Goal: Task Accomplishment & Management: Manage account settings

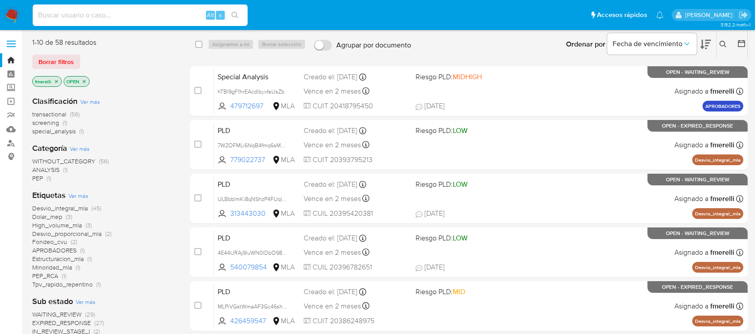
click at [154, 13] on input at bounding box center [140, 15] width 215 height 12
paste input "e2IhyrPRKjjQm1i4Uzv7Q1Su"
type input "e2IhyrPRKjjQm1i4Uzv7Q1Su"
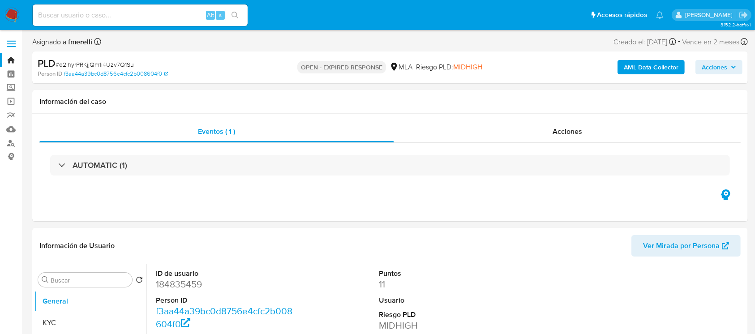
select select "10"
click at [162, 17] on input at bounding box center [140, 15] width 215 height 12
paste input "e2IhyrPRKjjQm1i4Uzv7Q1Su"
type input "e2IhyrPRKjjQm1i4Uzv7Q1Su"
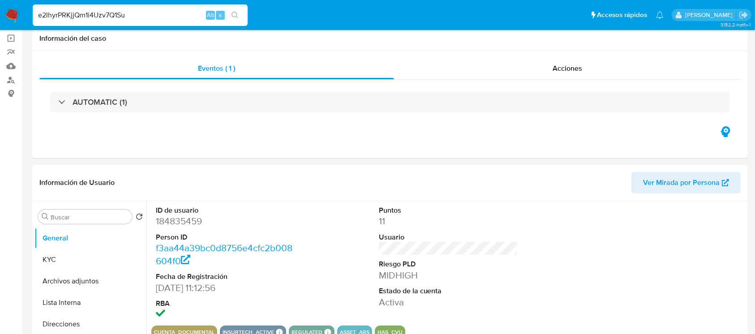
scroll to position [179, 0]
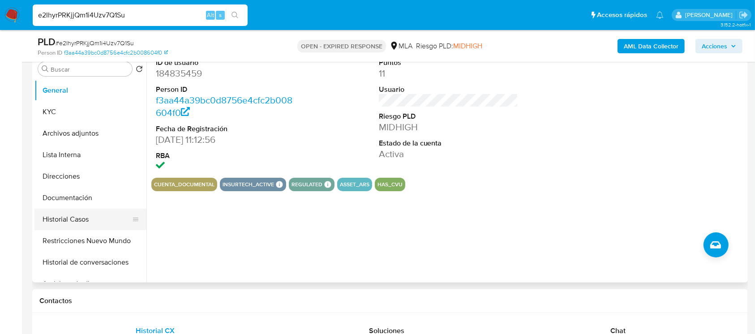
click at [87, 214] on button "Historial Casos" at bounding box center [86, 219] width 105 height 21
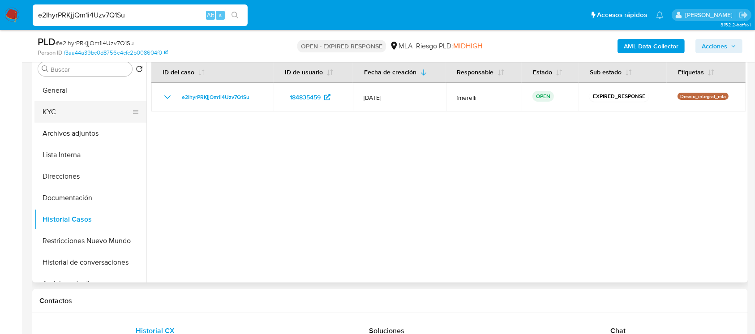
click at [82, 115] on button "KYC" at bounding box center [86, 111] width 105 height 21
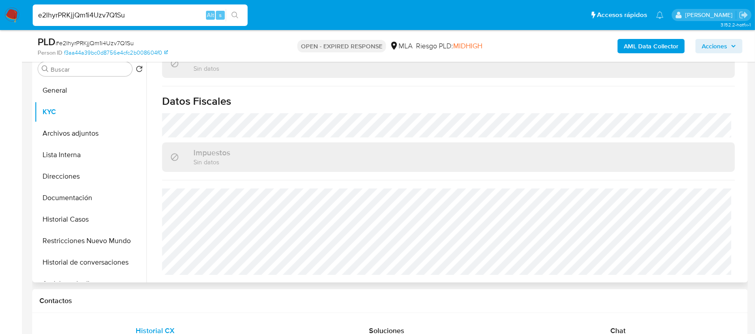
scroll to position [462, 0]
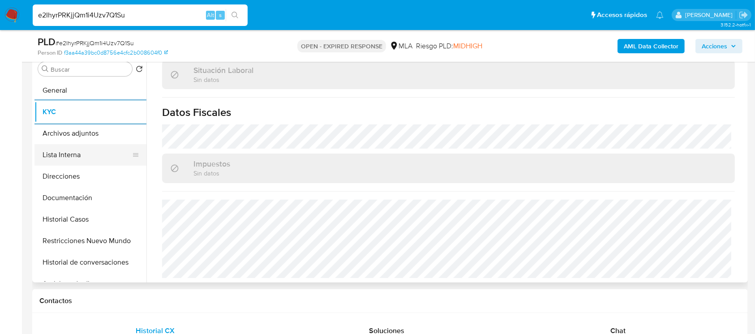
click at [95, 158] on button "Lista Interna" at bounding box center [86, 154] width 105 height 21
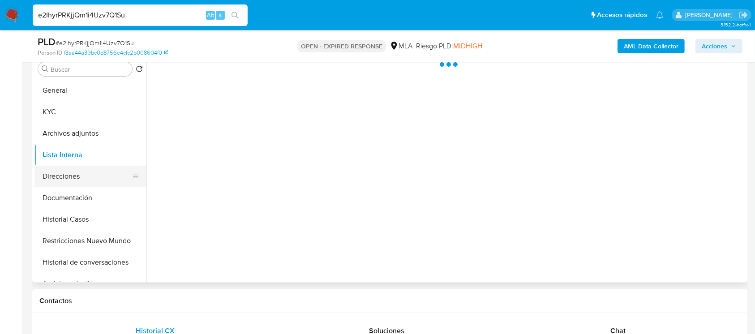
scroll to position [0, 0]
click at [91, 175] on button "Direcciones" at bounding box center [86, 176] width 105 height 21
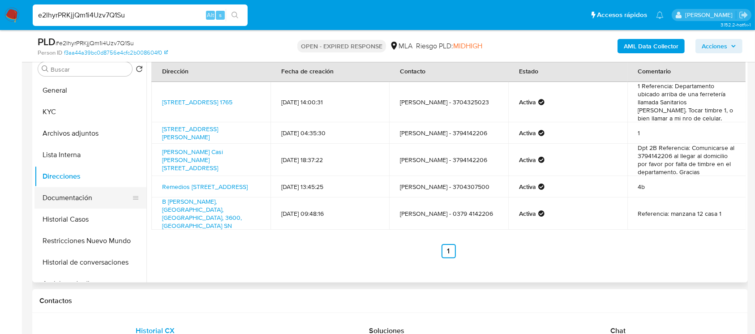
click at [89, 194] on button "Documentación" at bounding box center [86, 197] width 105 height 21
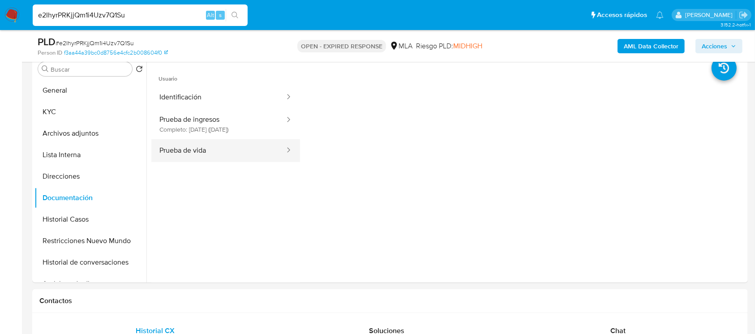
click at [227, 143] on button "Prueba de vida" at bounding box center [218, 150] width 134 height 23
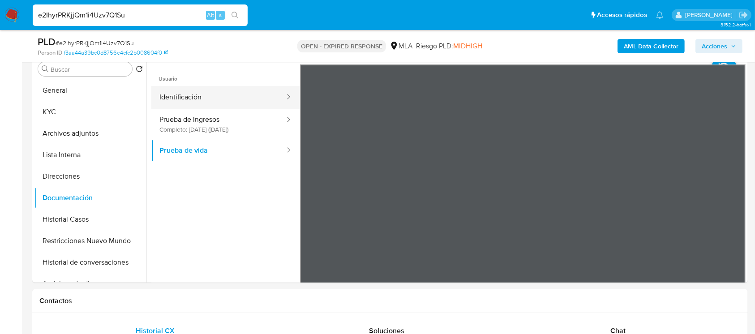
click at [224, 104] on button "Identificación" at bounding box center [218, 97] width 134 height 23
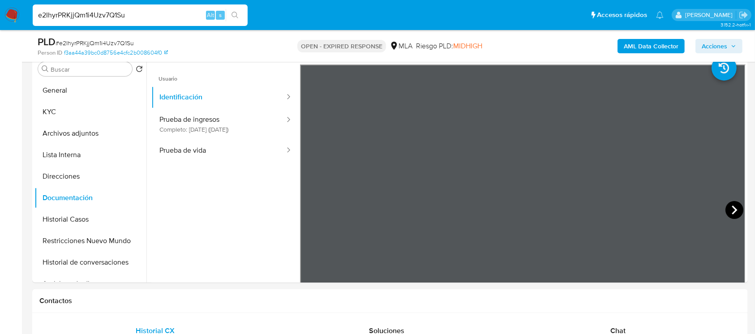
click at [726, 206] on icon at bounding box center [734, 210] width 18 height 18
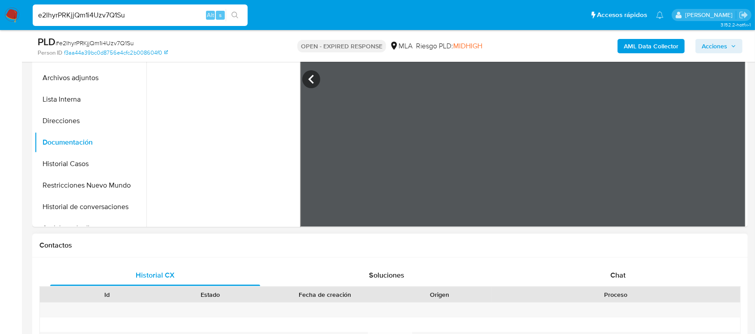
scroll to position [298, 0]
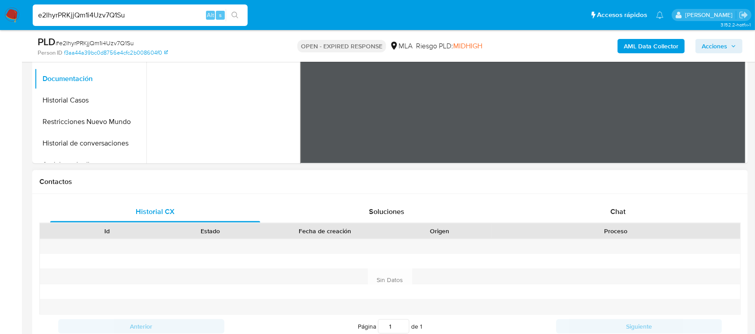
click at [569, 196] on div "Historial CX Soluciones Chat Id Estado Fecha de creación Origen Proceso Anterio…" at bounding box center [389, 269] width 715 height 151
click at [559, 208] on div "Chat" at bounding box center [618, 211] width 210 height 21
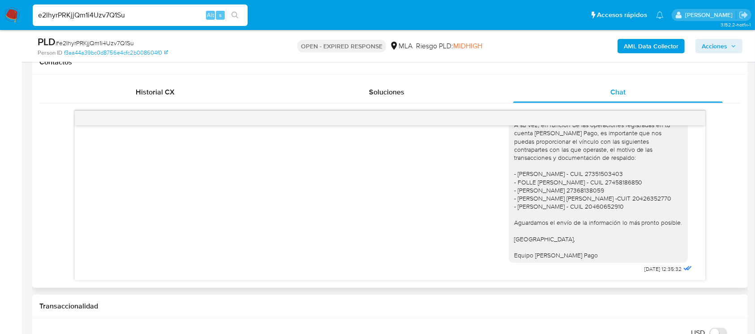
scroll to position [1292, 0]
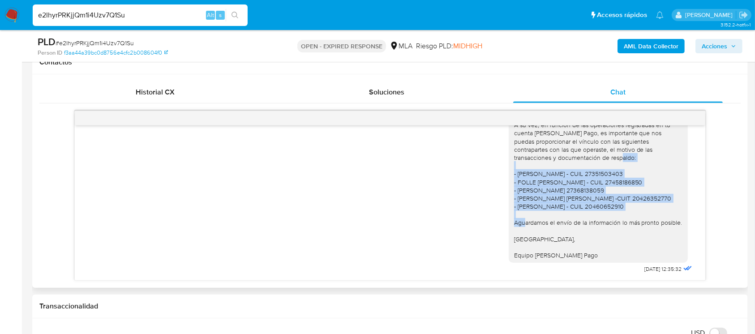
drag, startPoint x: 503, startPoint y: 227, endPoint x: 594, endPoint y: 211, distance: 93.2
click at [594, 211] on div "Hola Mauro, Muchas gracias por la respuesta y por la documentación enviada. A s…" at bounding box center [597, 170] width 179 height 186
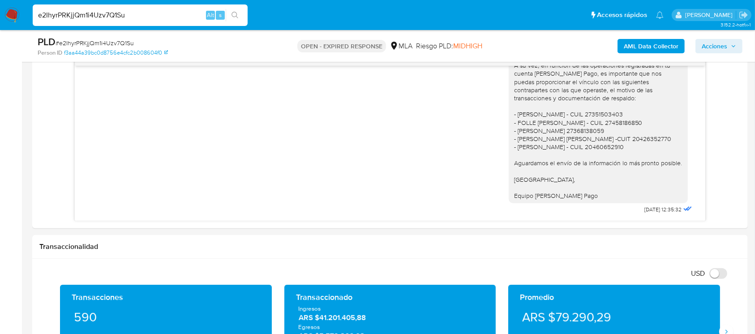
click at [157, 9] on input "e2IhyrPRKjjQm1i4Uzv7Q1Su" at bounding box center [140, 15] width 215 height 12
paste input "4E44URAj9luWN0IDbO98v4HF"
type input "4E44URAj9luWN0IDbO98v4HF"
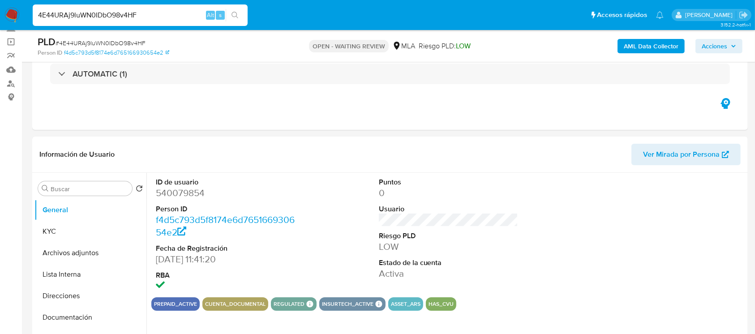
scroll to position [358, 0]
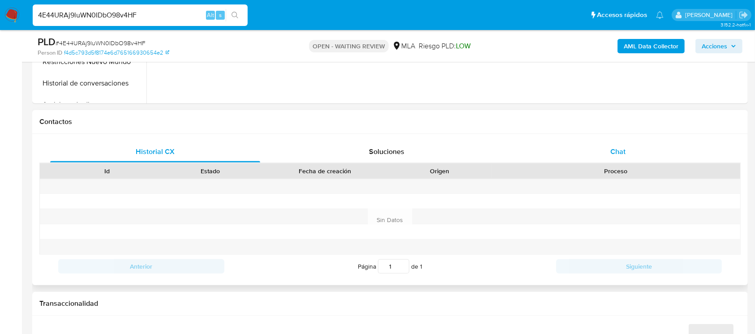
select select "10"
click at [616, 153] on span "Chat" at bounding box center [617, 151] width 15 height 10
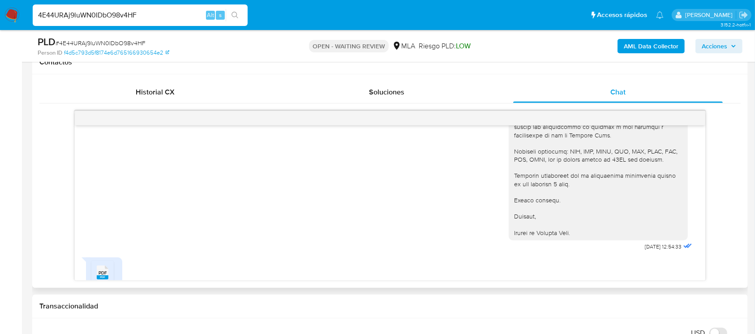
scroll to position [803, 0]
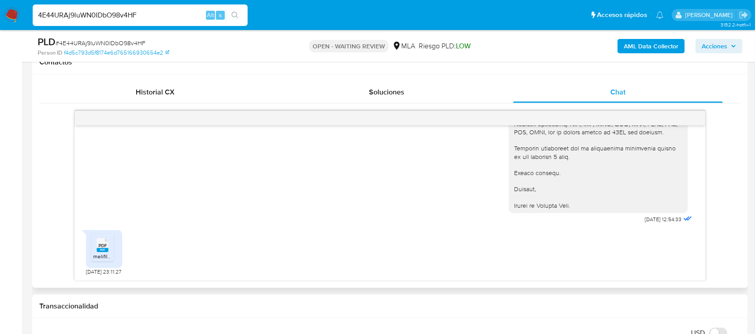
click at [93, 251] on div "PDF PDF" at bounding box center [102, 243] width 19 height 17
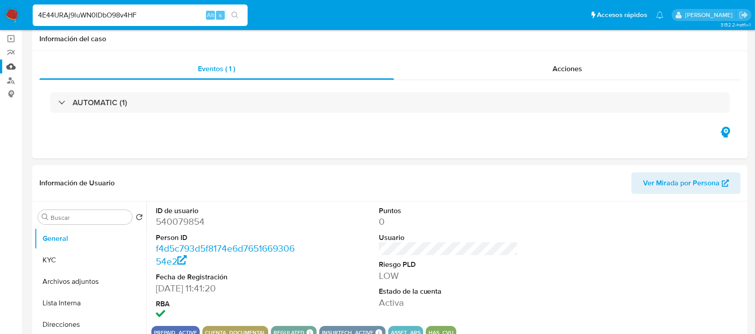
scroll to position [0, 0]
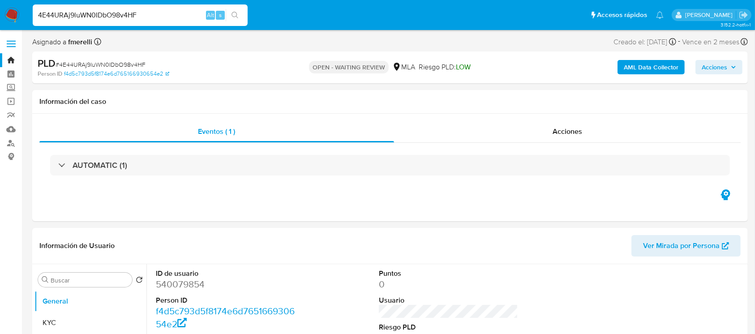
click at [146, 17] on input "4E44URAj9luWN0IDbO98v4HF" at bounding box center [140, 15] width 215 height 12
paste input "VVh3T7YjrKdhO80T6lta4GvN"
type input "VVh3T7YjrKdhO80T6lta4GvN"
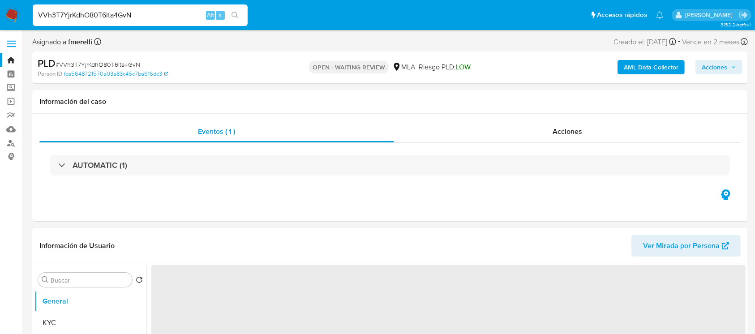
select select "10"
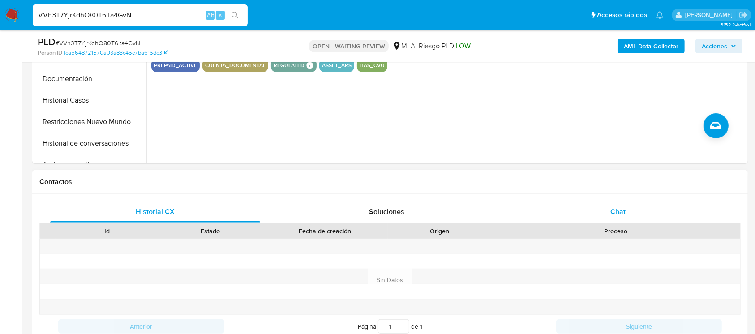
click at [581, 215] on div "Chat" at bounding box center [618, 211] width 210 height 21
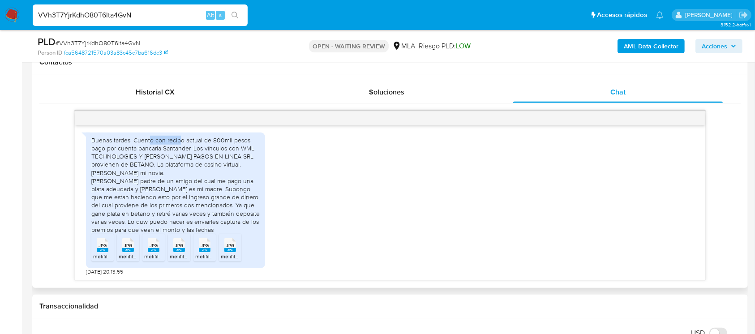
scroll to position [943, 0]
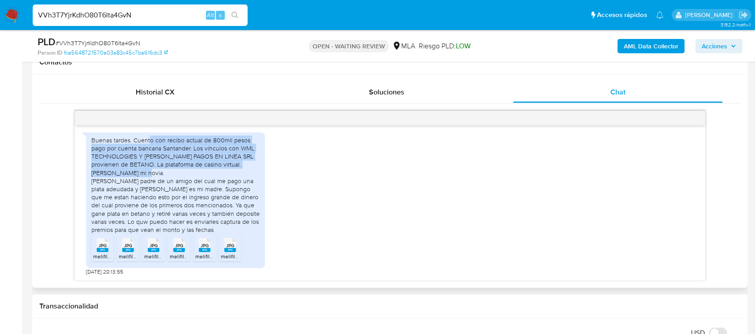
drag, startPoint x: 159, startPoint y: 131, endPoint x: 240, endPoint y: 182, distance: 95.9
click at [240, 182] on div "Buenas tardes. Cuento con recibo actual de 800mil pesos pago por cuenta bancari…" at bounding box center [175, 185] width 168 height 98
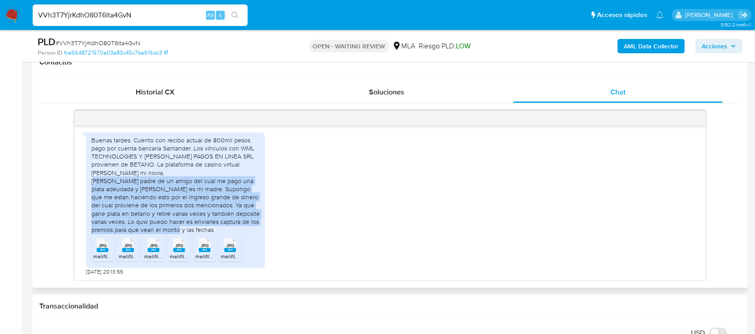
drag, startPoint x: 110, startPoint y: 191, endPoint x: 229, endPoint y: 242, distance: 129.9
click at [229, 234] on div "Buenas tardes. Cuento con recibo actual de 800mil pesos pago por cuenta bancari…" at bounding box center [175, 185] width 168 height 98
click at [111, 212] on div "Buenas tardes. Cuento con recibo actual de 800mil pesos pago por cuenta bancari…" at bounding box center [175, 185] width 168 height 98
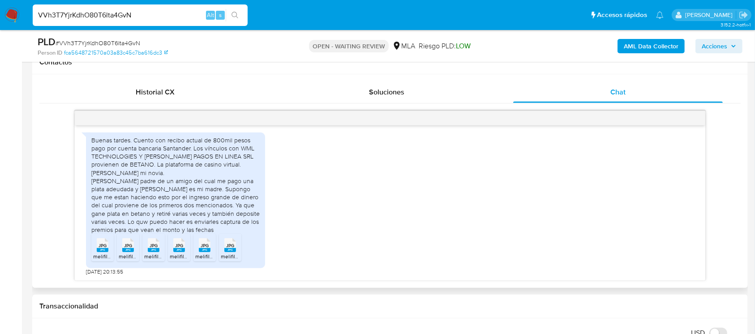
drag, startPoint x: 135, startPoint y: 221, endPoint x: 157, endPoint y: 246, distance: 33.3
click at [157, 234] on div "Buenas tardes. Cuento con recibo actual de 800mil pesos pago por cuenta bancari…" at bounding box center [175, 185] width 168 height 98
click at [98, 253] on span "melifile5782740447742225274.jpg" at bounding box center [135, 256] width 84 height 8
click at [133, 249] on rect at bounding box center [128, 250] width 12 height 4
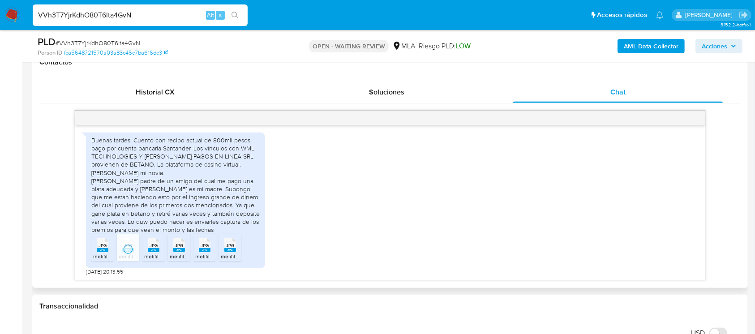
click at [147, 248] on div "JPG JPG" at bounding box center [153, 243] width 19 height 17
click at [175, 248] on rect at bounding box center [179, 250] width 12 height 4
click at [196, 246] on div "JPG JPG" at bounding box center [204, 243] width 19 height 17
click at [221, 249] on li "JPG JPG melifile5987892749191020796.jpg" at bounding box center [230, 248] width 22 height 28
click at [106, 42] on span "# VVh3T7YjrKdhO80T6lta4GvN" at bounding box center [98, 42] width 85 height 9
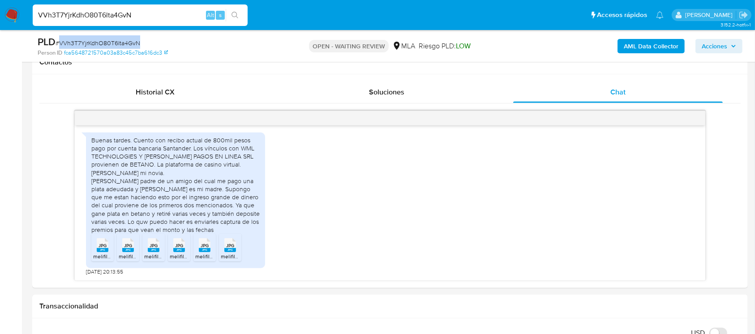
click at [106, 42] on span "# VVh3T7YjrKdhO80T6lta4GvN" at bounding box center [98, 42] width 85 height 9
copy span "VVh3T7YjrKdhO80T6lta4GvN"
click at [13, 18] on img at bounding box center [11, 15] width 15 height 15
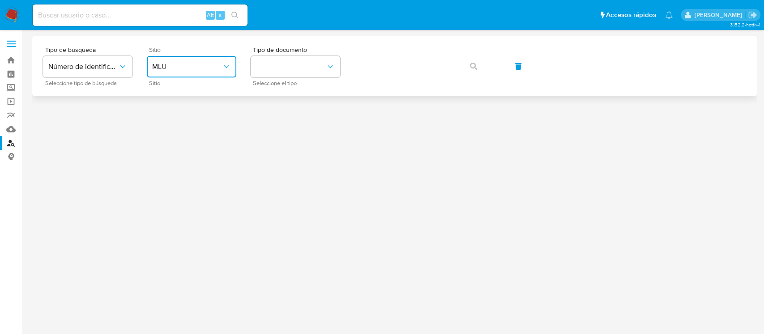
drag, startPoint x: 158, startPoint y: 75, endPoint x: 163, endPoint y: 76, distance: 5.5
click at [158, 74] on button "MLU" at bounding box center [192, 66] width 90 height 21
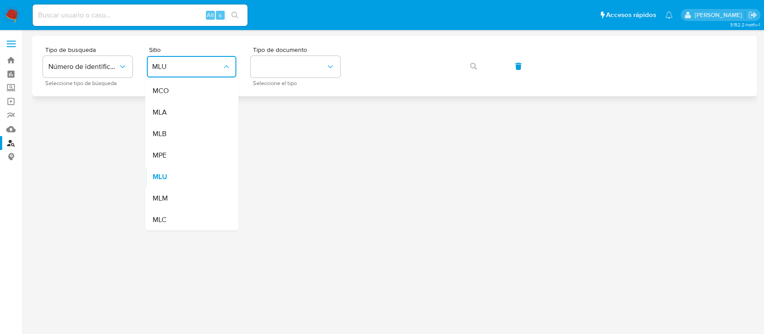
drag, startPoint x: 182, startPoint y: 112, endPoint x: 242, endPoint y: 82, distance: 67.3
click at [182, 111] on div "MLA" at bounding box center [188, 112] width 73 height 21
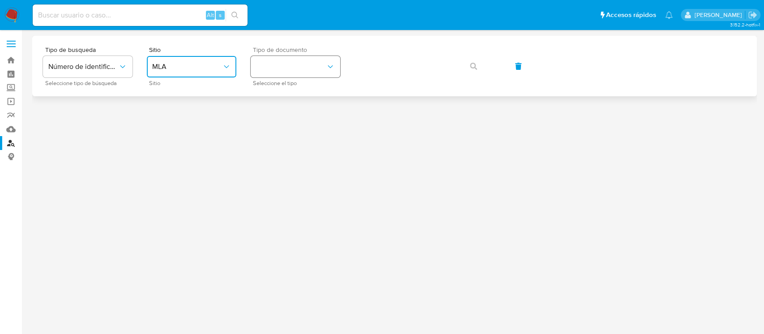
click at [294, 59] on button "identificationType" at bounding box center [296, 66] width 90 height 21
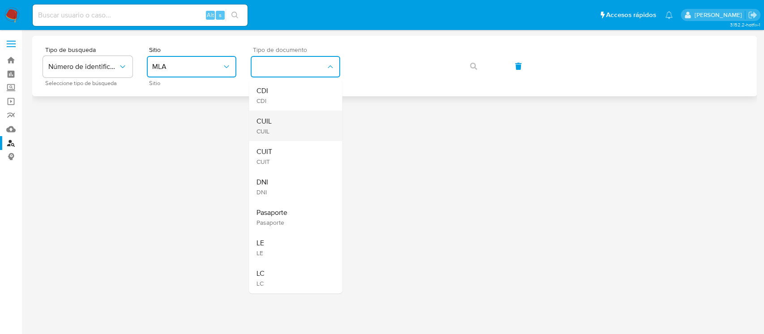
click at [287, 120] on div "CUIL CUIL" at bounding box center [292, 126] width 73 height 30
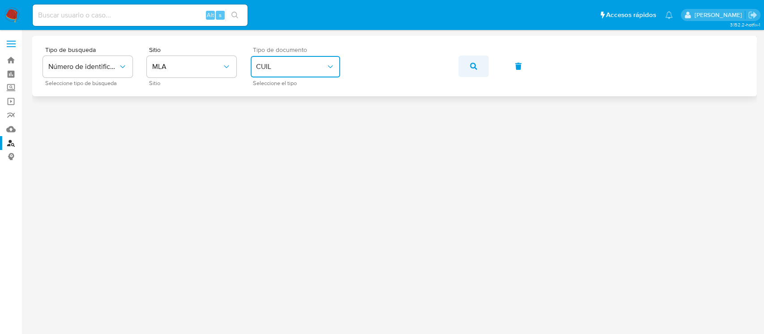
click at [475, 69] on icon "button" at bounding box center [473, 66] width 7 height 7
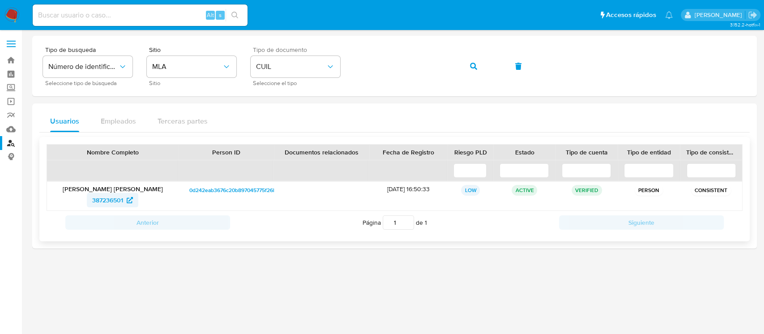
click at [123, 196] on span "387236501" at bounding box center [107, 200] width 31 height 14
click at [469, 61] on button "button" at bounding box center [473, 66] width 30 height 21
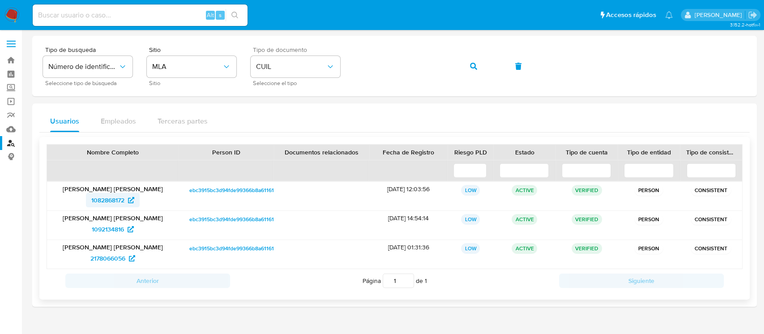
click at [106, 197] on span "1082868172" at bounding box center [107, 200] width 33 height 14
click at [475, 67] on icon "button" at bounding box center [473, 66] width 7 height 7
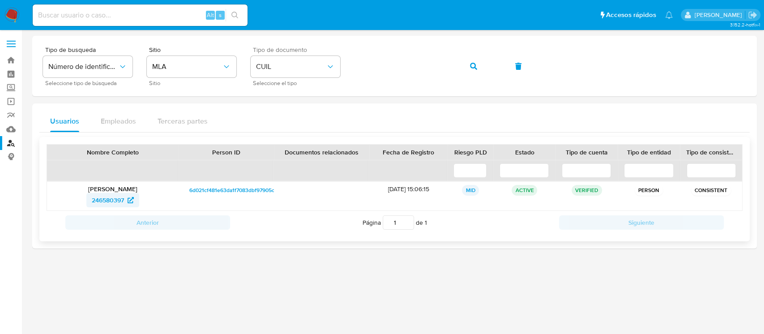
click at [115, 197] on span "246580397" at bounding box center [108, 200] width 32 height 14
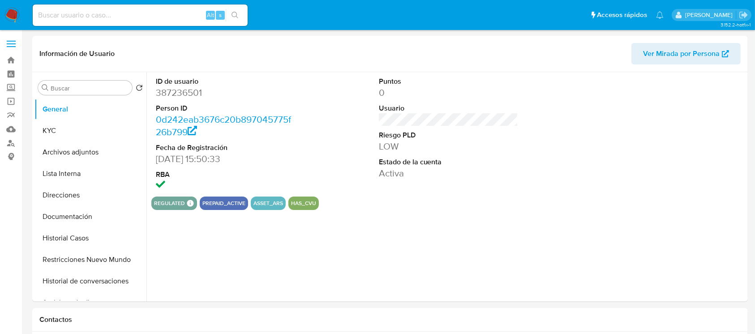
select select "10"
click at [49, 121] on button "KYC" at bounding box center [86, 130] width 105 height 21
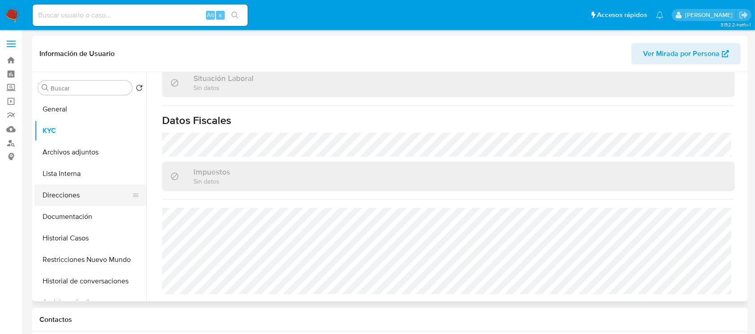
scroll to position [471, 0]
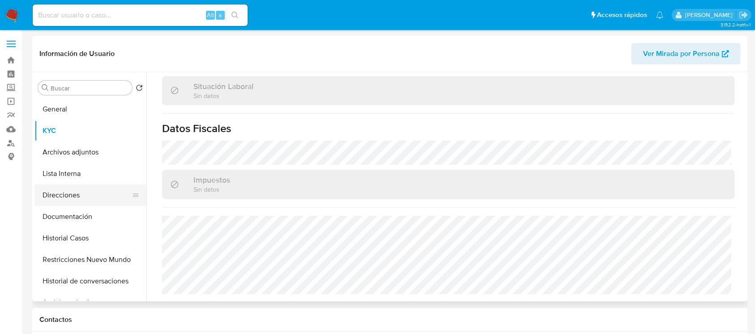
click at [61, 202] on button "Direcciones" at bounding box center [86, 194] width 105 height 21
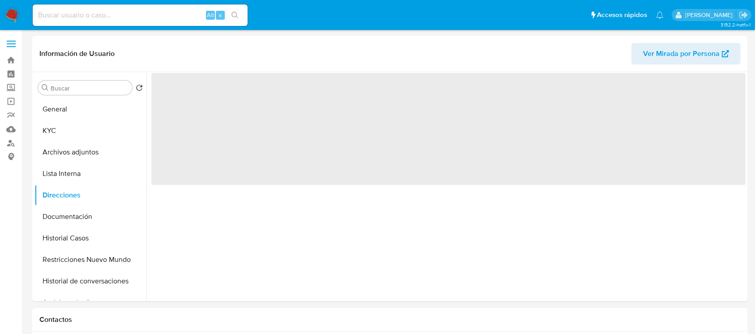
scroll to position [0, 0]
click at [87, 134] on button "KYC" at bounding box center [86, 130] width 105 height 21
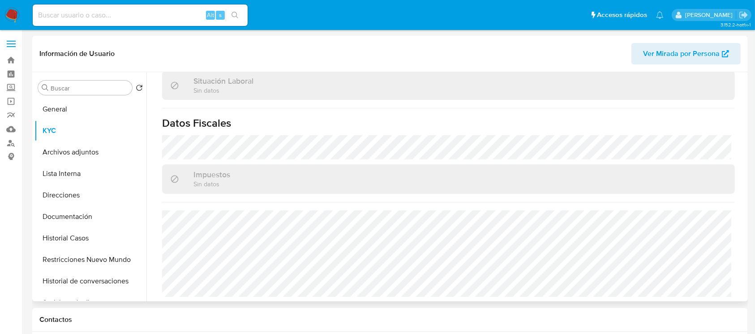
select select "10"
click at [75, 195] on button "Direcciones" at bounding box center [86, 194] width 105 height 21
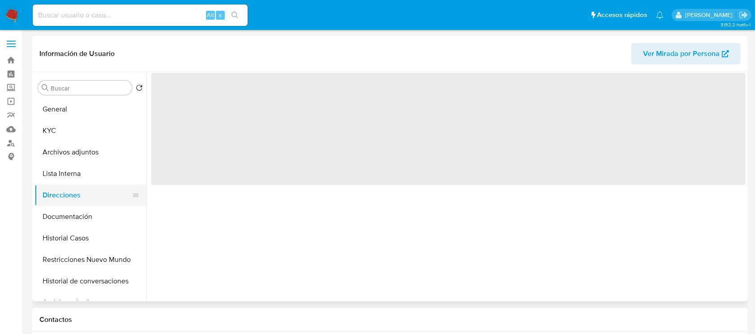
scroll to position [0, 0]
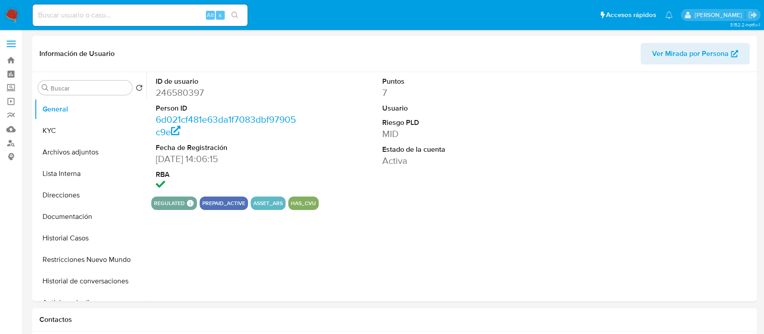
select select "10"
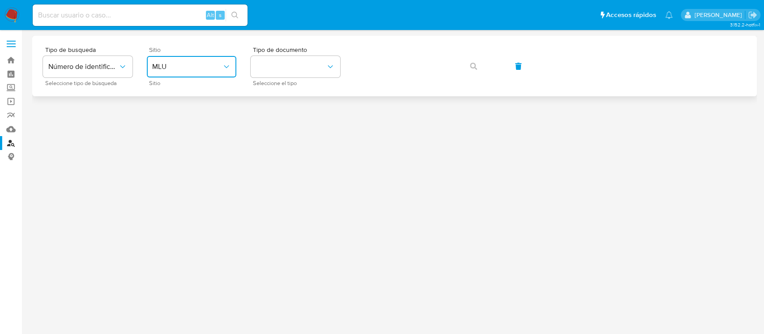
click at [216, 68] on span "MLU" at bounding box center [187, 66] width 70 height 9
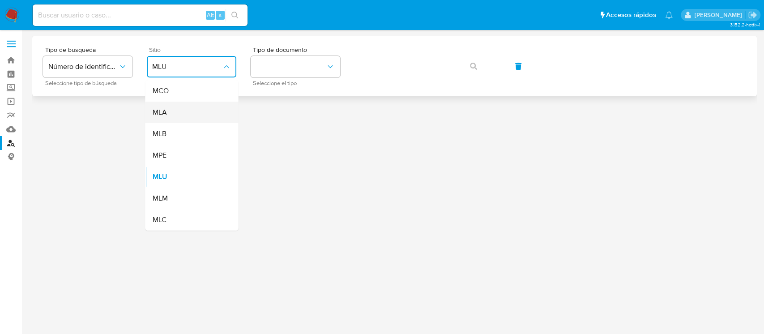
click at [201, 102] on div "MLA" at bounding box center [188, 112] width 73 height 21
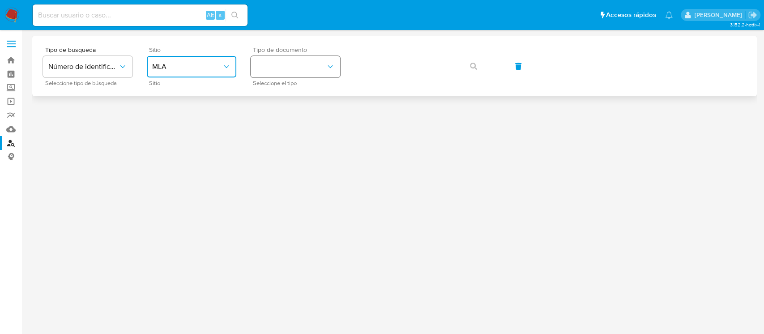
click at [286, 59] on button "identificationType" at bounding box center [296, 66] width 90 height 21
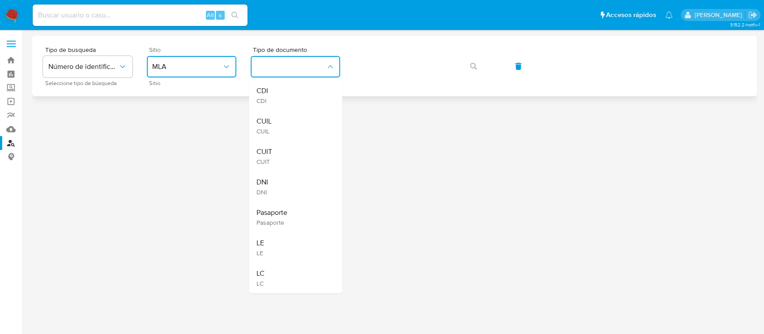
drag, startPoint x: 271, startPoint y: 122, endPoint x: 347, endPoint y: 77, distance: 88.4
click at [271, 122] on span "CUIL" at bounding box center [263, 121] width 15 height 9
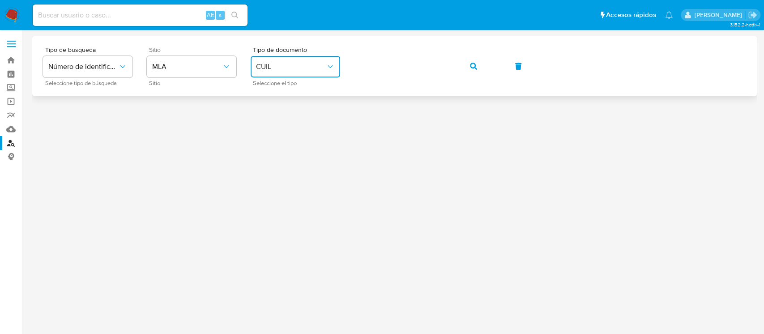
click at [469, 69] on button "button" at bounding box center [473, 66] width 30 height 21
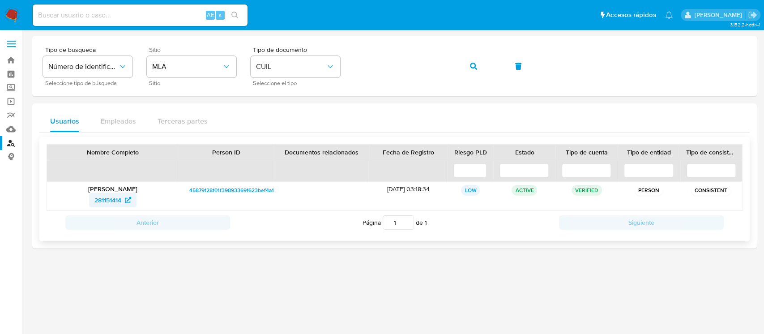
click at [111, 199] on span "281151414" at bounding box center [107, 200] width 27 height 14
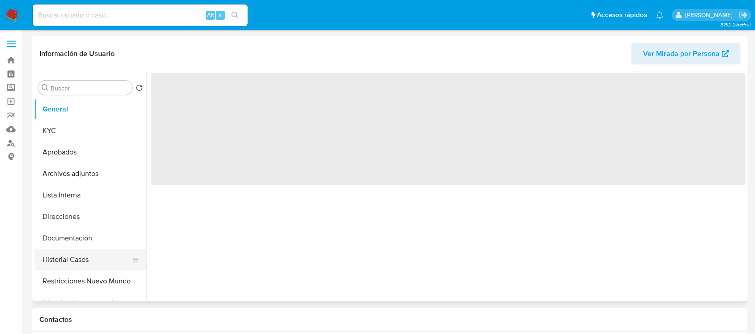
click at [99, 256] on button "Historial Casos" at bounding box center [86, 259] width 105 height 21
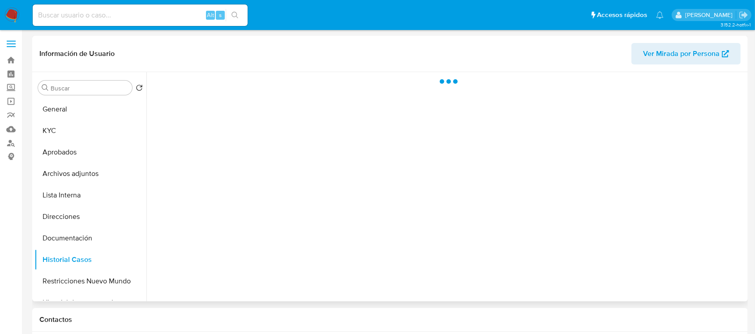
select select "10"
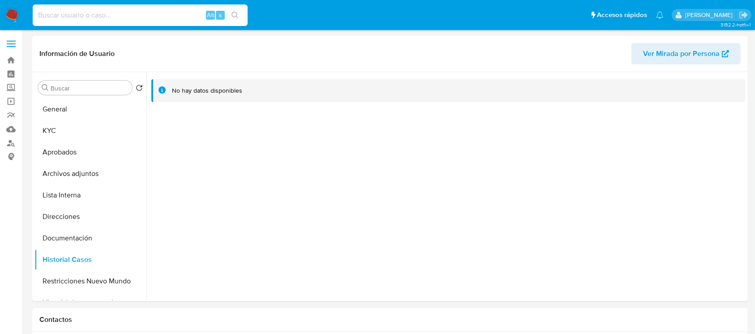
click at [128, 12] on input at bounding box center [140, 15] width 215 height 12
paste input "VVh3T7YjrKdhO80T6lta4GvN"
type input "VVh3T7YjrKdhO80T6lta4GvN"
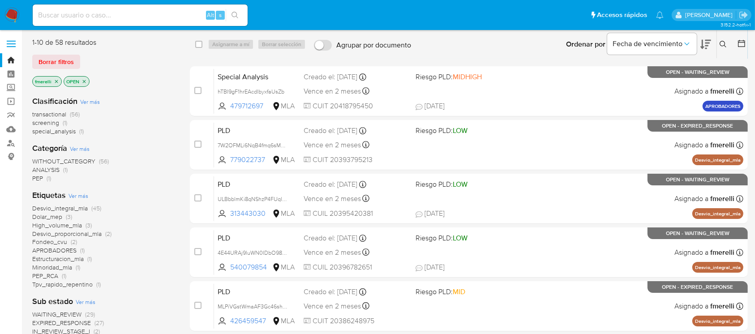
click at [722, 47] on icon at bounding box center [722, 44] width 7 height 7
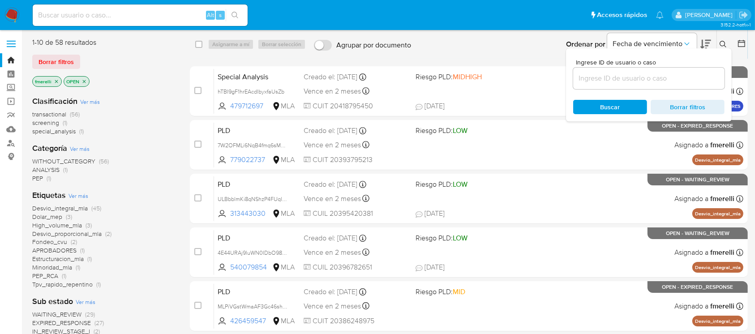
click at [691, 77] on input at bounding box center [648, 79] width 151 height 12
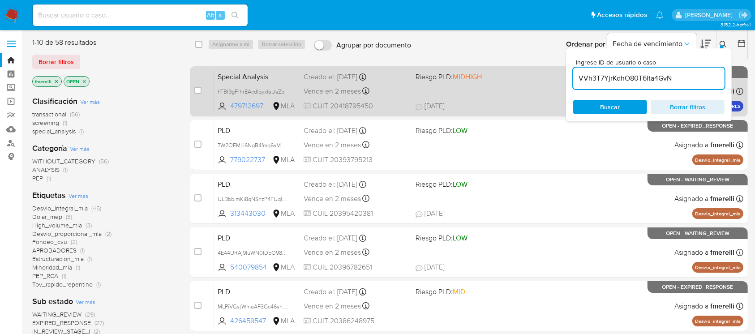
type input "VVh3T7YjrKdhO80T6lta4GvN"
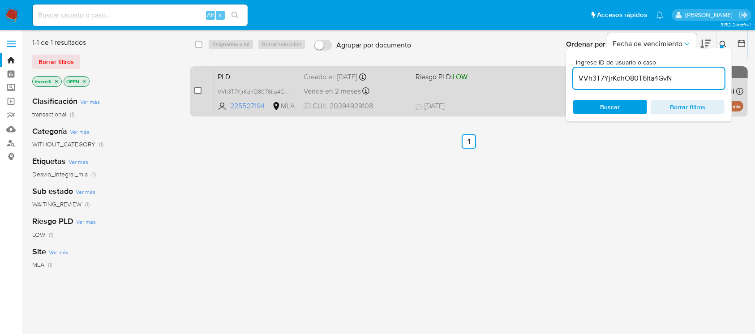
click at [194, 88] on input "checkbox" at bounding box center [197, 90] width 7 height 7
checkbox input "true"
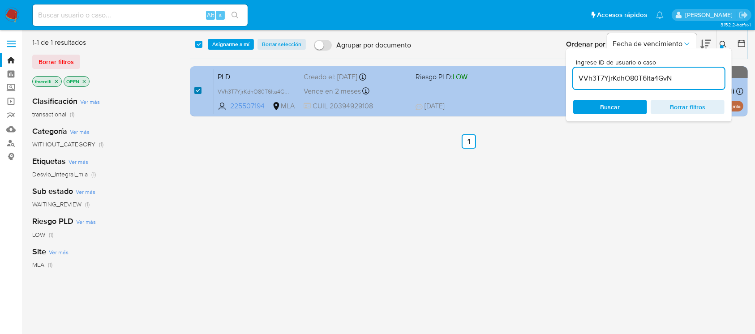
checkbox input "true"
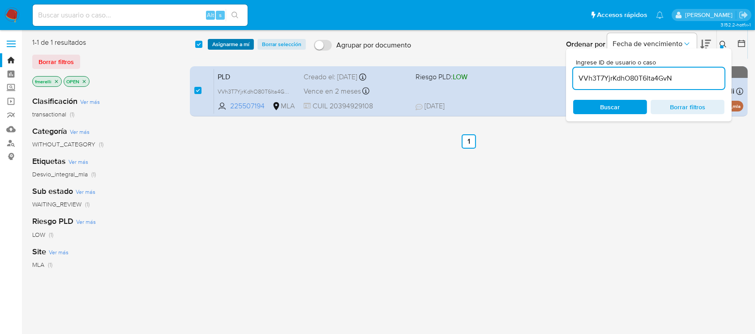
click at [224, 48] on span "Asignarme a mí" at bounding box center [230, 44] width 37 height 9
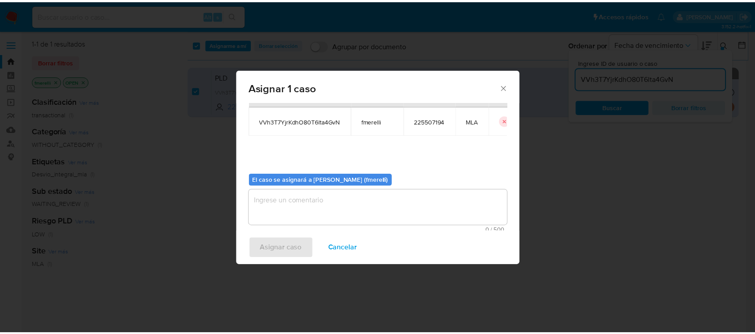
scroll to position [46, 0]
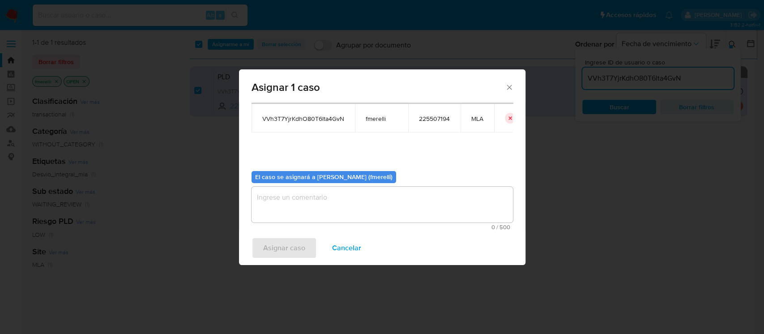
click at [316, 201] on textarea "assign-modal" at bounding box center [382, 205] width 261 height 36
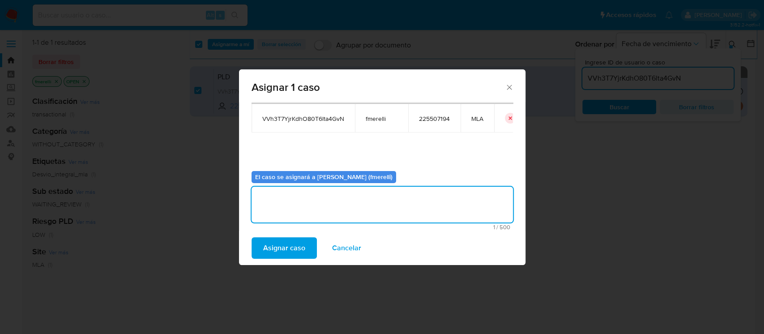
click at [275, 246] on span "Asignar caso" at bounding box center [284, 248] width 42 height 20
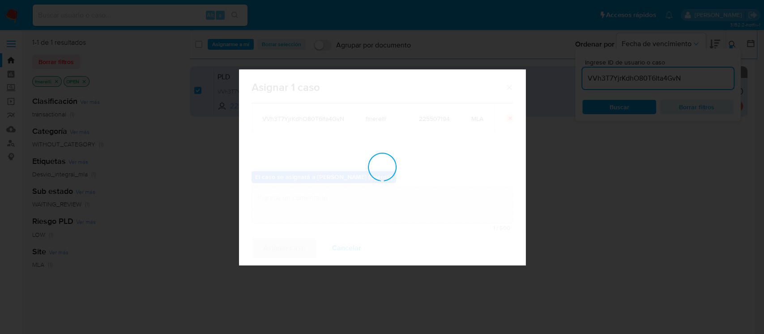
checkbox input "false"
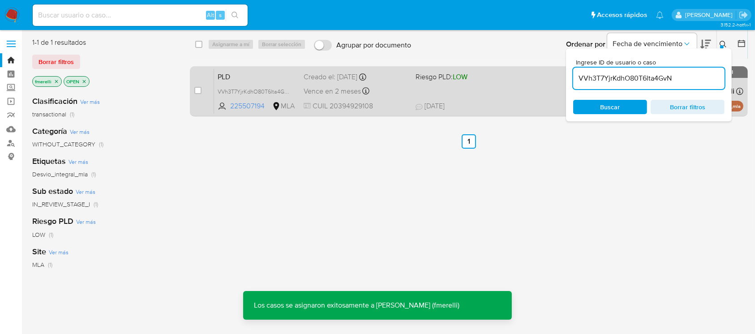
click at [515, 102] on span "13/08/2025 13/08/2025 17:13" at bounding box center [523, 106] width 216 height 10
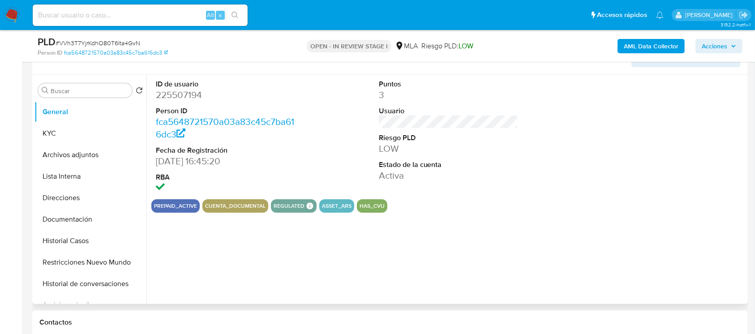
scroll to position [119, 0]
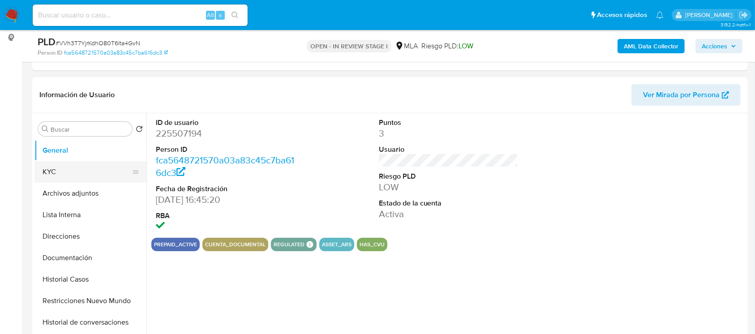
select select "10"
click at [69, 168] on button "KYC" at bounding box center [86, 171] width 105 height 21
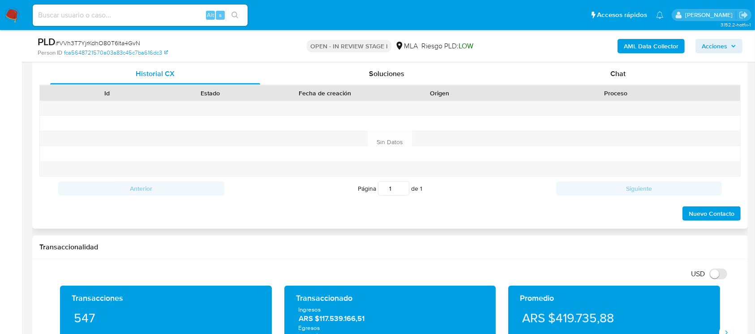
scroll to position [418, 0]
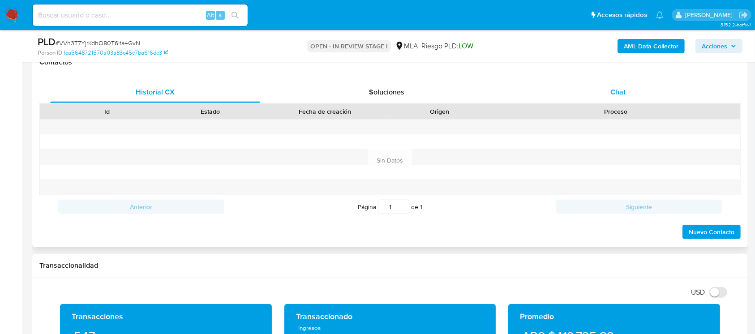
click at [585, 92] on div "Chat" at bounding box center [618, 91] width 210 height 21
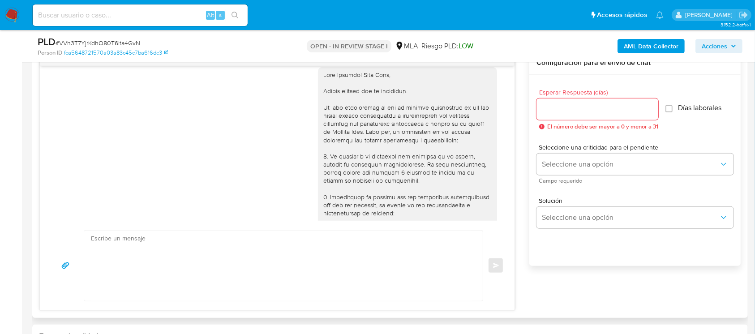
scroll to position [482, 0]
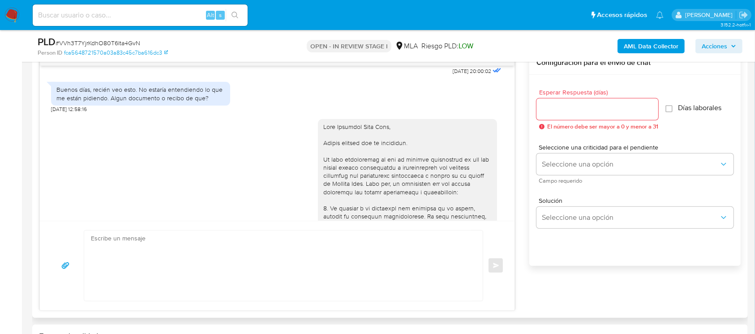
click at [329, 143] on div at bounding box center [407, 310] width 168 height 375
copy div "[PERSON_NAME]"
drag, startPoint x: 71, startPoint y: 104, endPoint x: 254, endPoint y: 124, distance: 184.1
click at [253, 113] on div "Buenos días, recién veo esto. No estaría entendiendo lo que me están pidiendo. …" at bounding box center [277, 94] width 452 height 35
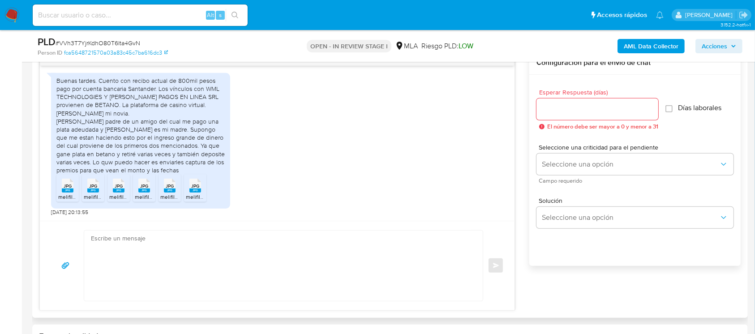
scroll to position [960, 0]
click at [321, 256] on textarea at bounding box center [281, 266] width 380 height 70
paste textarea "[PERSON_NAME]"
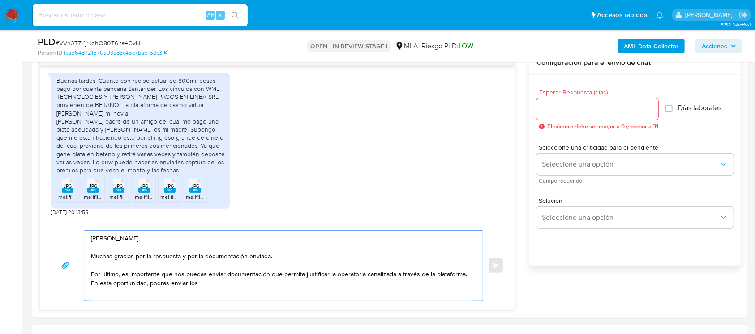
paste textarea "- Últimos 3 recibos de sueldo/jubilación."
click at [206, 282] on textarea "Hola Lisandro, Muchas gracias por la respuesta y por la documentación enviada. …" at bounding box center [281, 266] width 380 height 70
click at [328, 283] on textarea "Hola Lisandro, Muchas gracias por la respuesta y por la documentación enviada. …" at bounding box center [281, 266] width 380 height 70
drag, startPoint x: 273, startPoint y: 282, endPoint x: 328, endPoint y: 331, distance: 72.9
click at [317, 289] on textarea "Hola Lisandro, Muchas gracias por la respuesta y por la documentación enviada. …" at bounding box center [281, 266] width 380 height 70
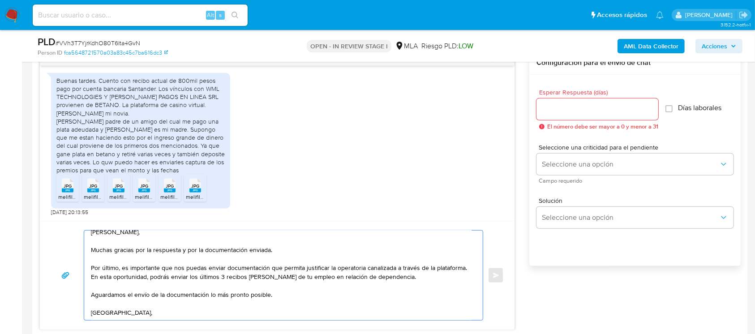
scroll to position [23, 0]
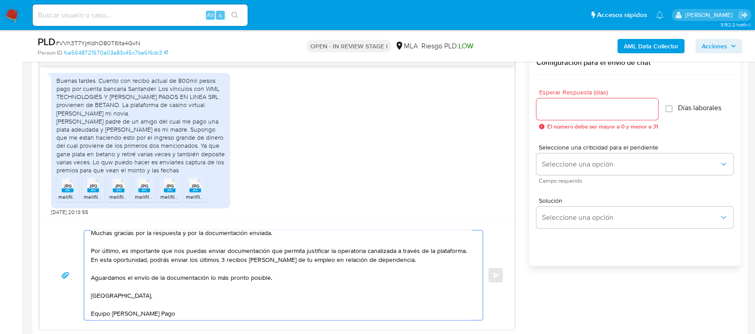
type textarea "Hola Lisandro, Muchas gracias por la respuesta y por la documentación enviada. …"
click at [602, 108] on input "Esperar Respuesta (días)" at bounding box center [597, 109] width 122 height 12
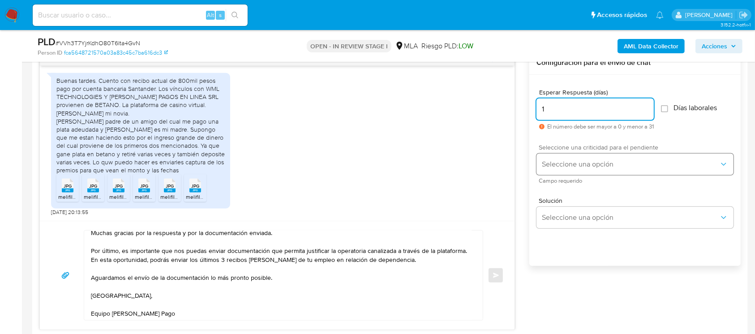
type input "1"
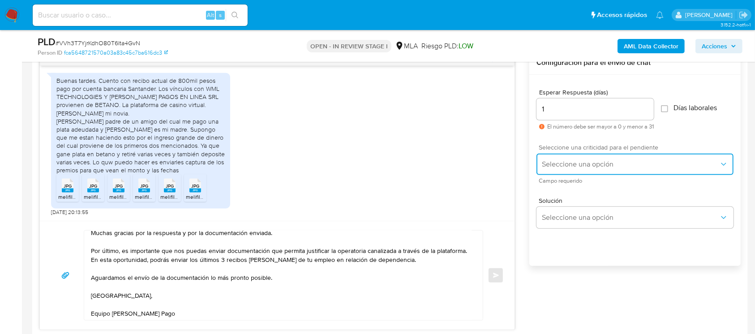
click at [588, 165] on span "Seleccione una opción" at bounding box center [630, 164] width 177 height 9
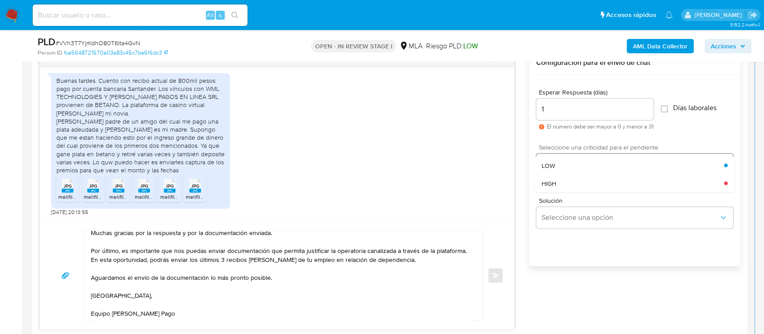
click at [585, 182] on div "HIGH" at bounding box center [633, 183] width 183 height 18
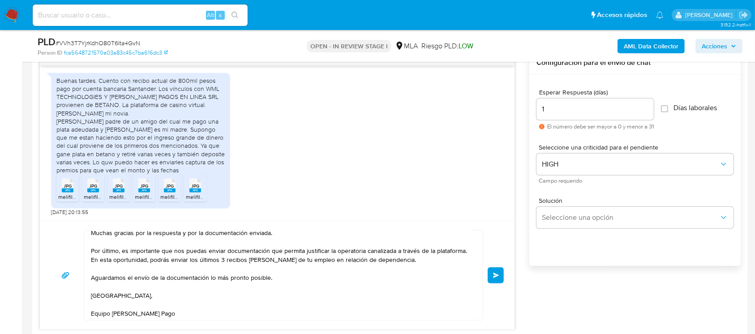
click at [497, 278] on button "Enviar" at bounding box center [495, 275] width 16 height 16
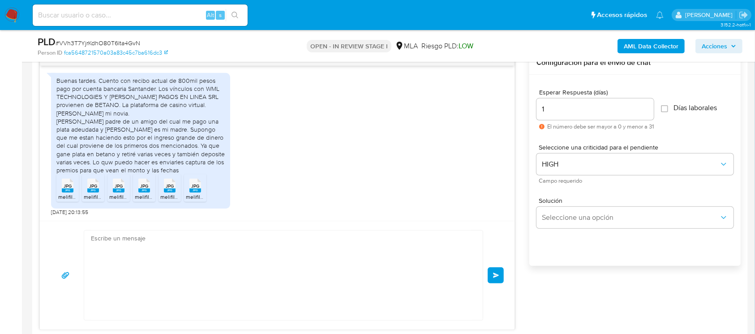
scroll to position [1124, 0]
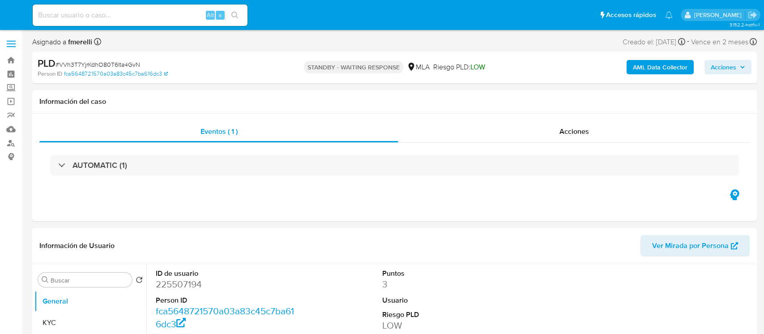
select select "10"
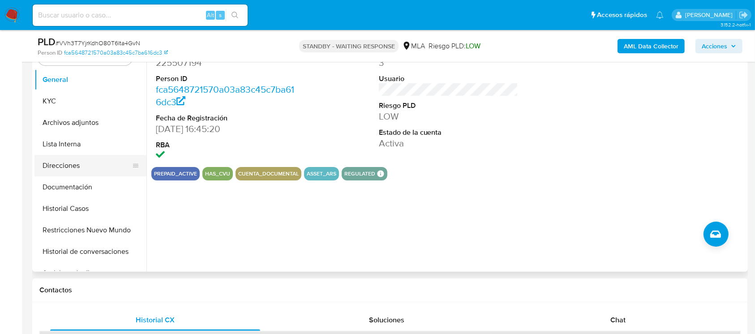
scroll to position [179, 0]
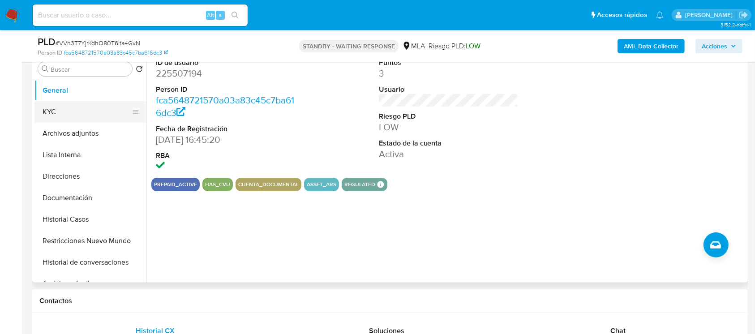
click at [80, 109] on button "KYC" at bounding box center [86, 111] width 105 height 21
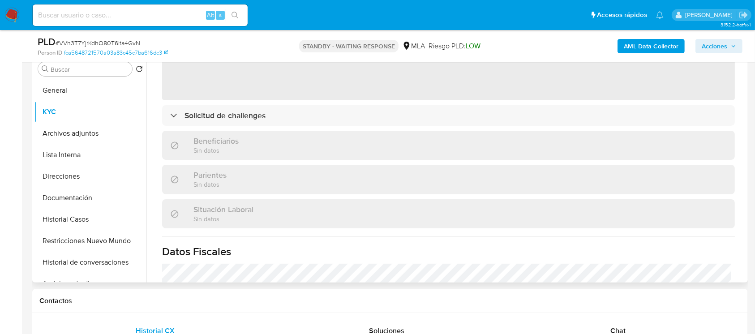
scroll to position [21, 0]
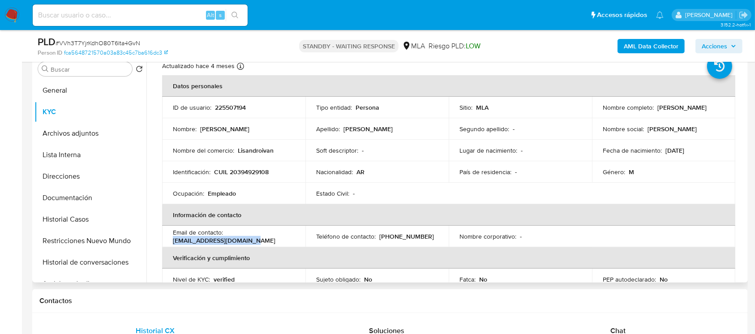
drag, startPoint x: 227, startPoint y: 242, endPoint x: 162, endPoint y: 239, distance: 64.5
click at [162, 239] on td "Email de contacto : lisandroivan54@gmail.com" at bounding box center [233, 236] width 143 height 21
copy p "lisandroivan54@gmail.com"
click at [395, 235] on p "(11) 37886206" at bounding box center [406, 236] width 55 height 8
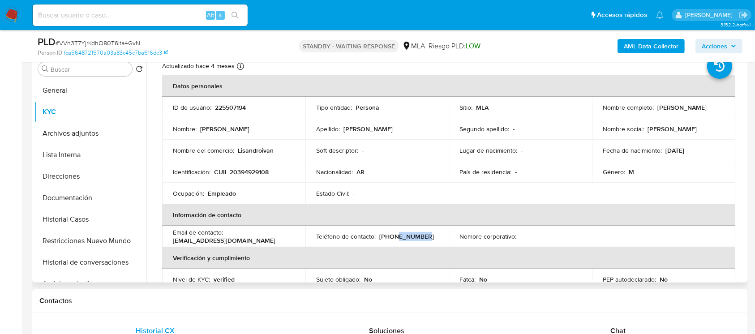
copy p "37886206"
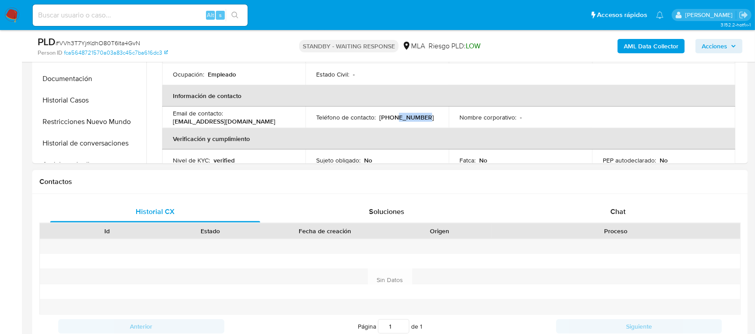
scroll to position [358, 0]
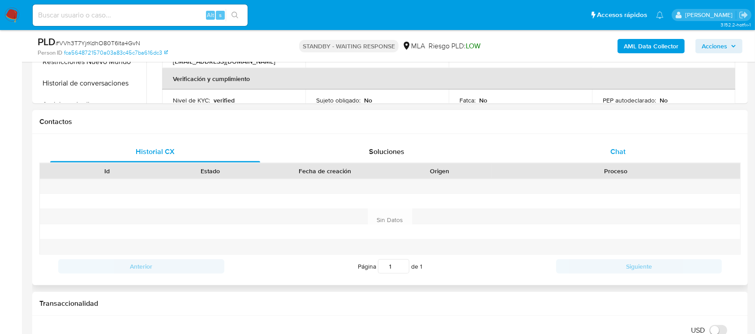
click at [611, 158] on div "Chat" at bounding box center [618, 151] width 210 height 21
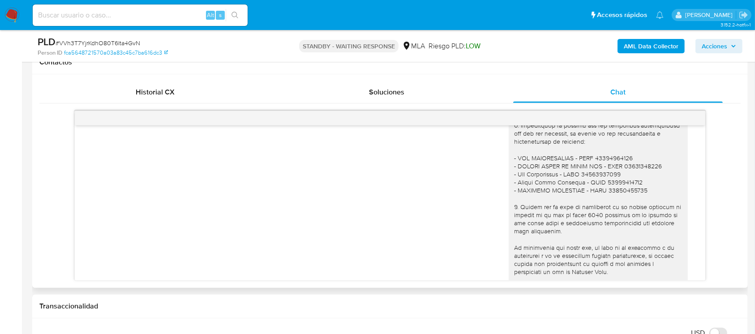
scroll to position [647, 0]
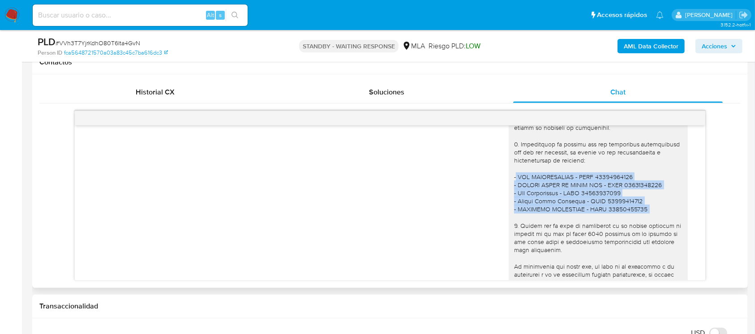
drag, startPoint x: 506, startPoint y: 193, endPoint x: 643, endPoint y: 232, distance: 142.0
click at [643, 232] on div at bounding box center [598, 205] width 168 height 375
copy div "WML TECHNOLOGIES - CUIT 30718326210 - MONNET PAGOS EN LINEA SRL - CUIT 30717080…"
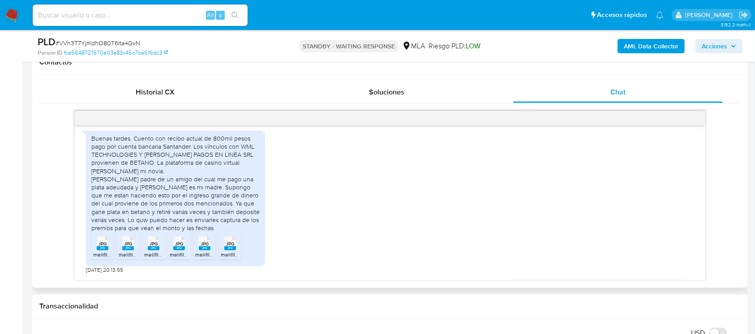
scroll to position [945, 0]
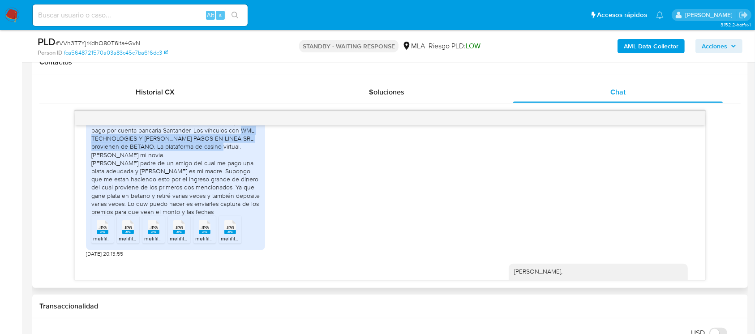
drag, startPoint x: 239, startPoint y: 155, endPoint x: 238, endPoint y: 172, distance: 17.0
click at [238, 172] on div "Buenas tardes. Cuento con recibo actual de 800mil pesos pago por cuenta bancari…" at bounding box center [175, 167] width 168 height 98
copy div "WML TECHNOLOGIES Y MONNET PAGOS EN LINEA SRL provienen de BETANO. La plataforma…"
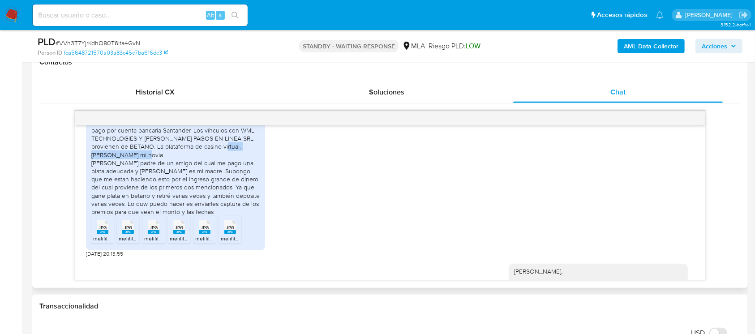
drag, startPoint x: 240, startPoint y: 169, endPoint x: 248, endPoint y: 180, distance: 13.8
click at [248, 180] on div "Buenas tardes. Cuento con recibo actual de 800mil pesos pago por cuenta bancari…" at bounding box center [175, 167] width 168 height 98
copy div "Sol Barrionuevo mi novia."
drag, startPoint x: 90, startPoint y: 187, endPoint x: 143, endPoint y: 196, distance: 53.9
click at [143, 196] on div "Buenas tardes. Cuento con recibo actual de 800mil pesos pago por cuenta bancari…" at bounding box center [175, 183] width 179 height 136
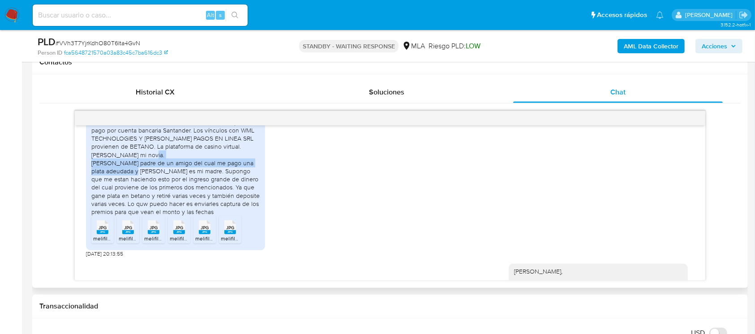
copy div "Loreto Cesar Gonzalez padre de un amigo del cual me pago una plata adeudad"
drag, startPoint x: 152, startPoint y: 197, endPoint x: 240, endPoint y: 197, distance: 87.7
click at [240, 197] on div "Buenas tardes. Cuento con recibo actual de 800mil pesos pago por cuenta bancari…" at bounding box center [175, 167] width 168 height 98
copy div "Martinez Elisabeth es mi madre."
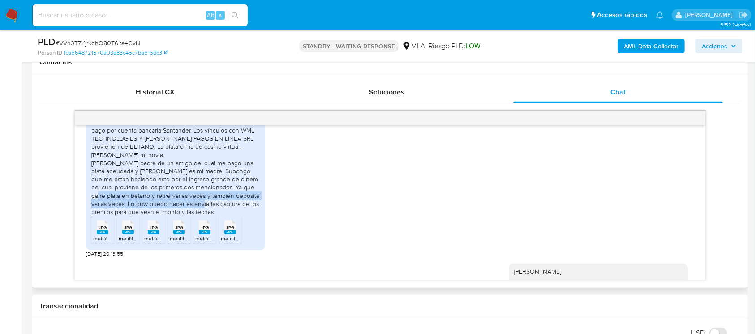
drag, startPoint x: 137, startPoint y: 221, endPoint x: 251, endPoint y: 224, distance: 114.2
click at [251, 216] on div "Buenas tardes. Cuento con recibo actual de 800mil pesos pago por cuenta bancari…" at bounding box center [175, 167] width 168 height 98
drag, startPoint x: 213, startPoint y: 206, endPoint x: 206, endPoint y: 205, distance: 7.7
click at [213, 206] on div "Buenas tardes. Cuento con recibo actual de 800mil pesos pago por cuenta bancari…" at bounding box center [175, 167] width 168 height 98
drag, startPoint x: 90, startPoint y: 202, endPoint x: 195, endPoint y: 229, distance: 107.8
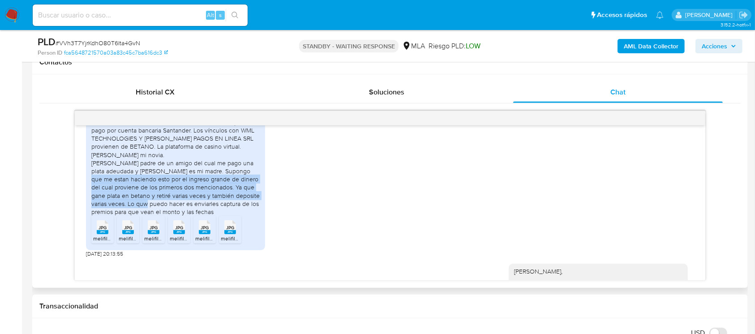
click at [195, 216] on div "Buenas tardes. Cuento con recibo actual de 800mil pesos pago por cuenta bancari…" at bounding box center [175, 167] width 168 height 98
copy div "Supongo que me estan haciendo esto por el ingreso grande de dinero del cual pro…"
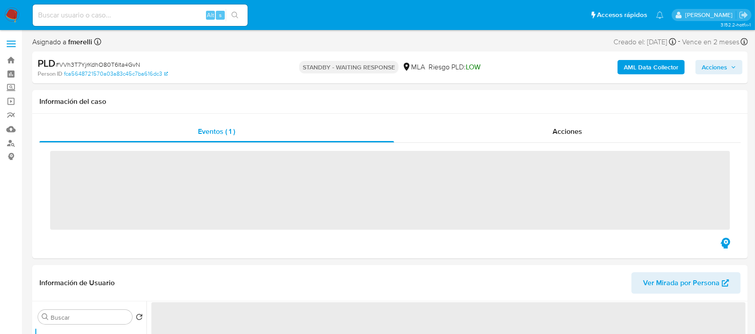
click at [137, 17] on input at bounding box center [140, 15] width 215 height 12
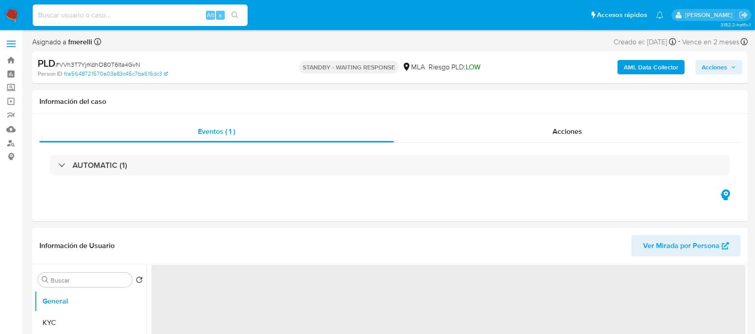
paste input "2KztXhkydf9IKEsMWfGxMGAN"
type input "2KztXhkydf9IKEsMWfGxMGAN"
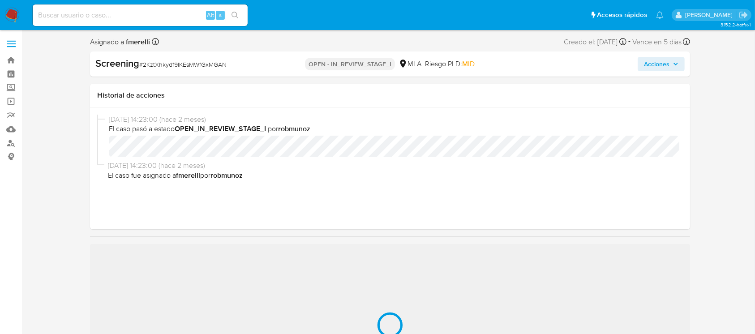
select select "10"
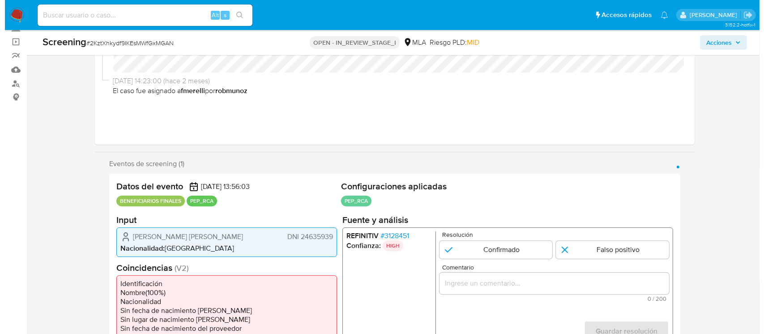
scroll to position [119, 0]
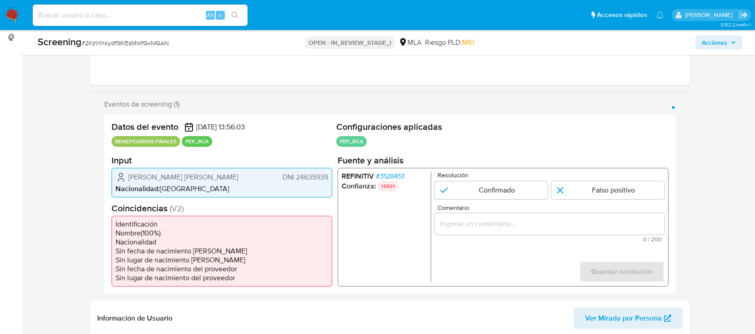
click at [394, 176] on span "# 3128451" at bounding box center [390, 175] width 29 height 9
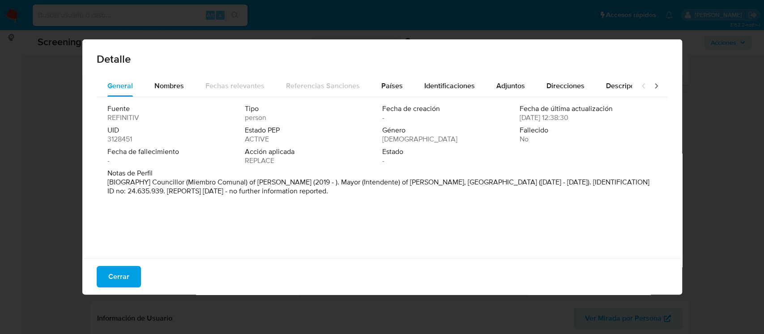
drag, startPoint x: 152, startPoint y: 183, endPoint x: 336, endPoint y: 181, distance: 184.0
click at [336, 181] on p "[BIOGRAPHY] Councillor (Miembro Comunal) of [PERSON_NAME] (2019 - ). Mayor (Int…" at bounding box center [381, 187] width 548 height 18
click at [175, 90] on span "Nombres" at bounding box center [169, 86] width 30 height 10
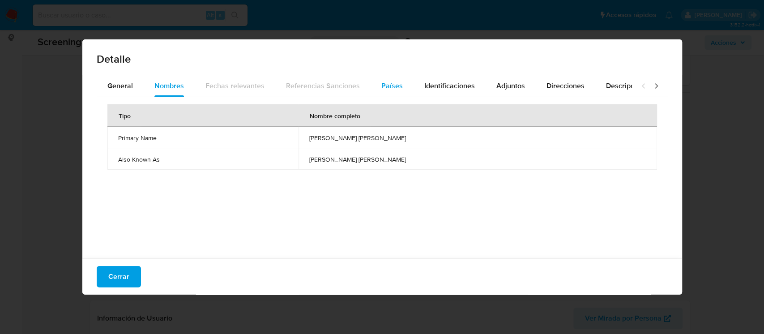
click at [395, 88] on span "Países" at bounding box center [391, 86] width 21 height 10
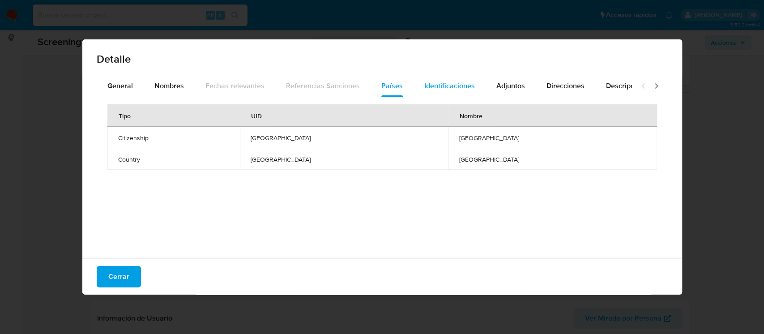
click at [452, 94] on div "Identificaciones" at bounding box center [449, 85] width 51 height 21
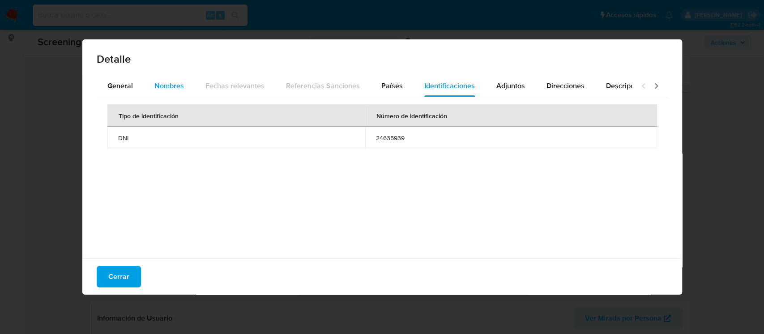
click at [172, 88] on span "Nombres" at bounding box center [169, 86] width 30 height 10
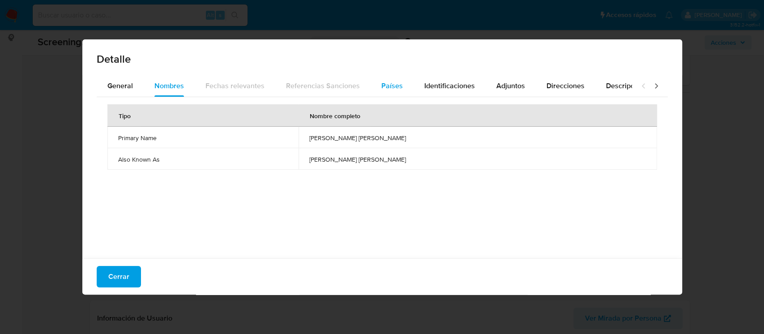
drag, startPoint x: 387, startPoint y: 84, endPoint x: 402, endPoint y: 85, distance: 15.3
click at [387, 84] on span "Países" at bounding box center [391, 86] width 21 height 10
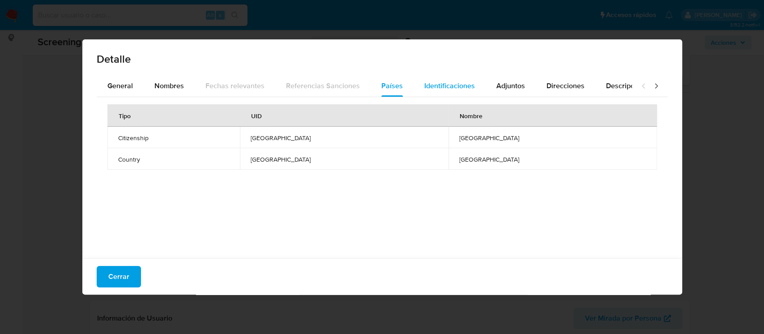
click at [453, 90] on span "Identificaciones" at bounding box center [449, 86] width 51 height 10
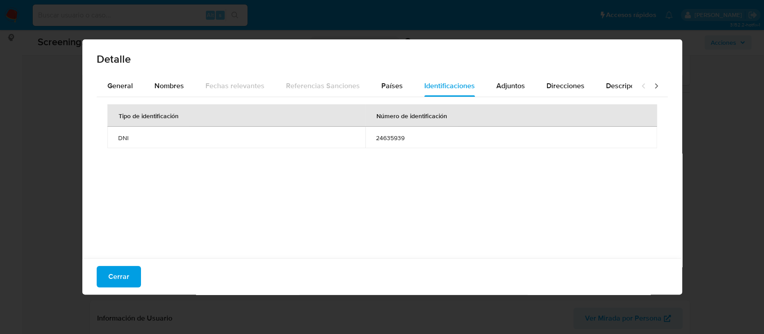
click at [377, 137] on span "24635939" at bounding box center [511, 138] width 270 height 8
click at [161, 87] on span "Nombres" at bounding box center [169, 86] width 30 height 10
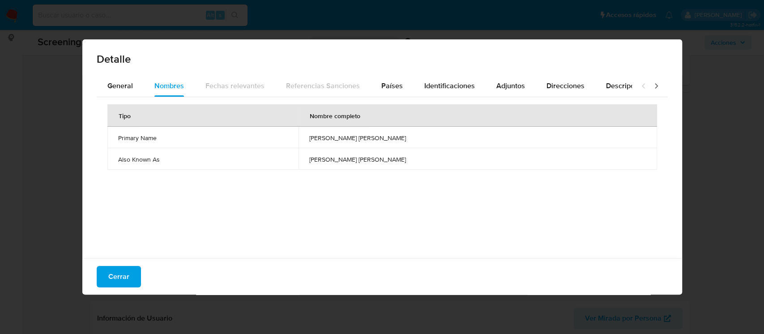
drag, startPoint x: 350, startPoint y: 136, endPoint x: 464, endPoint y: 144, distance: 114.0
click at [464, 144] on td "matias alberto dichiara" at bounding box center [478, 137] width 358 height 21
click at [444, 83] on span "Identificaciones" at bounding box center [449, 86] width 51 height 10
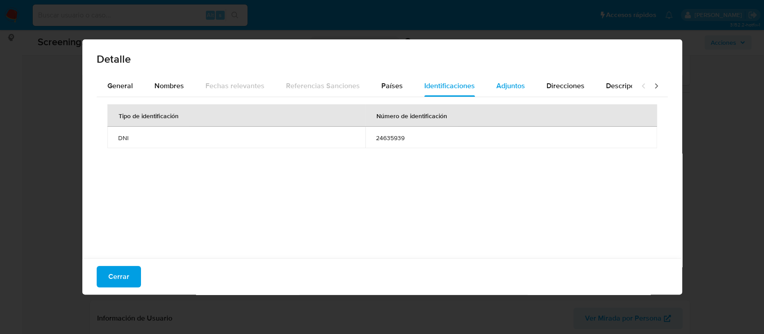
click at [511, 88] on span "Adjuntos" at bounding box center [510, 86] width 29 height 10
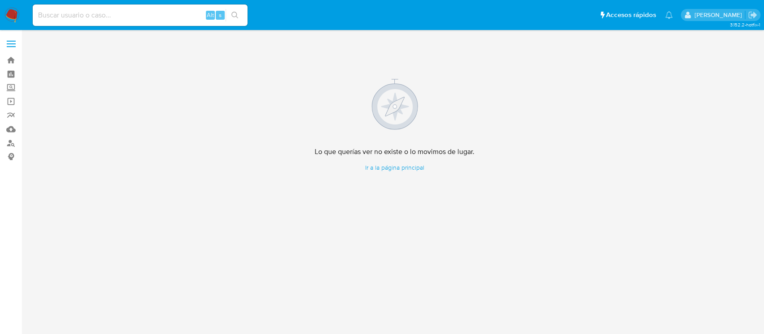
click at [107, 15] on input at bounding box center [140, 15] width 215 height 12
paste input "VVh3T7YjrKdhO80T6lta4GvN"
type input "VVh3T7YjrKdhO80T6lta4GvN"
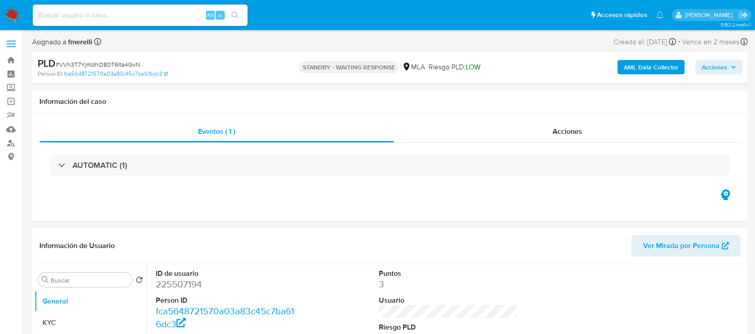
select select "10"
click at [154, 13] on input at bounding box center [140, 15] width 215 height 12
paste input "4E44URAj9luWN0IDbO98v4HF"
type input "4E44URAj9luWN0IDbO98v4HF"
select select "10"
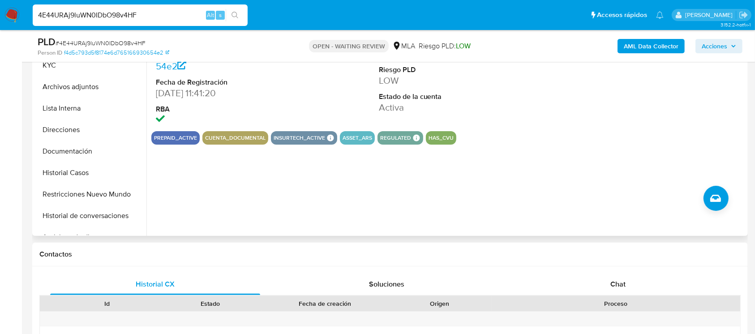
scroll to position [243, 0]
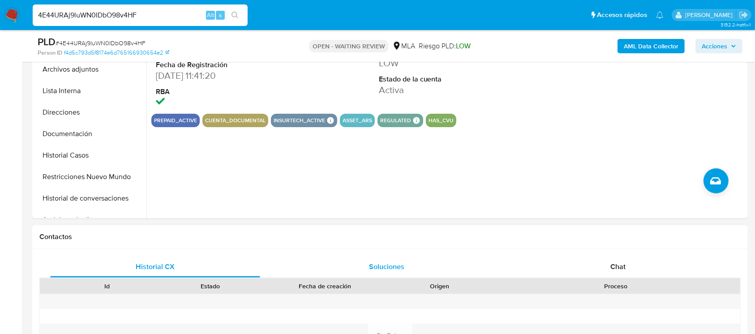
click at [501, 265] on button "Soluciones" at bounding box center [386, 266] width 231 height 21
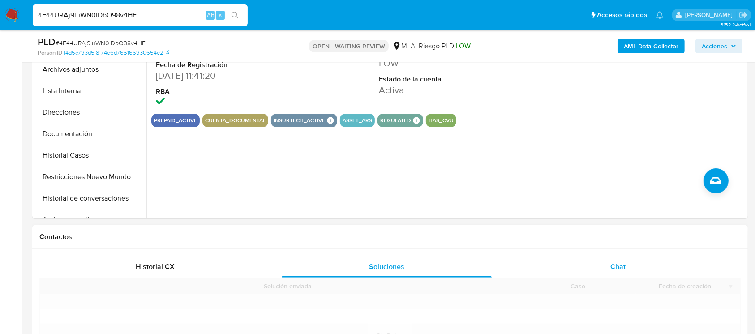
click at [539, 260] on div "Chat" at bounding box center [618, 266] width 210 height 21
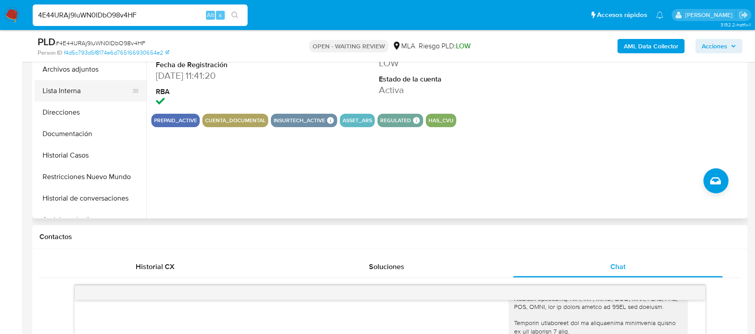
scroll to position [183, 0]
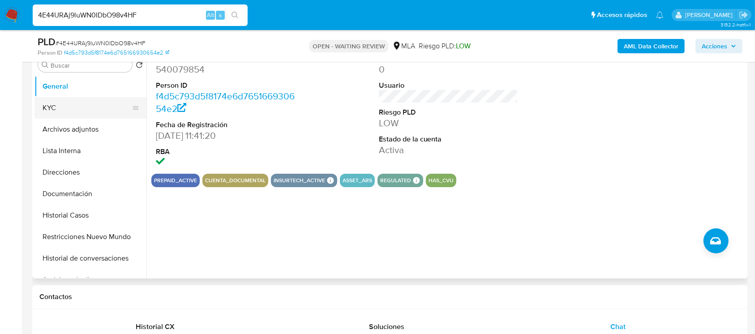
click at [80, 115] on button "KYC" at bounding box center [86, 107] width 105 height 21
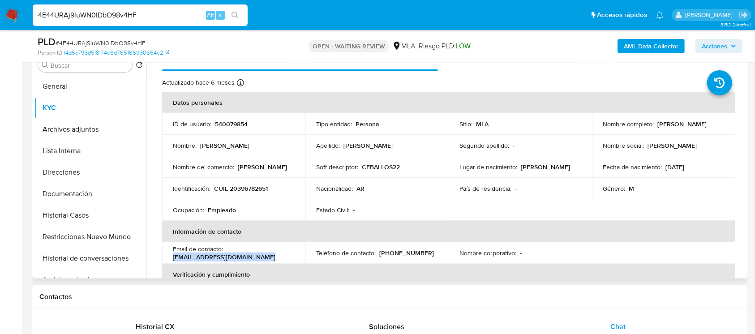
drag, startPoint x: 265, startPoint y: 254, endPoint x: 169, endPoint y: 260, distance: 96.4
click at [169, 260] on td "Email de contacto : [EMAIL_ADDRESS][DOMAIN_NAME]" at bounding box center [233, 252] width 143 height 21
copy p "[EMAIL_ADDRESS][DOMAIN_NAME]"
click at [384, 254] on p "[PHONE_NUMBER]" at bounding box center [406, 253] width 55 height 8
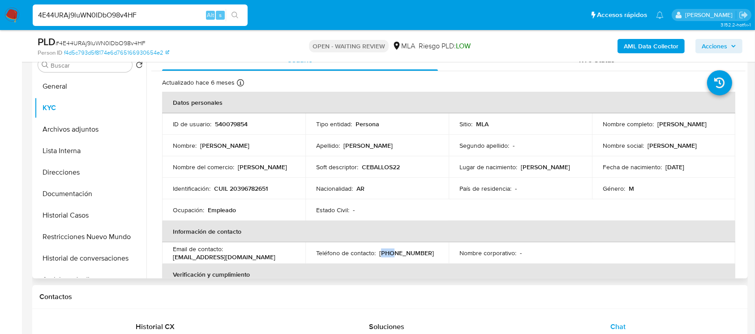
copy p "263"
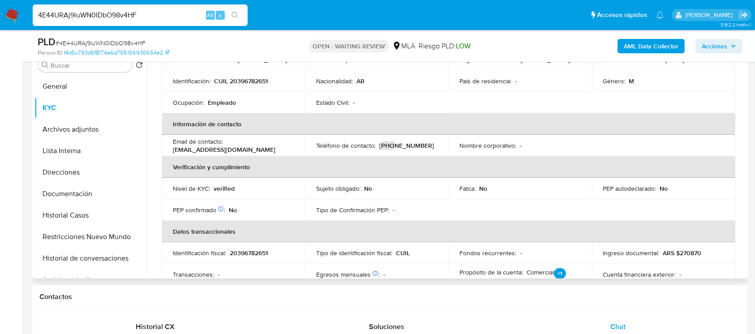
scroll to position [89, 0]
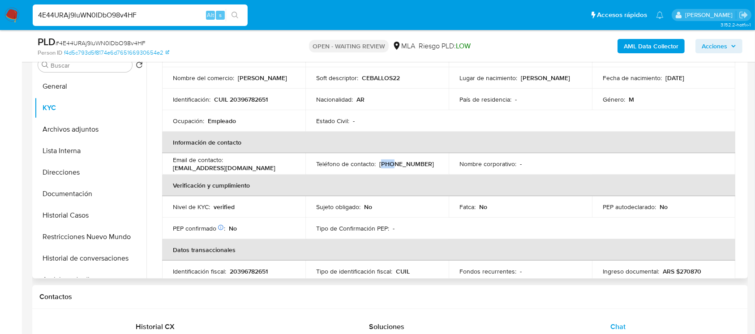
click at [409, 160] on p "[PHONE_NUMBER]" at bounding box center [406, 164] width 55 height 8
copy p "4560355"
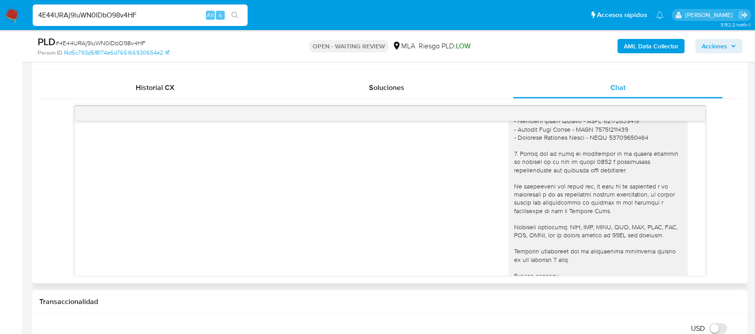
scroll to position [624, 0]
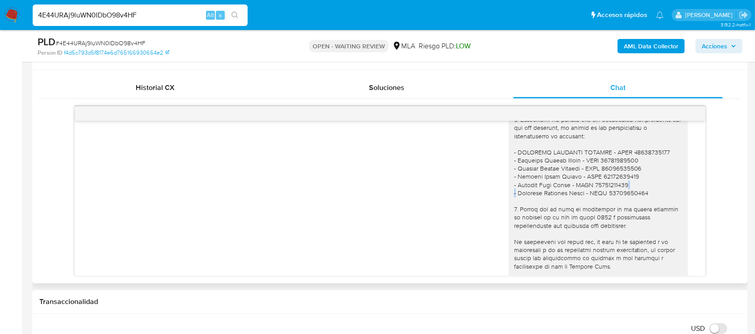
drag, startPoint x: 508, startPoint y: 206, endPoint x: 629, endPoint y: 205, distance: 120.4
click at [629, 205] on div at bounding box center [598, 209] width 168 height 317
click at [90, 44] on span "# 4E44URAj9luWN0IDbO98v4HF" at bounding box center [101, 42] width 90 height 9
copy span "4E44URAj9luWN0IDbO98v4HF"
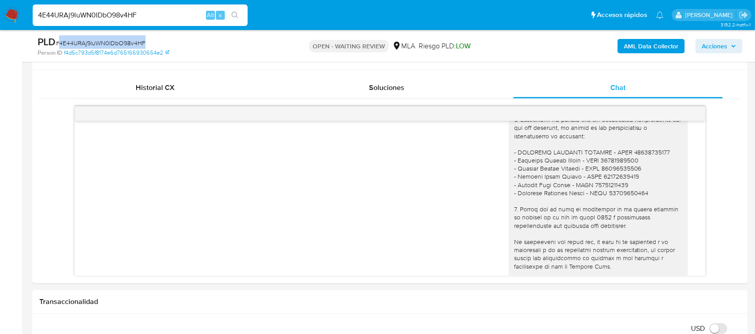
click at [15, 16] on img at bounding box center [11, 15] width 15 height 15
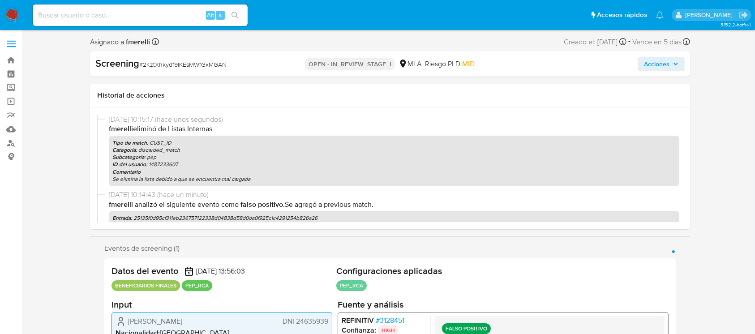
select select "10"
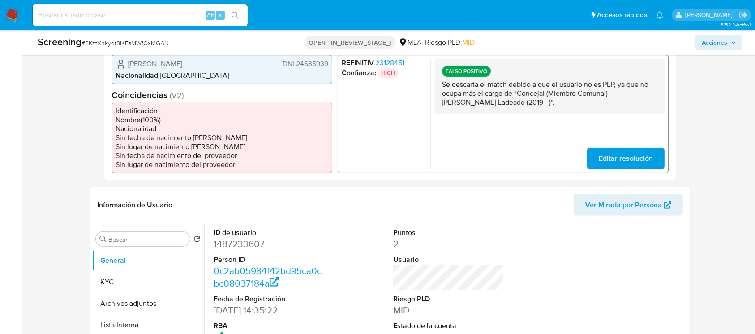
scroll to position [239, 0]
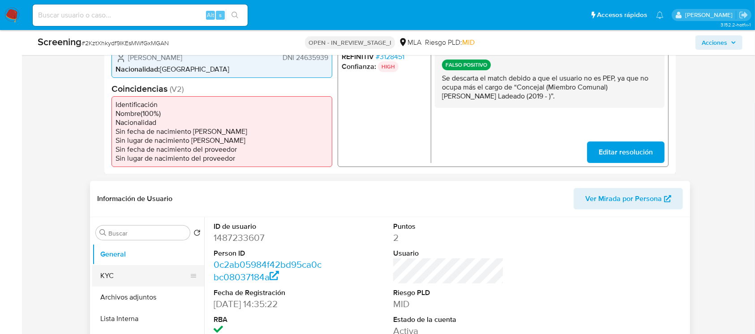
click at [113, 277] on button "KYC" at bounding box center [144, 275] width 105 height 21
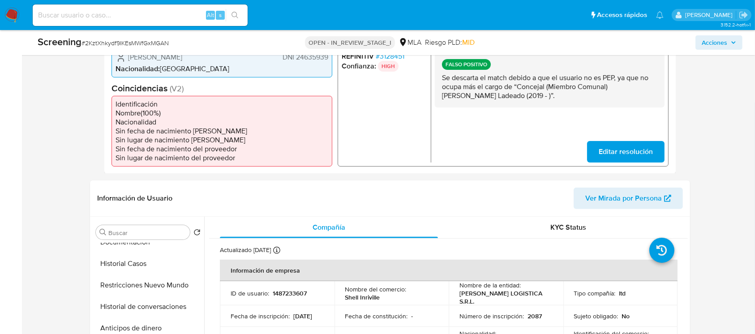
scroll to position [179, 0]
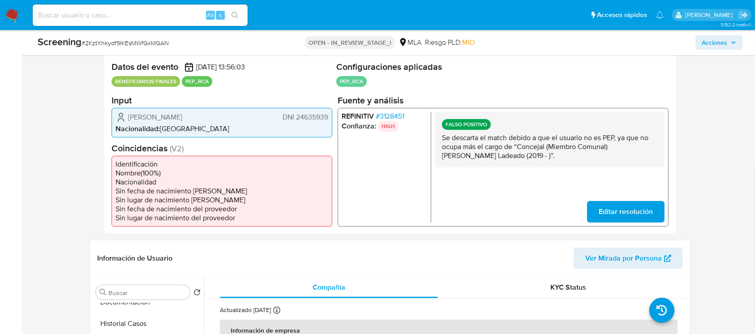
click at [393, 113] on span "# 3128451" at bounding box center [390, 115] width 29 height 9
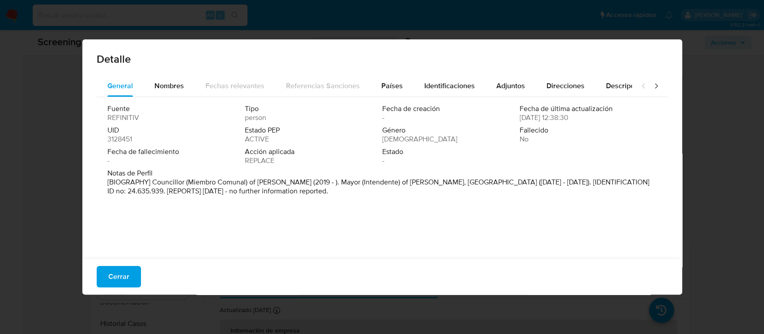
drag, startPoint x: 465, startPoint y: 90, endPoint x: 438, endPoint y: 103, distance: 29.8
click at [464, 90] on span "Identificaciones" at bounding box center [449, 86] width 51 height 10
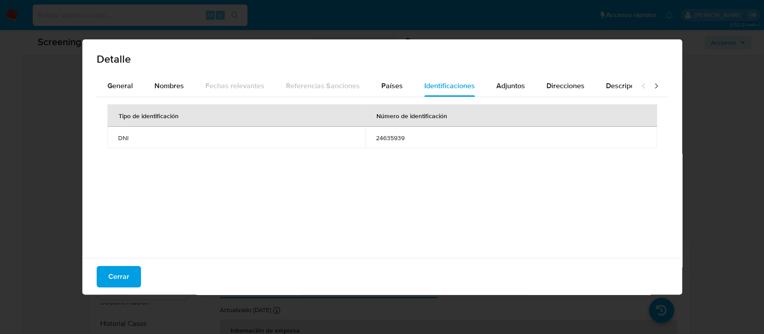
click at [398, 145] on td "24635939" at bounding box center [511, 137] width 292 height 21
click at [388, 142] on td "24635939" at bounding box center [511, 137] width 292 height 21
click at [20, 179] on div "Detalle General Nombres Fechas relevantes Referencias Sanciones Países Identifi…" at bounding box center [382, 167] width 764 height 334
drag, startPoint x: 130, startPoint y: 265, endPoint x: 124, endPoint y: 274, distance: 10.6
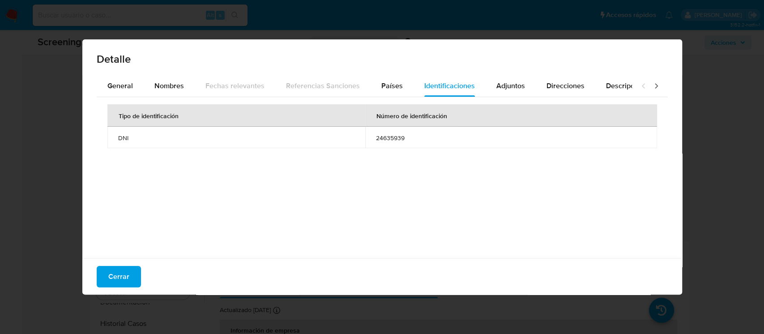
click at [129, 266] on button "Cerrar" at bounding box center [119, 276] width 44 height 21
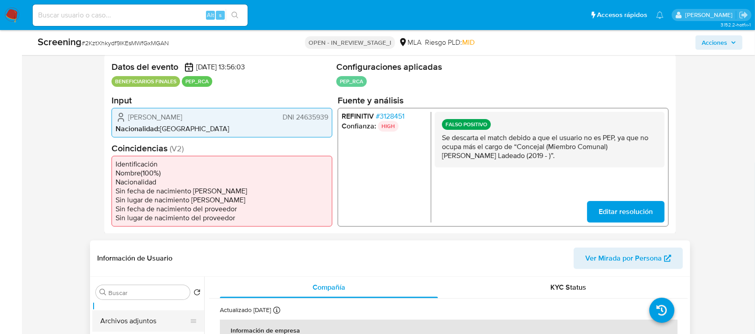
scroll to position [0, 0]
click at [113, 307] on button "General" at bounding box center [144, 313] width 105 height 21
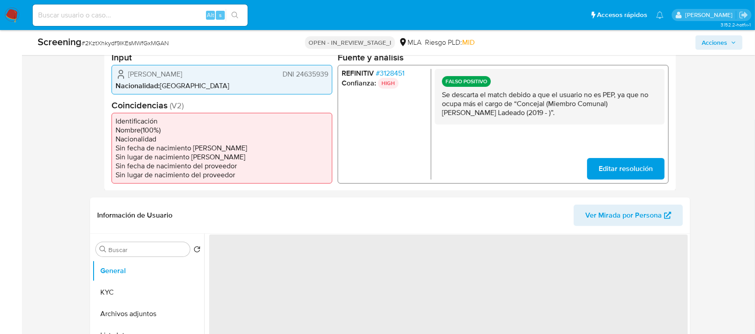
scroll to position [358, 0]
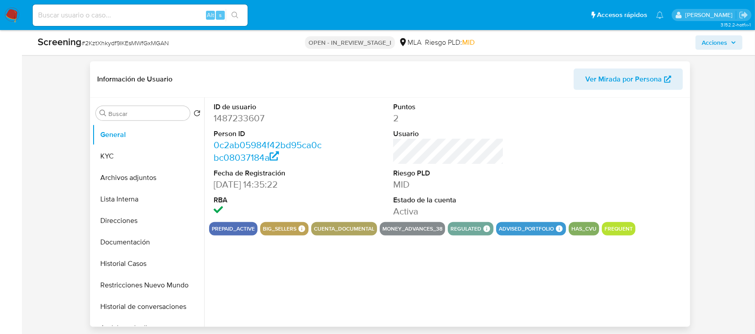
click at [240, 120] on dd "1487233607" at bounding box center [268, 118] width 111 height 13
copy dd "1487233607"
click at [145, 167] on button "Archivos adjuntos" at bounding box center [144, 177] width 105 height 21
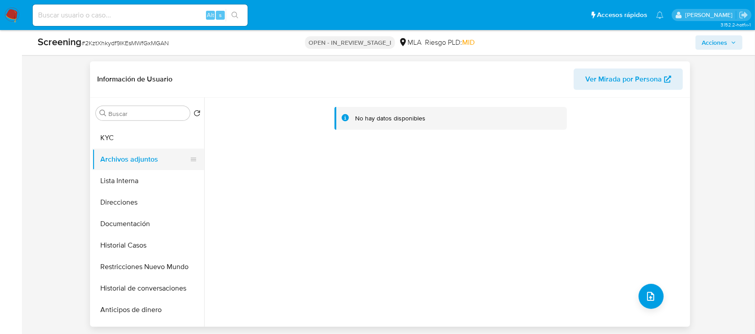
scroll to position [0, 0]
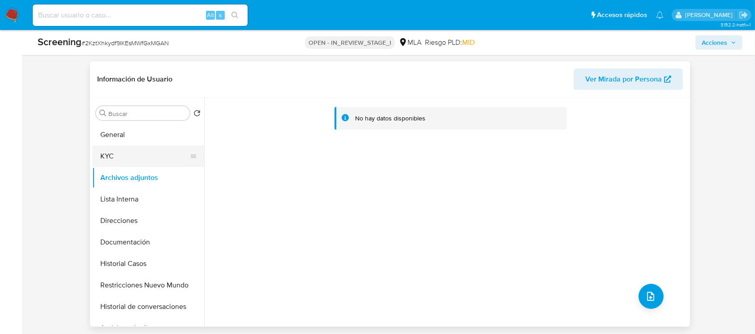
click at [129, 155] on button "KYC" at bounding box center [144, 155] width 105 height 21
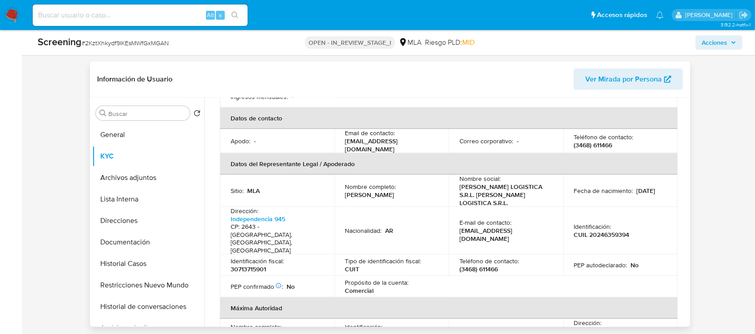
scroll to position [239, 0]
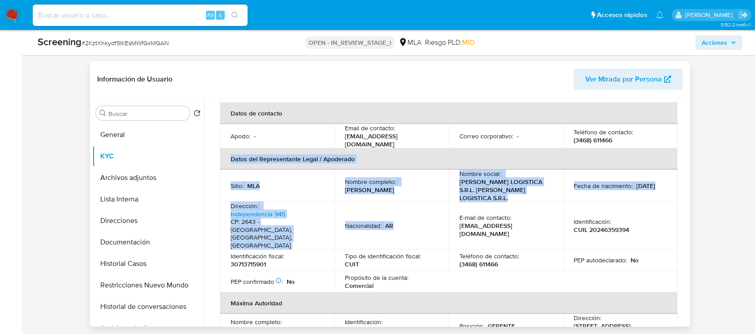
drag, startPoint x: 231, startPoint y: 141, endPoint x: 410, endPoint y: 197, distance: 188.6
click at [410, 197] on table "Información de empresa ID de usuario : 1487233607 Nombre del comercio : Shell I…" at bounding box center [448, 130] width 457 height 457
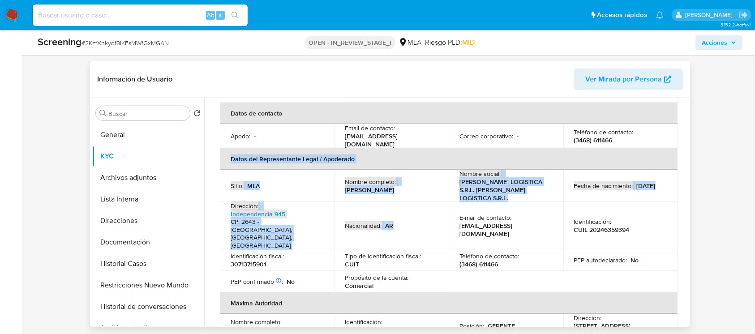
click at [597, 182] on p "Fecha de nacimiento :" at bounding box center [603, 186] width 59 height 8
drag, startPoint x: 428, startPoint y: 167, endPoint x: 417, endPoint y: 169, distance: 11.5
click at [427, 178] on div "Nombre completo : Matias Alberto Dichiara" at bounding box center [391, 186] width 93 height 16
click at [412, 178] on div "Nombre completo : Matias Alberto Dichiara" at bounding box center [391, 186] width 93 height 16
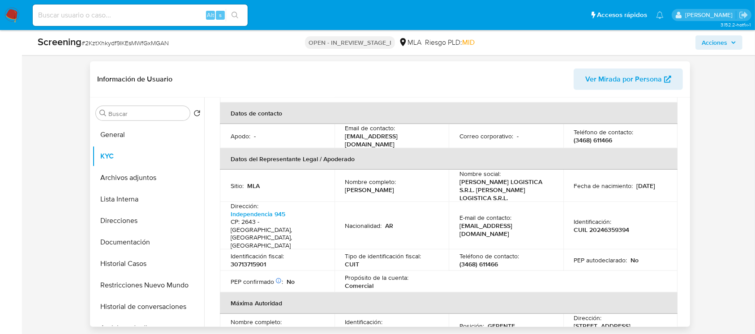
drag, startPoint x: 394, startPoint y: 174, endPoint x: 344, endPoint y: 177, distance: 50.3
click at [337, 176] on td "Nombre completo : Matias Alberto Dichiara" at bounding box center [391, 186] width 115 height 32
click at [414, 178] on div "Nombre completo : Matias Alberto Dichiara" at bounding box center [391, 186] width 93 height 16
drag, startPoint x: 391, startPoint y: 171, endPoint x: 337, endPoint y: 171, distance: 54.2
click at [337, 171] on td "Nombre completo : Matias Alberto Dichiara" at bounding box center [391, 186] width 115 height 32
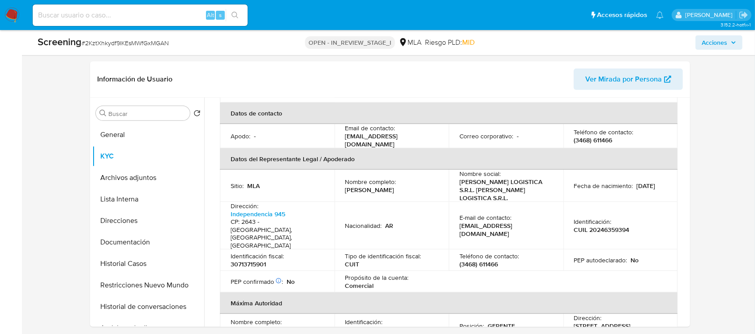
copy p "Matias Alberto Dichiara"
drag, startPoint x: 586, startPoint y: 204, endPoint x: 632, endPoint y: 204, distance: 46.1
click at [632, 218] on div "Identificación : CUIL 20246359394" at bounding box center [620, 226] width 93 height 16
copy p "20246359394"
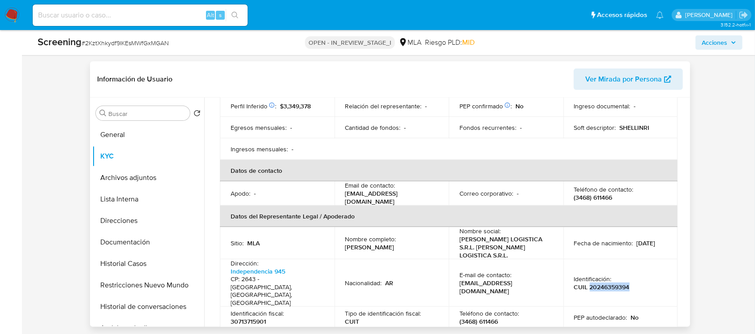
scroll to position [119, 0]
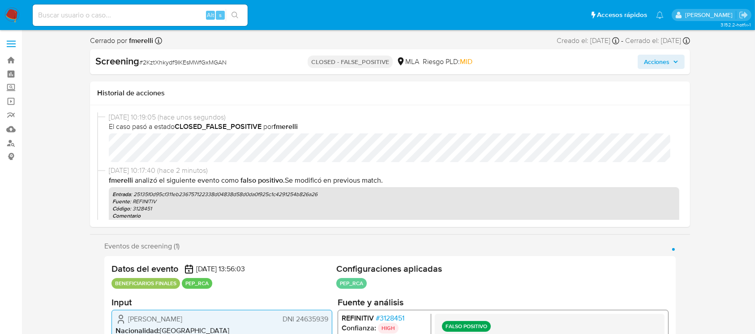
select select "10"
click at [11, 20] on img at bounding box center [11, 15] width 15 height 15
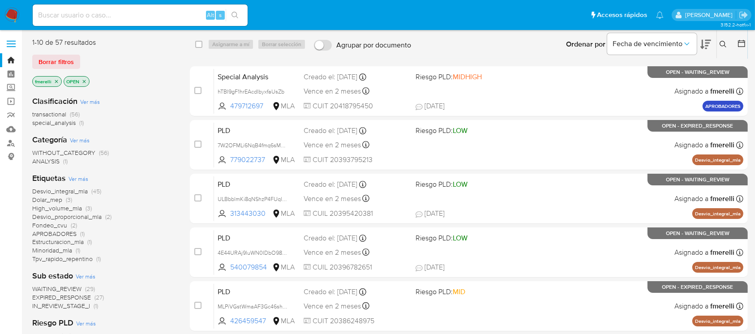
click at [726, 39] on button at bounding box center [724, 44] width 15 height 11
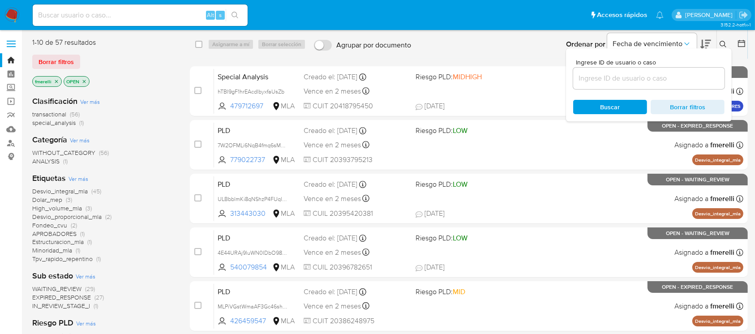
click at [683, 73] on input at bounding box center [648, 79] width 151 height 12
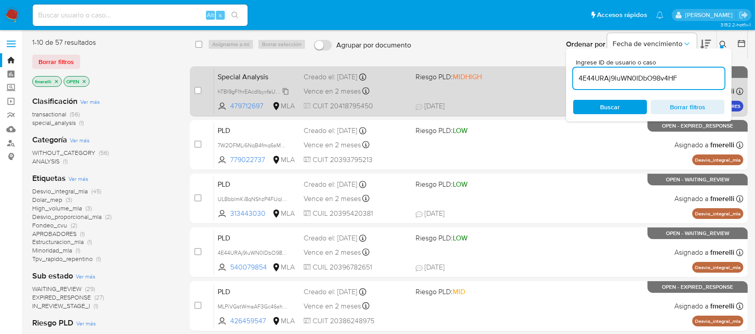
type input "4E44URAj9luWN0IDbO98v4HF"
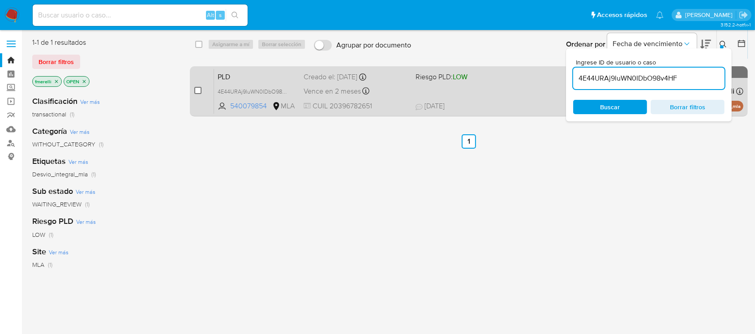
click at [195, 91] on input "checkbox" at bounding box center [197, 90] width 7 height 7
checkbox input "true"
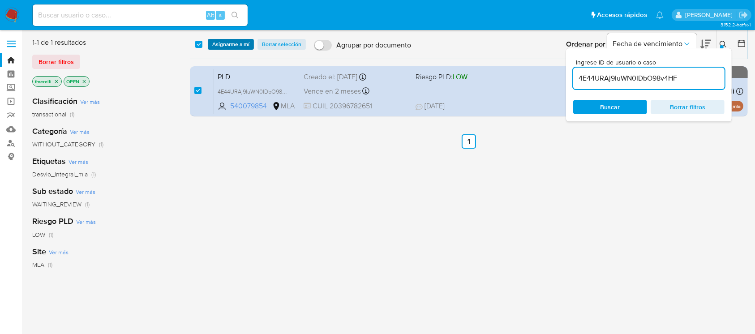
click at [243, 48] on span "Asignarme a mí" at bounding box center [230, 44] width 37 height 9
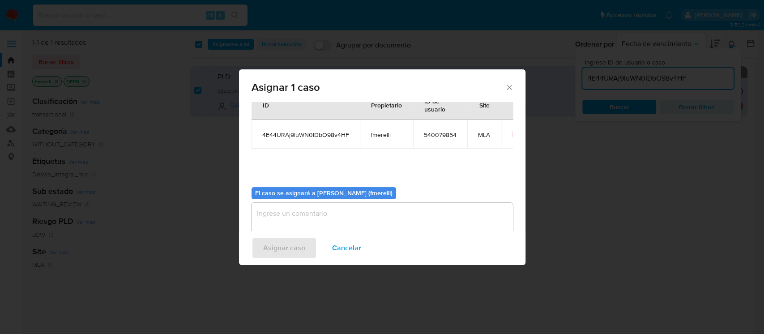
scroll to position [46, 0]
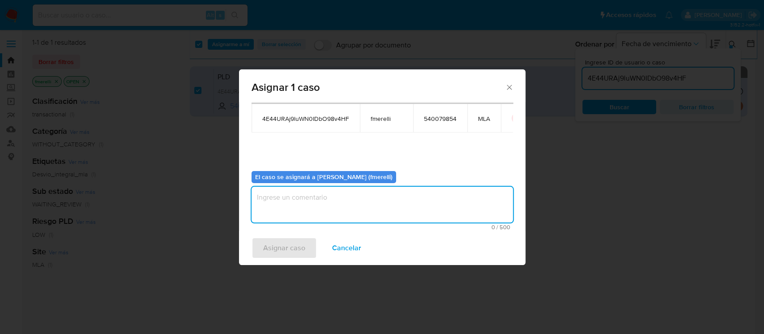
click at [297, 214] on textarea "assign-modal" at bounding box center [382, 205] width 261 height 36
click at [280, 251] on span "Asignar caso" at bounding box center [284, 248] width 42 height 20
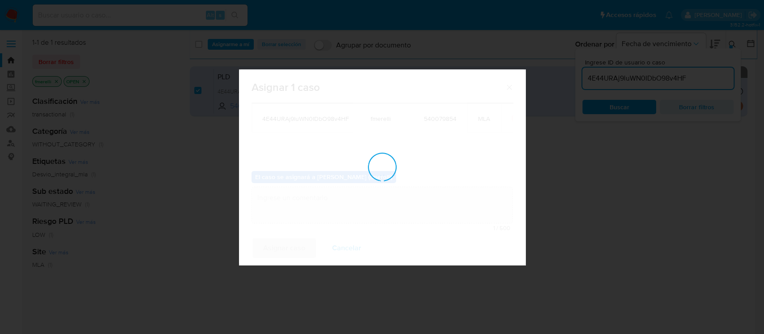
checkbox input "false"
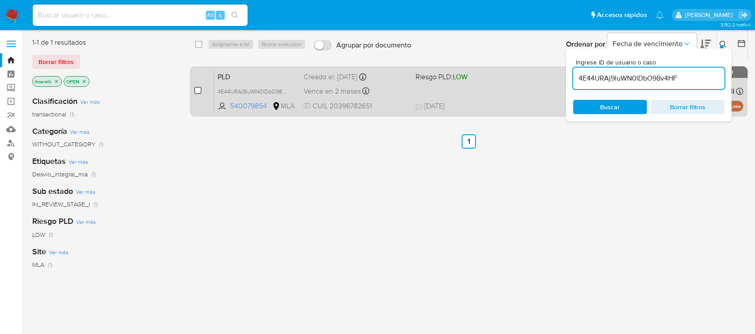
click at [196, 89] on input "checkbox" at bounding box center [197, 90] width 7 height 7
checkbox input "true"
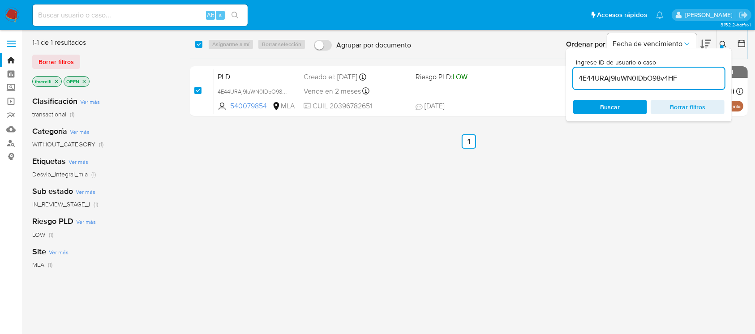
checkbox input "true"
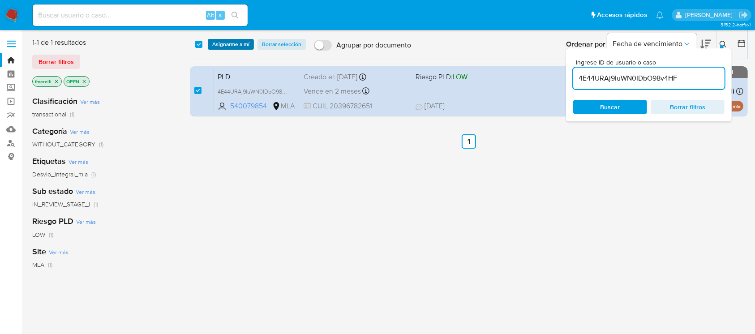
click at [234, 41] on span "Asignarme a mí" at bounding box center [230, 44] width 37 height 9
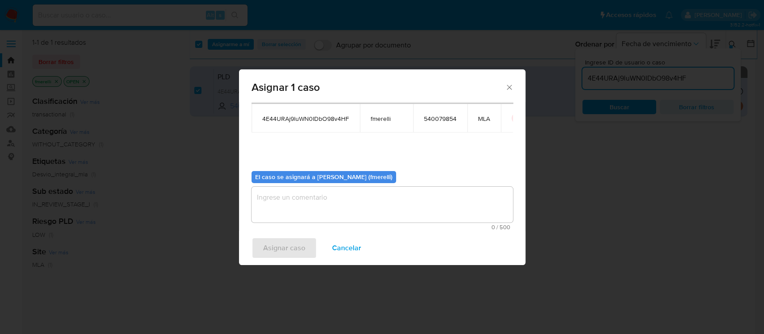
click at [290, 198] on textarea "assign-modal" at bounding box center [382, 205] width 261 height 36
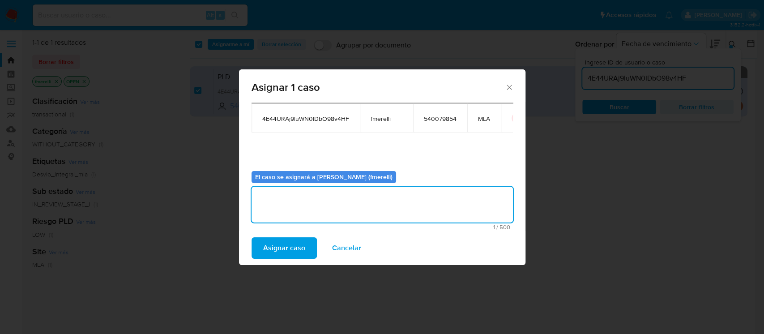
click at [291, 242] on span "Asignar caso" at bounding box center [284, 248] width 42 height 20
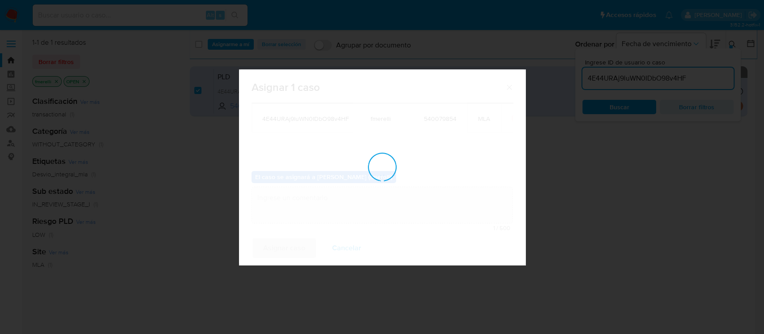
checkbox input "false"
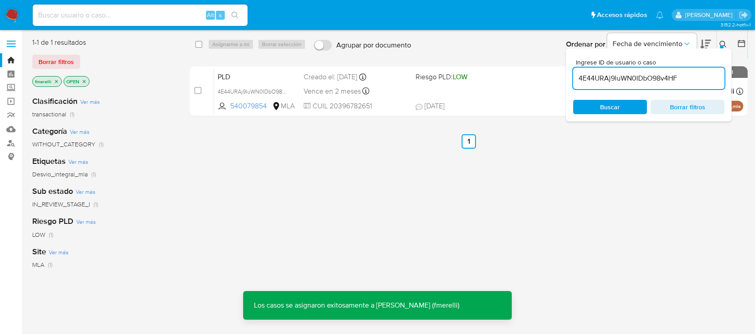
click at [437, 98] on div "PLD 4E44URAj9luWN0IDbO98v4HF 540079854 MLA Riesgo PLD: LOW Creado el: 12/07/202…" at bounding box center [478, 90] width 529 height 45
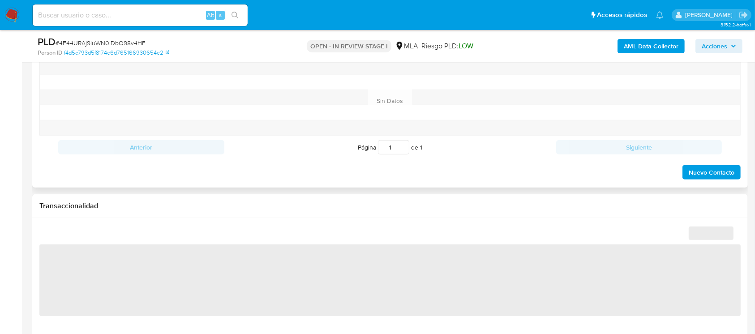
scroll to position [418, 0]
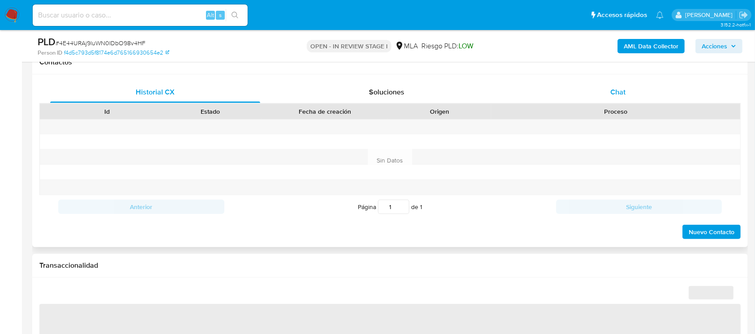
click at [612, 91] on span "Chat" at bounding box center [617, 92] width 15 height 10
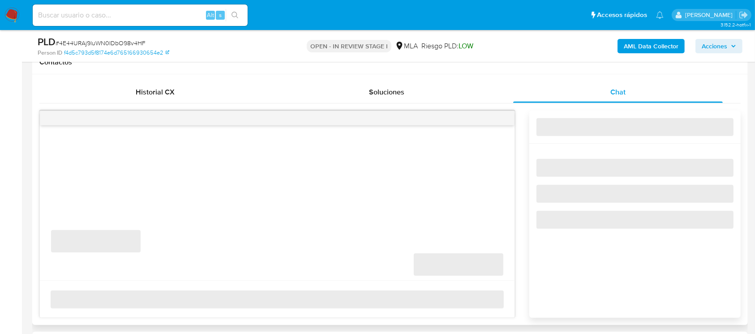
select select "10"
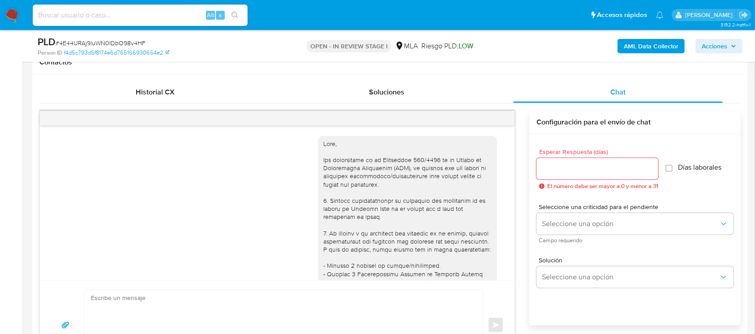
scroll to position [803, 0]
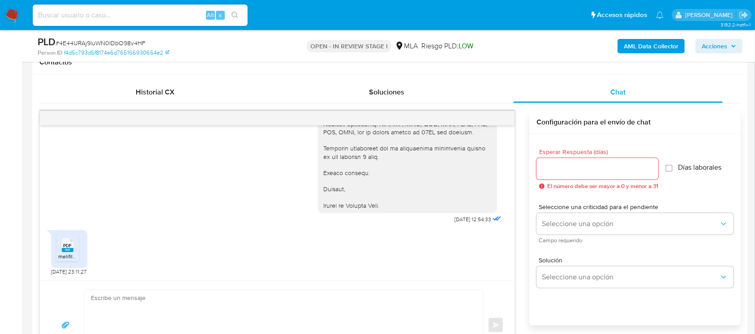
click at [150, 307] on textarea at bounding box center [281, 325] width 380 height 70
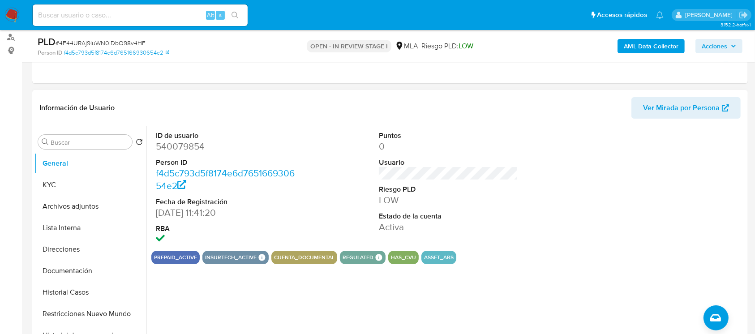
scroll to position [60, 0]
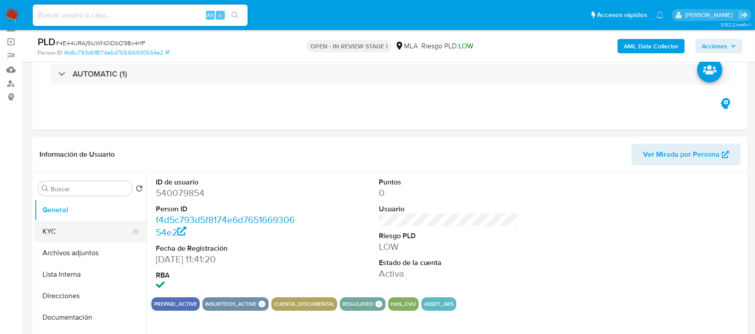
click at [41, 229] on button "KYC" at bounding box center [86, 231] width 105 height 21
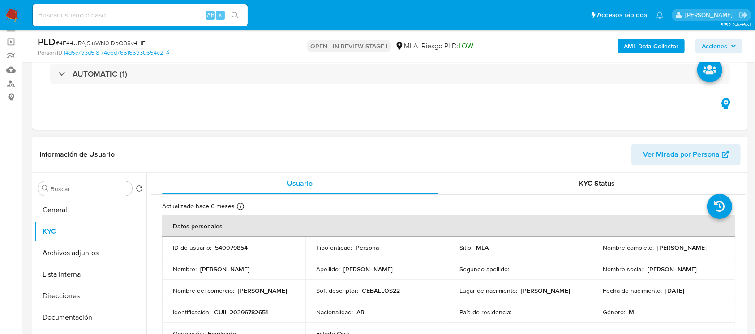
drag, startPoint x: 597, startPoint y: 255, endPoint x: 677, endPoint y: 256, distance: 80.6
click at [677, 256] on td "Nombre completo : Moises Abraham Ceballos" at bounding box center [663, 247] width 143 height 21
copy p "Moises Abraham Ceballos"
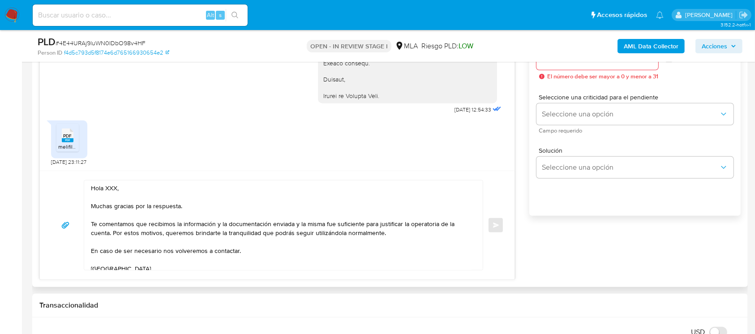
scroll to position [537, 0]
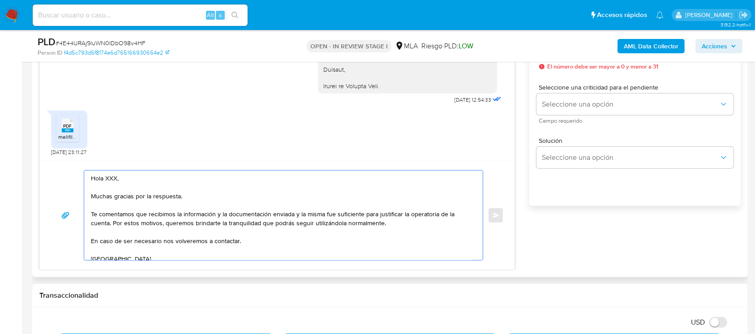
click at [111, 182] on textarea "Hola XXX, Muchas gracias por la respuesta. Te comentamos que recibimos la infor…" at bounding box center [281, 216] width 380 height 90
click at [111, 177] on textarea "Hola XXX, Muchas gracias por la respuesta. Te comentamos que recibimos la infor…" at bounding box center [281, 216] width 380 height 90
paste textarea "Moises Abraham Ceballos"
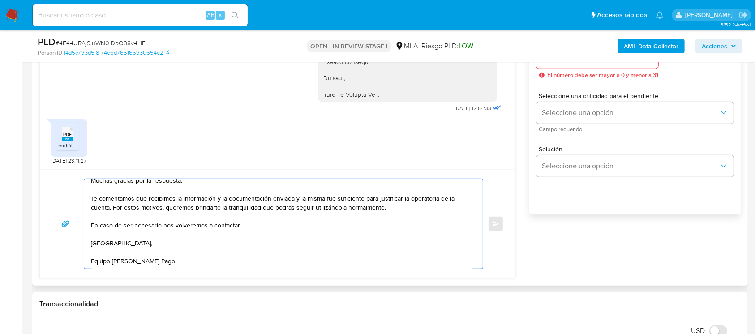
scroll to position [418, 0]
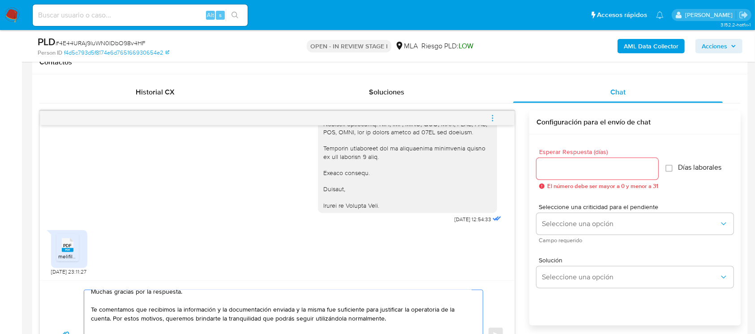
type textarea "Hola Moises Abraham Ceballos, Muchas gracias por la respuesta. Te comentamos qu…"
click at [576, 175] on div at bounding box center [597, 168] width 122 height 21
click at [576, 168] on input "Esperar Respuesta (días)" at bounding box center [597, 169] width 122 height 12
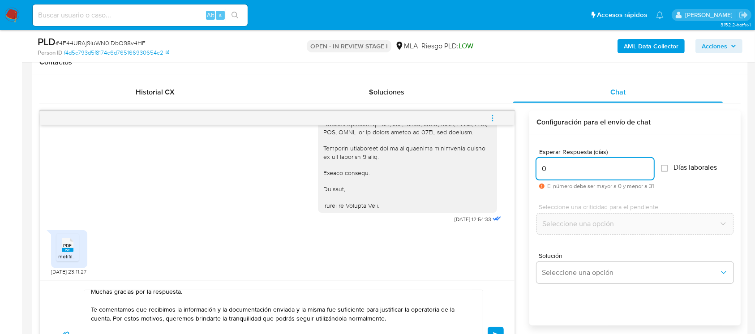
type input "0"
click at [505, 327] on div "Hola Moises Abraham Ceballos, Muchas gracias por la respuesta. Te comentamos qu…" at bounding box center [277, 334] width 474 height 109
click at [502, 328] on button "Enviar" at bounding box center [495, 335] width 16 height 16
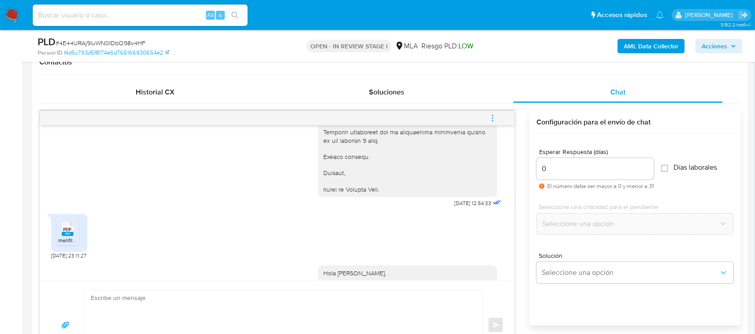
scroll to position [952, 0]
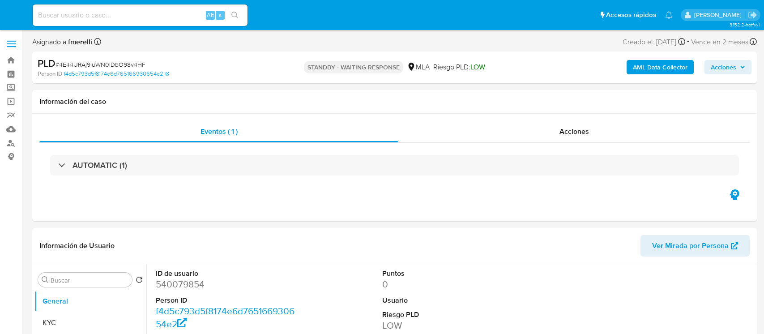
select select "10"
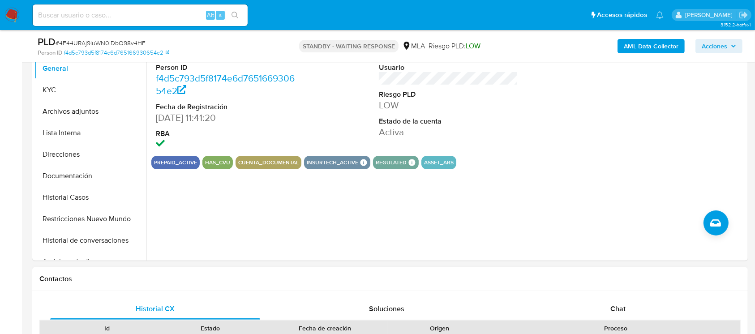
scroll to position [298, 0]
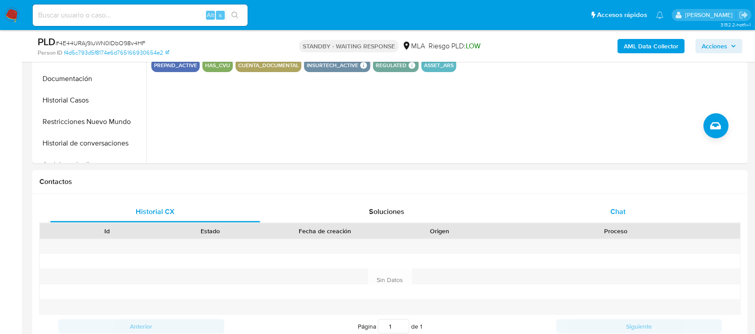
click at [639, 208] on div "Chat" at bounding box center [618, 211] width 210 height 21
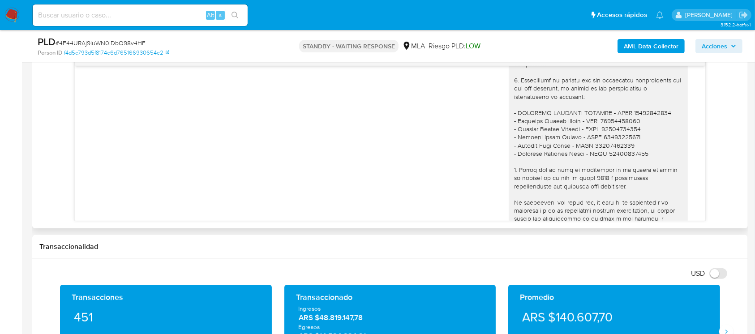
scroll to position [594, 0]
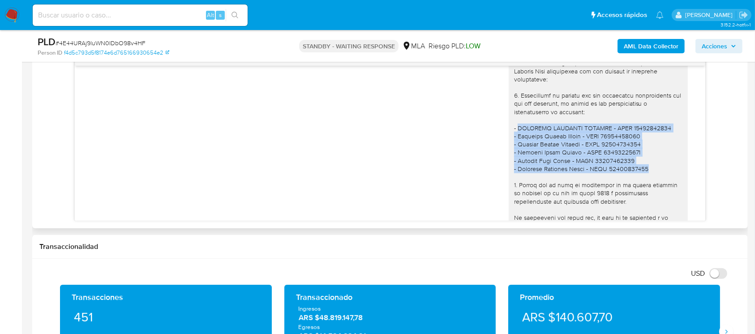
drag, startPoint x: 508, startPoint y: 145, endPoint x: 636, endPoint y: 186, distance: 134.8
click at [636, 186] on div at bounding box center [598, 184] width 168 height 317
copy div "[PERSON_NAME] - CUIL 20416597155 - [PERSON_NAME] - CUIL 27367120075 - [PERSON_N…"
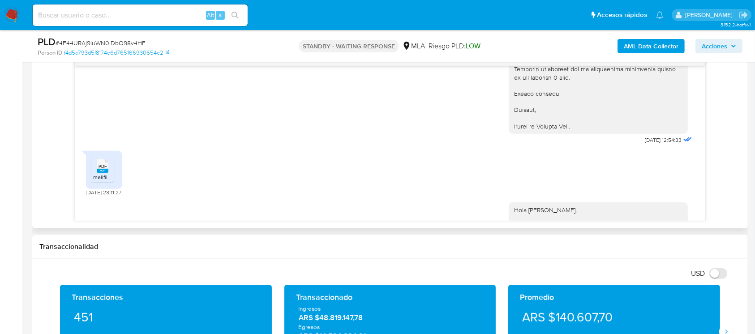
scroll to position [832, 0]
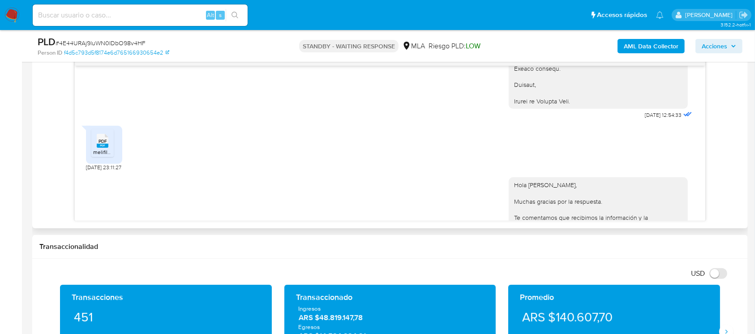
click at [101, 144] on span "PDF" at bounding box center [102, 141] width 9 height 6
click at [112, 157] on li "PDF PDF melifile833335570279795362.pdf" at bounding box center [102, 143] width 22 height 28
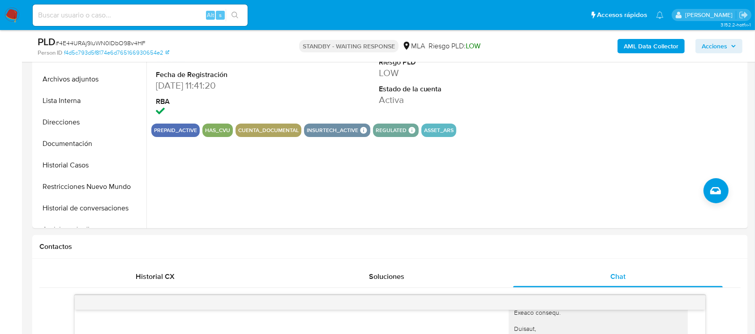
scroll to position [119, 0]
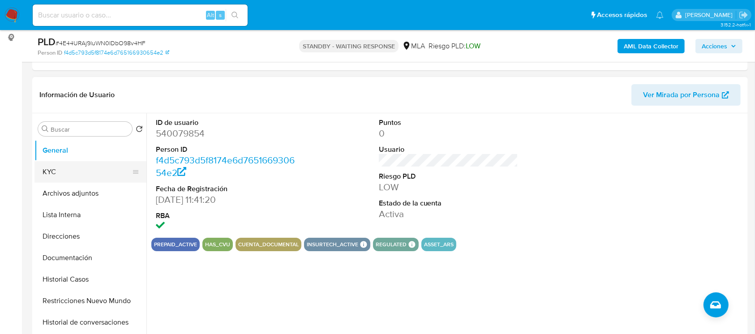
click at [37, 179] on button "KYC" at bounding box center [86, 171] width 105 height 21
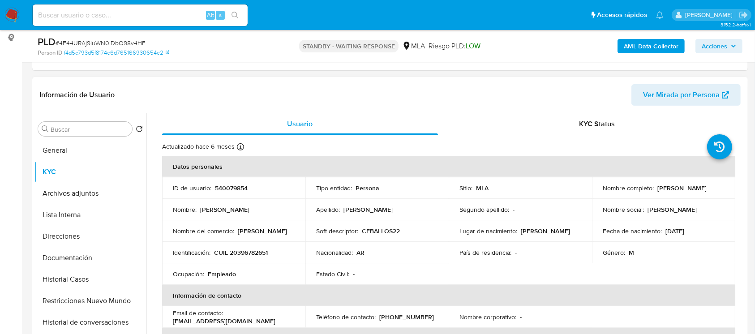
click at [244, 253] on p "CUIL 20396782651" at bounding box center [241, 252] width 54 height 8
drag, startPoint x: 244, startPoint y: 253, endPoint x: 254, endPoint y: 241, distance: 15.9
click at [245, 254] on p "CUIL 20396782651" at bounding box center [241, 252] width 54 height 8
copy p "20396782651"
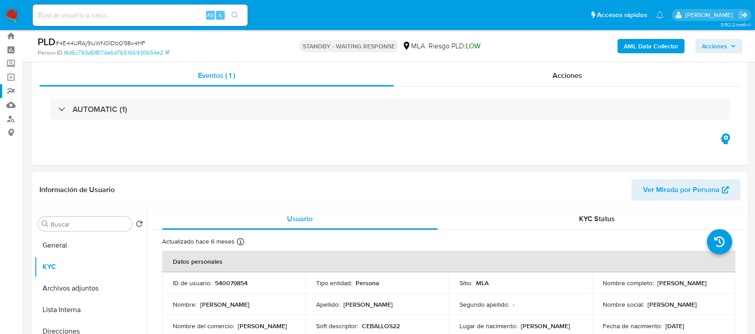
scroll to position [0, 0]
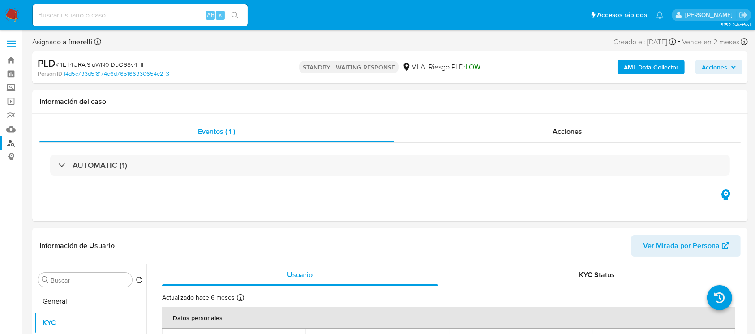
click at [13, 139] on link "Buscador de personas" at bounding box center [53, 143] width 107 height 14
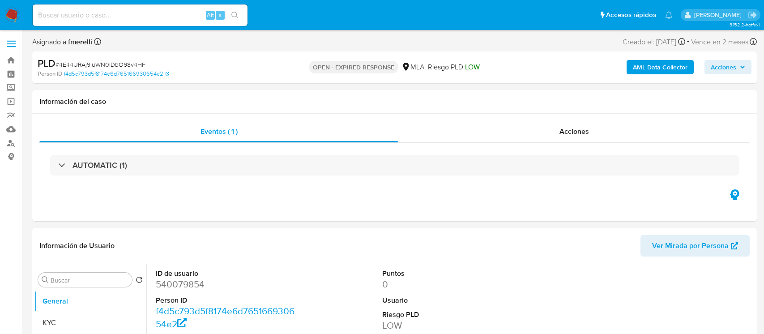
select select "10"
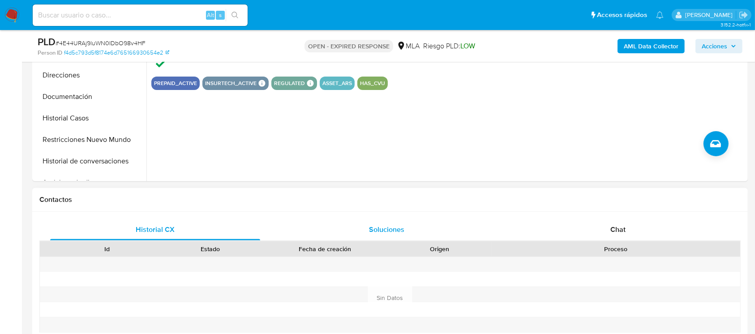
scroll to position [298, 0]
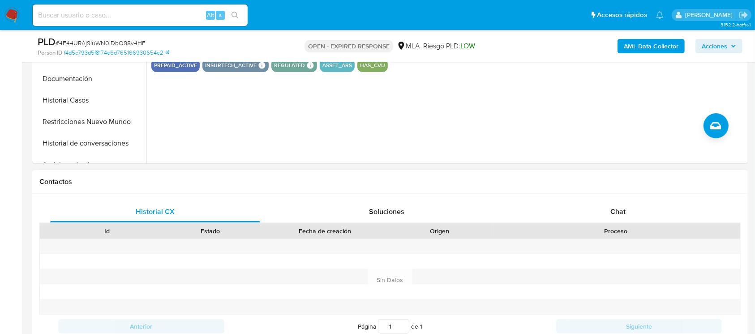
click at [580, 205] on div "Chat" at bounding box center [618, 211] width 210 height 21
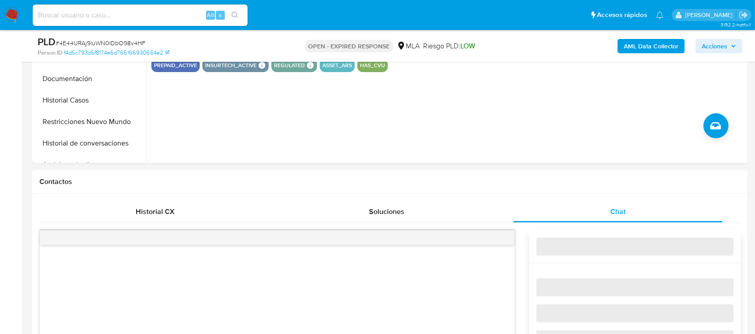
click at [93, 43] on span "# 4E44URAj9luWN0IDbO98v4HF" at bounding box center [101, 42] width 90 height 9
copy span "4E44URAj9luWN0IDbO98v4HF"
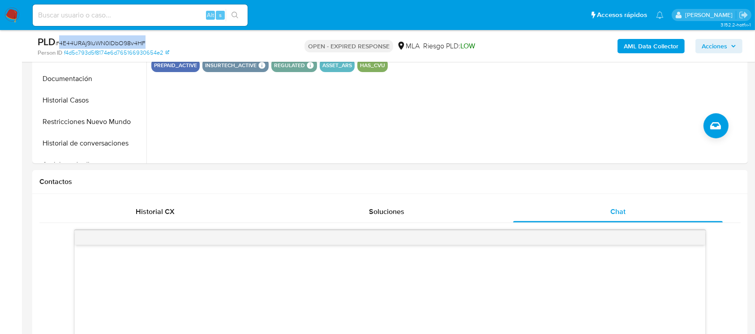
click at [10, 16] on img at bounding box center [11, 15] width 15 height 15
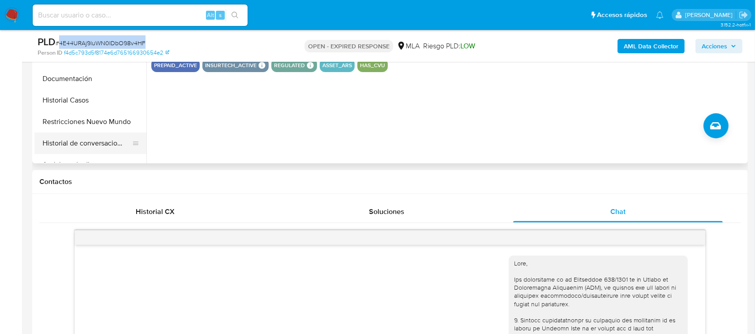
scroll to position [952, 0]
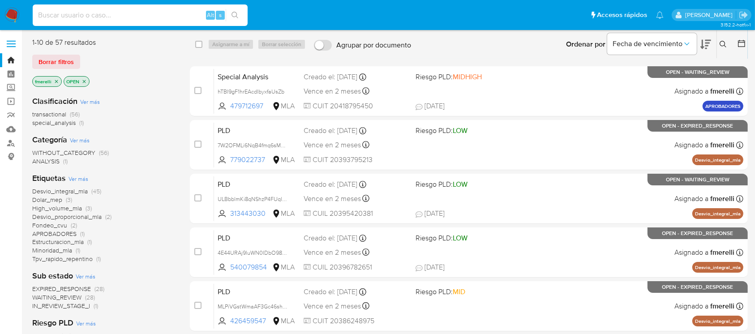
click at [137, 16] on input at bounding box center [140, 15] width 215 height 12
paste input "4E44URAj9luWN0IDbO98v4HF"
type input "4E44URAj9luWN0IDbO98v4HF"
click at [727, 42] on button at bounding box center [724, 44] width 15 height 11
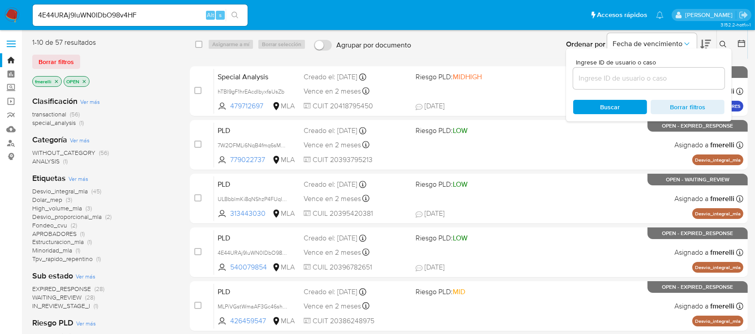
click at [668, 78] on input at bounding box center [648, 79] width 151 height 12
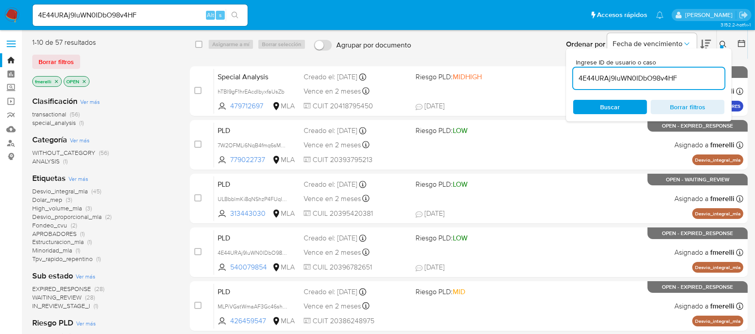
type input "4E44URAj9luWN0IDbO98v4HF"
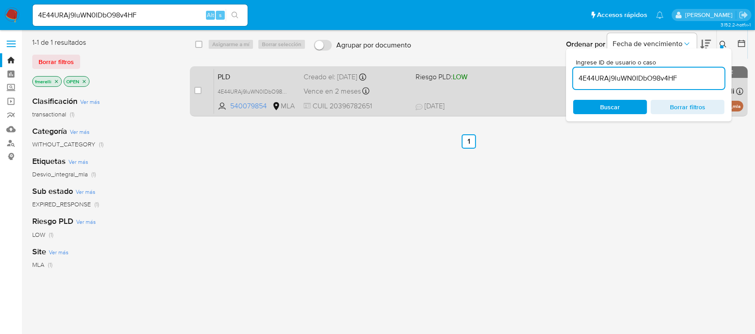
drag, startPoint x: 190, startPoint y: 98, endPoint x: 195, endPoint y: 94, distance: 7.0
click at [190, 98] on div "case-item-checkbox No es posible asignar el caso PLD 4E44URAj9luWN0IDbO98v4HF 5…" at bounding box center [469, 91] width 558 height 50
click at [195, 94] on div "case-item-checkbox" at bounding box center [197, 90] width 7 height 9
click at [195, 90] on input "checkbox" at bounding box center [197, 90] width 7 height 7
checkbox input "true"
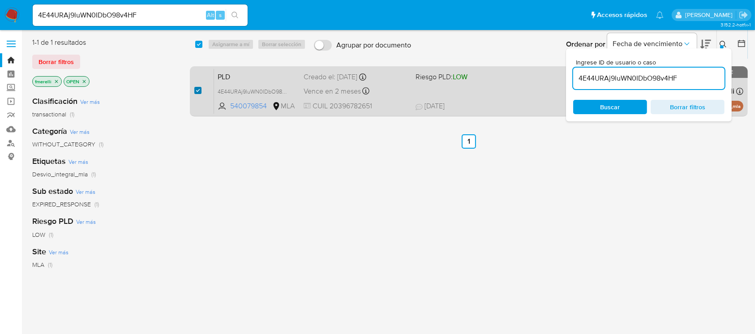
checkbox input "true"
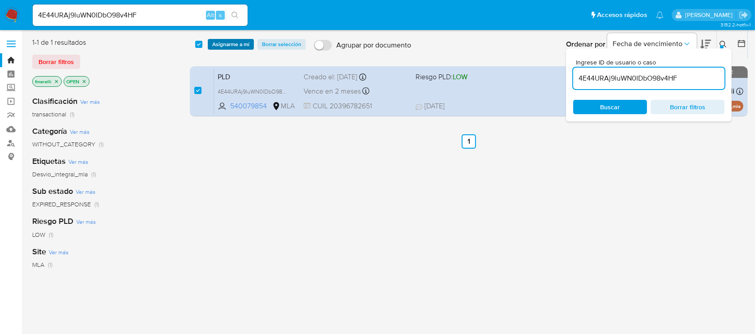
click at [240, 43] on span "Asignarme a mí" at bounding box center [230, 44] width 37 height 9
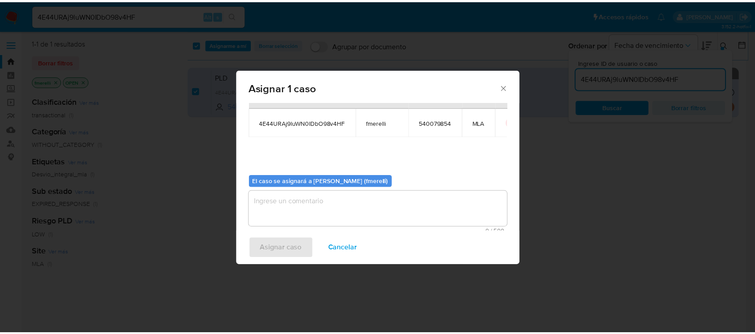
scroll to position [46, 0]
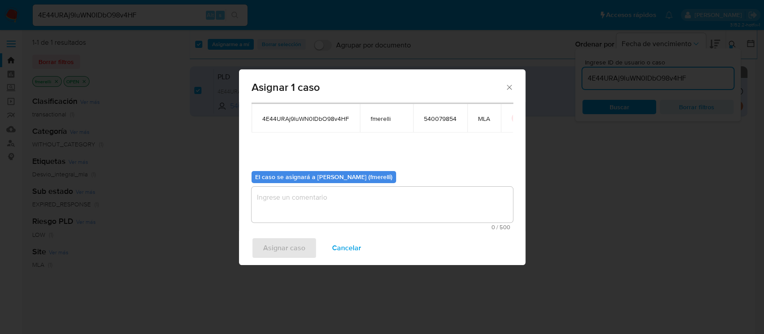
click at [304, 208] on textarea "assign-modal" at bounding box center [382, 205] width 261 height 36
click at [288, 252] on span "Asignar caso" at bounding box center [284, 248] width 42 height 20
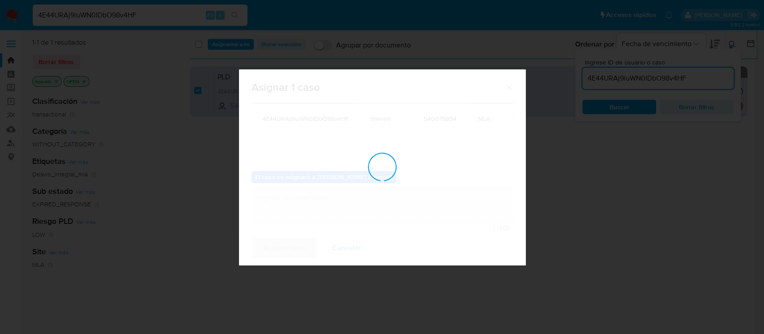
checkbox input "false"
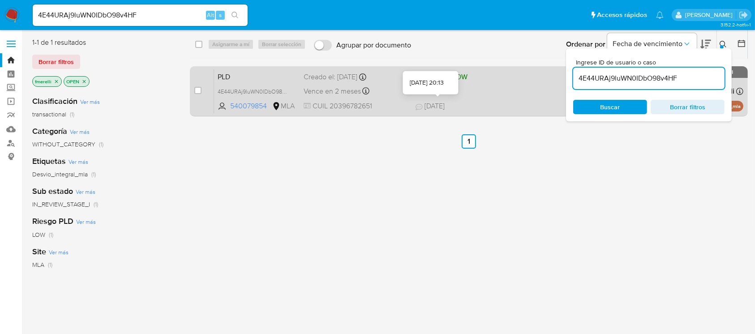
click at [443, 102] on span "[DATE]" at bounding box center [429, 106] width 29 height 10
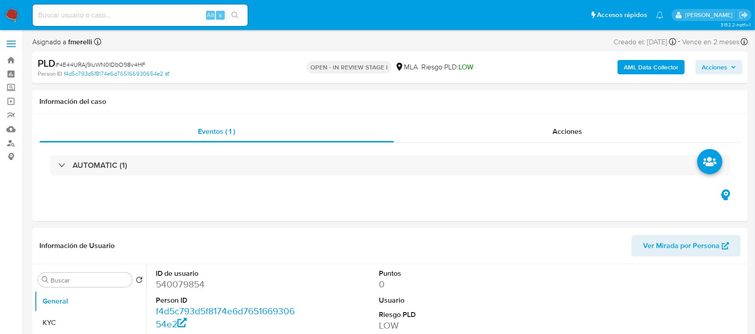
select select "10"
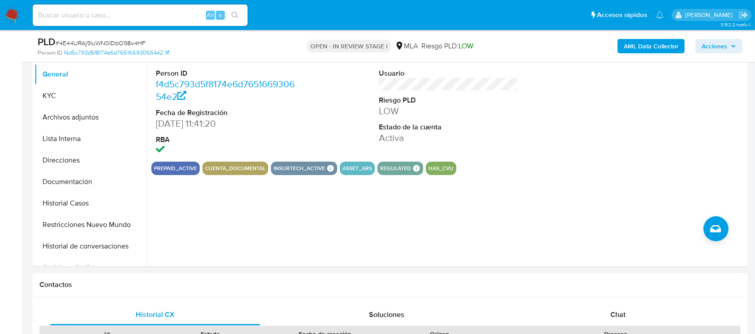
scroll to position [298, 0]
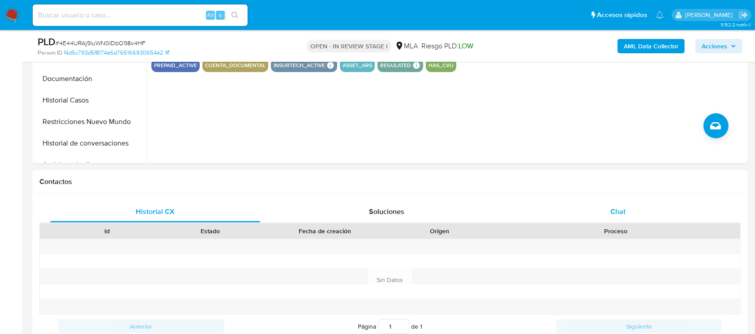
click at [609, 205] on div "Chat" at bounding box center [618, 211] width 210 height 21
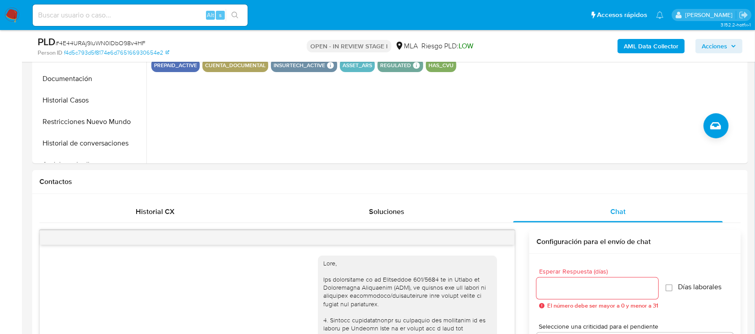
scroll to position [952, 0]
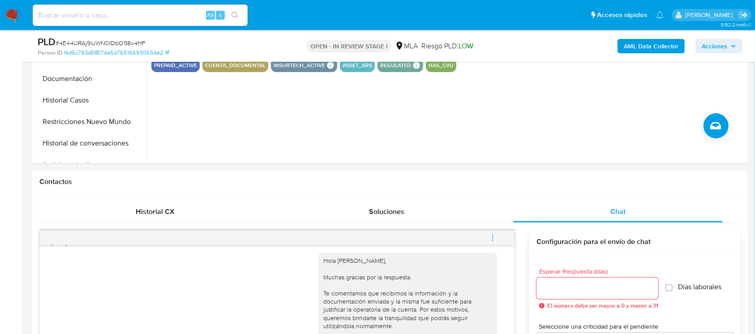
click at [492, 239] on icon "menu-action" at bounding box center [492, 238] width 8 height 8
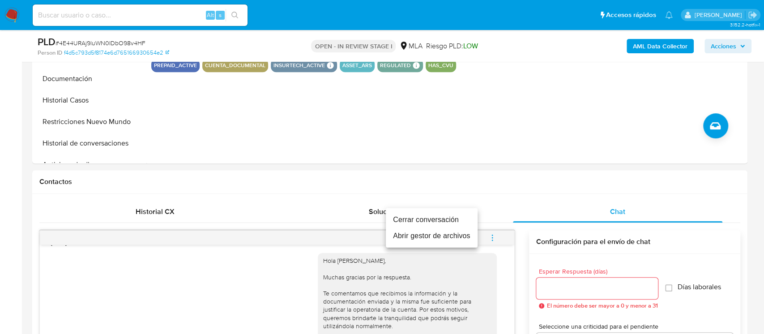
click at [436, 223] on li "Cerrar conversación" at bounding box center [432, 220] width 92 height 16
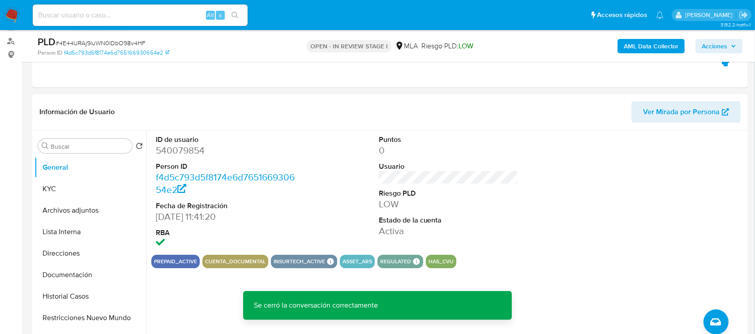
scroll to position [60, 0]
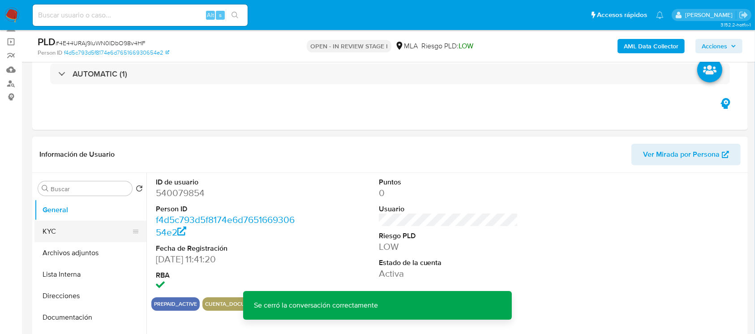
drag, startPoint x: 91, startPoint y: 245, endPoint x: 92, endPoint y: 231, distance: 13.9
click at [90, 245] on button "Archivos adjuntos" at bounding box center [90, 252] width 112 height 21
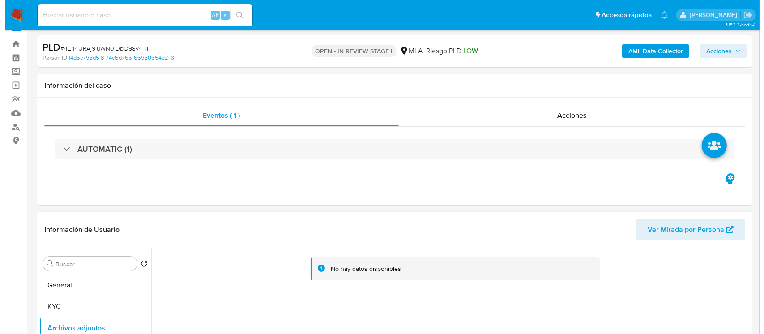
scroll to position [119, 0]
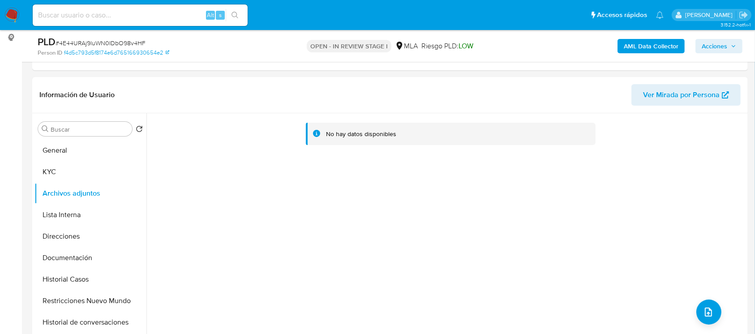
click at [675, 52] on b "AML Data Collector" at bounding box center [650, 46] width 55 height 14
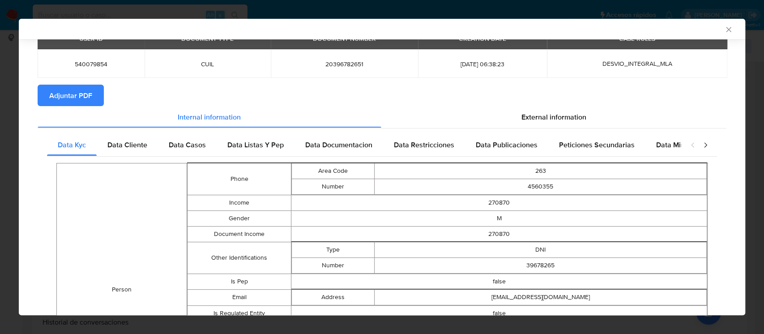
scroll to position [0, 0]
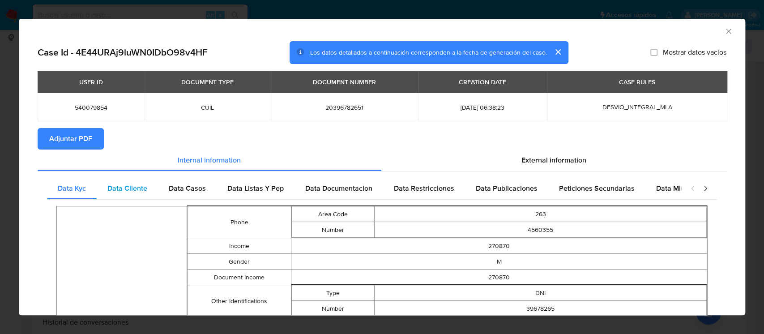
click at [143, 190] on span "Data Cliente" at bounding box center [127, 188] width 40 height 10
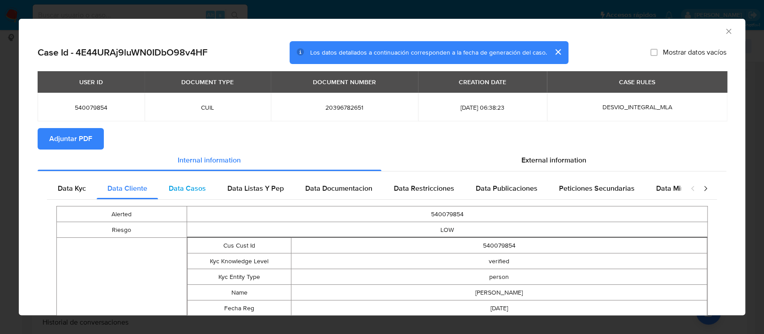
click at [165, 182] on div "Data Casos" at bounding box center [187, 188] width 59 height 21
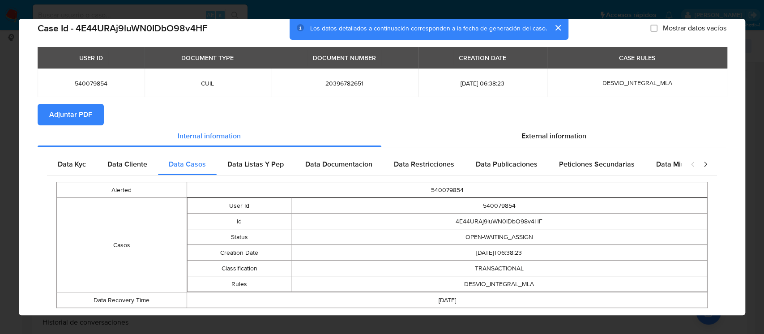
scroll to position [47, 0]
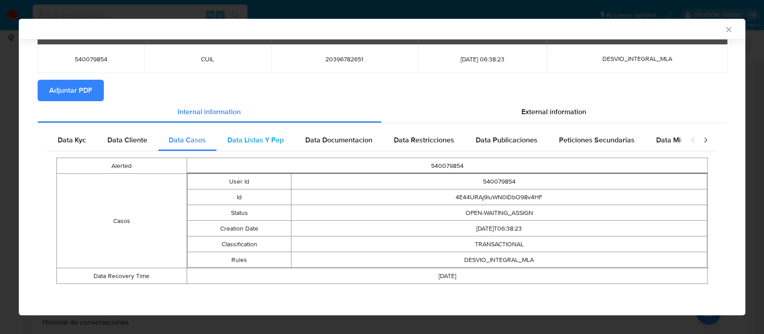
click at [243, 131] on div "Data Listas Y Pep" at bounding box center [256, 139] width 78 height 21
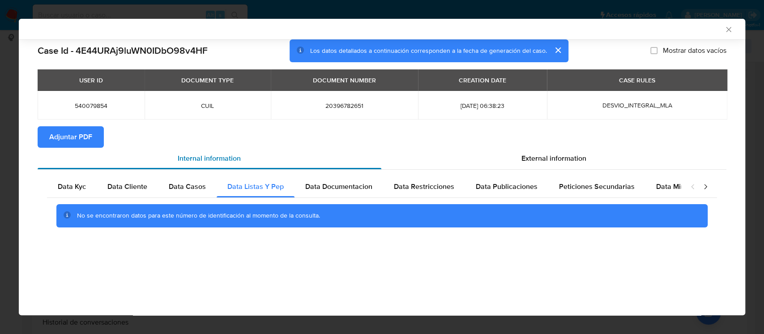
scroll to position [0, 0]
click at [353, 187] on span "Data Documentacion" at bounding box center [338, 186] width 67 height 10
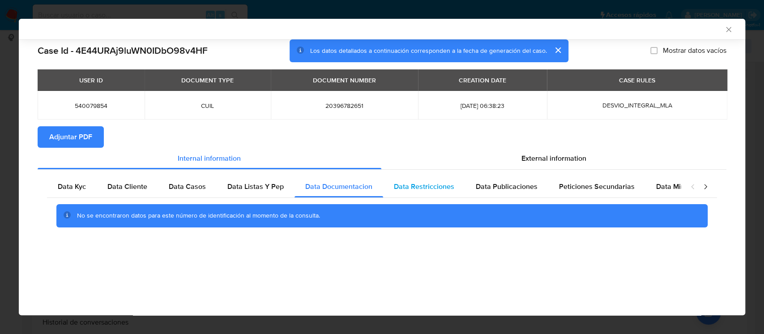
click at [428, 184] on span "Data Restricciones" at bounding box center [424, 186] width 60 height 10
click at [518, 187] on span "Data Publicaciones" at bounding box center [507, 186] width 62 height 10
click at [587, 186] on span "Peticiones Secundarias" at bounding box center [597, 186] width 76 height 10
click at [679, 185] on span "Data Minoridad" at bounding box center [680, 186] width 49 height 10
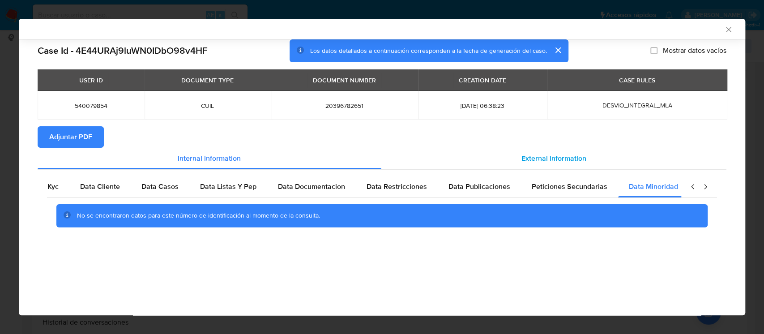
scroll to position [0, 30]
drag, startPoint x: 543, startPoint y: 153, endPoint x: 388, endPoint y: 191, distance: 160.0
click at [542, 152] on div "External information" at bounding box center [554, 158] width 346 height 21
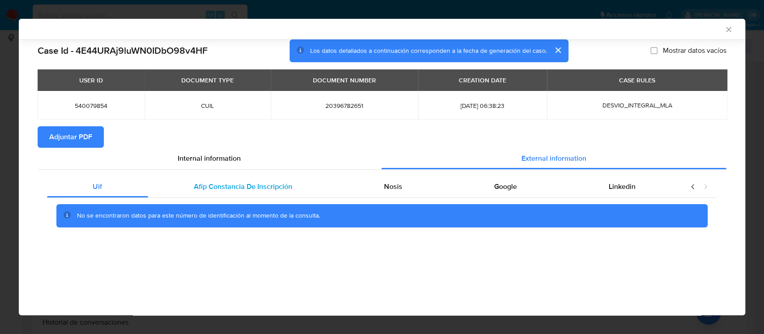
click at [208, 188] on span "Afip Constancia De Inscripción" at bounding box center [243, 186] width 98 height 10
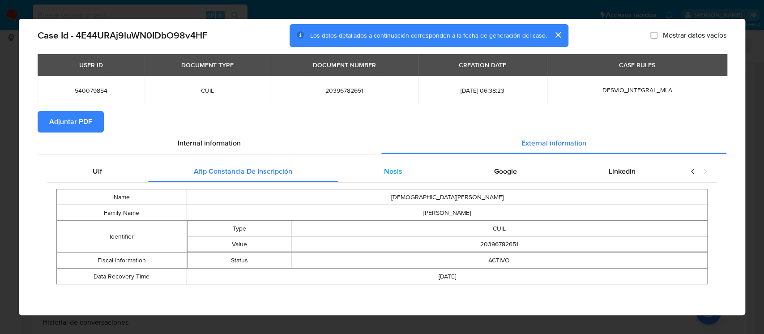
click at [372, 167] on div "Nosis" at bounding box center [393, 171] width 110 height 21
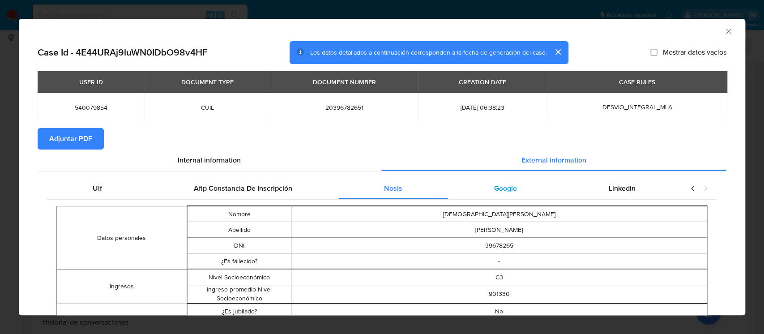
click at [500, 188] on span "Google" at bounding box center [505, 188] width 23 height 10
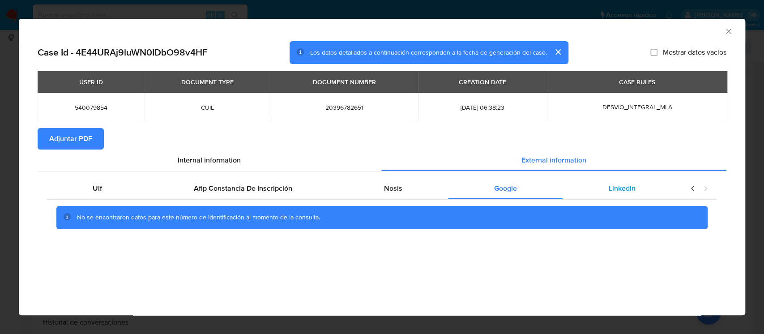
click at [600, 192] on div "Linkedin" at bounding box center [622, 188] width 119 height 21
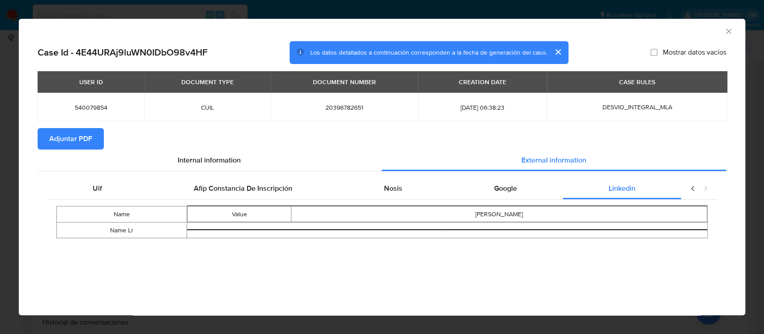
click at [79, 144] on span "Adjuntar PDF" at bounding box center [70, 139] width 43 height 20
drag, startPoint x: 730, startPoint y: 31, endPoint x: 682, endPoint y: 38, distance: 48.9
click at [730, 30] on icon "Cerrar ventana" at bounding box center [728, 31] width 9 height 9
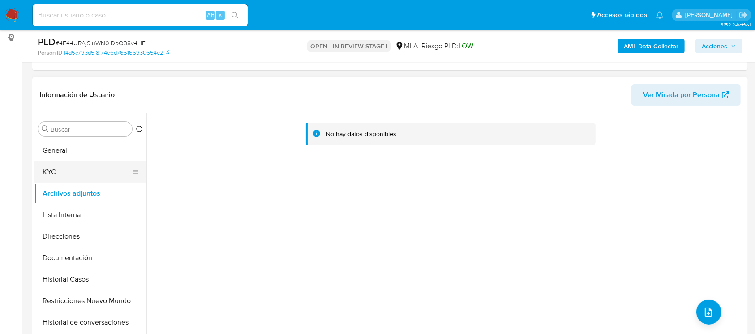
click at [98, 165] on button "KYC" at bounding box center [86, 171] width 105 height 21
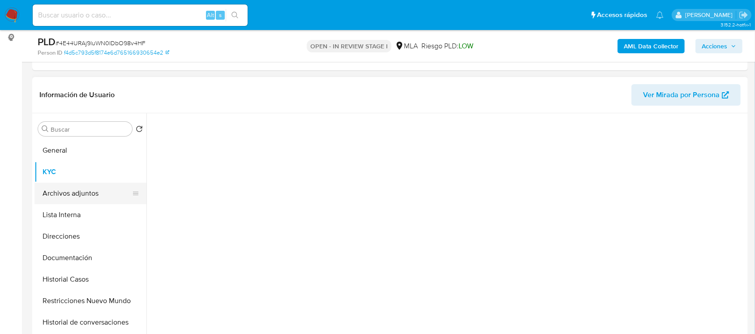
click at [77, 188] on button "Archivos adjuntos" at bounding box center [86, 193] width 105 height 21
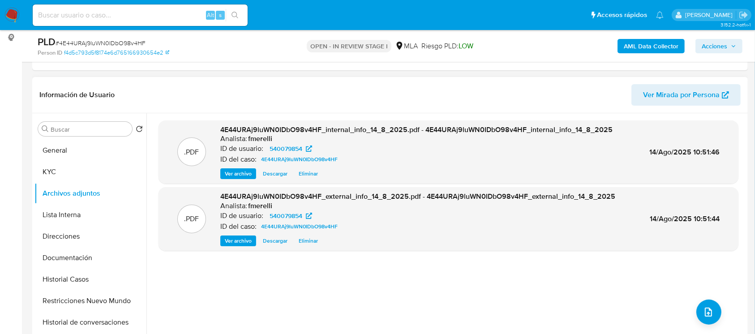
click at [235, 175] on span "Ver archivo" at bounding box center [238, 173] width 27 height 9
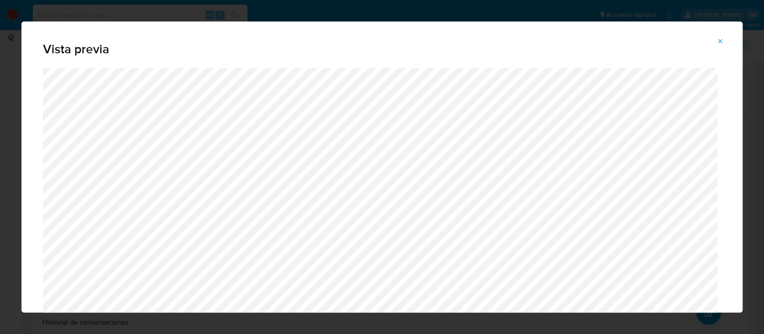
click at [717, 43] on icon "Attachment preview" at bounding box center [720, 41] width 7 height 7
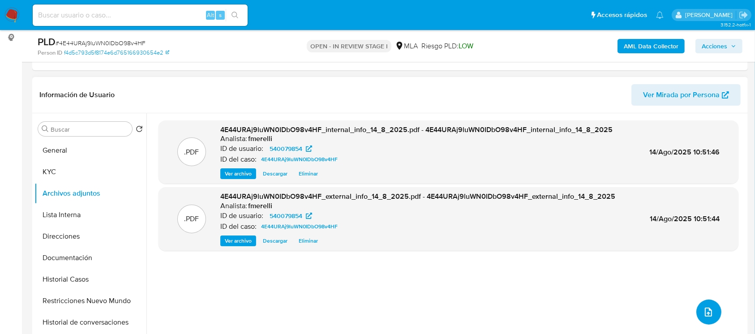
click at [696, 316] on button "upload-file" at bounding box center [708, 311] width 25 height 25
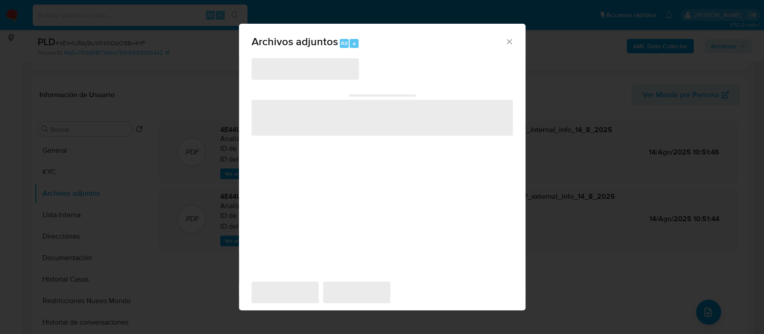
click at [198, 260] on div "Archivos adjuntos Alt a ‌ ‌ ‌ ‌ ‌" at bounding box center [382, 167] width 764 height 334
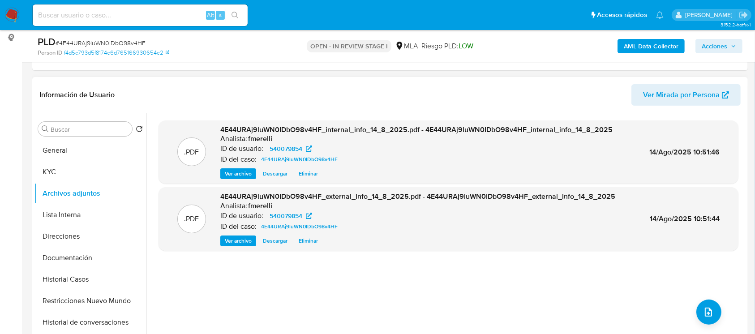
click at [231, 243] on span "Ver archivo" at bounding box center [238, 240] width 27 height 9
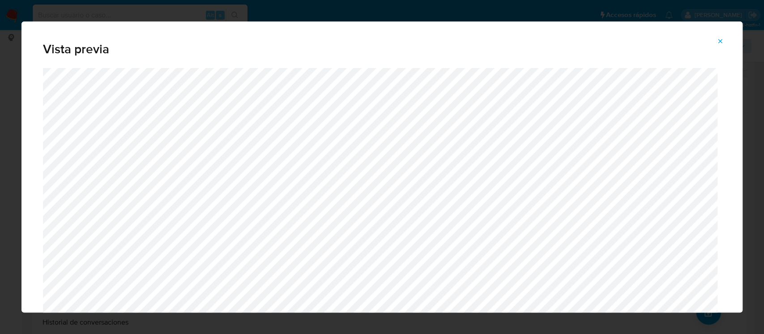
click at [718, 40] on icon "Attachment preview" at bounding box center [720, 41] width 7 height 7
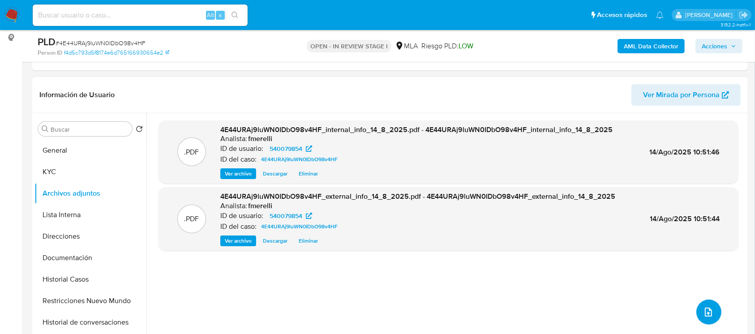
click at [703, 312] on icon "upload-file" at bounding box center [708, 312] width 11 height 11
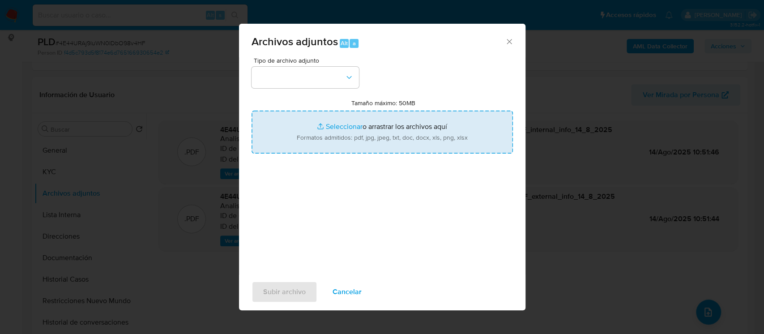
type input "C:\fakepath\NOSIS_Manager_InformeIndividual_20396782651_654927_20250811094019.p…"
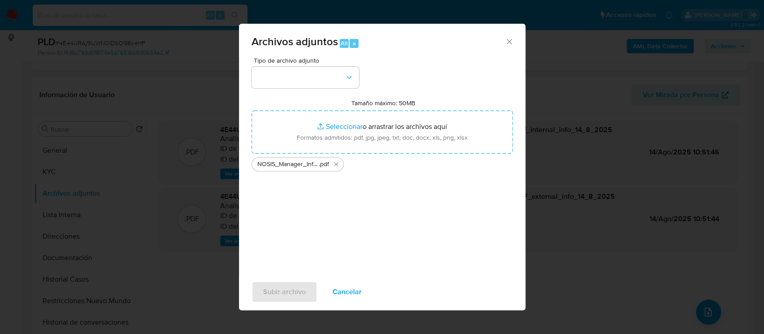
click at [310, 91] on div "Tipo de archivo adjunto Tamaño máximo: 50MB Seleccionar archivos Seleccionar o …" at bounding box center [382, 162] width 261 height 211
click at [323, 83] on button "button" at bounding box center [305, 77] width 107 height 21
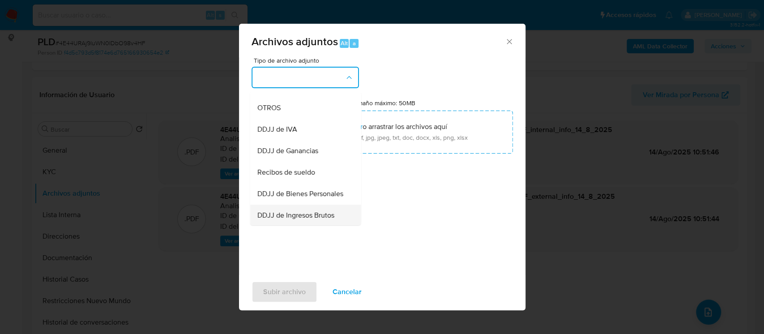
scroll to position [298, 0]
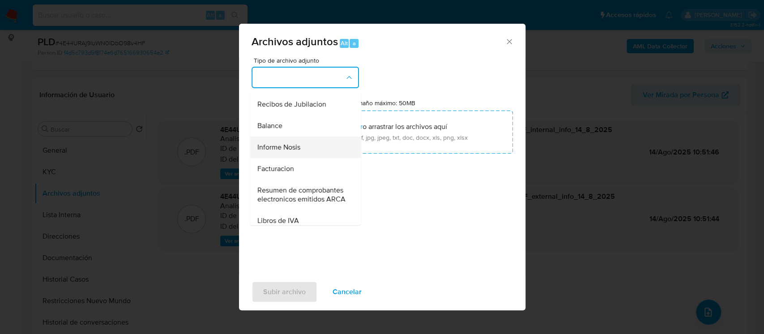
click at [300, 152] on span "Informe Nosis" at bounding box center [278, 147] width 43 height 9
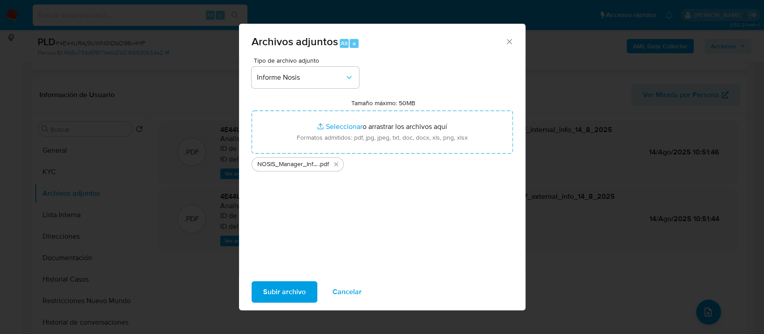
click at [269, 288] on span "Subir archivo" at bounding box center [284, 292] width 43 height 20
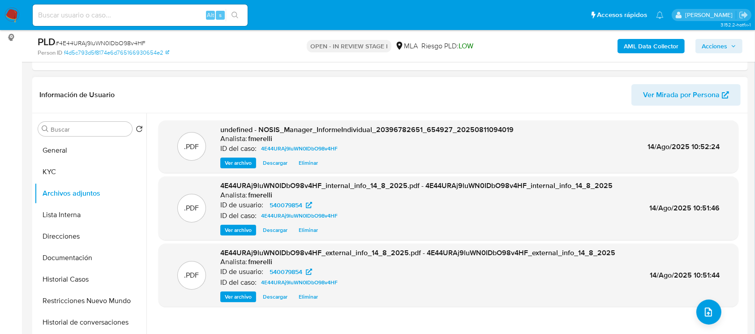
click at [245, 158] on span "Ver archivo" at bounding box center [238, 162] width 27 height 9
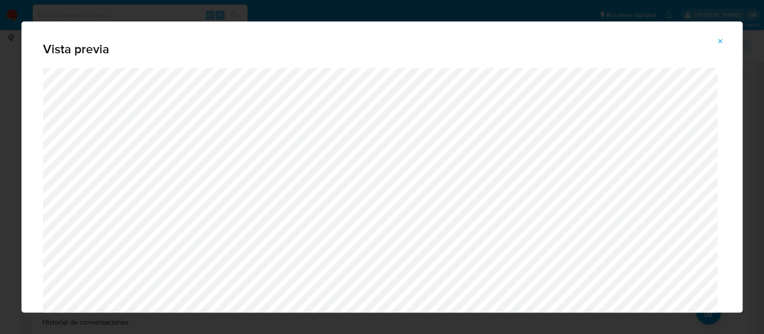
click at [717, 43] on icon "Attachment preview" at bounding box center [720, 41] width 7 height 7
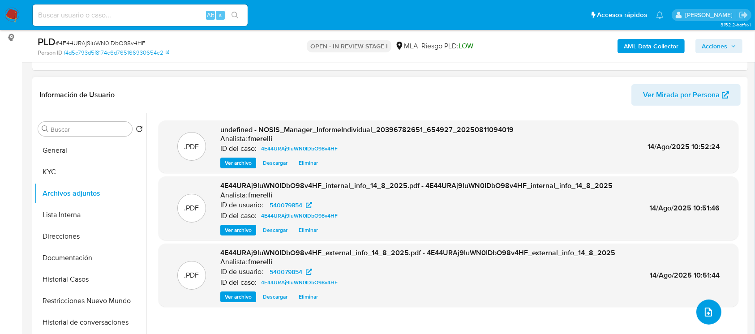
click at [703, 316] on icon "upload-file" at bounding box center [708, 312] width 11 height 11
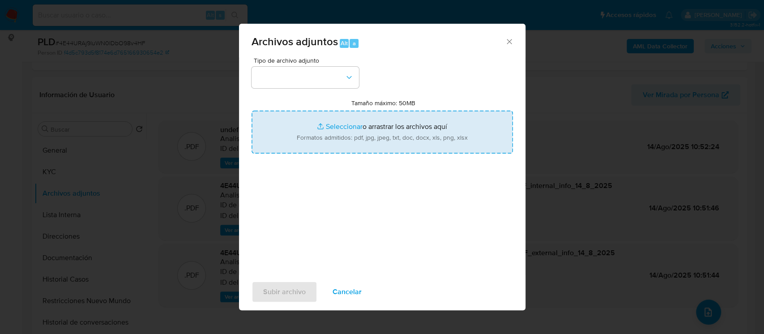
type input "C:\fakepath\Recibos abril - junio 2025.pdf"
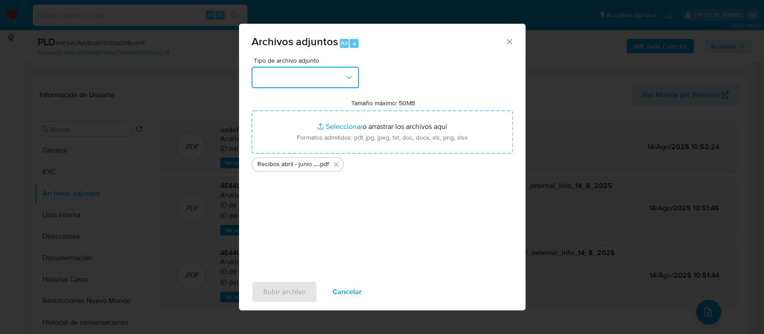
click at [315, 81] on button "button" at bounding box center [305, 77] width 107 height 21
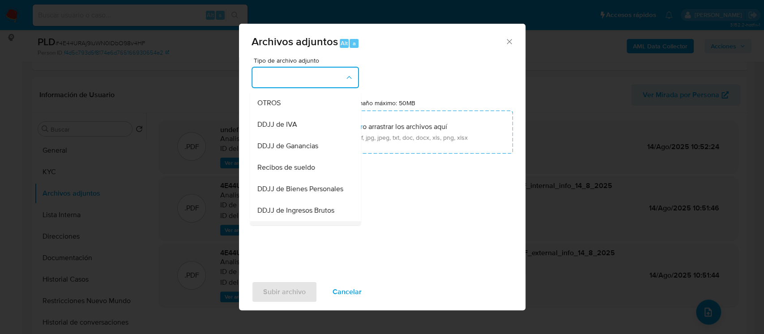
scroll to position [239, 0]
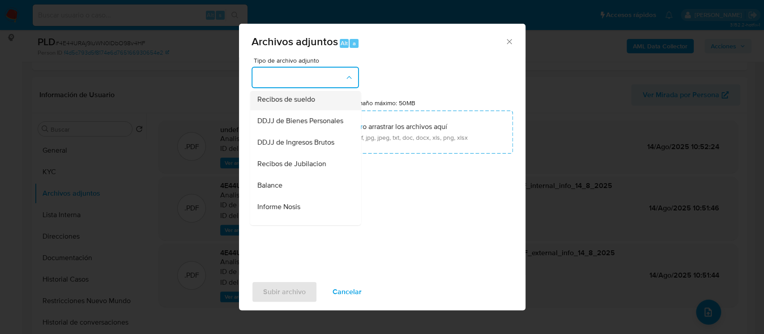
click at [316, 109] on div "Recibos de sueldo" at bounding box center [302, 99] width 91 height 21
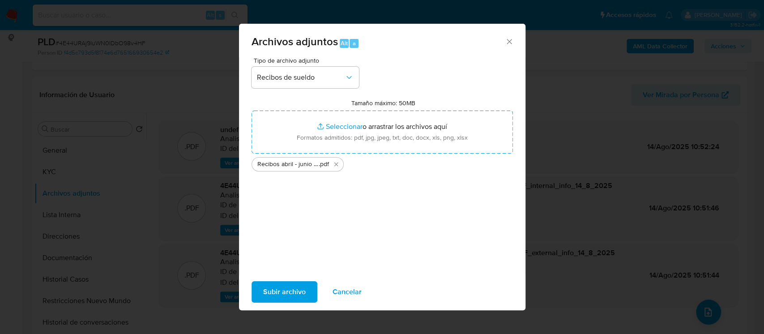
click at [288, 283] on span "Subir archivo" at bounding box center [284, 292] width 43 height 20
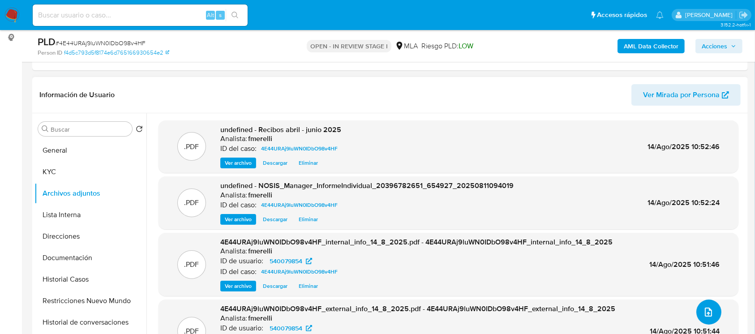
click at [709, 315] on span "upload-file" at bounding box center [708, 312] width 11 height 11
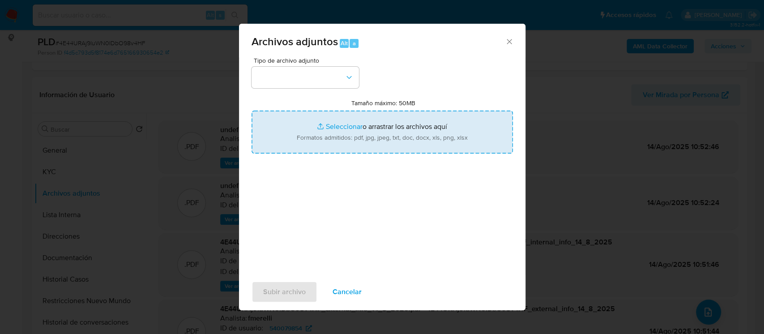
type input "C:\fakepath\Movimientos - User 540079854.xlsx"
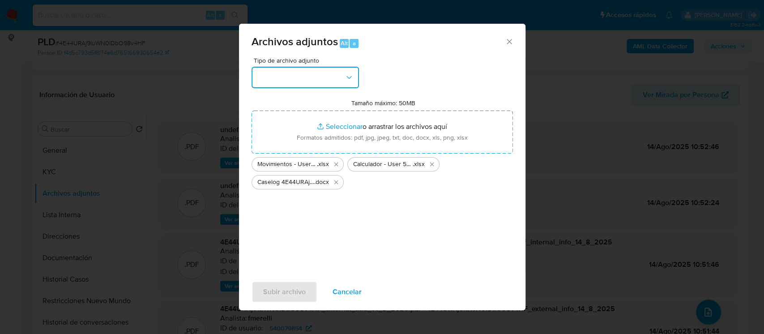
click at [337, 83] on button "button" at bounding box center [305, 77] width 107 height 21
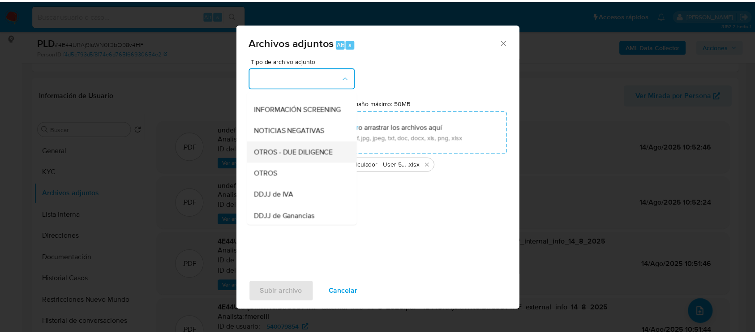
scroll to position [119, 0]
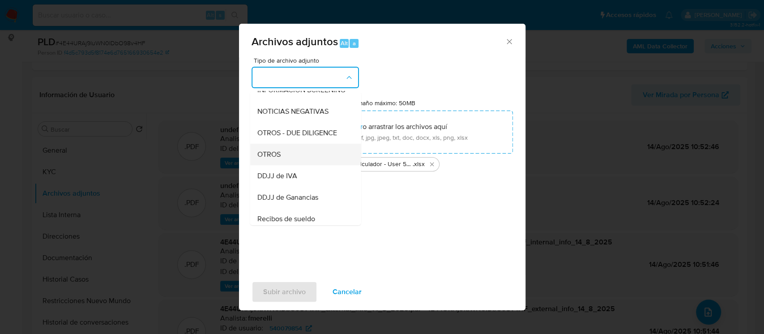
click at [292, 165] on div "OTROS" at bounding box center [302, 154] width 91 height 21
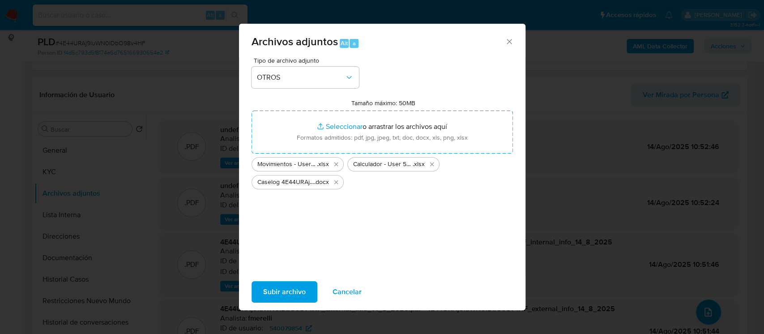
click at [290, 300] on span "Subir archivo" at bounding box center [284, 292] width 43 height 20
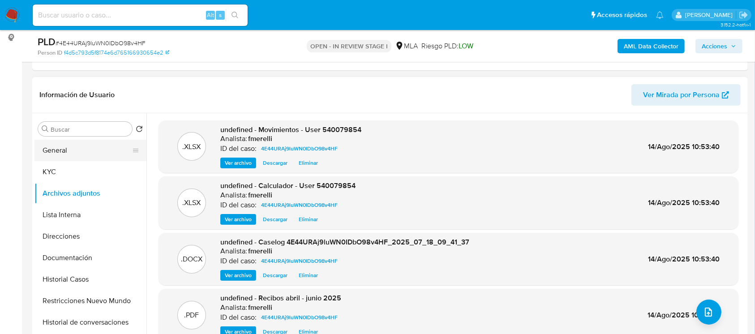
click at [66, 146] on button "General" at bounding box center [86, 150] width 105 height 21
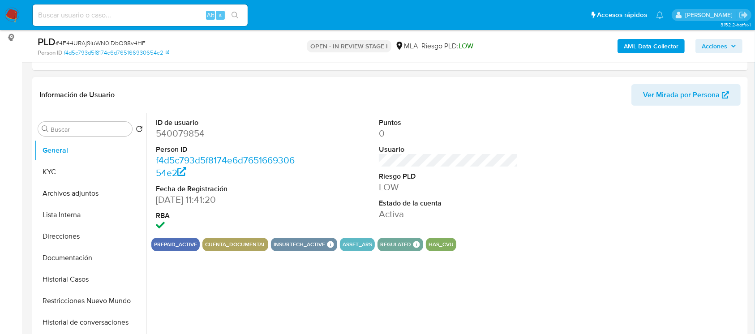
click at [188, 135] on dd "540079854" at bounding box center [226, 133] width 140 height 13
click at [188, 134] on dd "540079854" at bounding box center [226, 133] width 140 height 13
copy dd "540079854"
click at [75, 195] on button "Archivos adjuntos" at bounding box center [86, 193] width 105 height 21
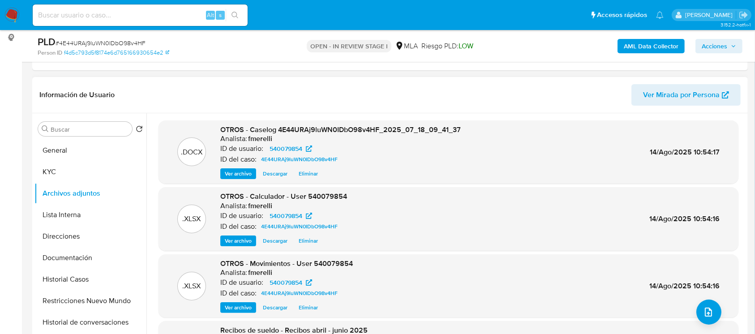
scroll to position [75, 0]
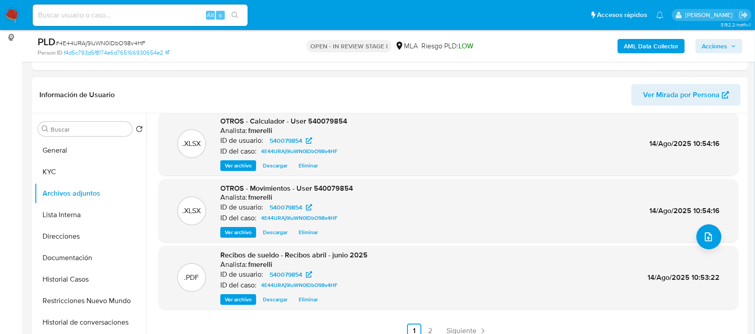
click at [450, 327] on span "Siguiente" at bounding box center [461, 330] width 30 height 7
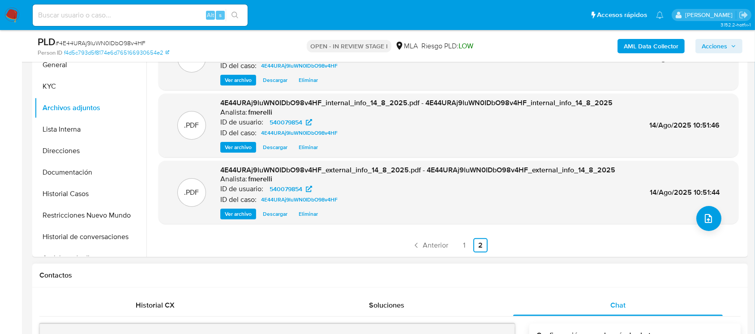
scroll to position [239, 0]
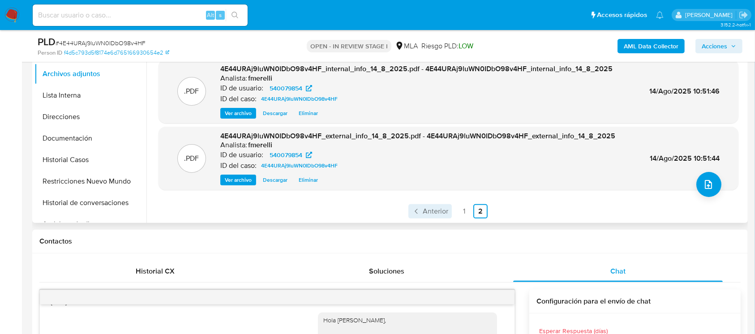
click at [433, 214] on span "Anterior" at bounding box center [436, 211] width 26 height 7
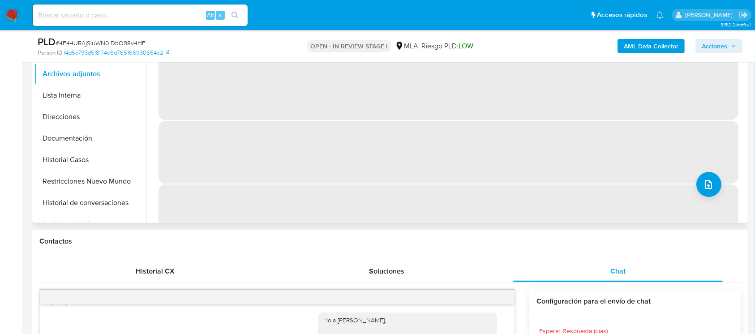
scroll to position [0, 0]
drag, startPoint x: 206, startPoint y: 288, endPoint x: 220, endPoint y: 283, distance: 14.5
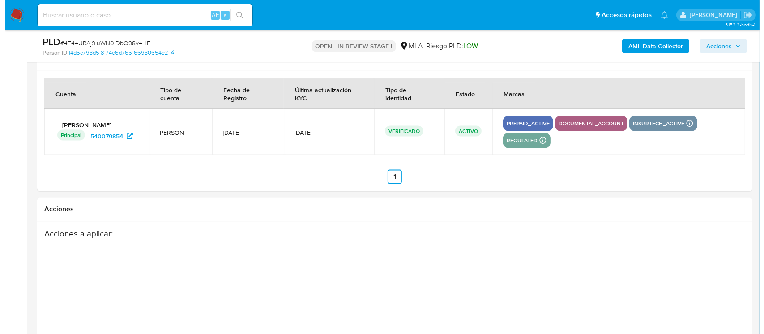
scroll to position [101, 0]
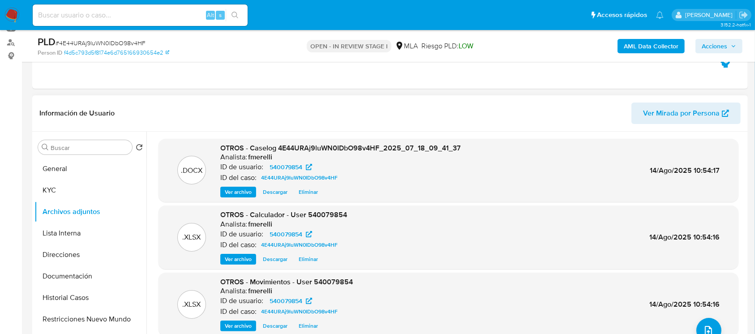
click at [234, 188] on span "Ver archivo" at bounding box center [238, 192] width 27 height 9
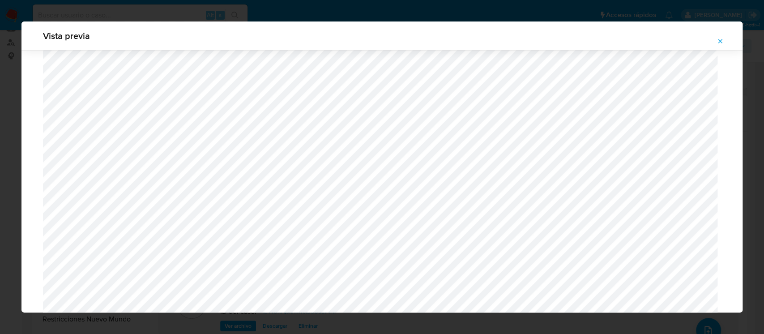
scroll to position [814, 0]
click at [726, 34] on div "Vista previa" at bounding box center [381, 35] width 721 height 29
click at [718, 46] on span "Attachment preview" at bounding box center [720, 41] width 7 height 13
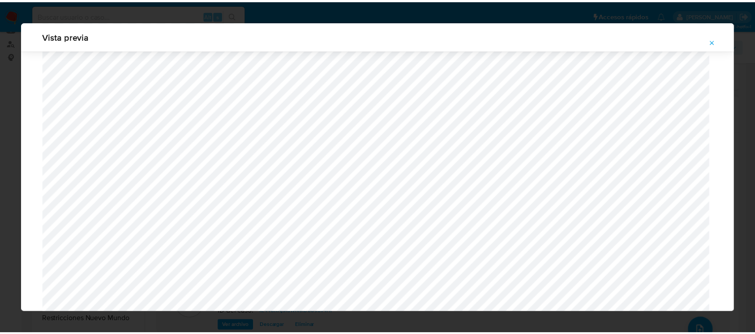
scroll to position [42, 0]
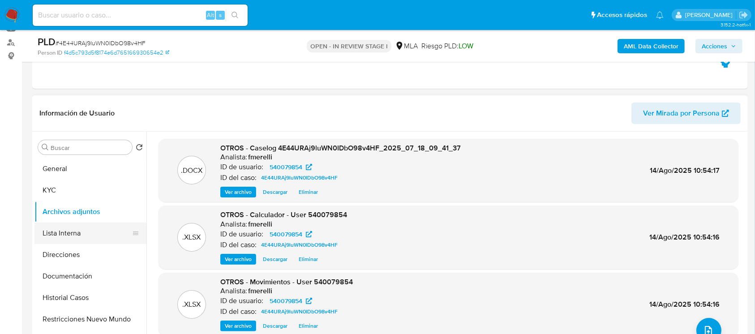
click at [76, 228] on button "Lista Interna" at bounding box center [86, 232] width 105 height 21
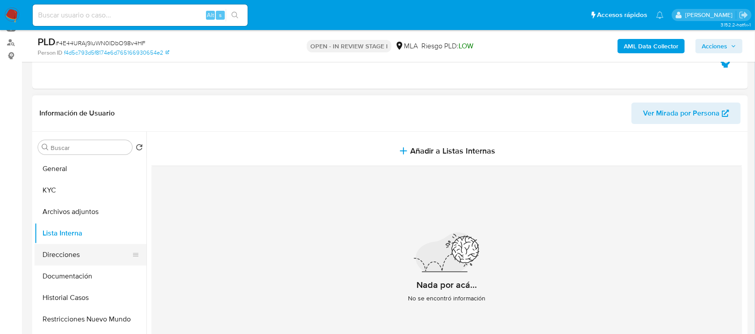
click at [78, 260] on button "Direcciones" at bounding box center [86, 254] width 105 height 21
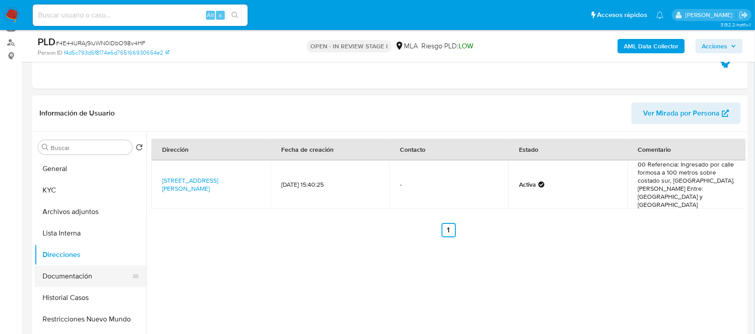
click at [84, 283] on button "Documentación" at bounding box center [86, 275] width 105 height 21
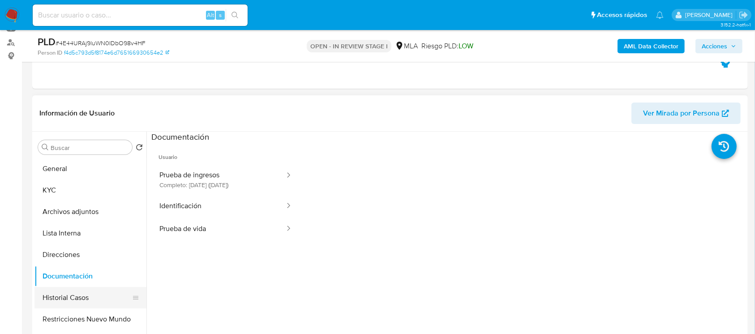
click at [78, 300] on button "Historial Casos" at bounding box center [86, 297] width 105 height 21
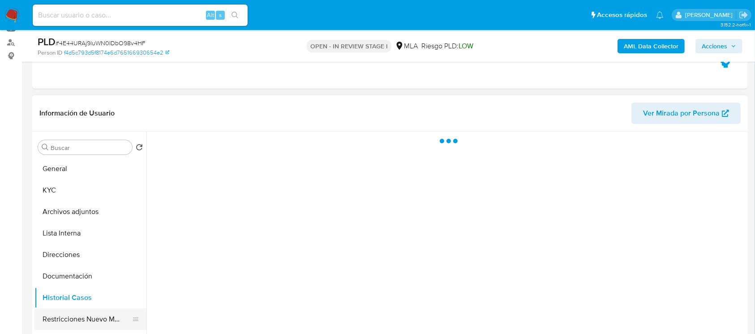
scroll to position [60, 0]
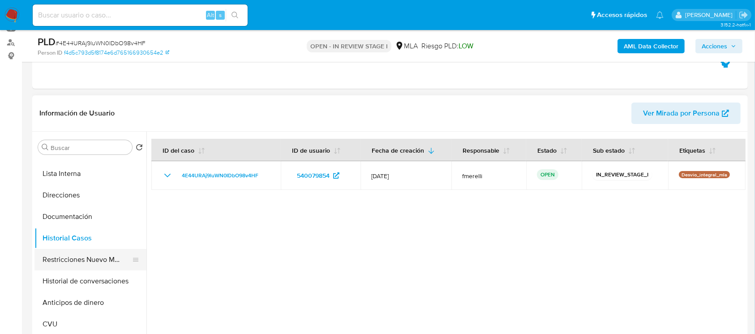
click at [91, 255] on button "Restricciones Nuevo Mundo" at bounding box center [86, 259] width 105 height 21
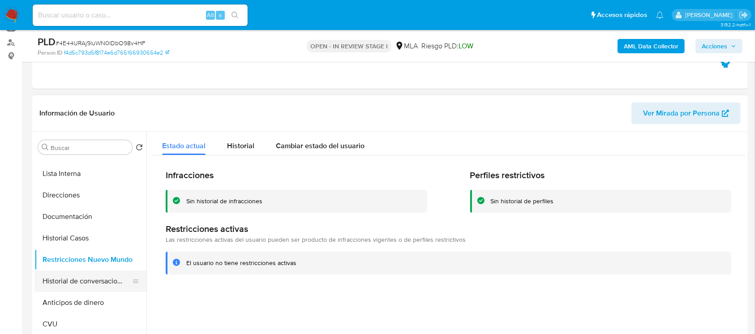
click at [82, 280] on button "Historial de conversaciones" at bounding box center [86, 280] width 105 height 21
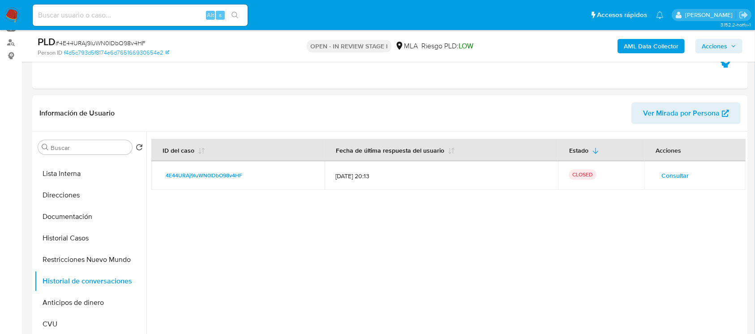
click at [714, 48] on span "Acciones" at bounding box center [714, 46] width 26 height 14
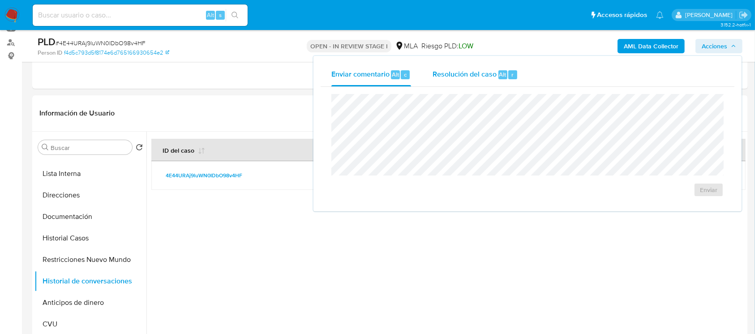
click at [447, 66] on div "Resolución del caso Alt r" at bounding box center [474, 74] width 85 height 23
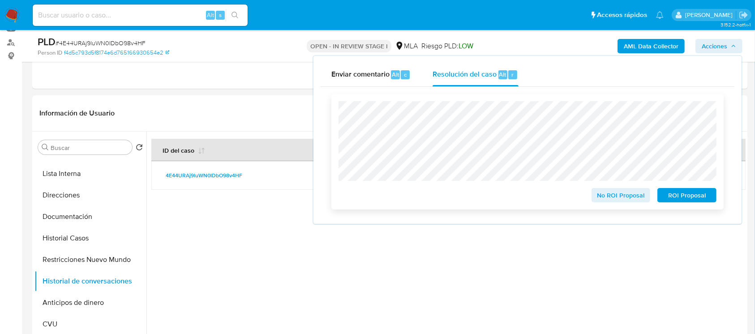
click at [594, 192] on button "No ROI Proposal" at bounding box center [620, 195] width 59 height 14
drag, startPoint x: 600, startPoint y: 194, endPoint x: 598, endPoint y: 201, distance: 7.5
click at [600, 195] on span "No ROI Proposal" at bounding box center [621, 195] width 47 height 13
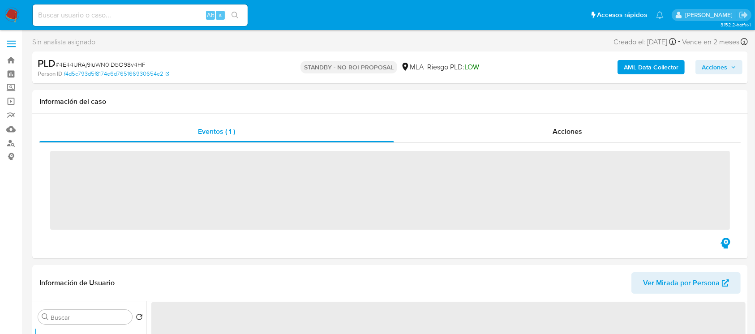
click at [151, 20] on input at bounding box center [140, 15] width 215 height 12
paste input "VVh3T7YjrKdhO80T6lta4GvN"
type input "VVh3T7YjrKdhO80T6lta4GvN"
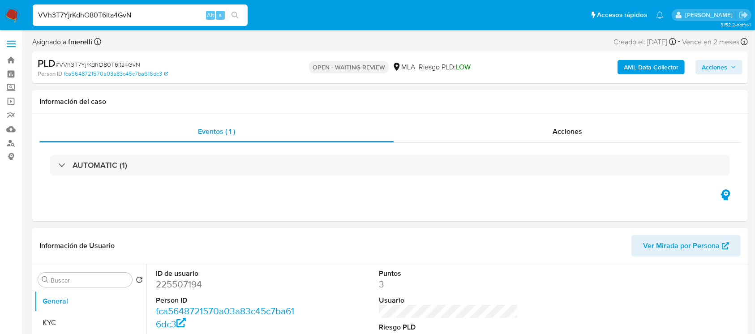
select select "10"
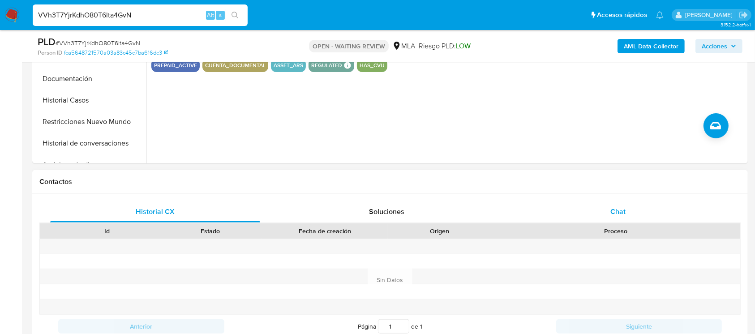
click at [586, 210] on div "Chat" at bounding box center [618, 211] width 210 height 21
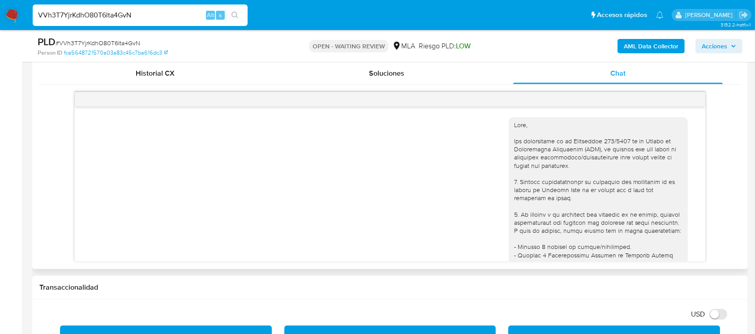
scroll to position [418, 0]
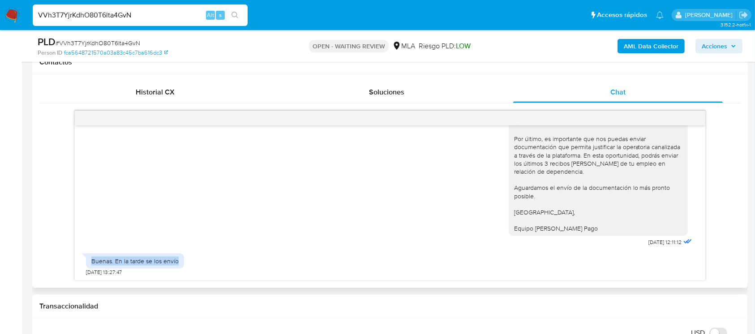
drag, startPoint x: 87, startPoint y: 259, endPoint x: 217, endPoint y: 270, distance: 129.8
click at [187, 256] on div "Buenas. En la tarde se los envío 14/08/2025 13:27:47" at bounding box center [389, 262] width 607 height 27
click at [231, 278] on div "17/07/2025 20:00:02 Buenos días, recién veo esto. No estaría entendiendo lo que…" at bounding box center [390, 202] width 630 height 155
click at [167, 17] on input "VVh3T7YjrKdhO80T6lta4GvN" at bounding box center [140, 15] width 215 height 12
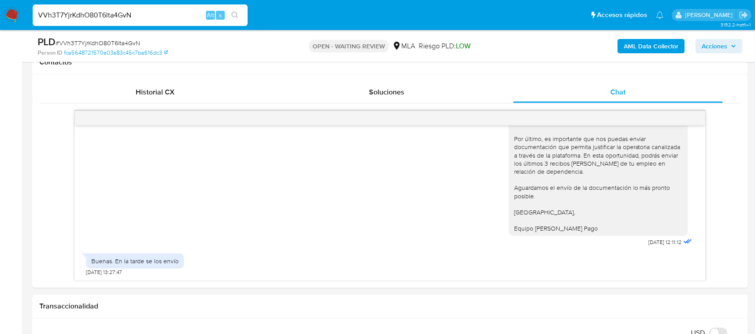
paste input "e2IhyrPRKjjQm1i4Uzv7Q1Su"
type input "e2IhyrPRKjjQm1i4Uzv7Q1Su"
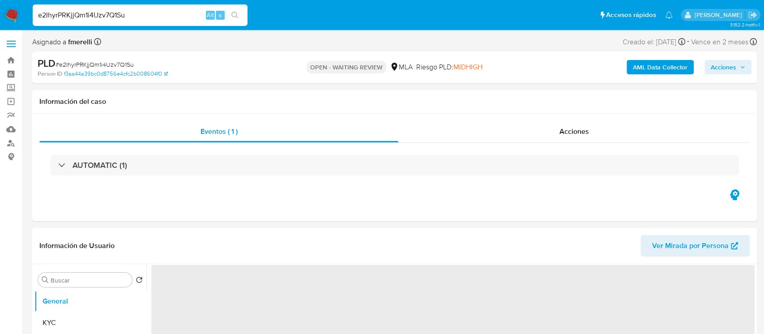
select select "10"
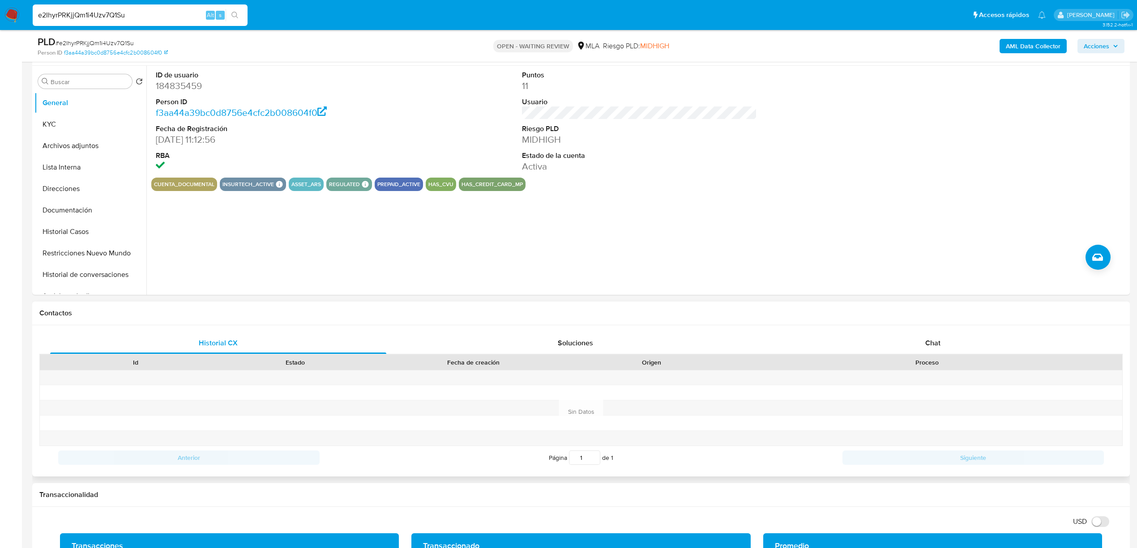
scroll to position [119, 0]
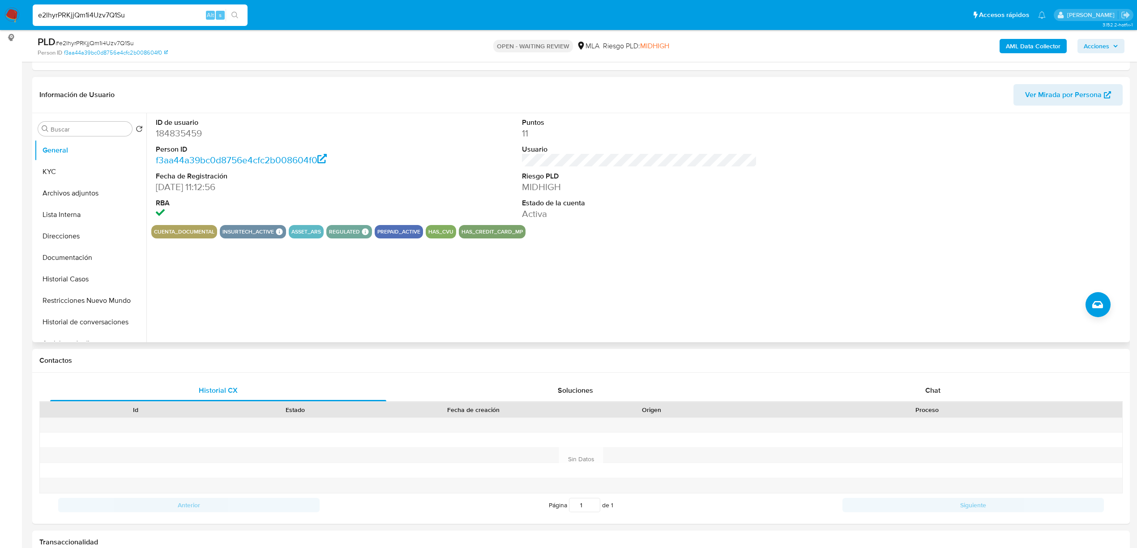
drag, startPoint x: 771, startPoint y: 278, endPoint x: 768, endPoint y: 271, distance: 7.2
click at [764, 278] on div "ID de usuario 184835459 Person ID f3aa44a39bc0d8756e4cfc2b008604f0 Fecha de Reg…" at bounding box center [636, 227] width 981 height 229
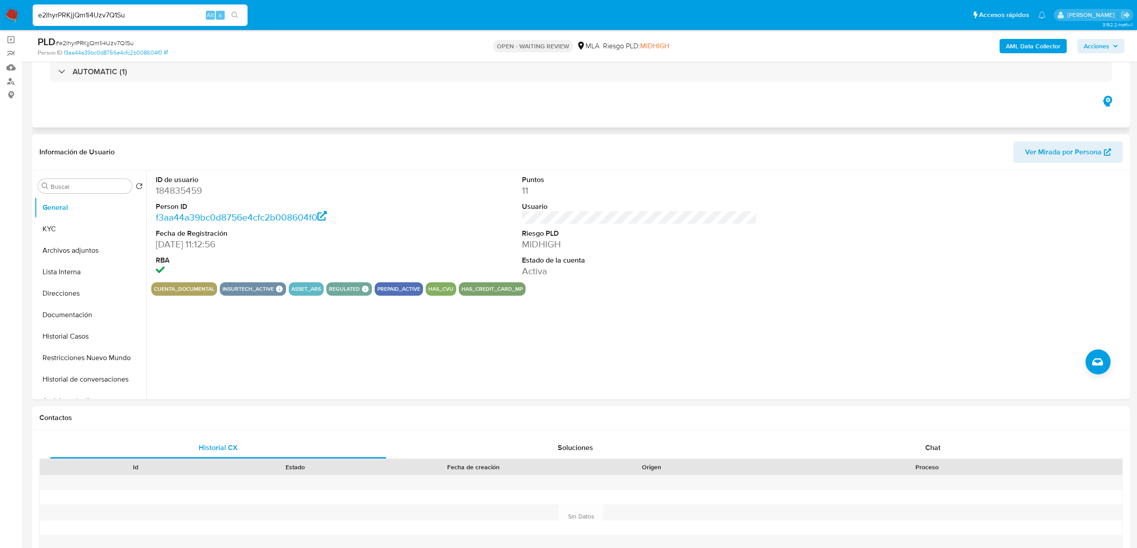
scroll to position [0, 0]
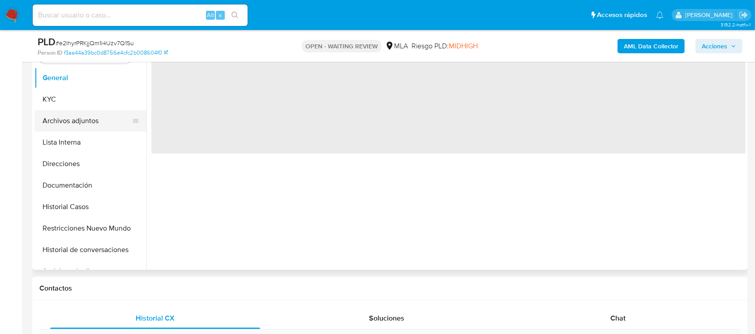
scroll to position [179, 0]
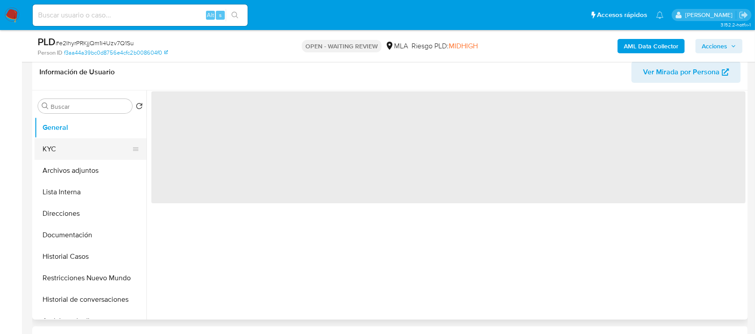
click at [87, 149] on button "KYC" at bounding box center [86, 148] width 105 height 21
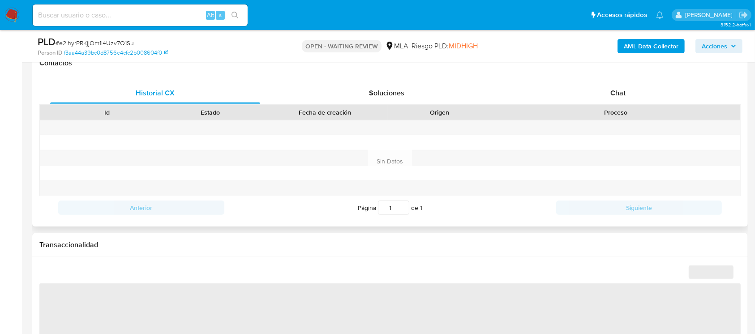
scroll to position [418, 0]
click at [620, 94] on span "Chat" at bounding box center [617, 92] width 15 height 10
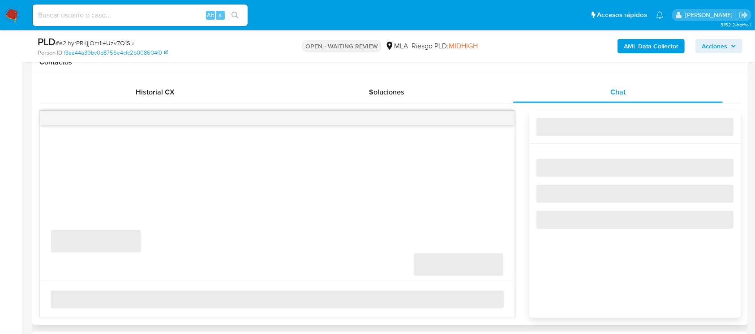
select select "10"
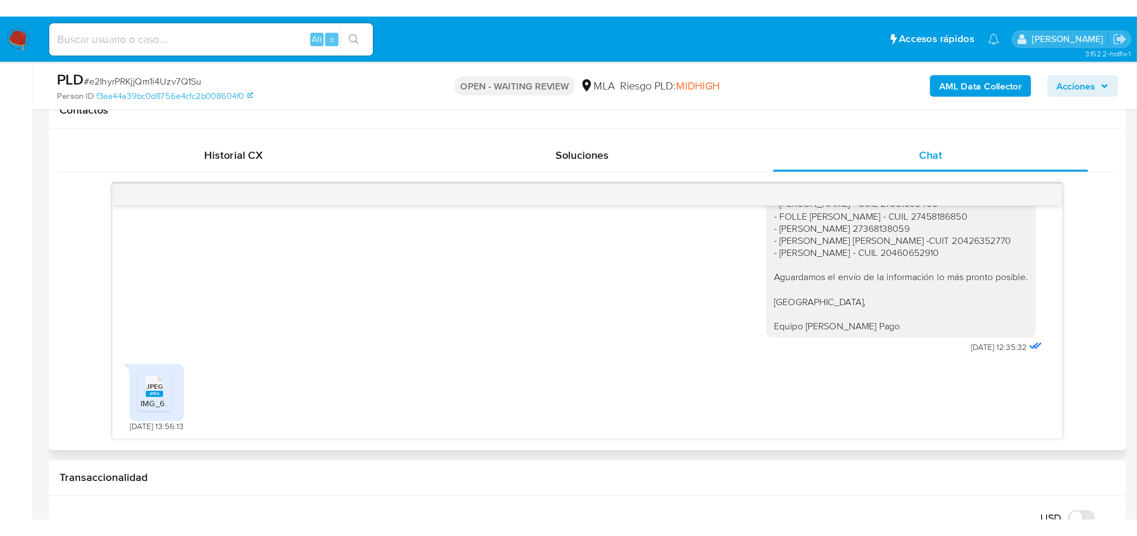
scroll to position [1344, 0]
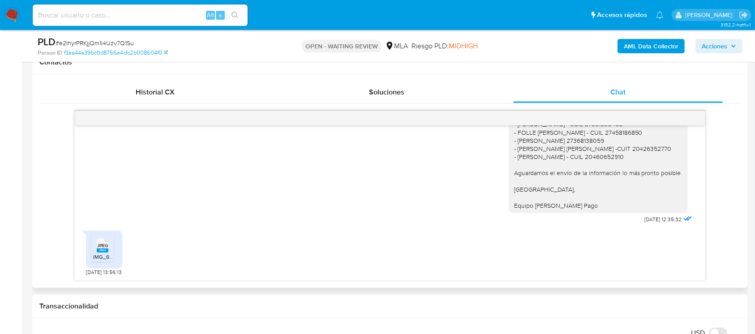
click at [100, 248] on rect at bounding box center [103, 250] width 12 height 4
click at [65, 167] on div "[DATE] 19:59:49 Hola, Esperamos que te encuentres muy bien. Te consultamos si t…" at bounding box center [389, 196] width 701 height 170
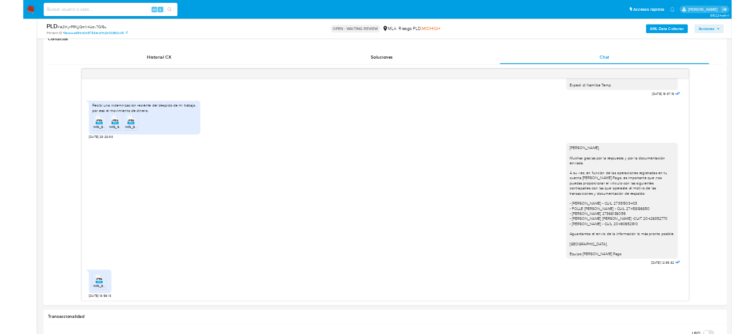
scroll to position [1142, 0]
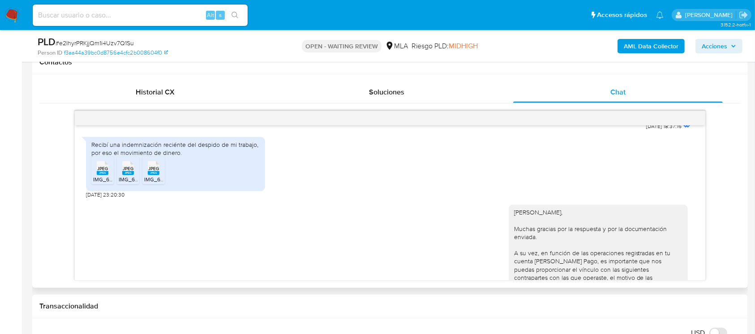
drag, startPoint x: 165, startPoint y: 261, endPoint x: 163, endPoint y: 249, distance: 12.2
click at [165, 260] on div "[PERSON_NAME], Muchas gracias por la respuesta y por la documentación enviada. …" at bounding box center [389, 300] width 607 height 205
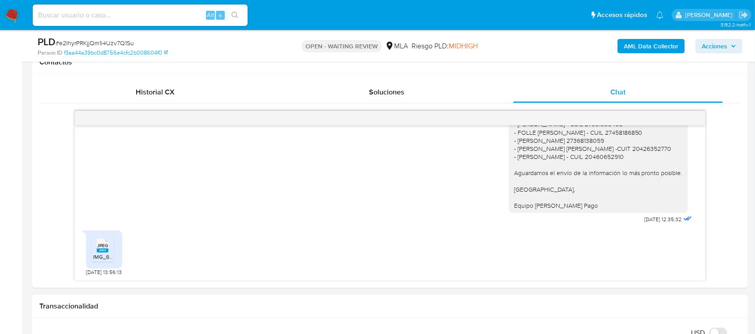
scroll to position [1341, 0]
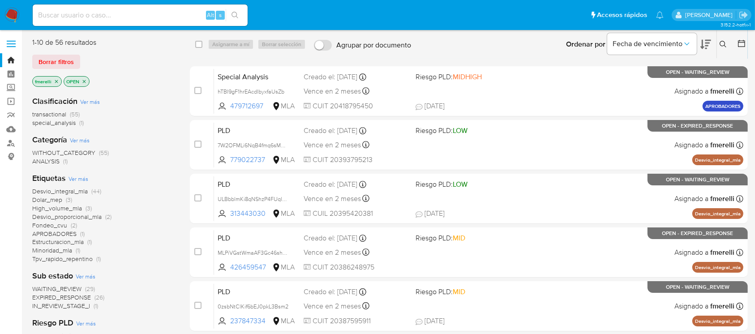
click at [185, 12] on input at bounding box center [140, 15] width 215 height 12
paste input "e2IhyrPRKjjQm1i4Uzv7Q1Su"
type input "e2IhyrPRKjjQm1i4Uzv7Q1Su"
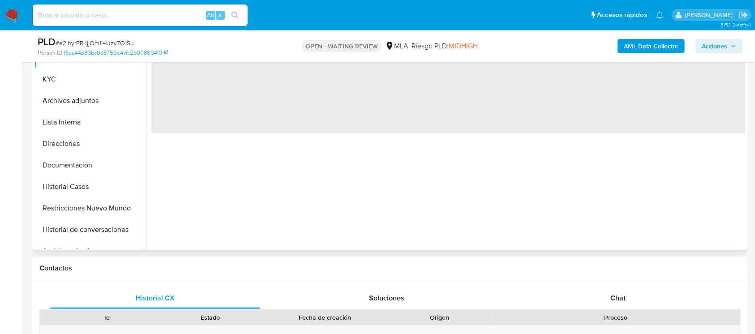
scroll to position [206, 0]
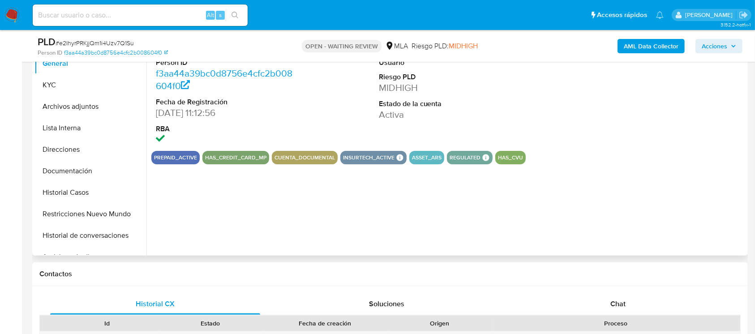
select select "10"
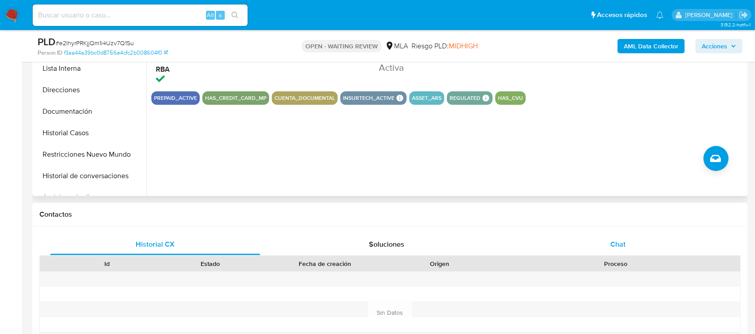
click at [625, 245] on span "Chat" at bounding box center [617, 244] width 15 height 10
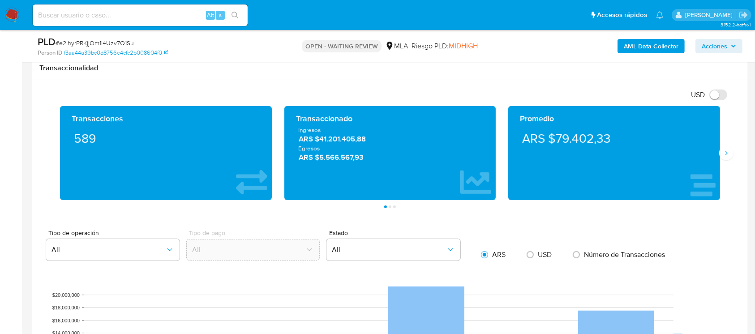
scroll to position [566, 0]
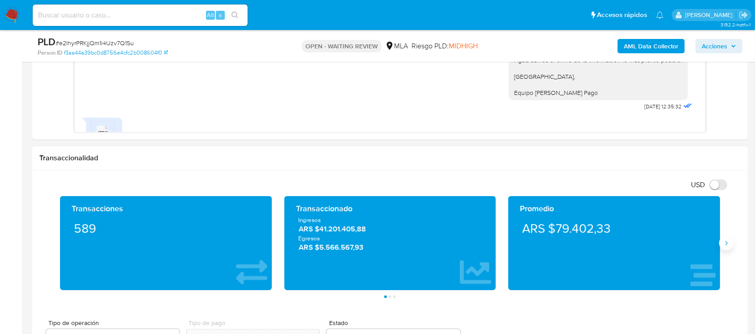
click at [726, 245] on icon "Siguiente" at bounding box center [725, 242] width 7 height 7
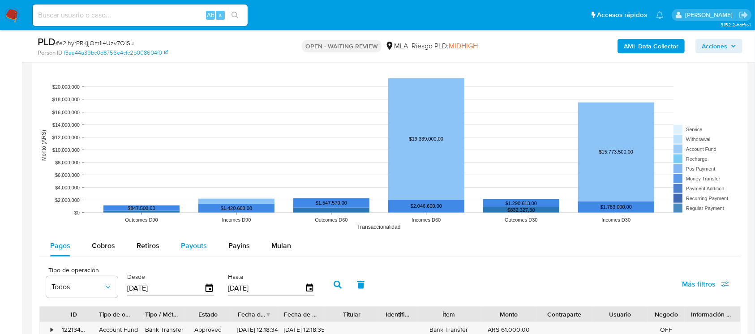
click at [205, 239] on button "Payouts" at bounding box center [193, 245] width 47 height 21
select select "10"
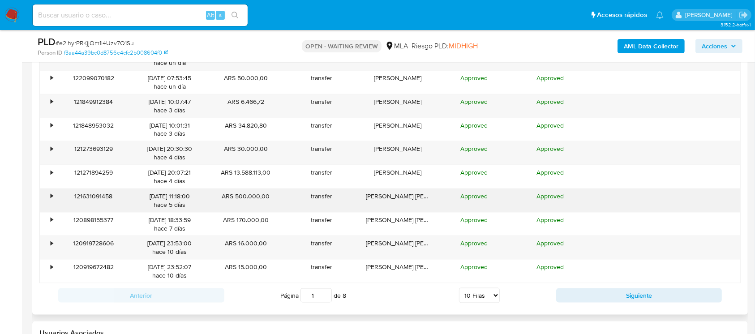
scroll to position [1140, 0]
click at [554, 293] on div "Página 1 de 8 5 Filas 10 Filas 20 Filas 25 Filas 50 Filas 100 Filas" at bounding box center [390, 295] width 332 height 18
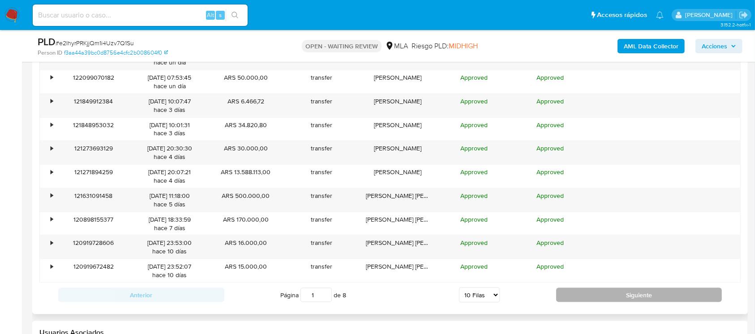
drag, startPoint x: 562, startPoint y: 294, endPoint x: 582, endPoint y: 290, distance: 20.0
click at [582, 290] on button "Siguiente" at bounding box center [639, 295] width 166 height 14
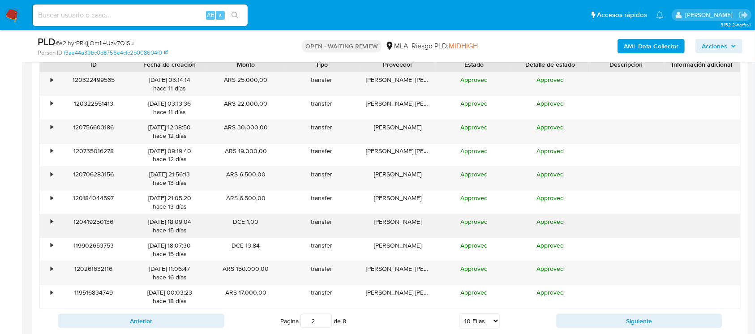
scroll to position [1197, 0]
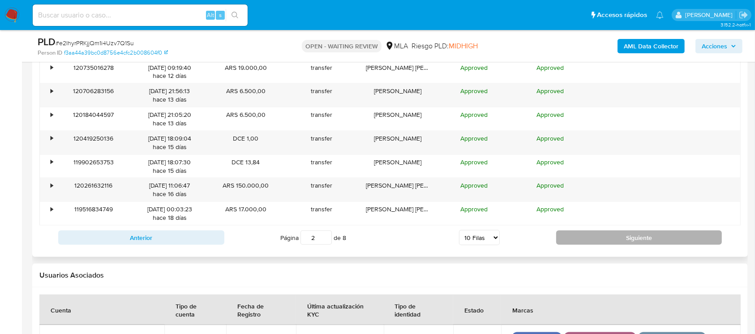
click at [589, 239] on button "Siguiente" at bounding box center [639, 238] width 166 height 14
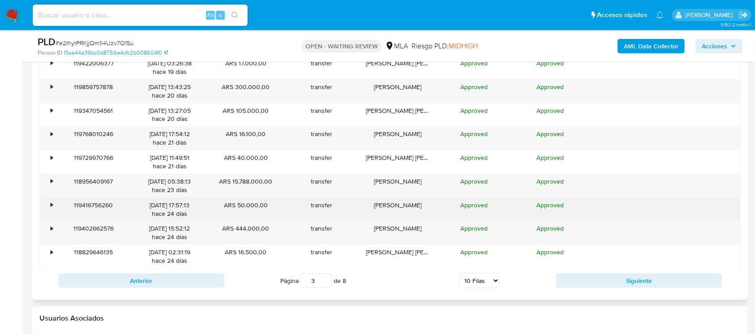
scroll to position [1153, 0]
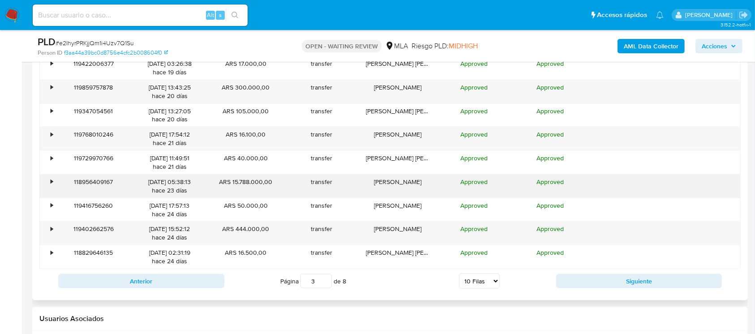
drag, startPoint x: 262, startPoint y: 181, endPoint x: 233, endPoint y: 179, distance: 28.7
click at [233, 179] on div "ARS 15.788.000,00" at bounding box center [246, 186] width 76 height 23
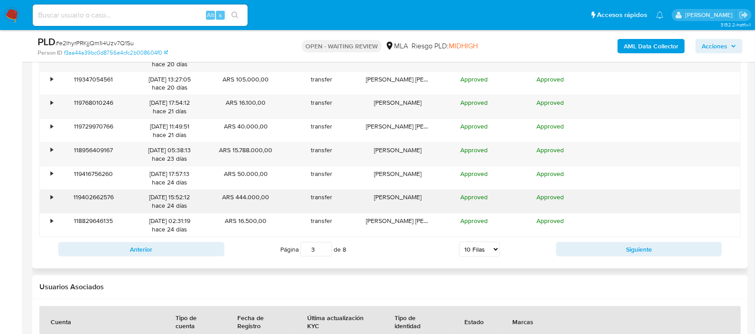
scroll to position [1189, 0]
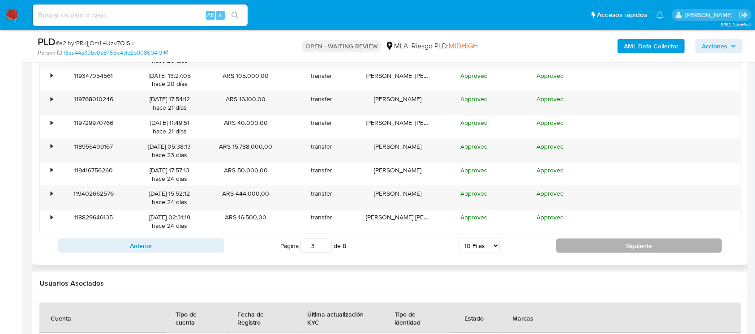
click at [556, 247] on button "Siguiente" at bounding box center [639, 246] width 166 height 14
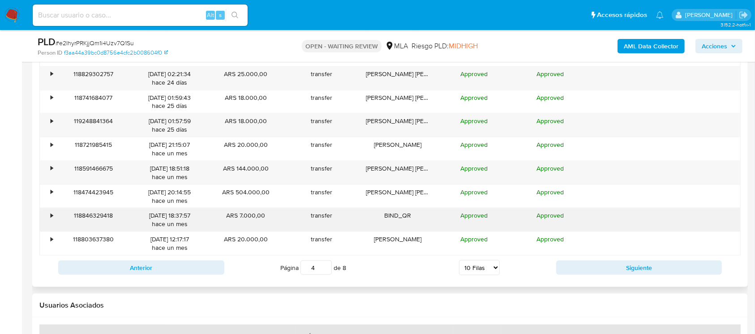
scroll to position [1167, 0]
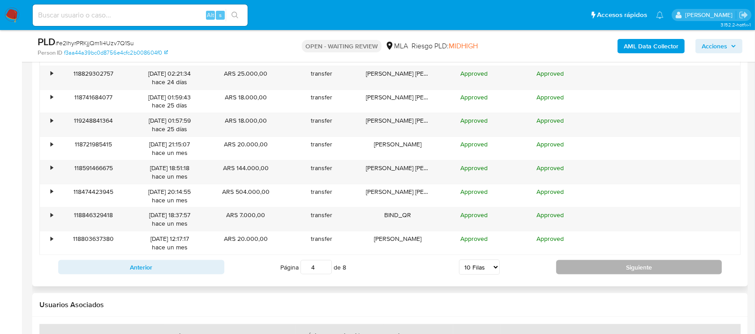
click at [574, 263] on button "Siguiente" at bounding box center [639, 267] width 166 height 14
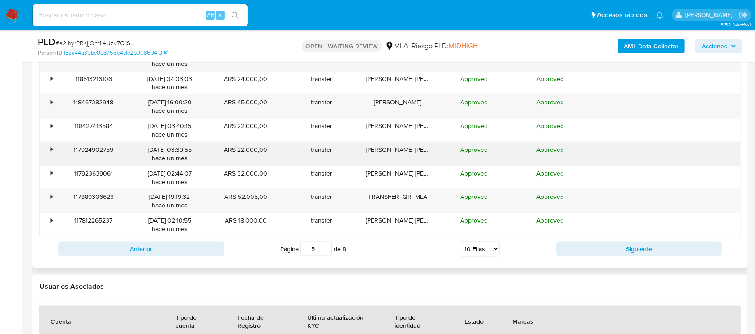
scroll to position [1214, 0]
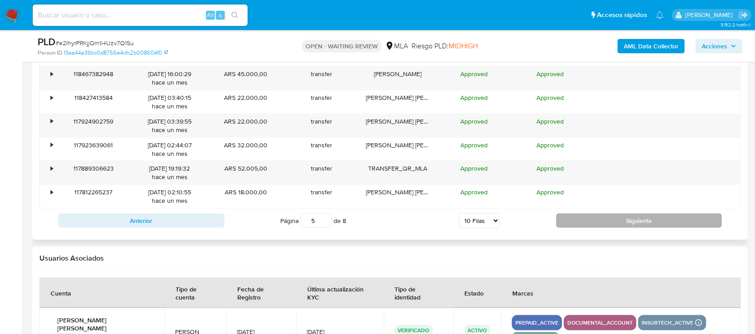
click at [569, 223] on button "Siguiente" at bounding box center [639, 220] width 166 height 14
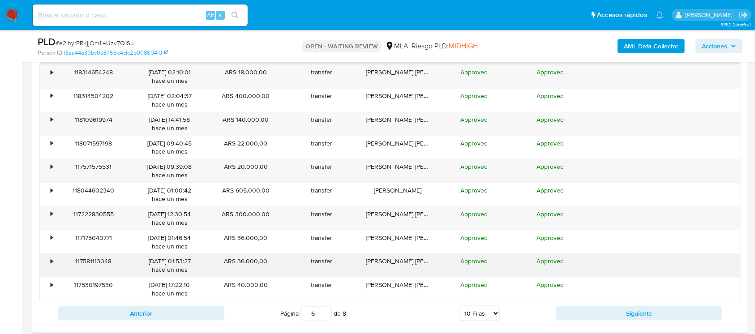
scroll to position [1207, 0]
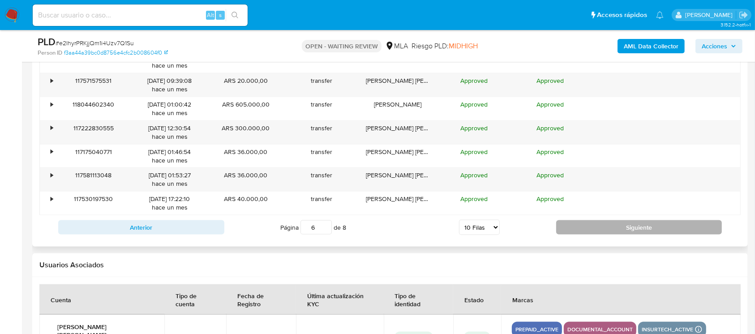
click at [584, 228] on button "Siguiente" at bounding box center [639, 227] width 166 height 14
type input "7"
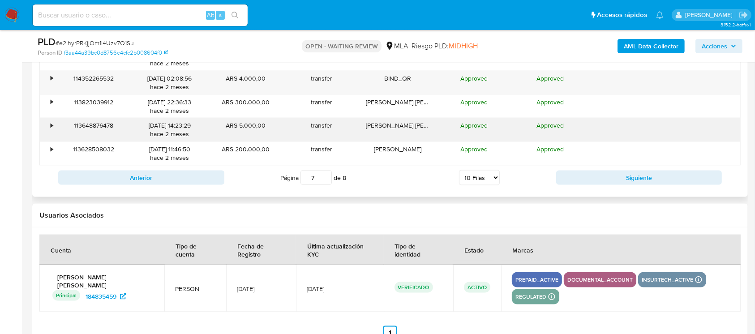
scroll to position [1263, 0]
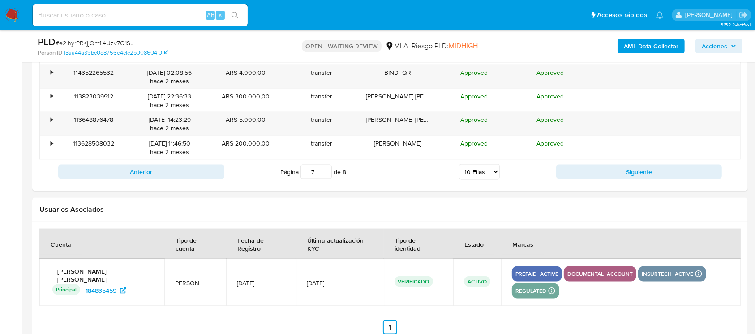
click at [162, 17] on input at bounding box center [140, 15] width 215 height 12
paste input "UIyRB6qji7tjPOfueEHGeVTL"
type input "UIyRB6qji7tjPOfueEHGeVTL"
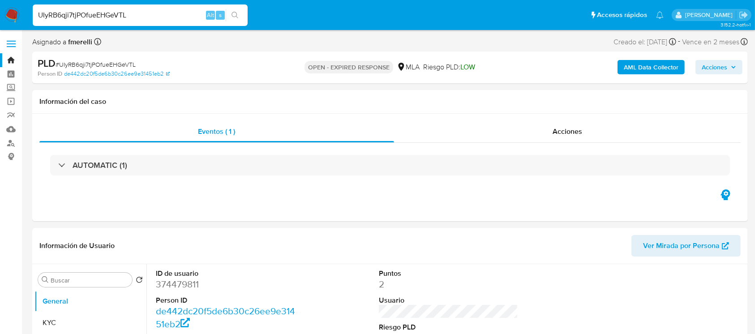
select select "10"
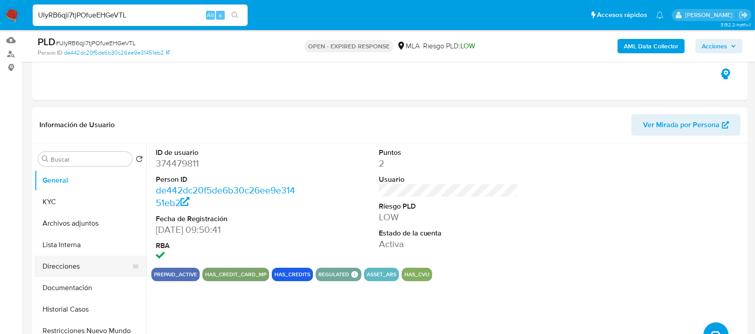
scroll to position [179, 0]
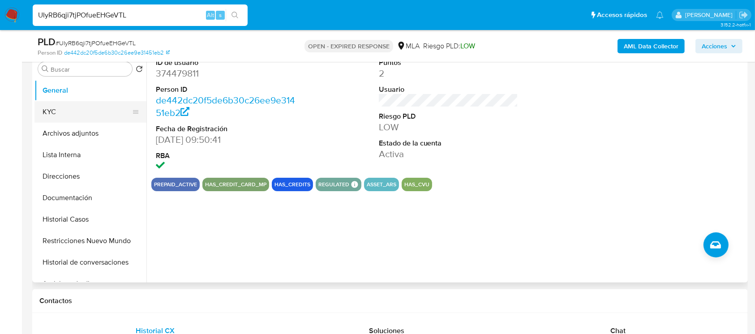
click at [79, 114] on button "KYC" at bounding box center [86, 111] width 105 height 21
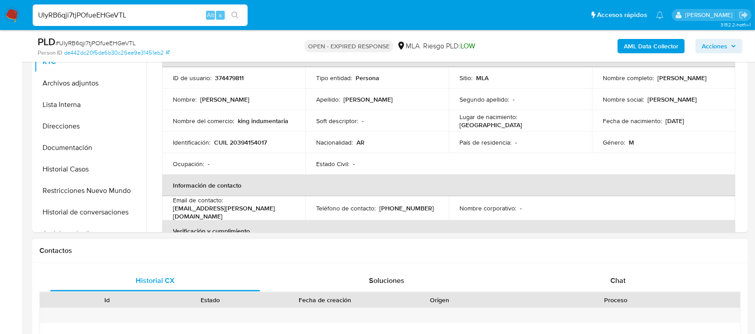
scroll to position [298, 0]
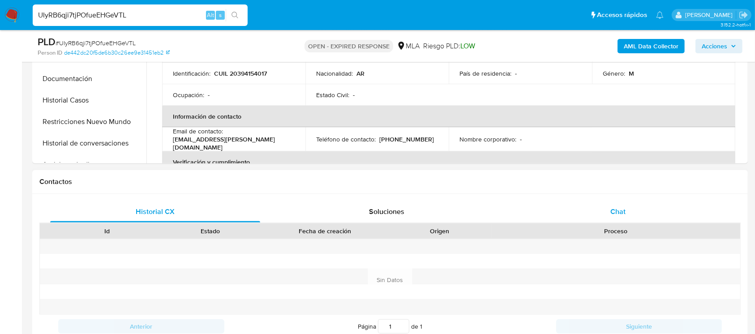
click at [614, 210] on span "Chat" at bounding box center [617, 211] width 15 height 10
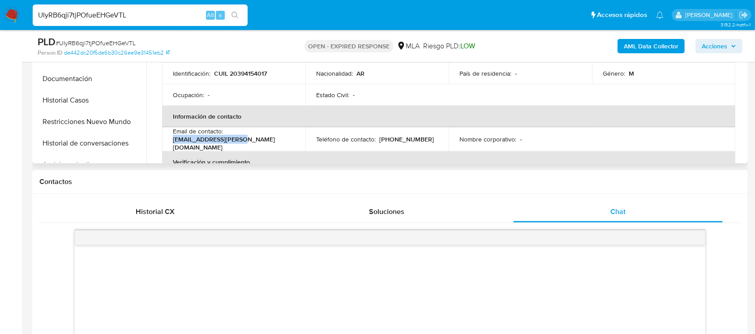
drag, startPoint x: 247, startPoint y: 138, endPoint x: 169, endPoint y: 144, distance: 78.1
click at [169, 144] on td "Email de contacto : poro.garcia@gmail.com" at bounding box center [233, 139] width 143 height 24
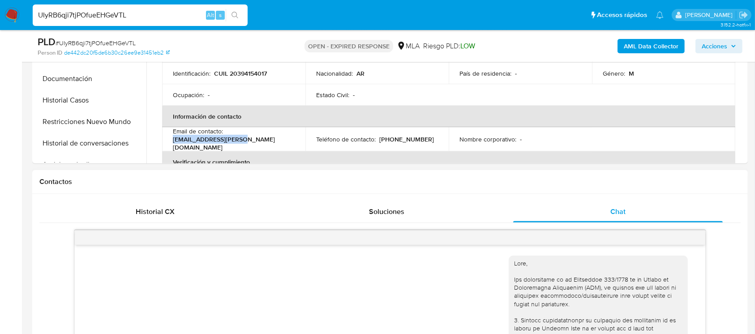
copy p "[EMAIL_ADDRESS][PERSON_NAME][DOMAIN_NAME]"
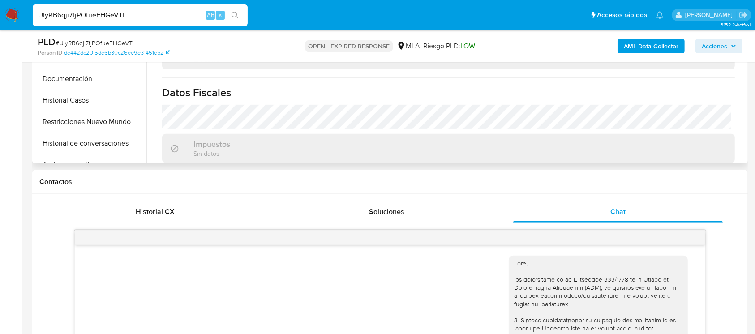
scroll to position [418, 0]
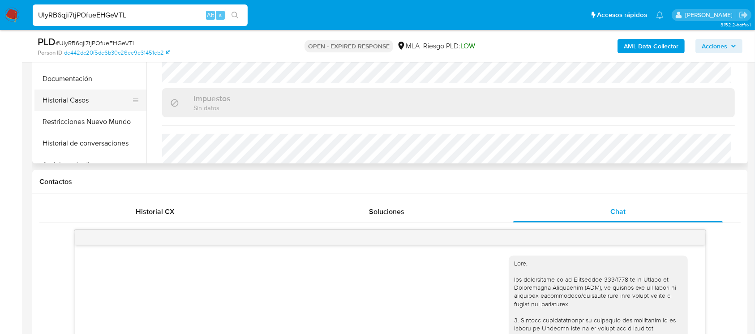
click at [90, 109] on button "Historial Casos" at bounding box center [86, 100] width 105 height 21
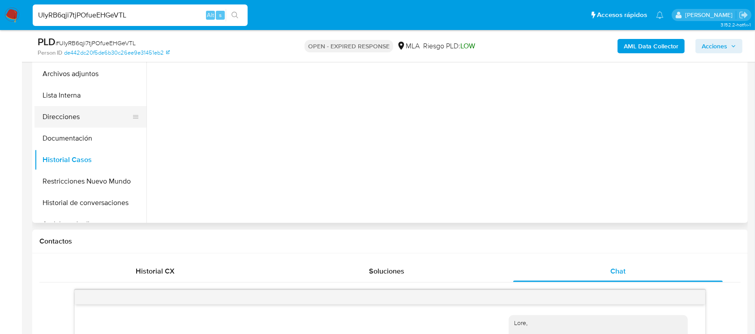
click at [90, 122] on button "Direcciones" at bounding box center [86, 116] width 105 height 21
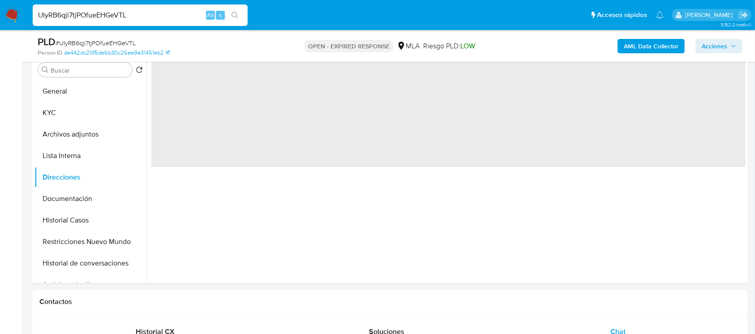
scroll to position [119, 0]
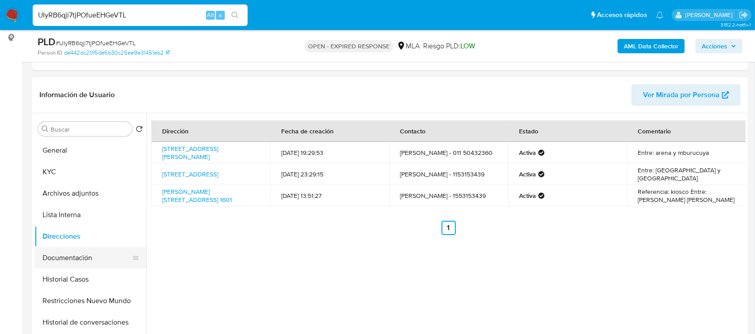
click at [87, 260] on button "Documentación" at bounding box center [86, 257] width 105 height 21
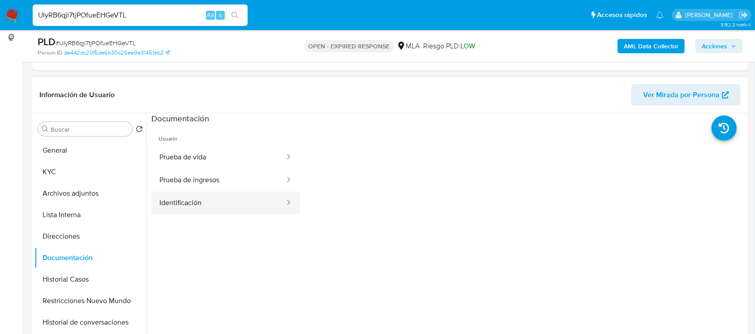
click at [211, 202] on button "Identificación" at bounding box center [218, 203] width 134 height 23
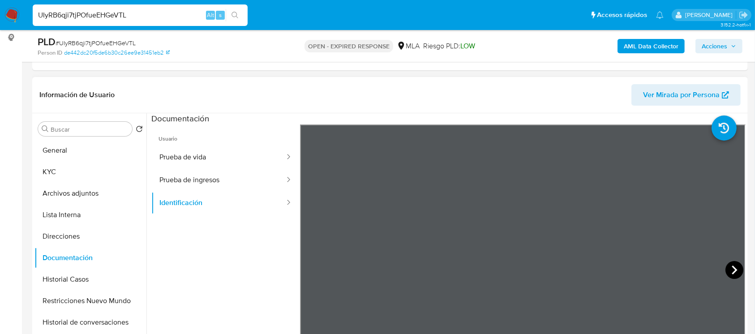
click at [734, 263] on icon at bounding box center [734, 270] width 18 height 18
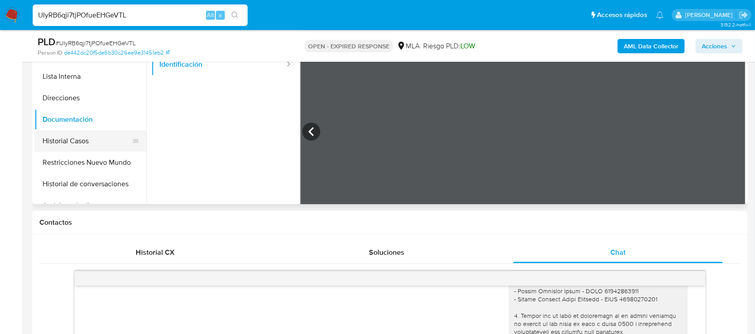
scroll to position [239, 0]
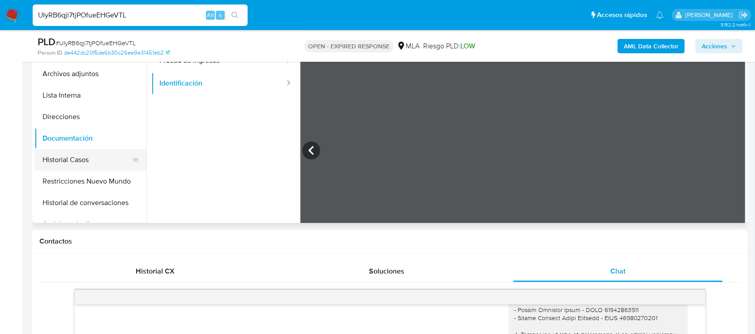
click at [71, 167] on button "Historial Casos" at bounding box center [86, 159] width 105 height 21
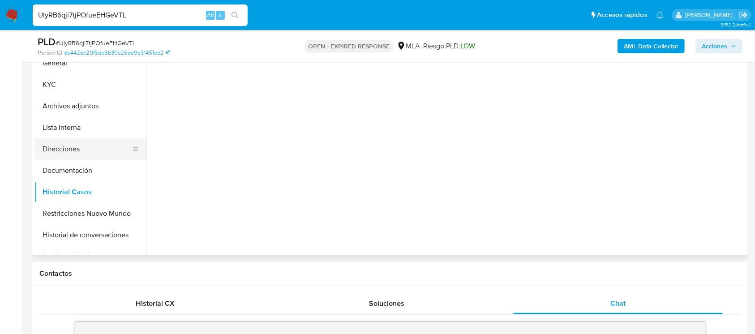
scroll to position [179, 0]
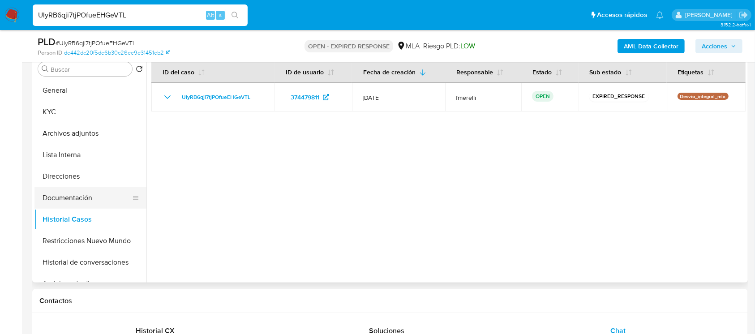
click at [90, 202] on button "Documentación" at bounding box center [86, 197] width 105 height 21
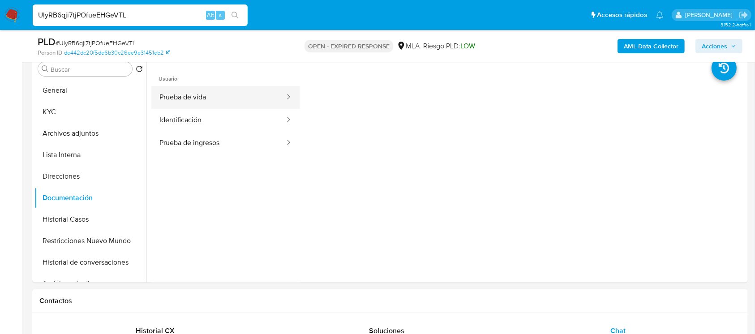
click at [199, 97] on button "Prueba de vida" at bounding box center [218, 97] width 134 height 23
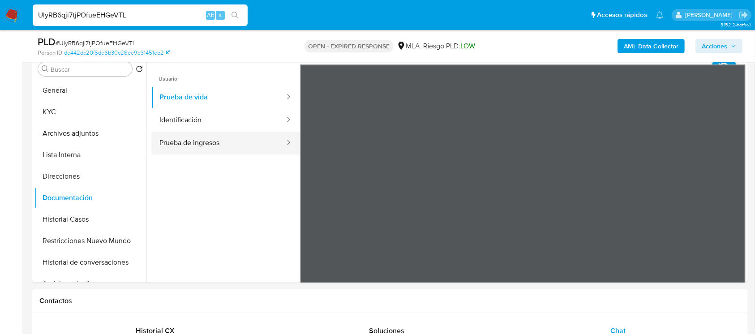
click at [188, 143] on button "Prueba de ingresos" at bounding box center [218, 143] width 134 height 23
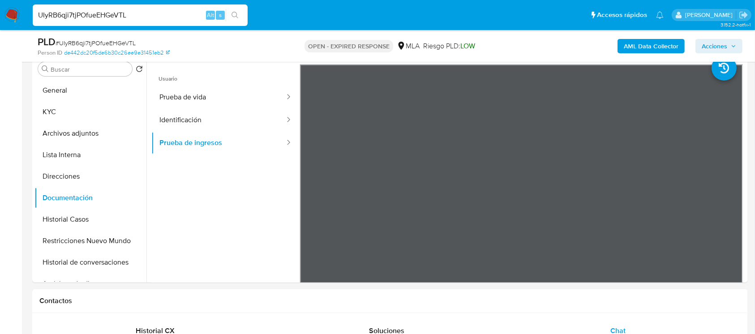
click at [98, 43] on span "# UIyRB6qji7tjPOfueEHGeVTL" at bounding box center [96, 42] width 80 height 9
copy span "UIyRB6qji7tjPOfueEHGeVTL"
click at [13, 9] on img at bounding box center [11, 15] width 15 height 15
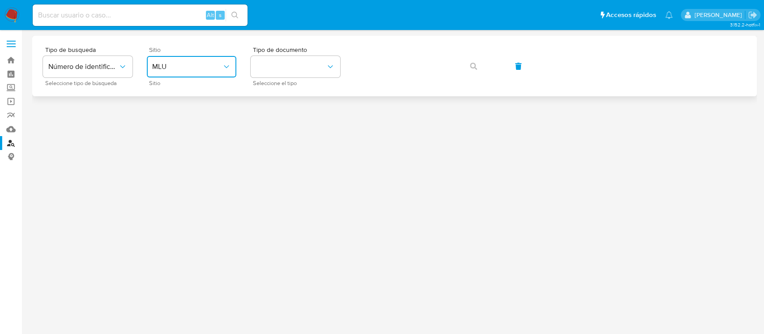
click at [182, 60] on button "MLU" at bounding box center [192, 66] width 90 height 21
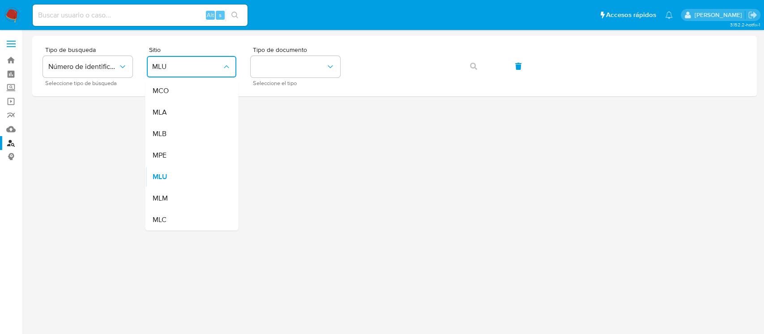
click at [193, 117] on div "MLA" at bounding box center [188, 112] width 73 height 21
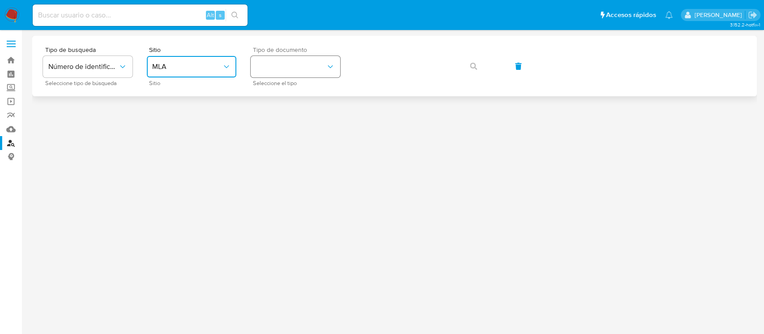
click at [300, 66] on button "identificationType" at bounding box center [296, 66] width 90 height 21
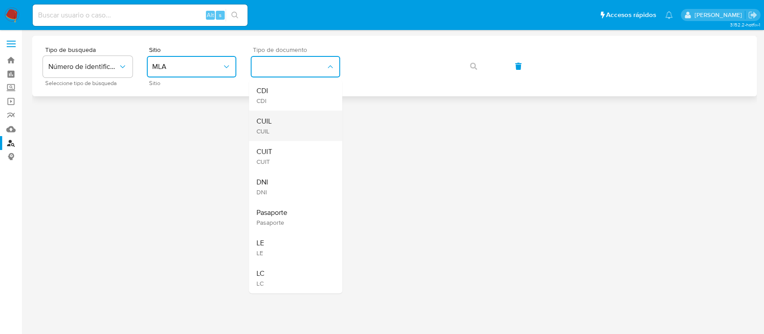
click at [312, 132] on div "CUIL CUIL" at bounding box center [292, 126] width 73 height 30
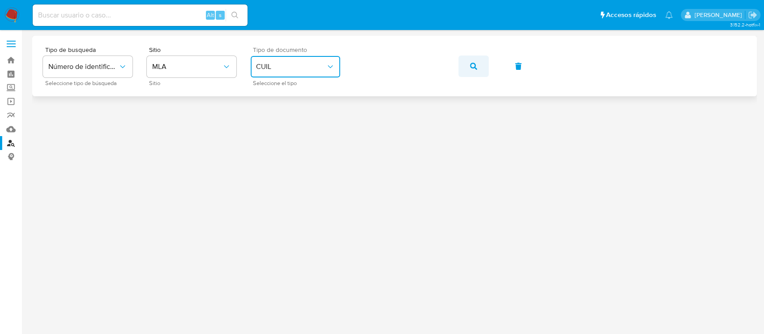
click at [465, 70] on button "button" at bounding box center [473, 66] width 30 height 21
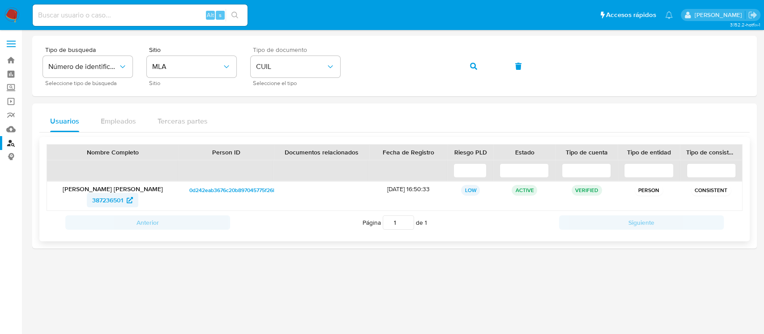
click at [115, 193] on span "387236501" at bounding box center [107, 200] width 31 height 14
click at [474, 70] on span "button" at bounding box center [473, 66] width 7 height 20
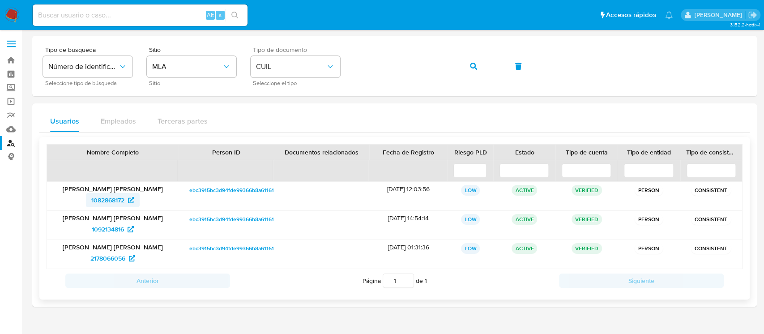
click at [122, 203] on span "1082868172" at bounding box center [107, 200] width 33 height 14
click at [474, 64] on icon "button" at bounding box center [473, 66] width 7 height 7
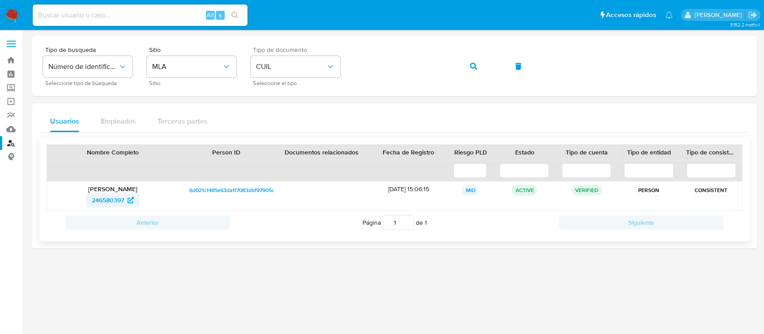
click at [131, 198] on icon at bounding box center [131, 200] width 6 height 6
click at [475, 71] on span "button" at bounding box center [473, 66] width 7 height 20
click at [108, 202] on span "803886858" at bounding box center [107, 200] width 33 height 14
click at [475, 78] on div "Tipo de busqueda Número de identificación Seleccione tipo de búsqueda Sitio MLA…" at bounding box center [394, 66] width 703 height 39
click at [476, 73] on span "button" at bounding box center [473, 66] width 7 height 20
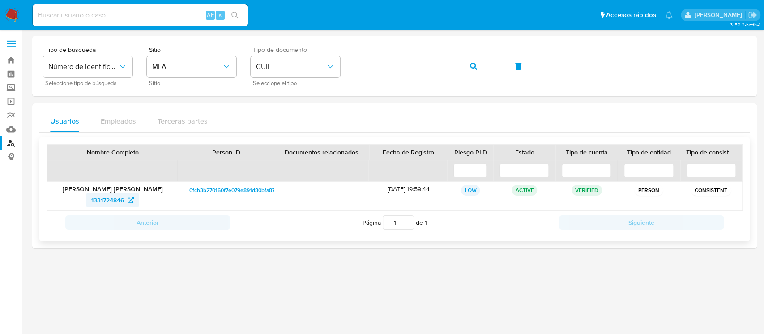
click at [111, 199] on span "1331724846" at bounding box center [107, 200] width 33 height 14
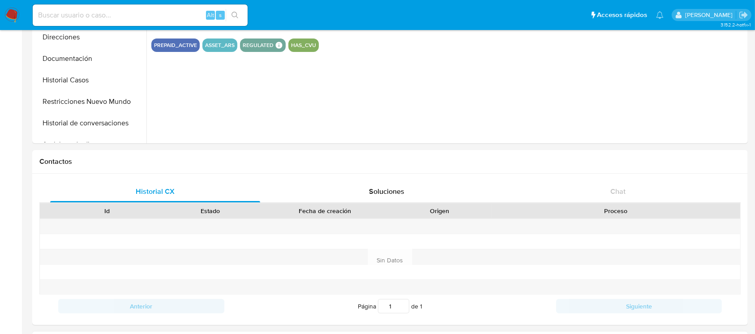
scroll to position [695, 0]
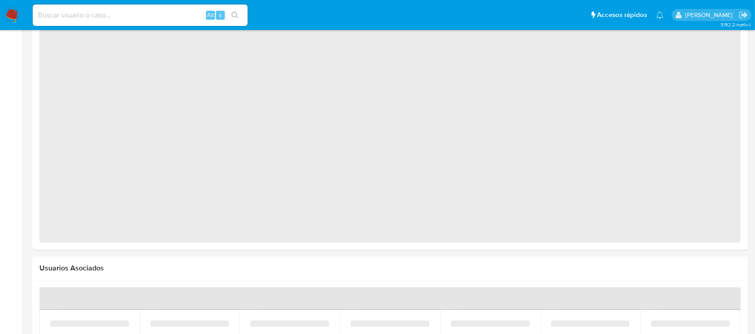
select select "10"
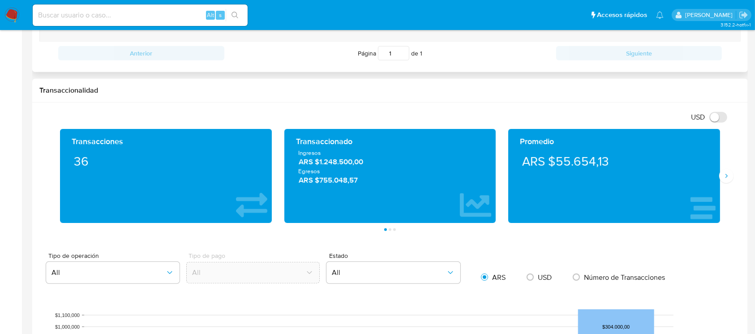
scroll to position [0, 0]
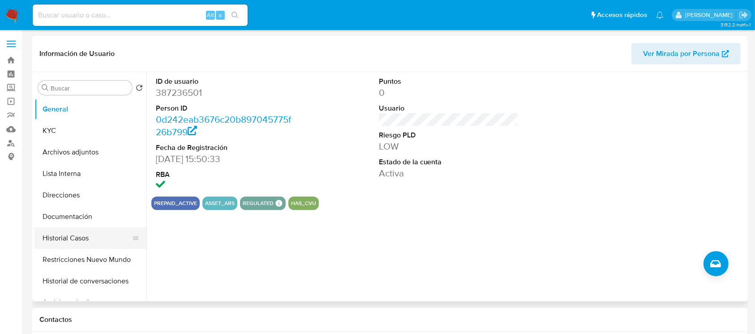
click at [100, 241] on button "Historial Casos" at bounding box center [86, 237] width 105 height 21
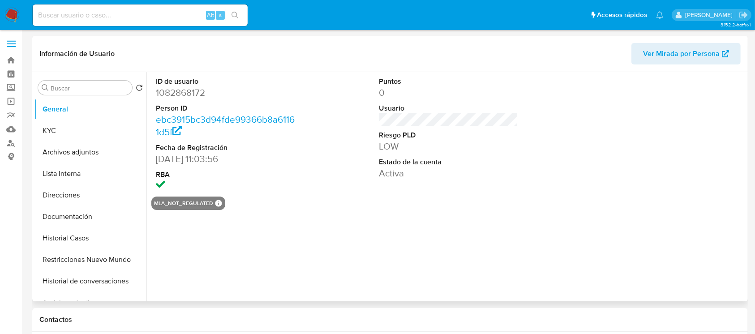
select select "10"
click at [64, 235] on button "Historial Casos" at bounding box center [86, 237] width 105 height 21
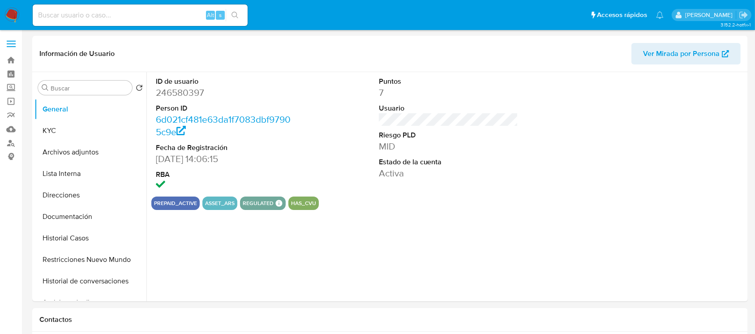
select select "10"
click at [107, 238] on button "Historial Casos" at bounding box center [90, 237] width 112 height 21
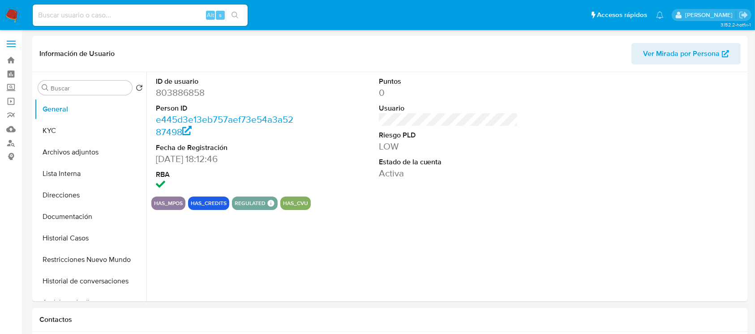
select select "10"
drag, startPoint x: 65, startPoint y: 230, endPoint x: 105, endPoint y: 243, distance: 42.0
click at [66, 230] on button "Historial Casos" at bounding box center [86, 237] width 105 height 21
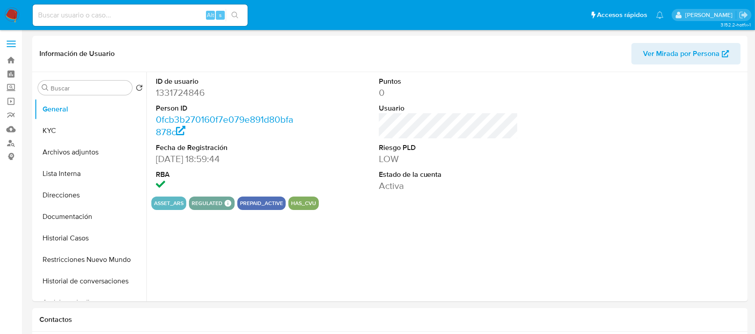
select select "10"
click at [88, 245] on button "Historial Casos" at bounding box center [86, 237] width 105 height 21
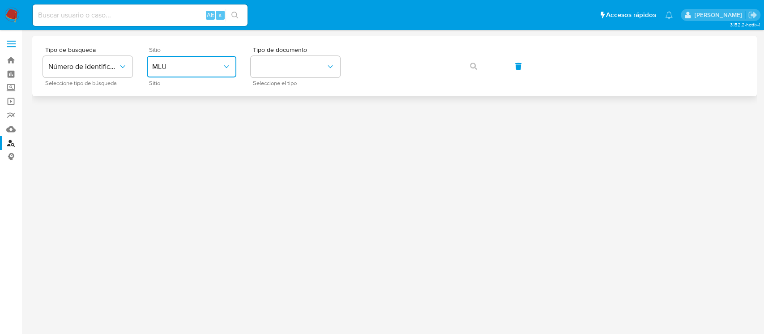
click at [210, 67] on span "MLU" at bounding box center [187, 66] width 70 height 9
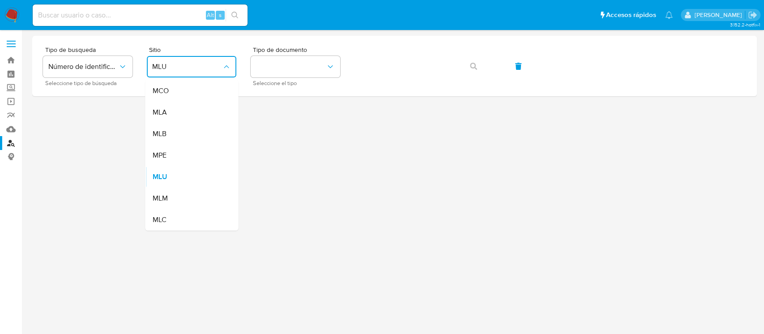
click at [187, 115] on div "MLA" at bounding box center [188, 112] width 73 height 21
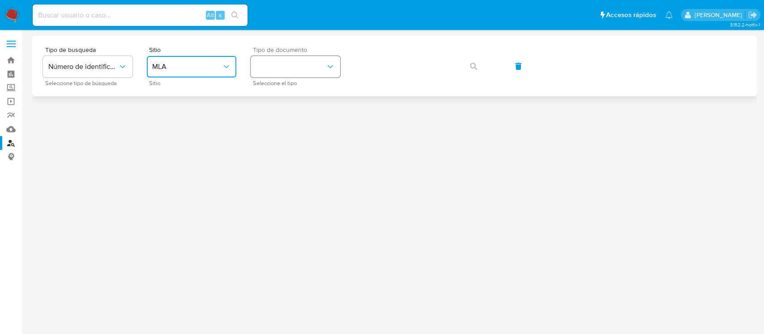
click at [263, 77] on button "identificationType" at bounding box center [296, 66] width 90 height 21
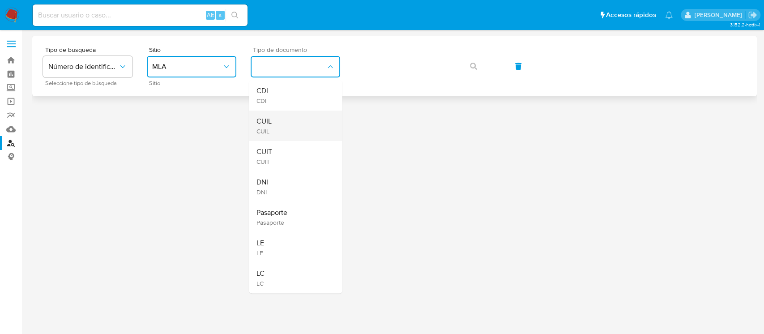
click at [299, 133] on div "CUIL CUIL" at bounding box center [292, 126] width 73 height 30
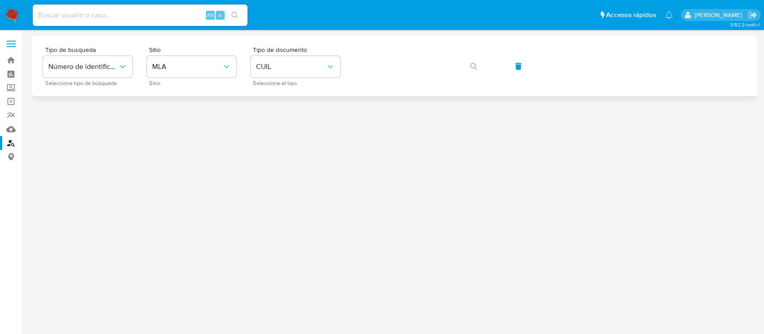
click at [402, 45] on div "Tipo de busqueda Número de identificación Seleccione tipo de búsqueda Sitio MLA…" at bounding box center [394, 66] width 725 height 60
click at [468, 68] on button "button" at bounding box center [473, 66] width 30 height 21
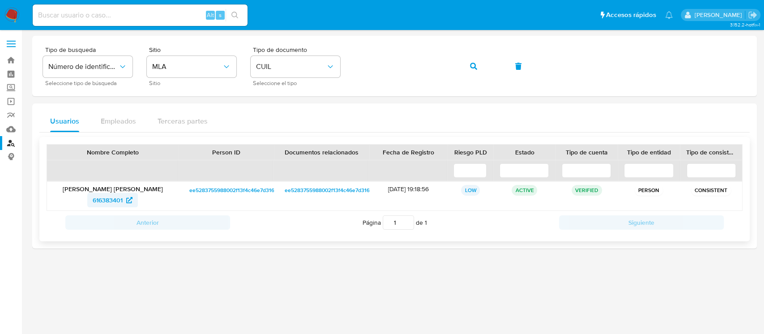
click at [112, 197] on span "616383401" at bounding box center [108, 200] width 30 height 14
click at [475, 66] on icon "button" at bounding box center [473, 66] width 7 height 7
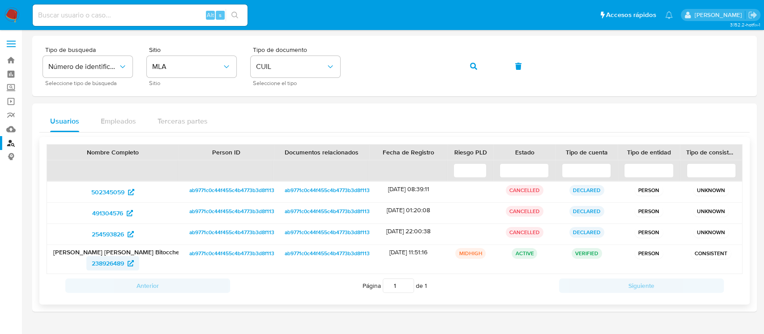
click at [120, 267] on span "238926489" at bounding box center [108, 263] width 32 height 14
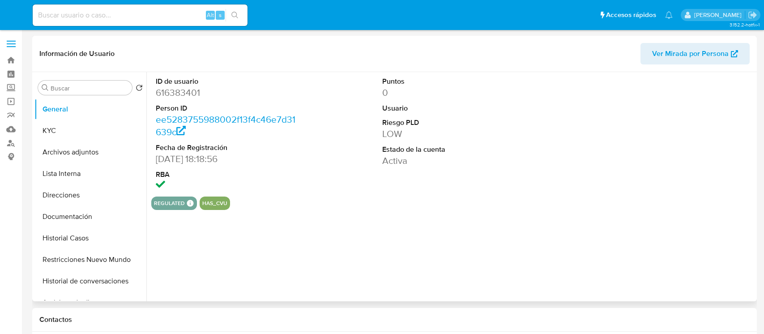
select select "10"
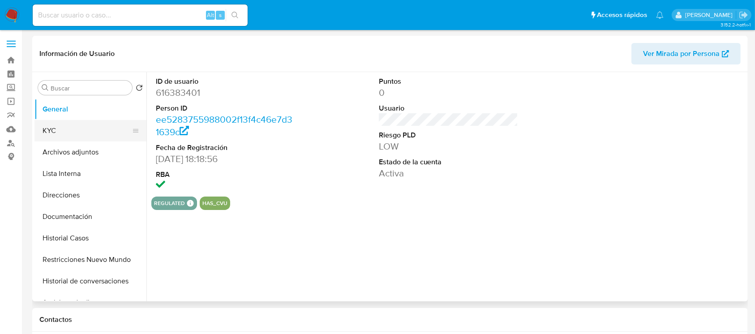
click at [51, 140] on button "KYC" at bounding box center [86, 130] width 105 height 21
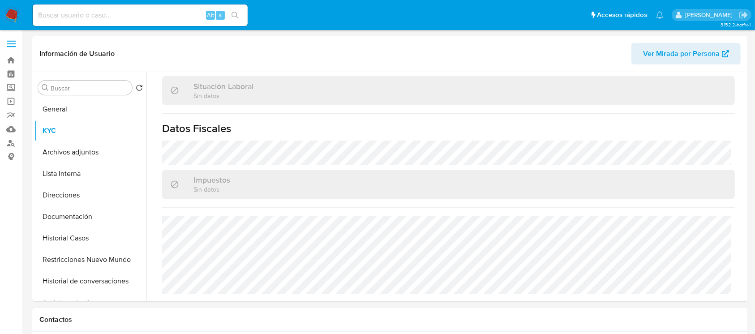
scroll to position [471, 0]
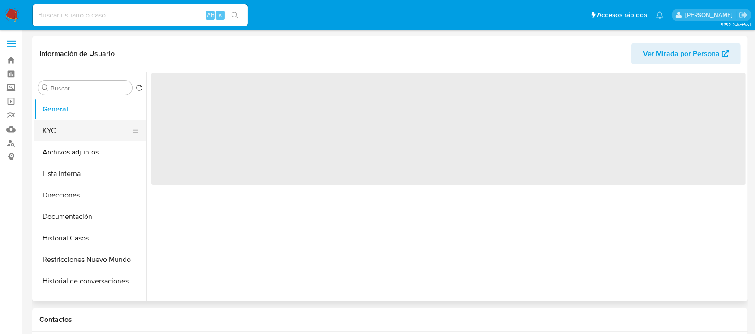
click at [86, 135] on button "KYC" at bounding box center [86, 130] width 105 height 21
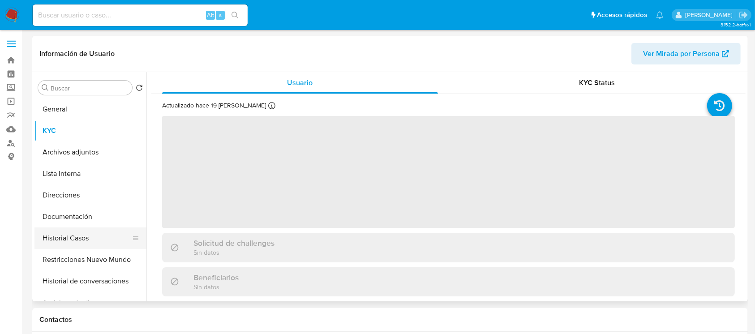
click at [88, 243] on button "Historial Casos" at bounding box center [86, 237] width 105 height 21
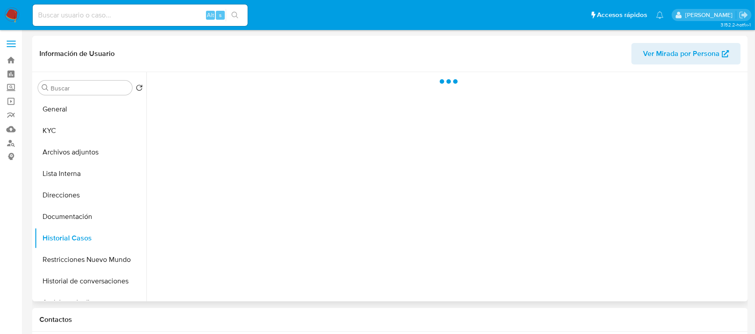
select select "10"
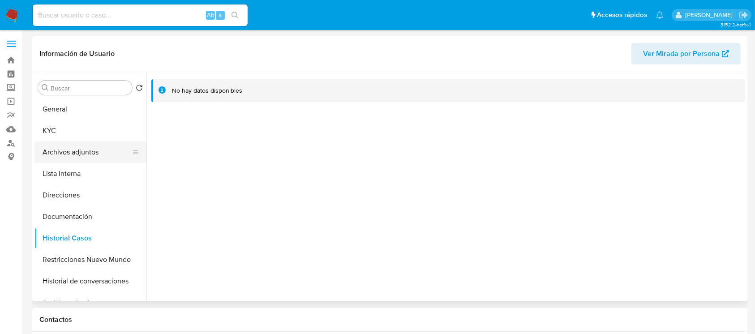
click at [80, 143] on button "Archivos adjuntos" at bounding box center [86, 151] width 105 height 21
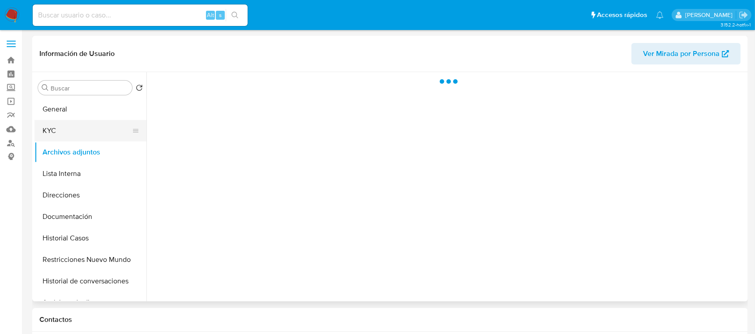
click at [80, 135] on button "KYC" at bounding box center [86, 130] width 105 height 21
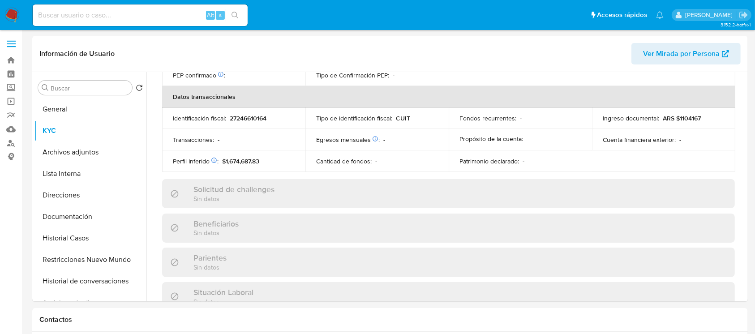
scroll to position [471, 0]
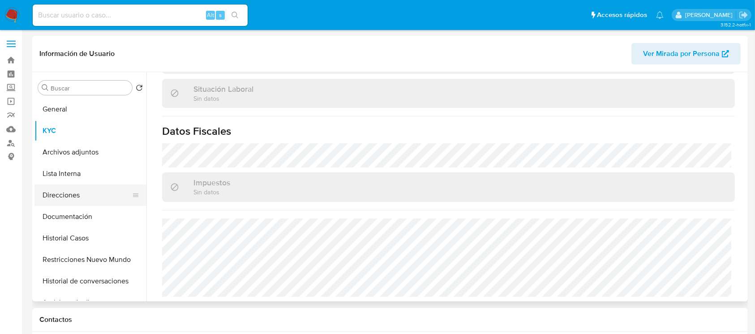
click at [60, 195] on button "Direcciones" at bounding box center [86, 194] width 105 height 21
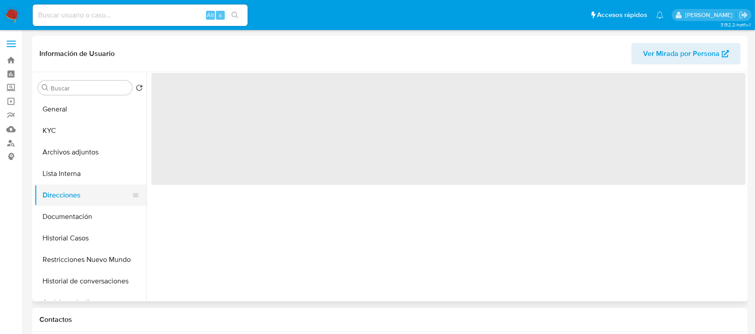
scroll to position [0, 0]
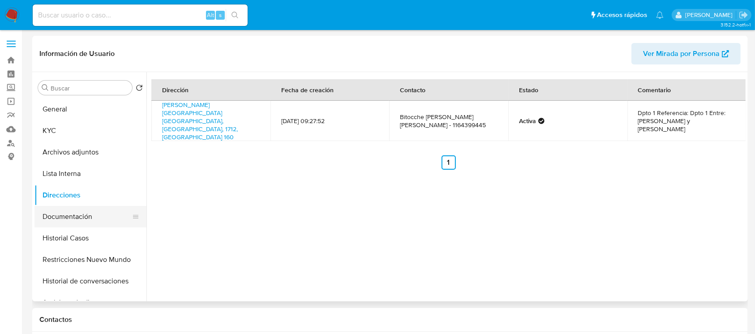
click at [100, 213] on button "Documentación" at bounding box center [86, 216] width 105 height 21
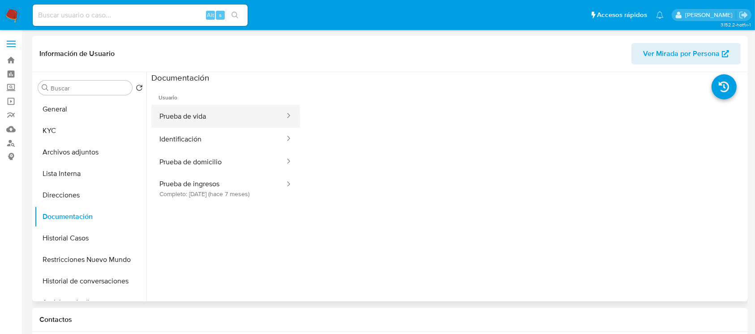
click at [207, 122] on button "Prueba de vida" at bounding box center [218, 116] width 134 height 23
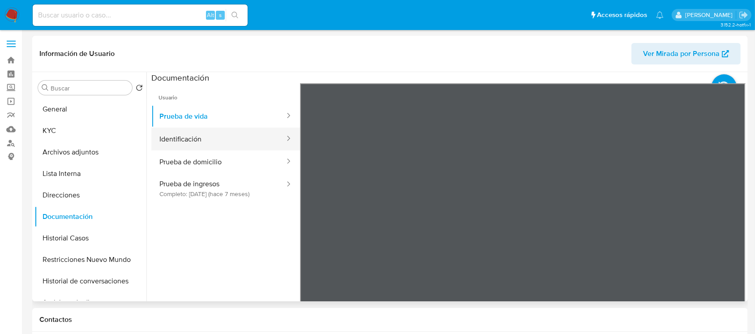
click at [208, 148] on button "Identificación" at bounding box center [218, 139] width 134 height 23
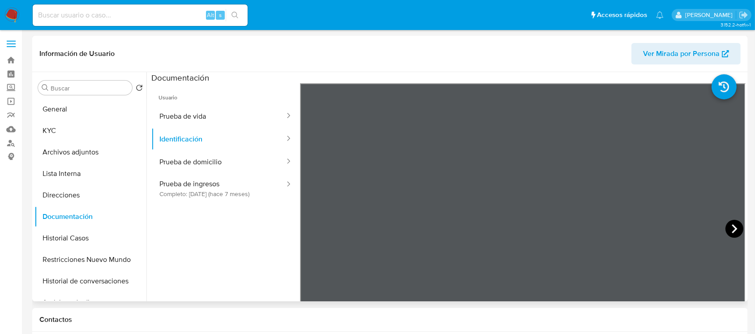
click at [725, 231] on icon at bounding box center [734, 229] width 18 height 18
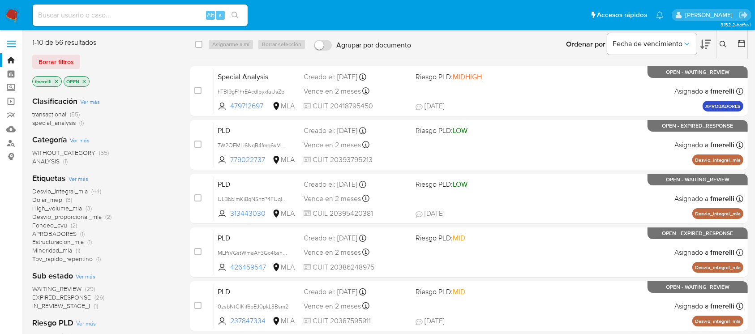
click at [722, 41] on icon at bounding box center [722, 44] width 7 height 7
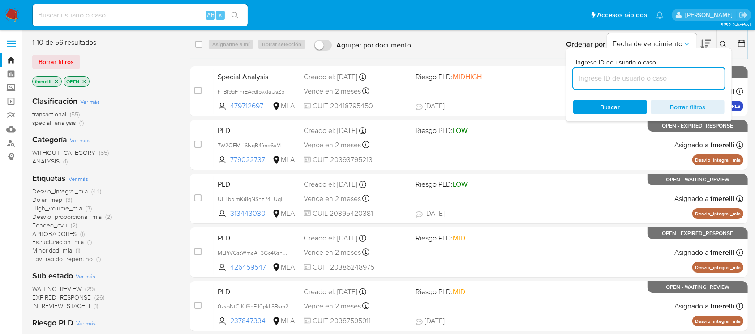
click at [671, 83] on input at bounding box center [648, 79] width 151 height 12
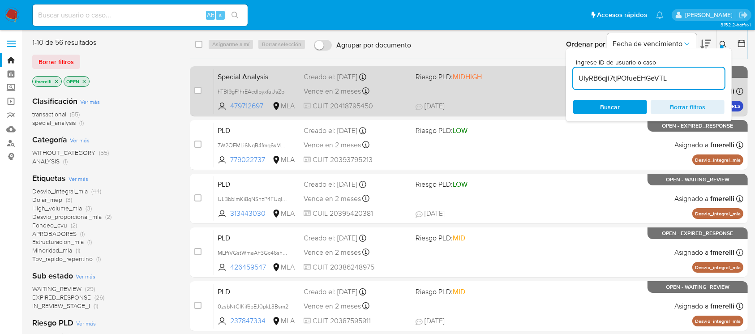
type input "UIyRB6qji7tjPOfueEHGeVTL"
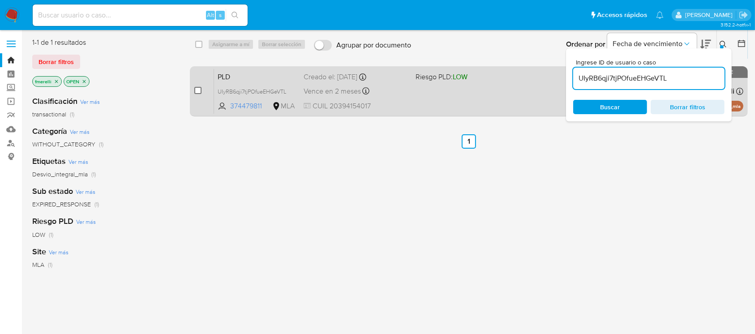
click at [201, 92] on input "checkbox" at bounding box center [197, 90] width 7 height 7
checkbox input "true"
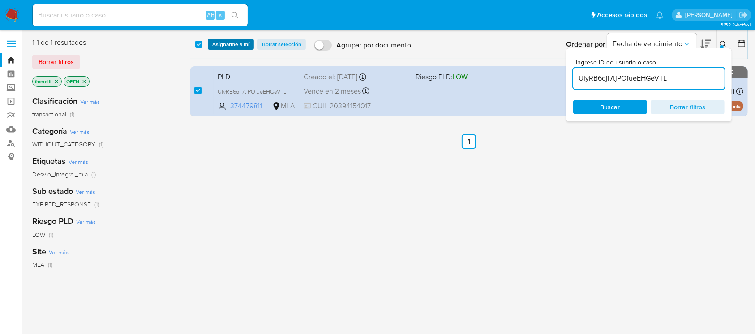
click at [235, 48] on span "Asignarme a mí" at bounding box center [230, 44] width 37 height 9
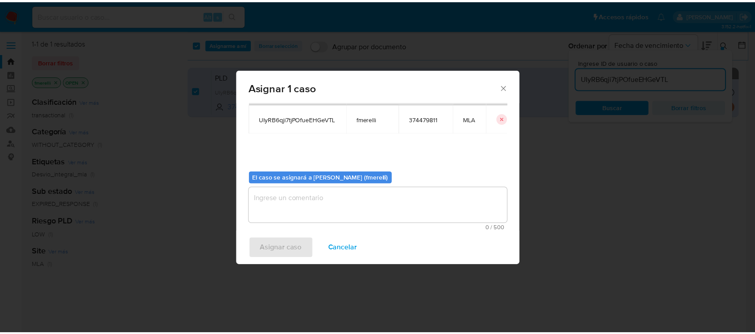
scroll to position [46, 0]
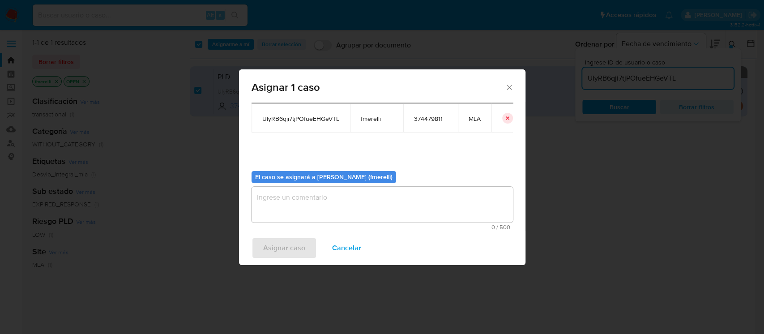
click at [325, 209] on textarea "assign-modal" at bounding box center [382, 205] width 261 height 36
click at [279, 248] on span "Asignar caso" at bounding box center [284, 248] width 42 height 20
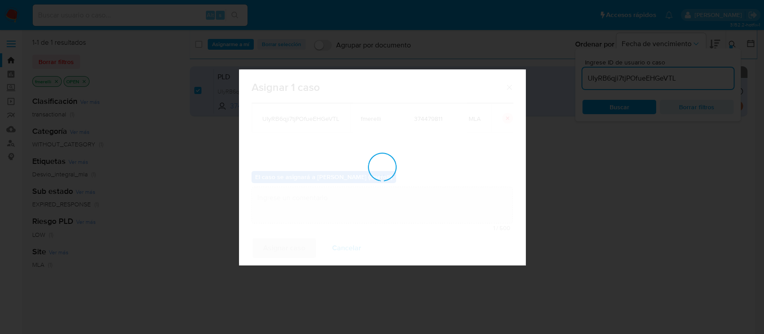
checkbox input "false"
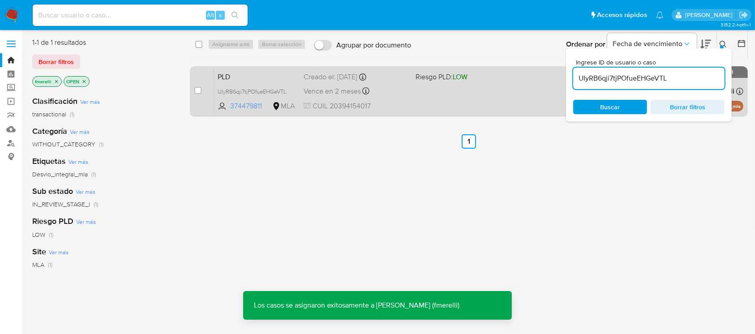
click at [324, 86] on span "Vence en 2 meses" at bounding box center [331, 91] width 57 height 10
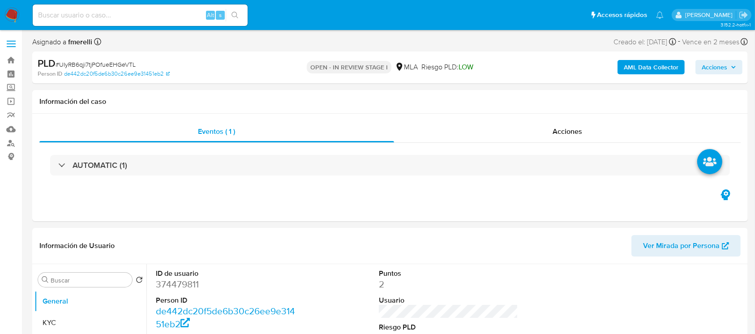
select select "10"
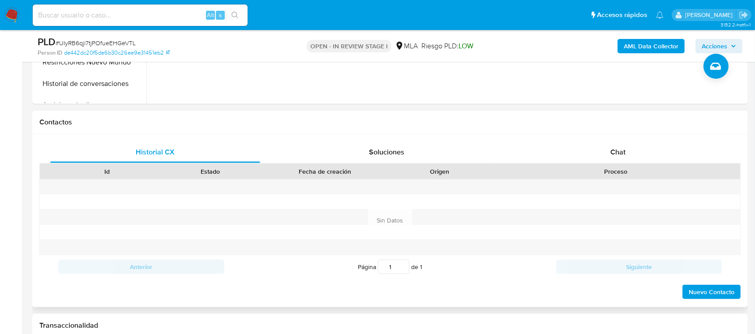
scroll to position [358, 0]
click at [599, 152] on div "Chat" at bounding box center [618, 151] width 210 height 21
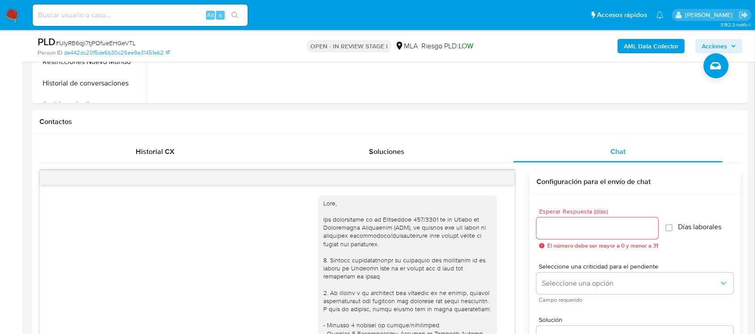
scroll to position [974, 0]
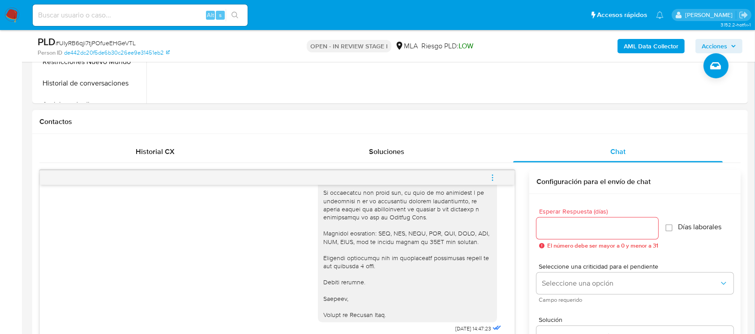
drag, startPoint x: 492, startPoint y: 177, endPoint x: 452, endPoint y: 173, distance: 40.5
click at [493, 177] on icon "menu-action" at bounding box center [492, 177] width 1 height 1
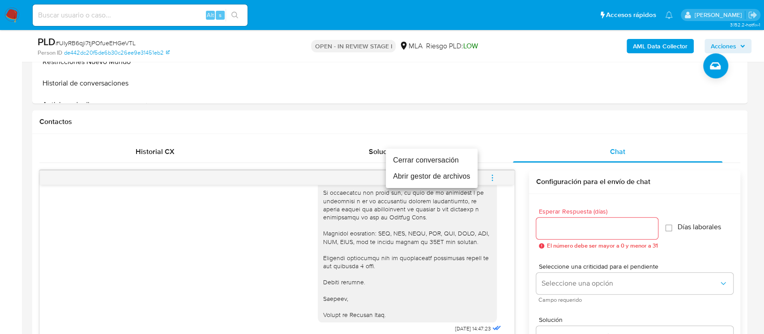
click at [431, 159] on li "Cerrar conversación" at bounding box center [432, 160] width 92 height 16
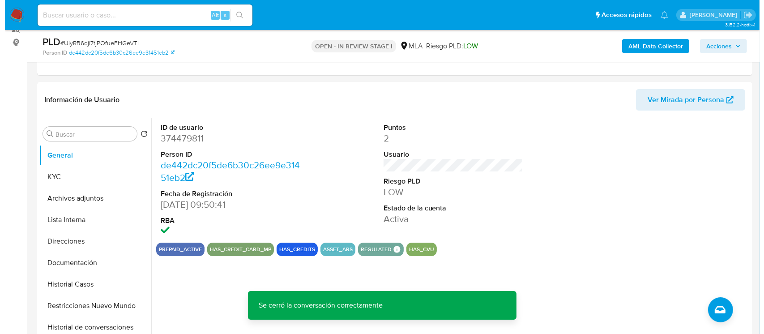
scroll to position [119, 0]
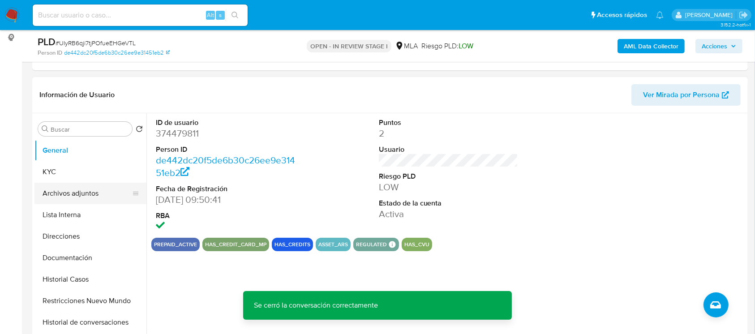
click at [78, 192] on button "Archivos adjuntos" at bounding box center [86, 193] width 105 height 21
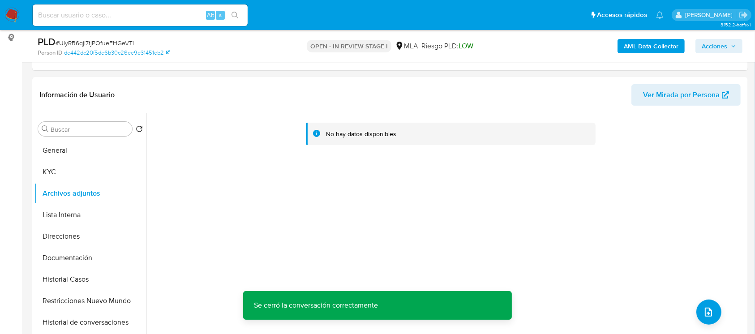
click at [634, 48] on b "AML Data Collector" at bounding box center [650, 46] width 55 height 14
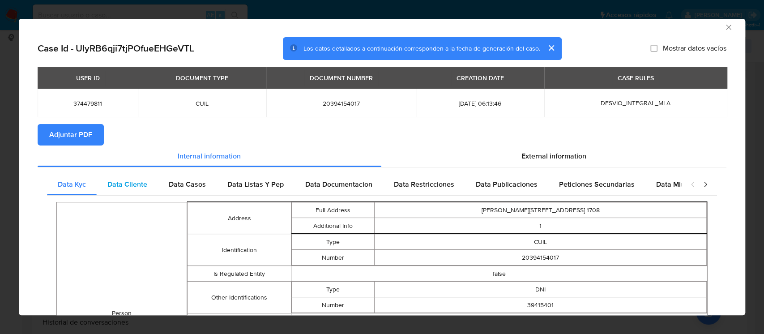
click at [135, 181] on span "Data Cliente" at bounding box center [127, 184] width 40 height 10
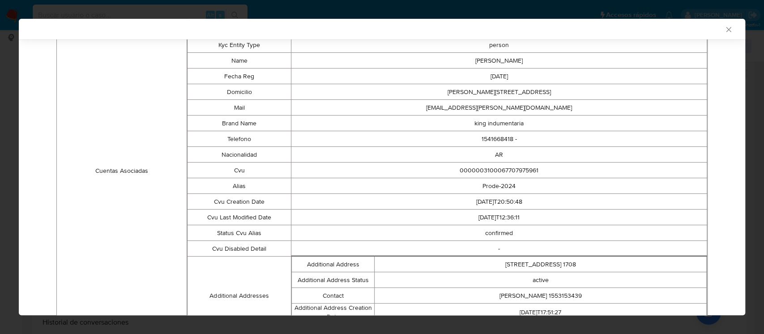
scroll to position [297, 0]
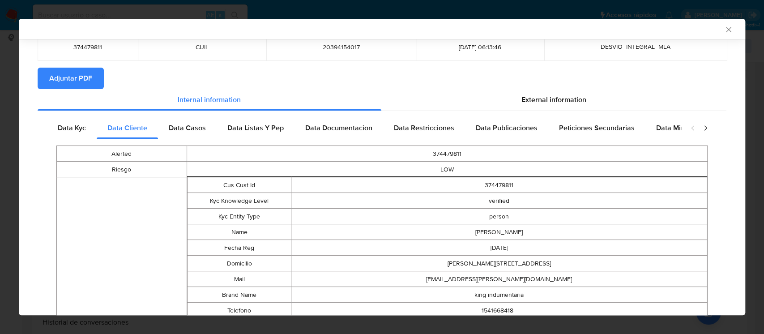
drag, startPoint x: 197, startPoint y: 132, endPoint x: 260, endPoint y: 161, distance: 68.7
click at [197, 132] on span "Data Casos" at bounding box center [187, 128] width 37 height 10
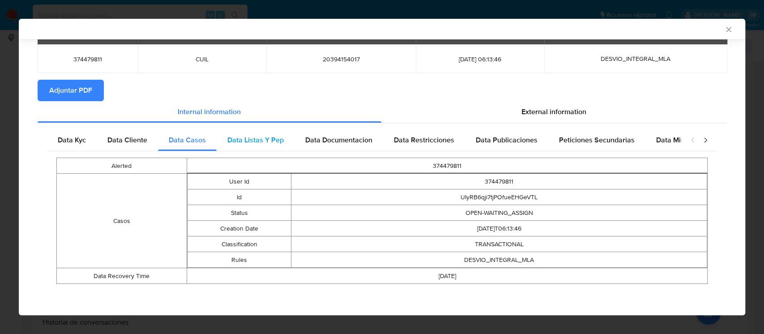
click at [247, 138] on span "Data Listas Y Pep" at bounding box center [255, 140] width 56 height 10
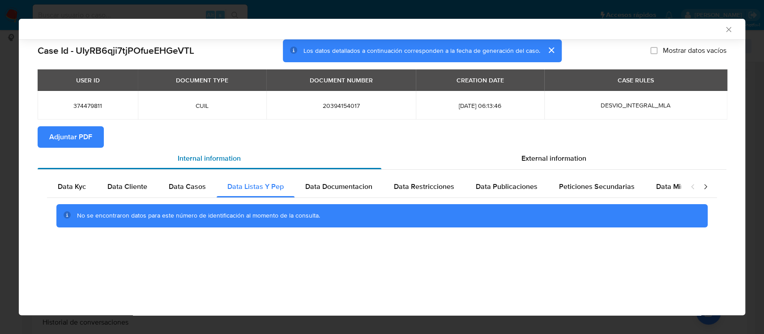
scroll to position [0, 0]
drag, startPoint x: 334, startPoint y: 183, endPoint x: 357, endPoint y: 192, distance: 24.8
click at [334, 183] on span "Data Documentacion" at bounding box center [338, 186] width 67 height 10
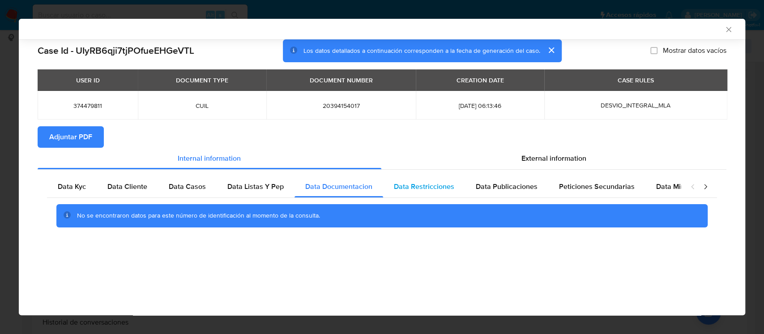
click at [429, 188] on span "Data Restricciones" at bounding box center [424, 186] width 60 height 10
click at [504, 189] on span "Data Publicaciones" at bounding box center [507, 186] width 62 height 10
click at [571, 190] on span "Peticiones Secundarias" at bounding box center [597, 186] width 76 height 10
drag, startPoint x: 665, startPoint y: 191, endPoint x: 666, endPoint y: 185, distance: 5.9
click at [666, 188] on span "Data Minoridad" at bounding box center [680, 186] width 49 height 10
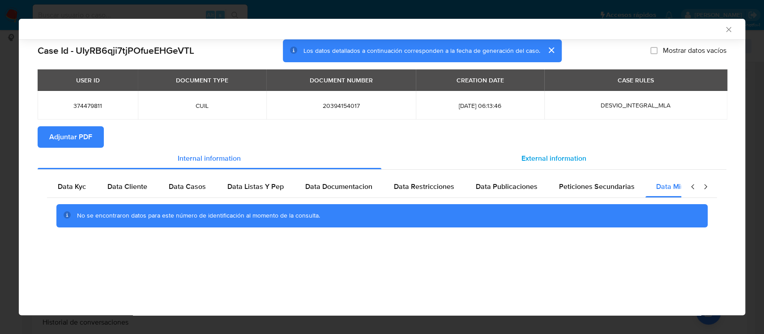
scroll to position [0, 30]
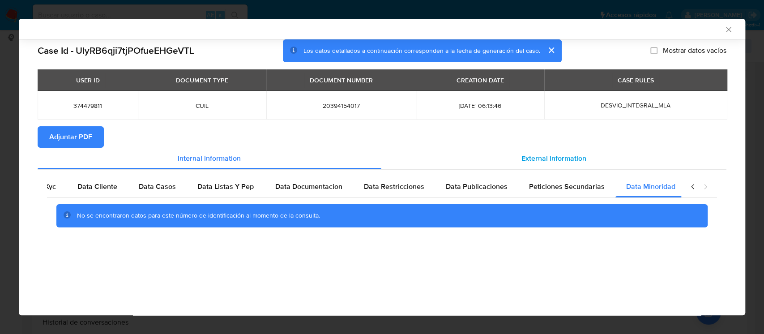
click at [554, 149] on div "External information" at bounding box center [554, 158] width 346 height 21
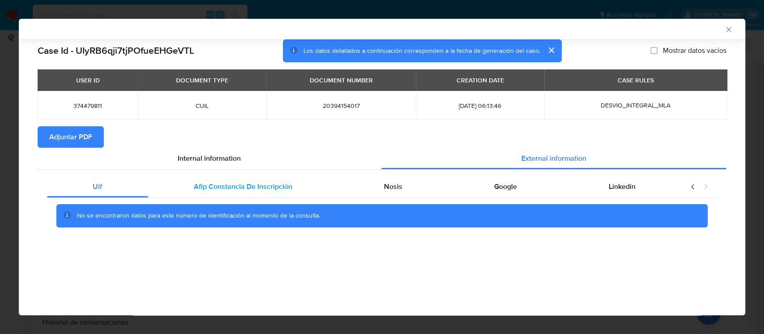
click at [255, 186] on span "Afip Constancia De Inscripción" at bounding box center [243, 186] width 98 height 10
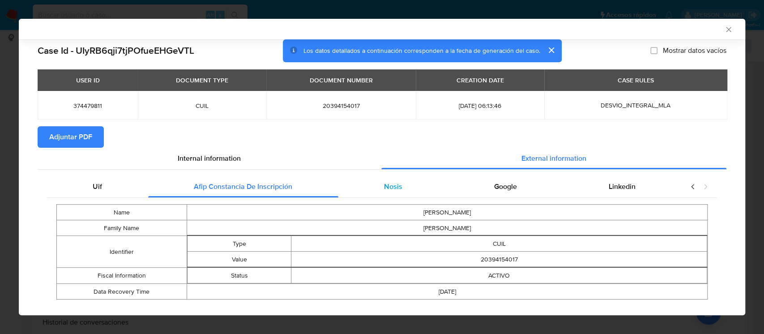
click at [393, 182] on span "Nosis" at bounding box center [393, 186] width 18 height 10
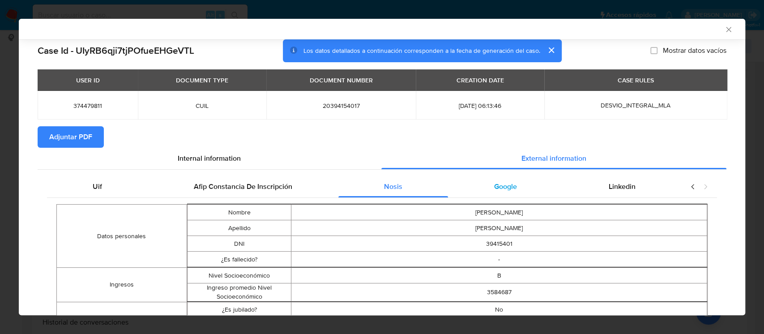
click at [504, 186] on span "Google" at bounding box center [505, 186] width 23 height 10
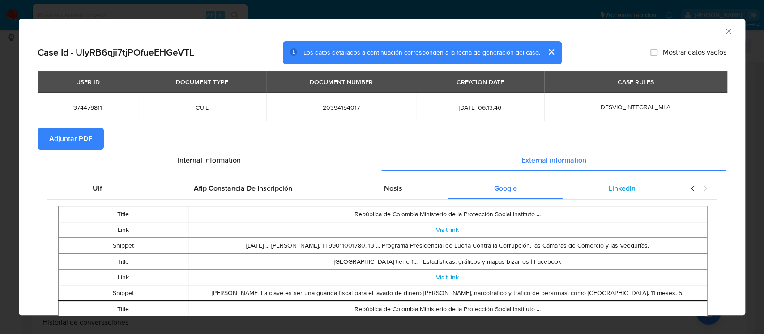
click at [608, 178] on div "Linkedin" at bounding box center [622, 188] width 119 height 21
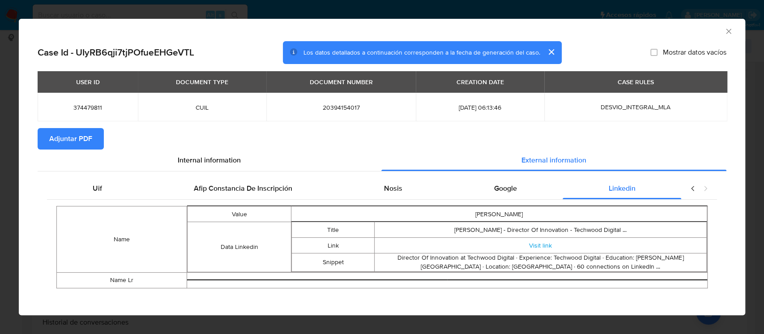
click at [61, 132] on span "Adjuntar PDF" at bounding box center [70, 139] width 43 height 20
click at [724, 34] on icon "Cerrar ventana" at bounding box center [728, 31] width 9 height 9
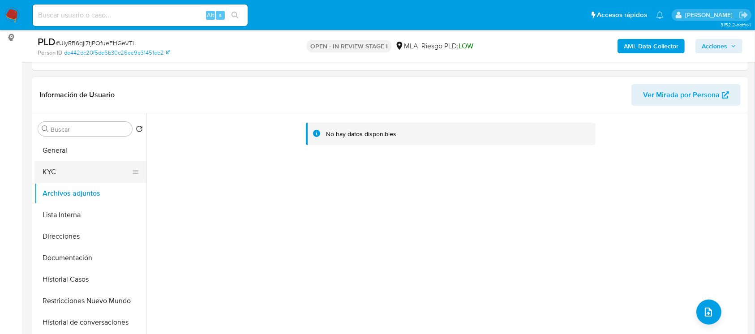
click at [75, 166] on button "KYC" at bounding box center [86, 171] width 105 height 21
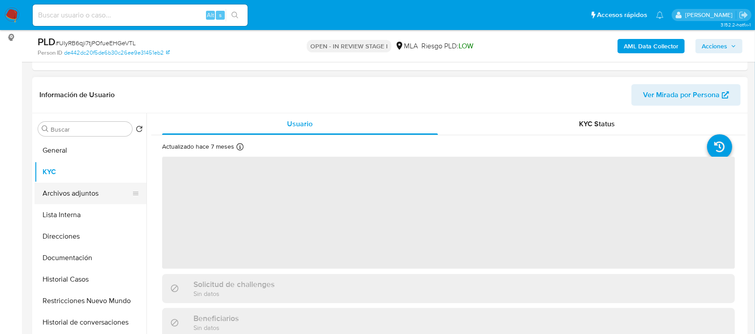
click at [78, 186] on button "Archivos adjuntos" at bounding box center [86, 193] width 105 height 21
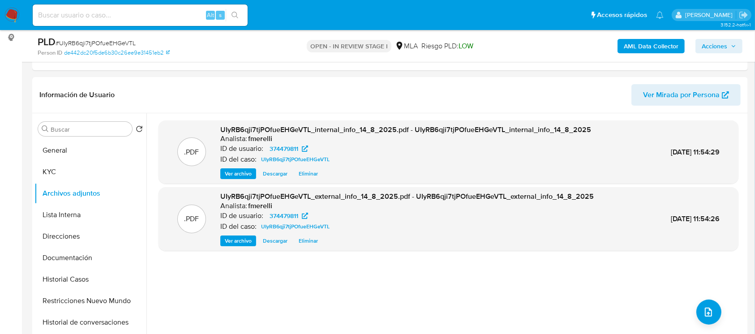
click at [227, 173] on span "Ver archivo" at bounding box center [238, 173] width 27 height 9
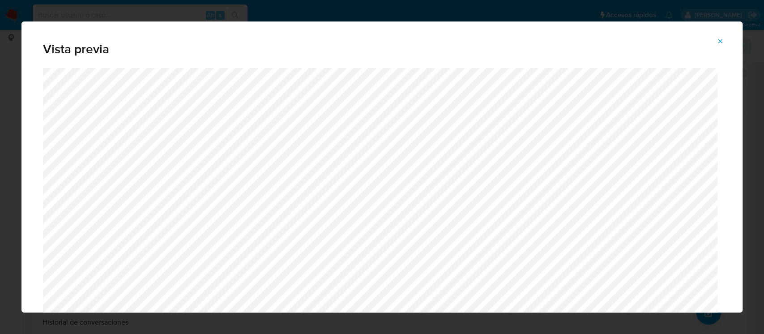
click at [717, 43] on icon "Attachment preview" at bounding box center [720, 41] width 7 height 7
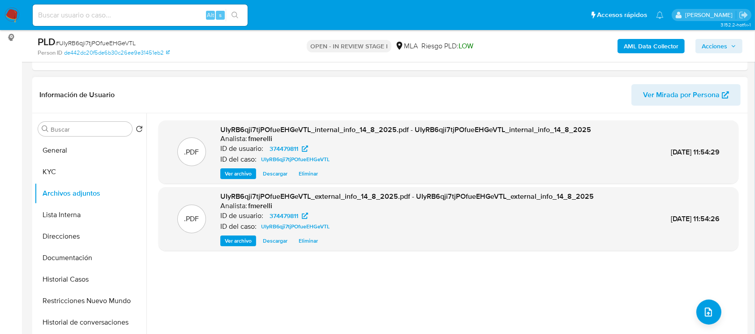
click at [226, 242] on span "Ver archivo" at bounding box center [238, 240] width 27 height 9
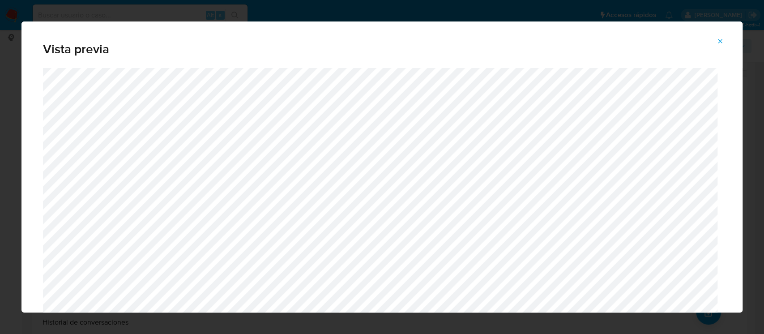
drag, startPoint x: 722, startPoint y: 40, endPoint x: 737, endPoint y: 199, distance: 159.1
click at [723, 40] on icon "Attachment preview" at bounding box center [720, 41] width 7 height 7
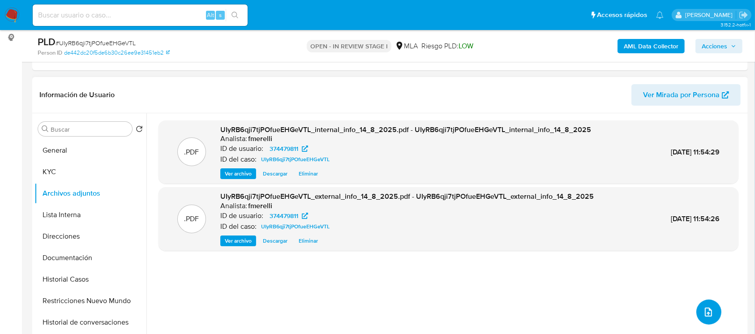
click at [707, 310] on icon "upload-file" at bounding box center [708, 312] width 11 height 11
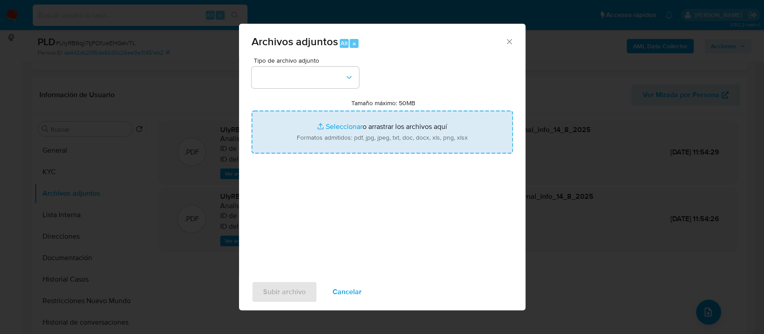
type input "C:\fakepath\NOSIS_Manager_InformeIndividual_20394154017_654927_20250811113322.p…"
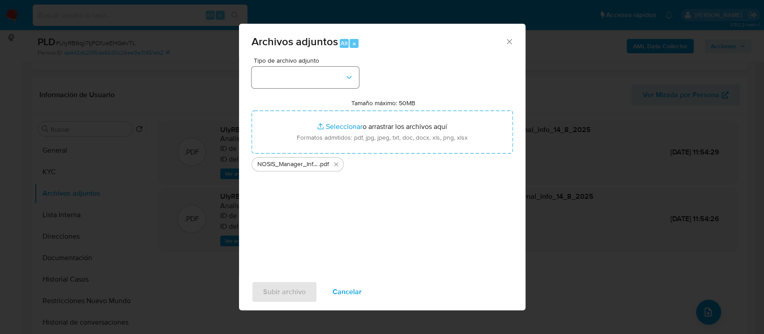
drag, startPoint x: 284, startPoint y: 65, endPoint x: 283, endPoint y: 81, distance: 15.2
click at [284, 65] on div "Tipo de archivo adjunto" at bounding box center [305, 72] width 107 height 31
click at [283, 83] on button "button" at bounding box center [305, 77] width 107 height 21
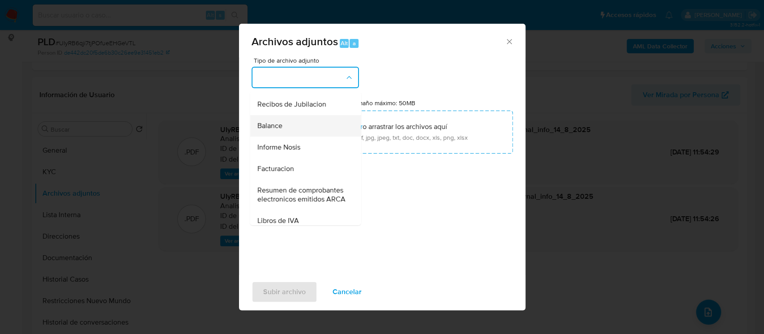
scroll to position [340, 0]
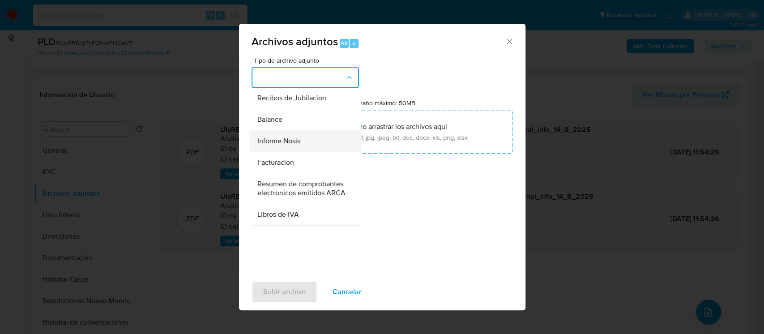
click at [301, 130] on div "Informe Nosis" at bounding box center [302, 140] width 91 height 21
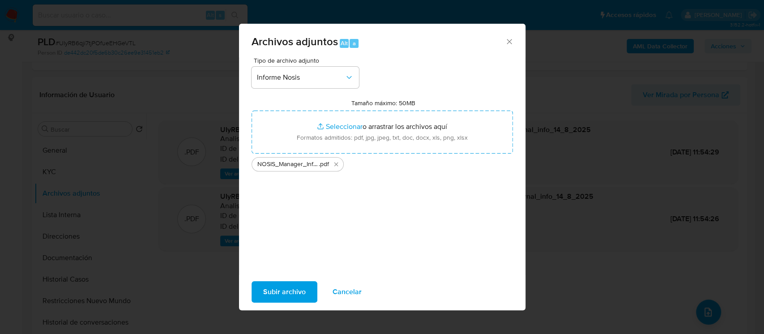
click at [285, 288] on span "Subir archivo" at bounding box center [284, 292] width 43 height 20
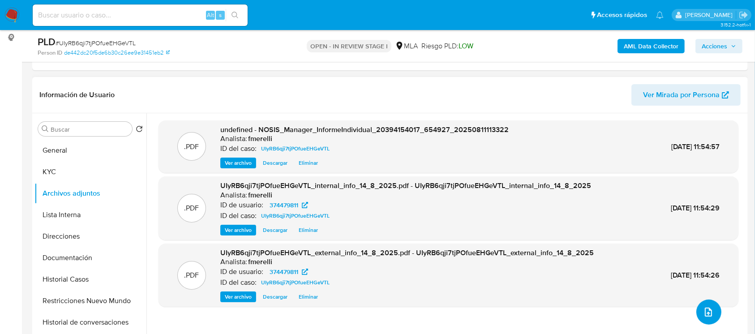
click at [698, 306] on button "upload-file" at bounding box center [708, 311] width 25 height 25
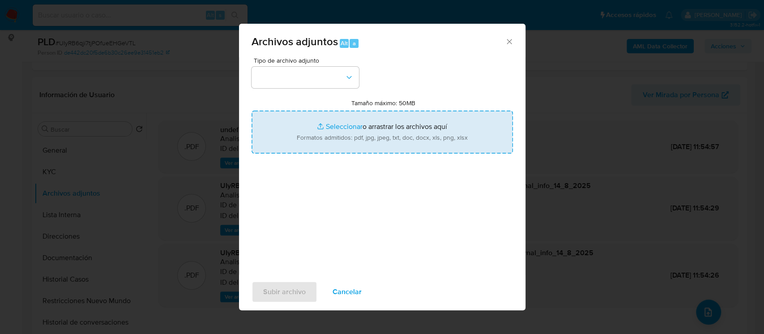
type input "C:\fakepath\Movimientos - User 374479811.xlsx"
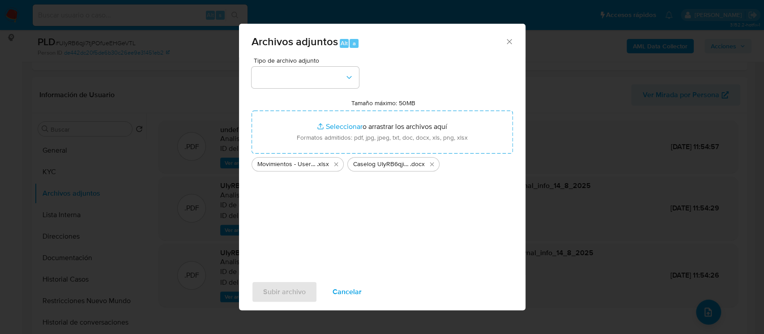
click at [307, 63] on span "Tipo de archivo adjunto" at bounding box center [307, 60] width 107 height 6
click at [304, 80] on button "button" at bounding box center [305, 77] width 107 height 21
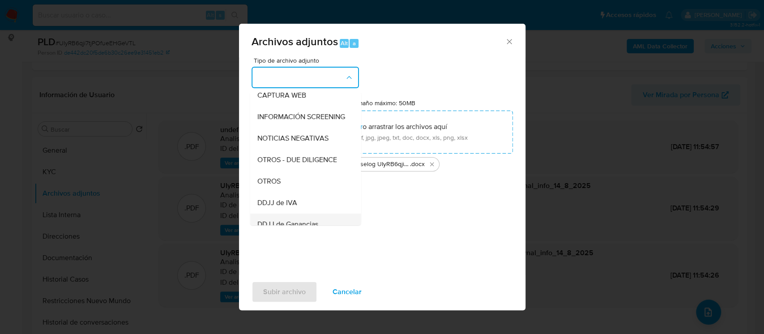
scroll to position [179, 0]
click at [315, 105] on div "OTROS" at bounding box center [302, 94] width 91 height 21
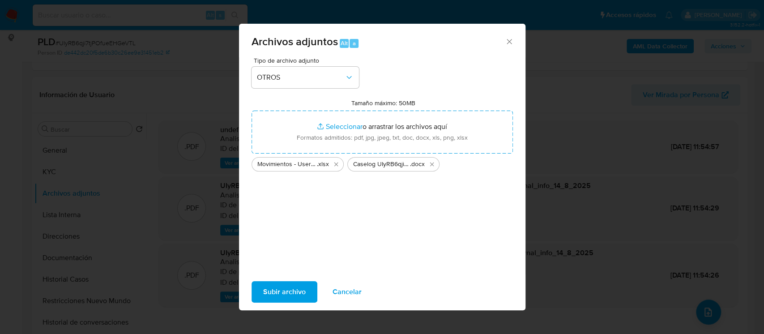
click at [286, 285] on span "Subir archivo" at bounding box center [284, 292] width 43 height 20
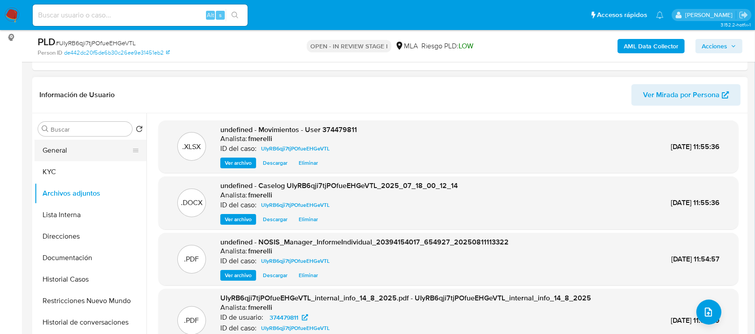
click at [82, 150] on button "General" at bounding box center [86, 150] width 105 height 21
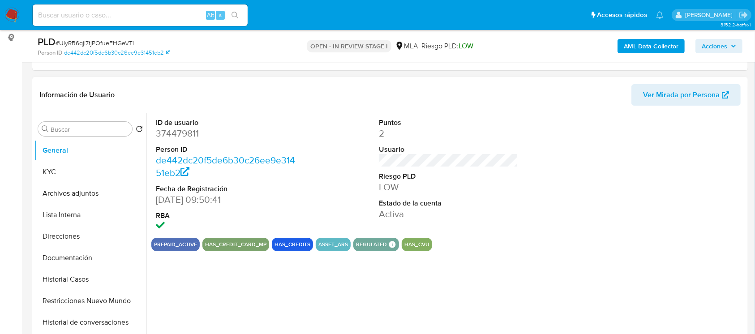
click at [175, 127] on dd "374479811" at bounding box center [226, 133] width 140 height 13
copy dd "374479811"
click at [87, 186] on button "Archivos adjuntos" at bounding box center [86, 193] width 105 height 21
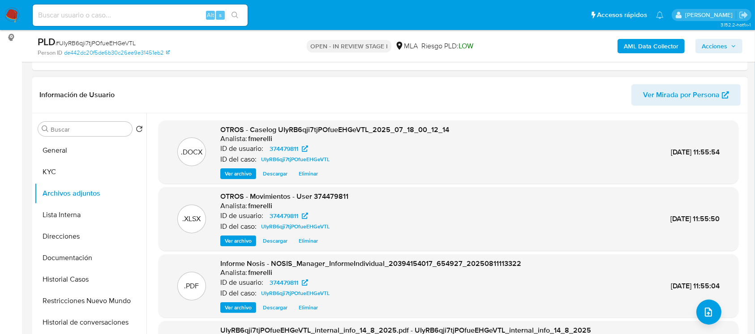
click at [242, 170] on span "Ver archivo" at bounding box center [238, 173] width 27 height 9
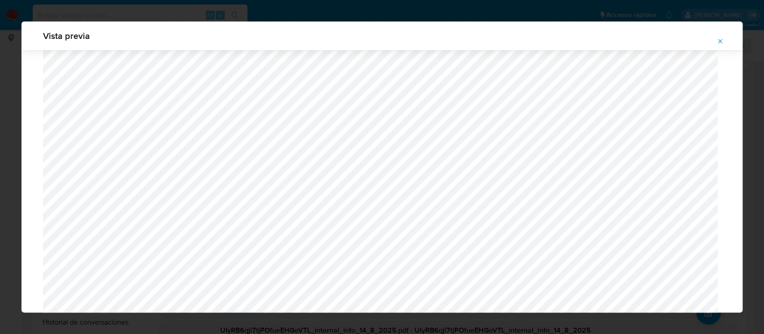
scroll to position [874, 0]
click at [719, 42] on icon "Attachment preview" at bounding box center [720, 41] width 4 height 4
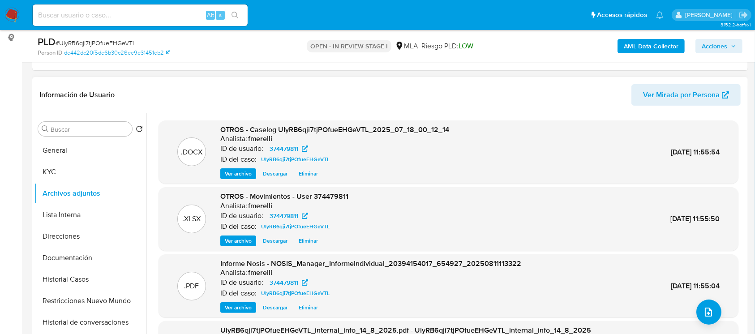
scroll to position [75, 0]
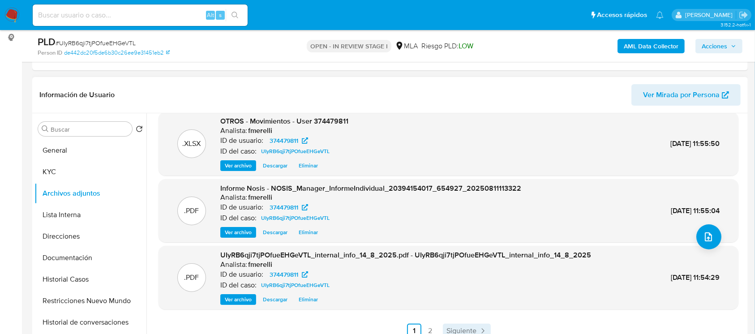
click at [463, 328] on span "Siguiente" at bounding box center [461, 330] width 30 height 7
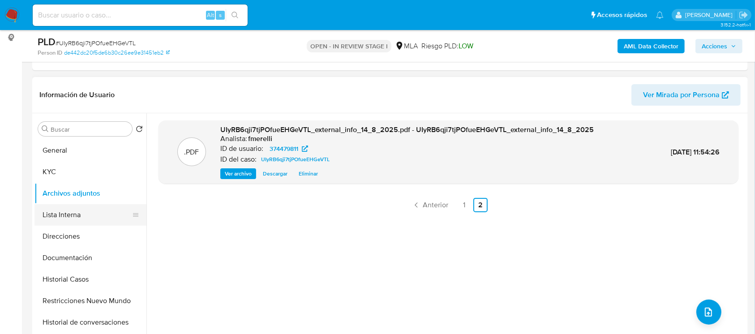
click at [66, 207] on button "Lista Interna" at bounding box center [86, 214] width 105 height 21
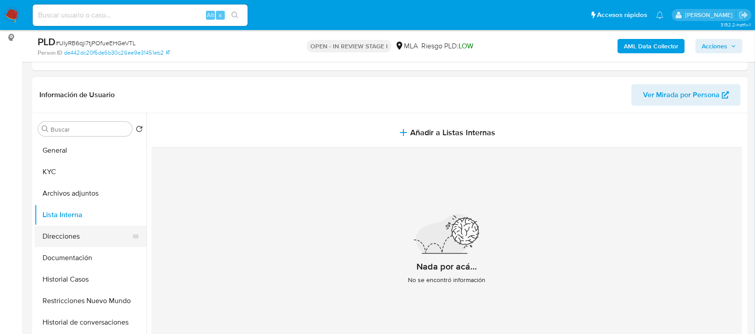
click at [68, 232] on button "Direcciones" at bounding box center [86, 236] width 105 height 21
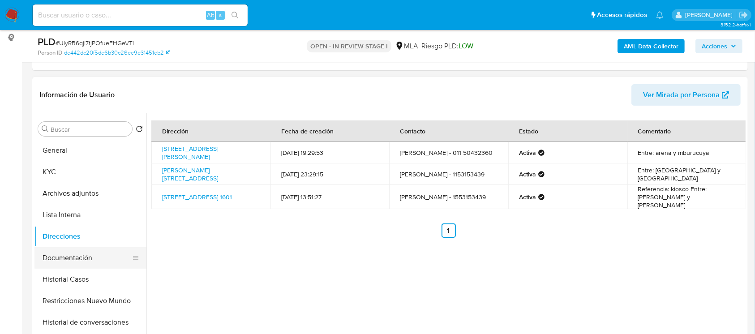
click at [70, 258] on button "Documentación" at bounding box center [86, 257] width 105 height 21
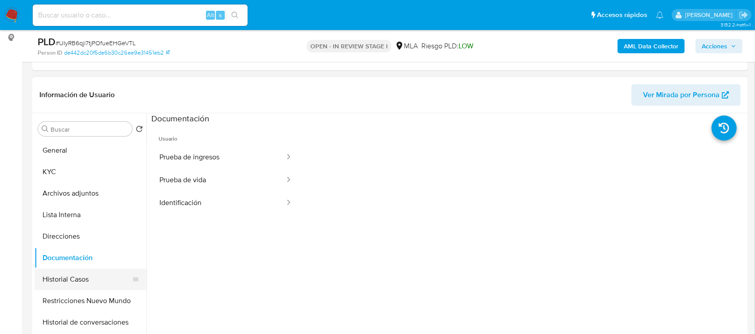
click at [76, 278] on button "Historial Casos" at bounding box center [86, 279] width 105 height 21
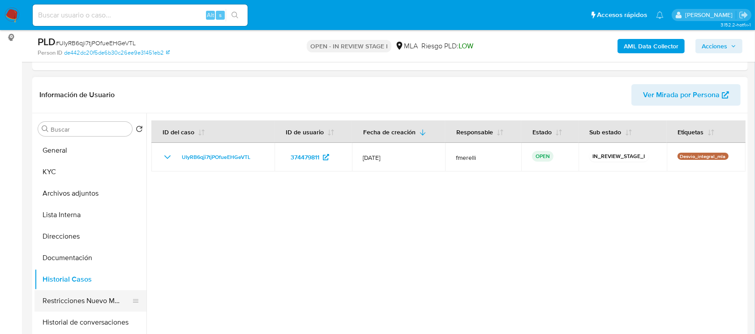
click at [75, 296] on button "Restricciones Nuevo Mundo" at bounding box center [86, 300] width 105 height 21
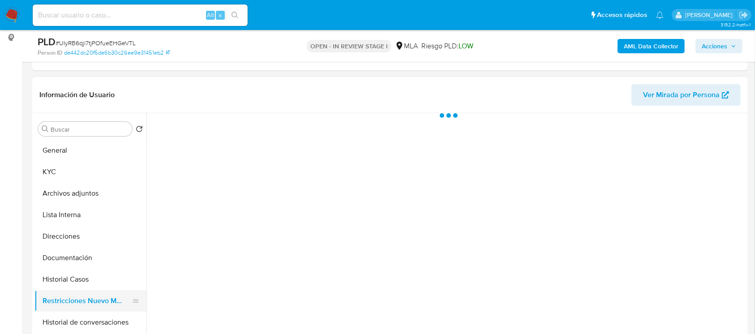
scroll to position [60, 0]
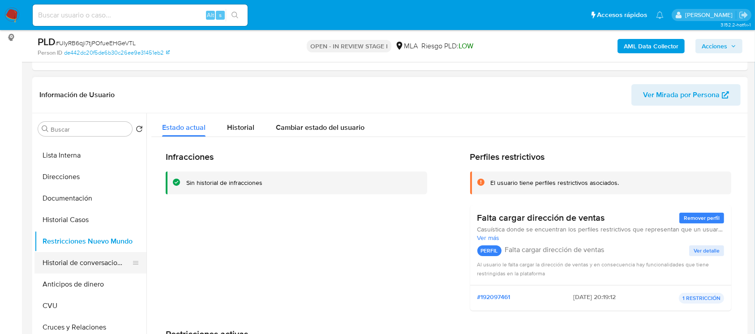
click at [73, 261] on button "Historial de conversaciones" at bounding box center [86, 262] width 105 height 21
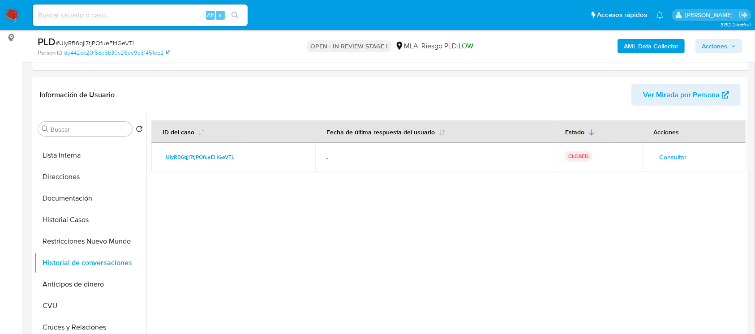
click at [722, 46] on span "Acciones" at bounding box center [714, 46] width 26 height 14
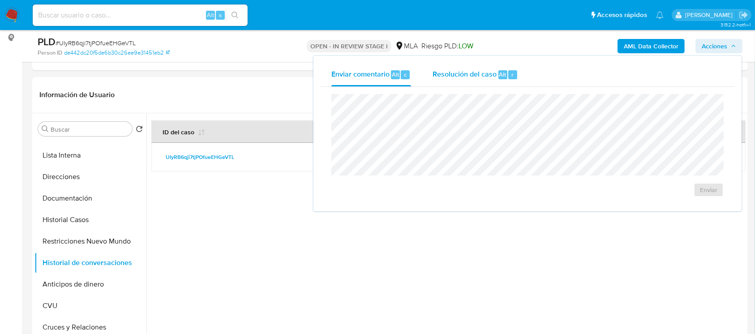
click at [465, 76] on span "Resolución del caso" at bounding box center [464, 74] width 64 height 10
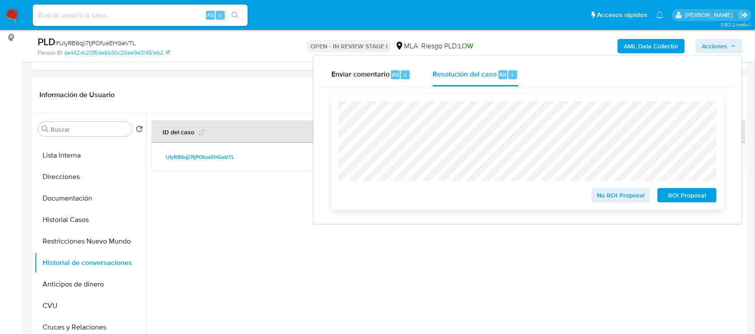
click at [630, 201] on span "No ROI Proposal" at bounding box center [621, 195] width 47 height 13
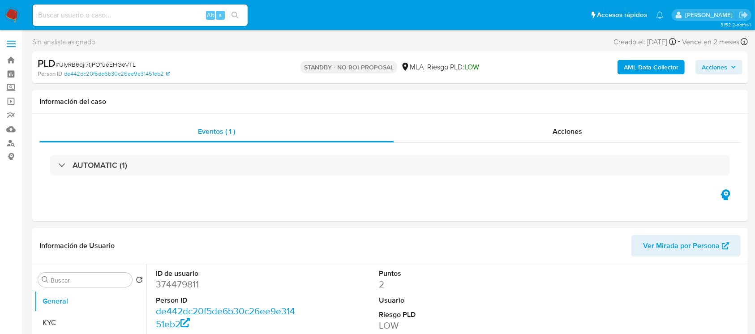
select select "10"
click at [131, 7] on div "Alt s" at bounding box center [140, 14] width 215 height 21
click at [124, 15] on input at bounding box center [140, 15] width 215 height 12
paste input "ojjtuuLs6PbYSmU1WlQPoXfo"
type input "ojjtuuLs6PbYSmU1WlQPoXfo"
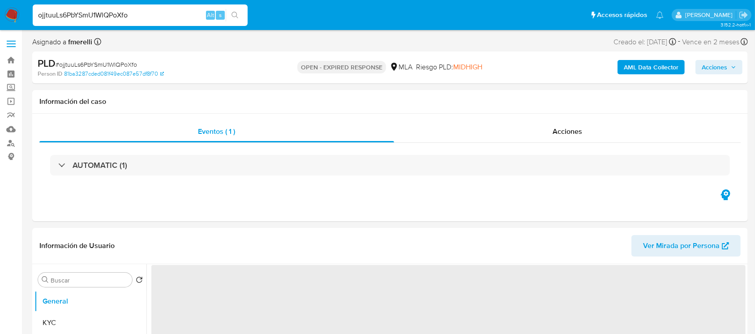
select select "10"
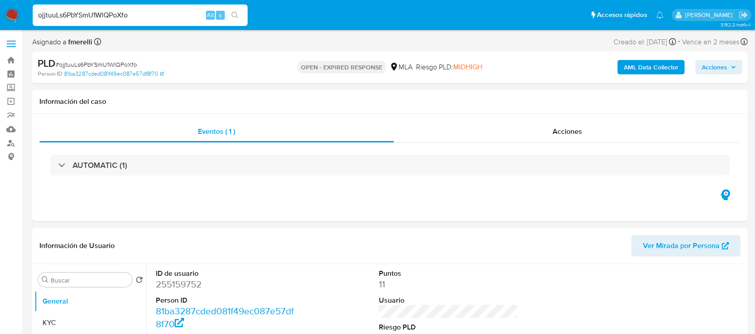
click at [158, 20] on input "ojjtuuLs6PbYSmU1WlQPoXfo" at bounding box center [140, 15] width 215 height 12
paste input "e2IhyrPRKjjQm1i4Uzv7Q1Su"
type input "e2IhyrPRKjjQm1i4Uzv7Q1Su"
select select "10"
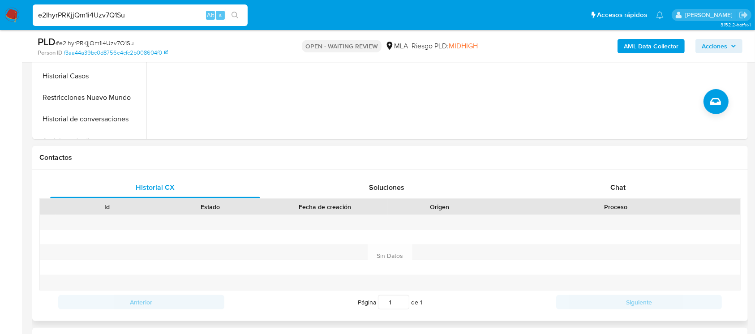
scroll to position [358, 0]
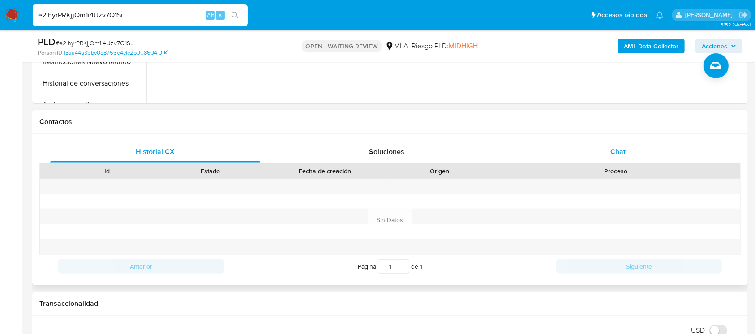
click at [618, 152] on span "Chat" at bounding box center [617, 151] width 15 height 10
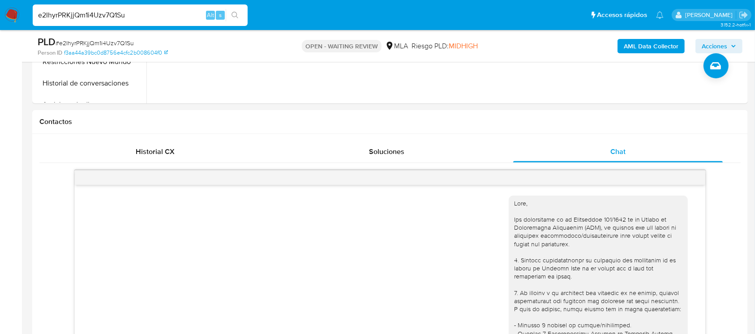
scroll to position [1344, 0]
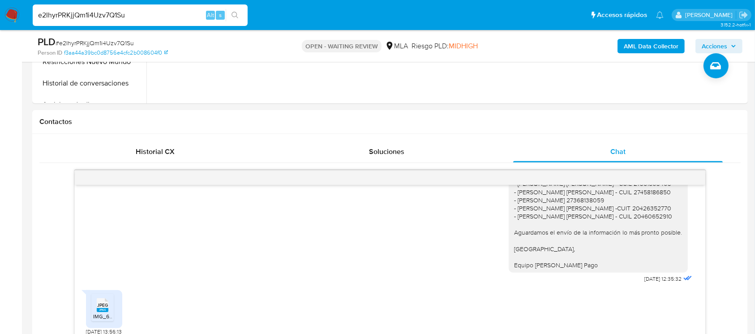
click at [111, 45] on span "# e2IhyrPRKjjQm1i4Uzv7Q1Su" at bounding box center [95, 42] width 78 height 9
copy span "e2IhyrPRKjjQm1i4Uzv7Q1Su"
click at [9, 14] on img at bounding box center [11, 15] width 15 height 15
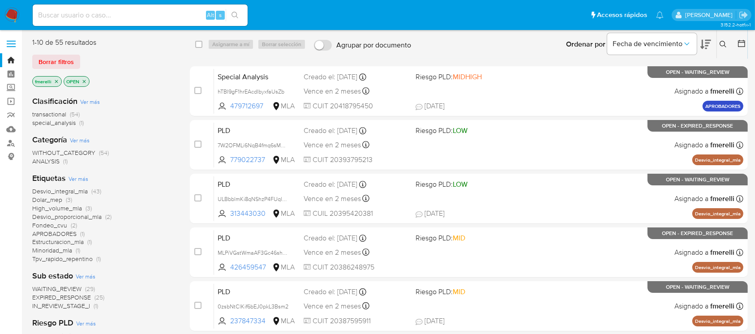
click at [722, 43] on icon at bounding box center [722, 44] width 7 height 7
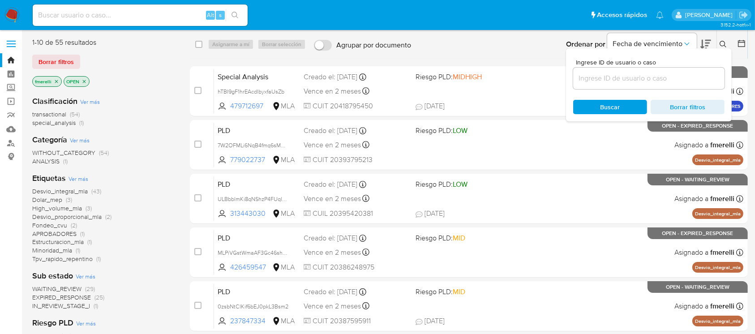
click at [676, 74] on input at bounding box center [648, 79] width 151 height 12
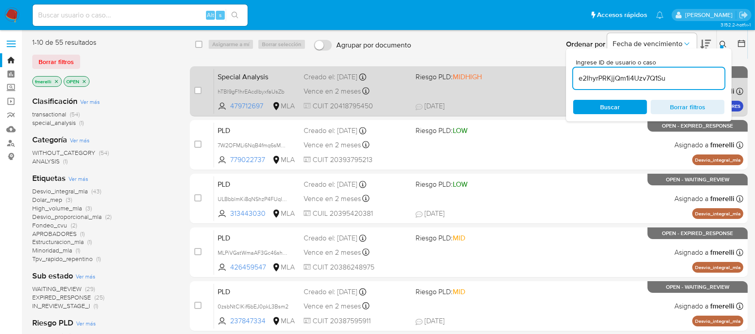
type input "e2IhyrPRKjjQm1i4Uzv7Q1Su"
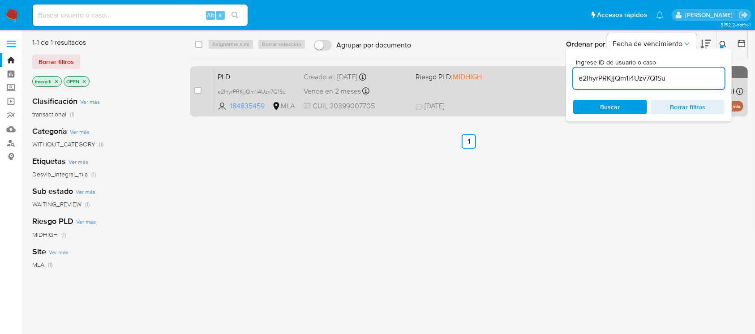
click at [202, 90] on div "case-item-checkbox No es posible asignar el caso" at bounding box center [204, 90] width 20 height 45
click at [198, 90] on input "checkbox" at bounding box center [197, 90] width 7 height 7
checkbox input "true"
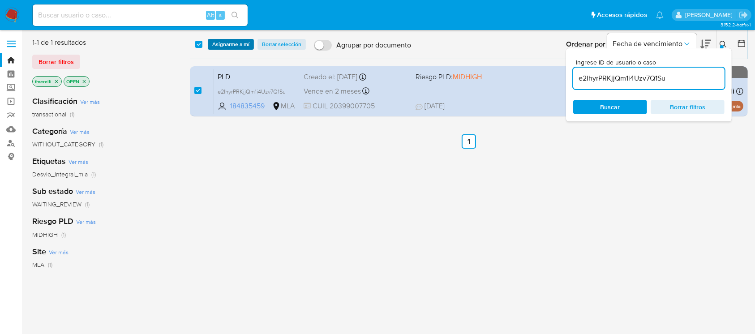
click at [245, 45] on span "Asignarme a mí" at bounding box center [230, 44] width 37 height 9
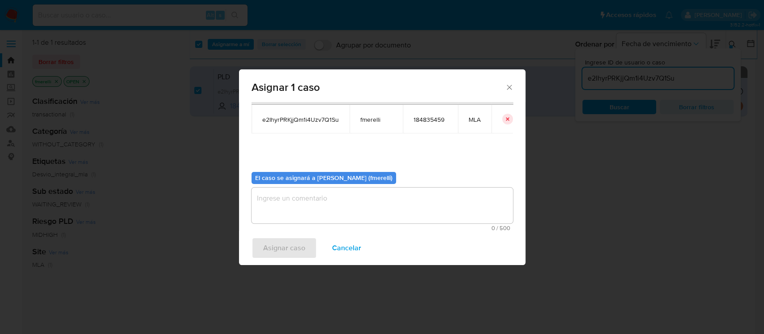
scroll to position [46, 0]
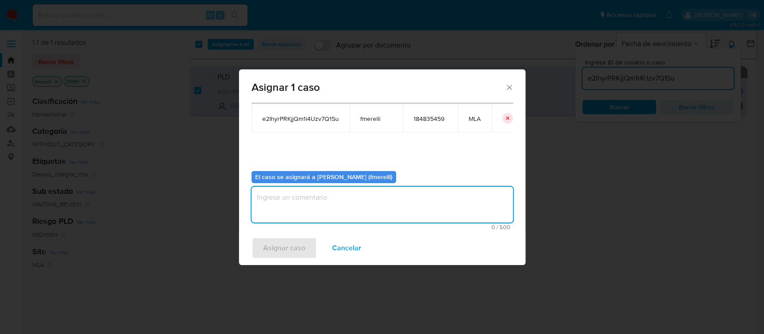
click at [327, 209] on textarea "assign-modal" at bounding box center [382, 205] width 261 height 36
click at [288, 243] on span "Asignar caso" at bounding box center [284, 248] width 42 height 20
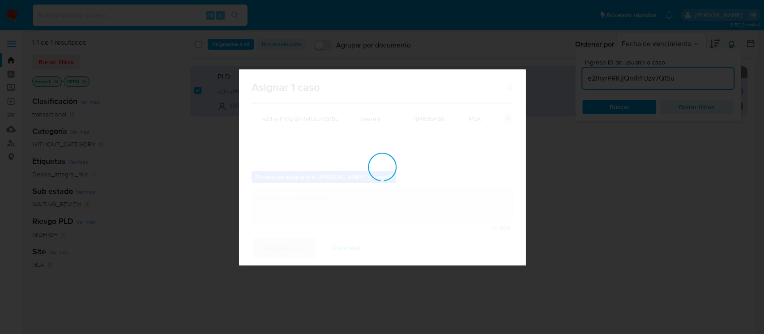
checkbox input "false"
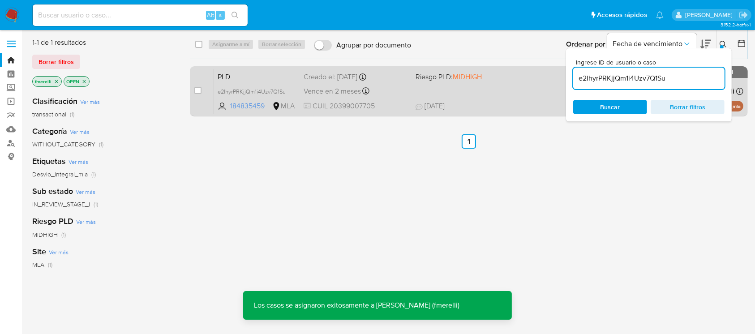
click at [193, 91] on div "case-item-checkbox No es posible asignar el caso PLD e2IhyrPRKjjQm1i4Uzv7Q1Su 1…" at bounding box center [469, 91] width 558 height 50
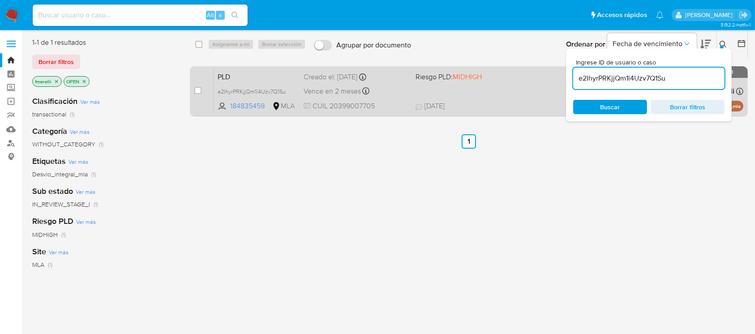
click at [202, 92] on div "case-item-checkbox No es posible asignar el caso" at bounding box center [204, 90] width 20 height 45
click at [198, 92] on input "checkbox" at bounding box center [197, 90] width 7 height 7
checkbox input "true"
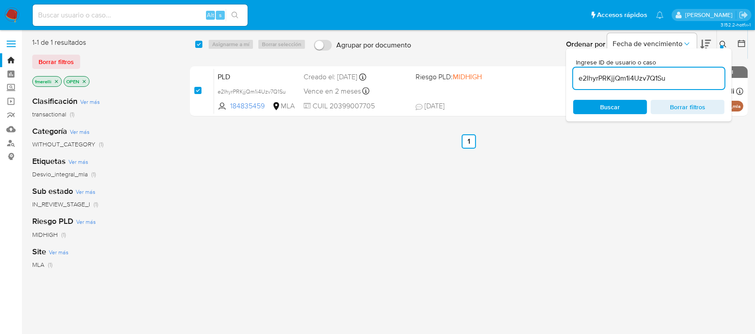
checkbox input "true"
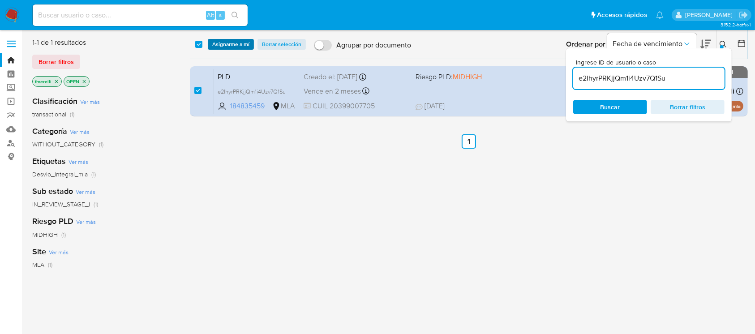
click at [236, 43] on span "Asignarme a mí" at bounding box center [230, 44] width 37 height 9
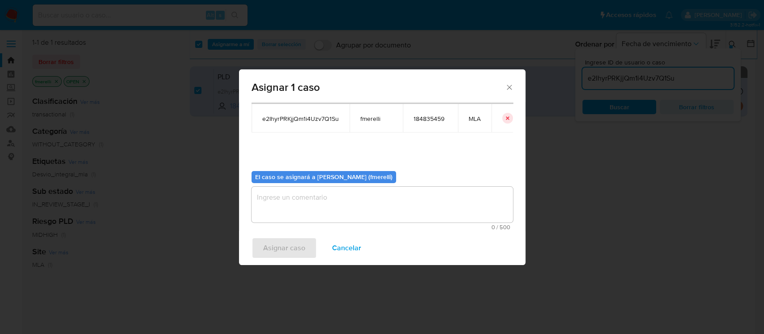
click at [303, 224] on span "0 / 500" at bounding box center [382, 227] width 256 height 6
click at [313, 215] on textarea "assign-modal" at bounding box center [382, 205] width 261 height 36
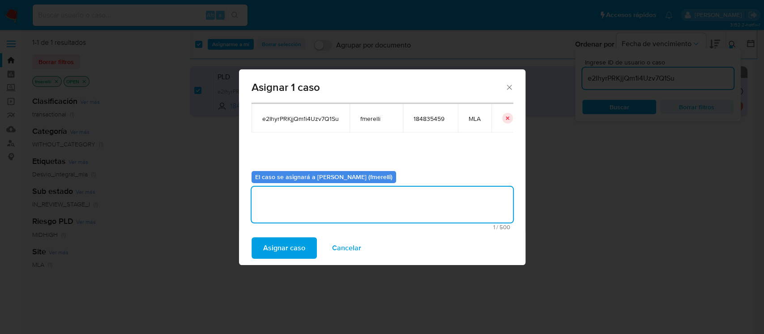
click at [292, 247] on span "Asignar caso" at bounding box center [284, 248] width 42 height 20
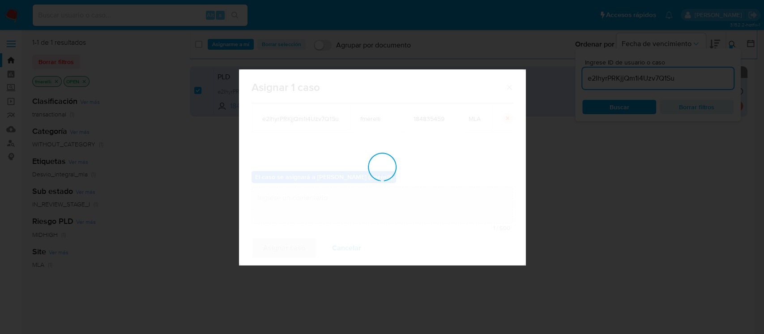
checkbox input "false"
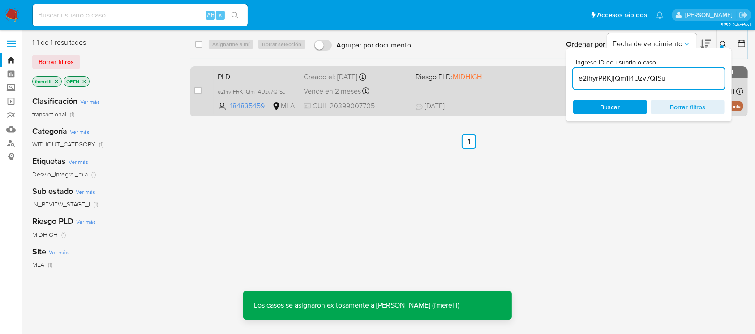
click at [357, 79] on div "Creado el: 12/07/2025 Creado el: 12/07/2025 03:05:49" at bounding box center [355, 77] width 104 height 10
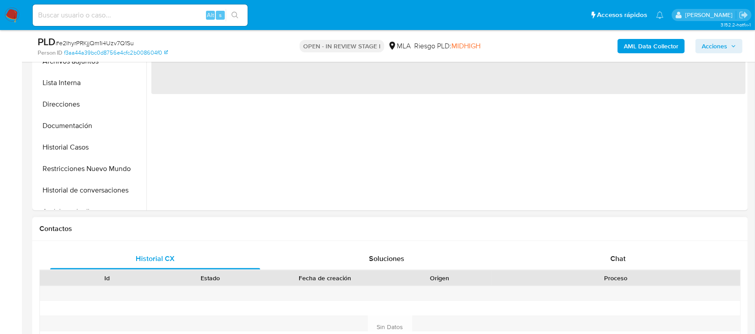
scroll to position [358, 0]
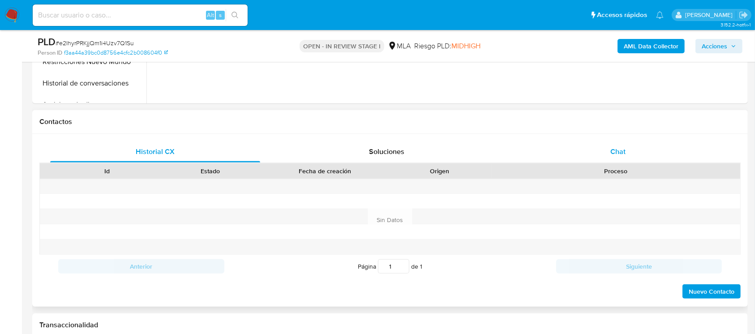
click at [608, 141] on div "Chat" at bounding box center [618, 151] width 210 height 21
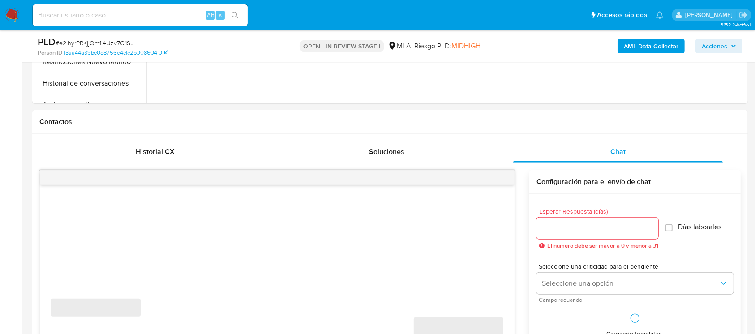
select select "10"
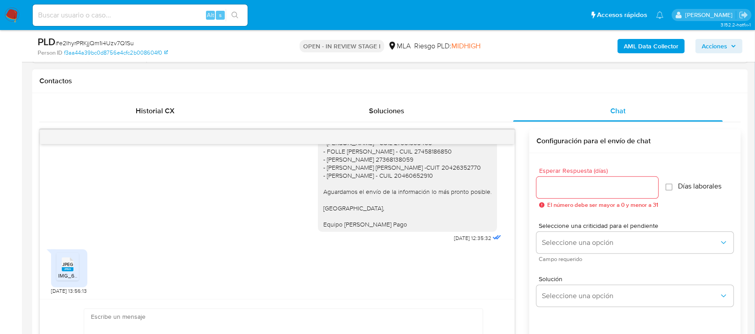
scroll to position [418, 0]
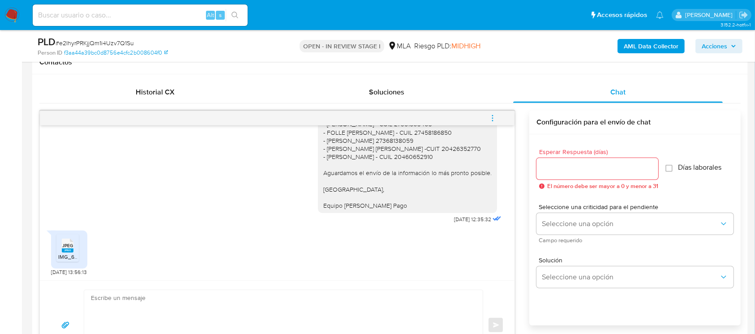
click at [258, 281] on div "Enviar" at bounding box center [277, 325] width 474 height 90
click at [220, 299] on textarea at bounding box center [281, 325] width 380 height 70
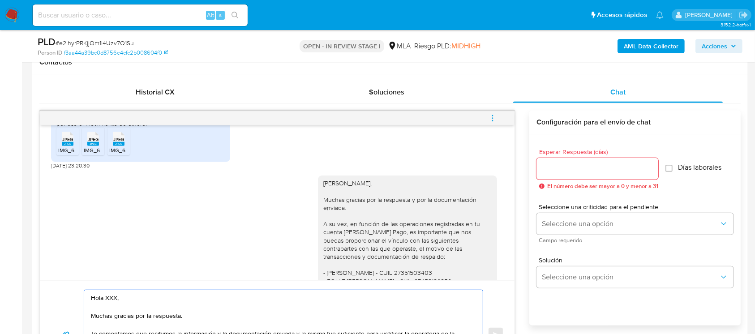
scroll to position [1105, 0]
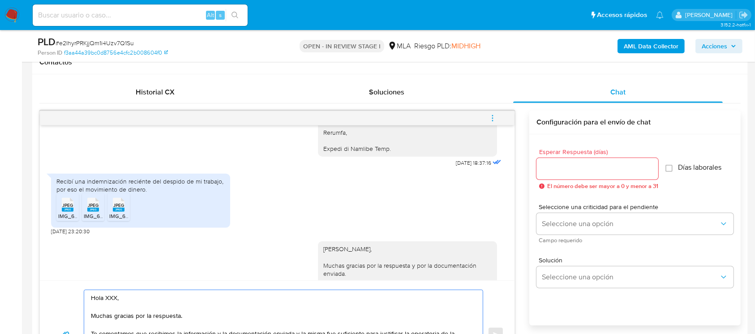
click at [333, 269] on div "[PERSON_NAME], Muchas gracias por la respuesta y por la documentación enviada. …" at bounding box center [407, 334] width 168 height 179
copy div "[PERSON_NAME]"
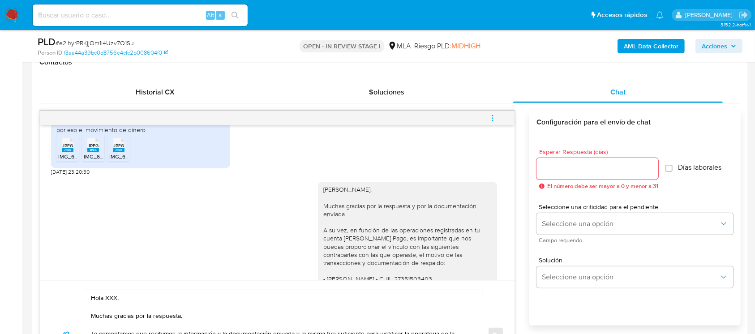
click at [104, 302] on textarea "Hola XXX, Muchas gracias por la respuesta. Te comentamos que recibimos la infor…" at bounding box center [281, 335] width 380 height 90
click at [111, 299] on textarea "Hola XXX, Muchas gracias por la respuesta. Te comentamos que recibimos la infor…" at bounding box center [281, 335] width 380 height 90
click at [112, 299] on textarea "Hola XXX, Muchas gracias por la respuesta. Te comentamos que recibimos la infor…" at bounding box center [281, 335] width 380 height 90
paste textarea "[PERSON_NAME]"
click at [125, 298] on textarea "Hola XMauroX, Muchas gracias por la respuesta. Te comentamos que recibimos la i…" at bounding box center [281, 335] width 380 height 90
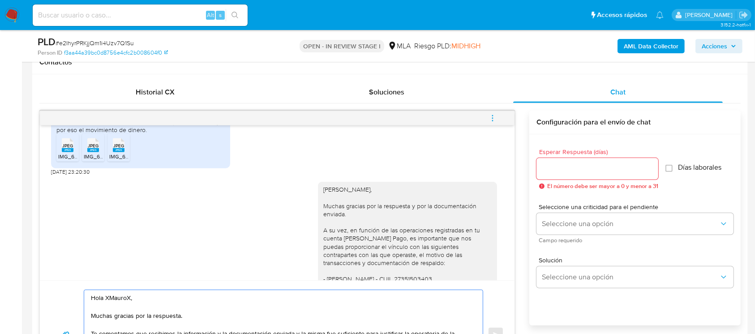
click at [125, 298] on textarea "Hola XMauroX, Muchas gracias por la respuesta. Te comentamos que recibimos la i…" at bounding box center [281, 335] width 380 height 90
paste textarea "[PERSON_NAME]"
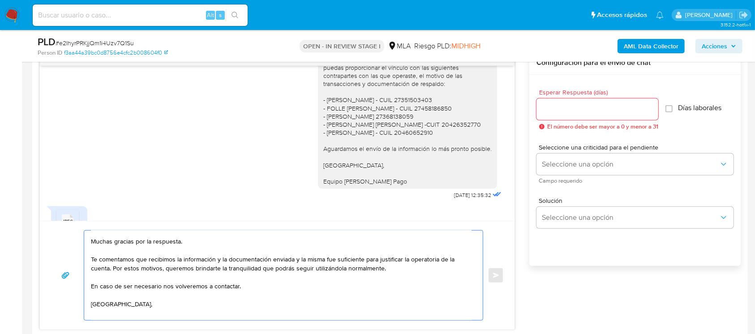
scroll to position [26, 0]
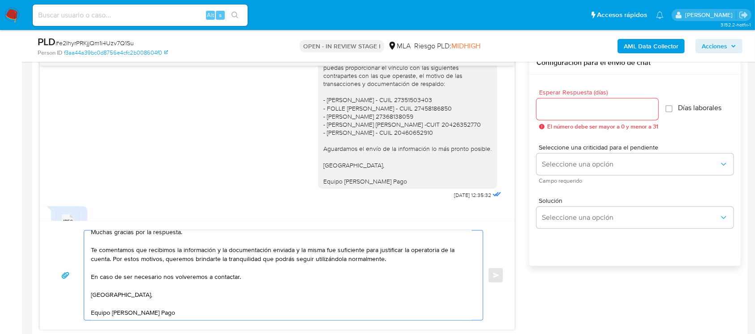
type textarea "[PERSON_NAME], Muchas gracias por la respuesta. Te comentamos que recibimos la …"
click at [591, 98] on div at bounding box center [597, 108] width 122 height 21
click at [580, 106] on input "Esperar Respuesta (días)" at bounding box center [597, 109] width 122 height 12
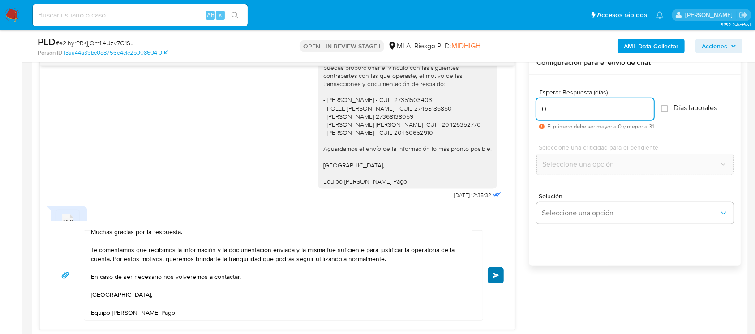
type input "0"
click at [497, 275] on span "Enviar" at bounding box center [496, 275] width 6 height 5
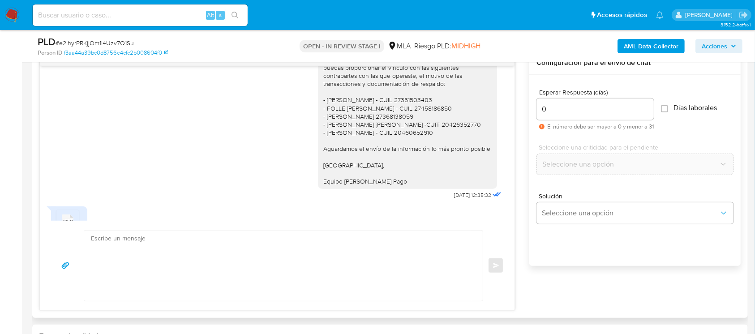
scroll to position [1492, 0]
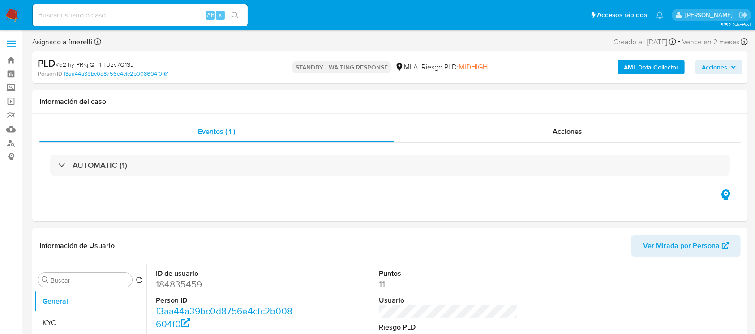
select select "10"
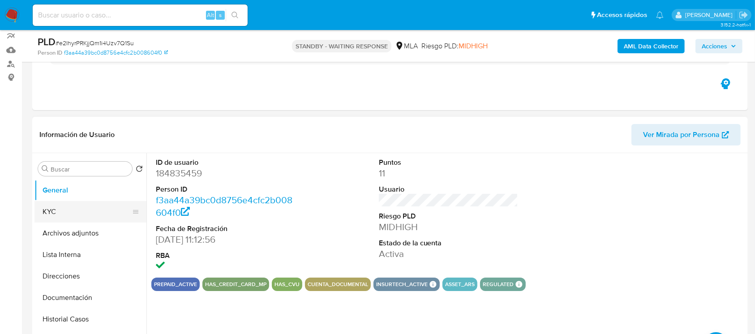
scroll to position [119, 0]
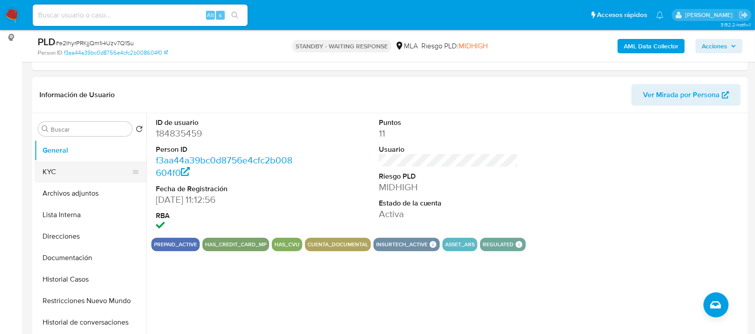
click at [75, 171] on button "KYC" at bounding box center [86, 171] width 105 height 21
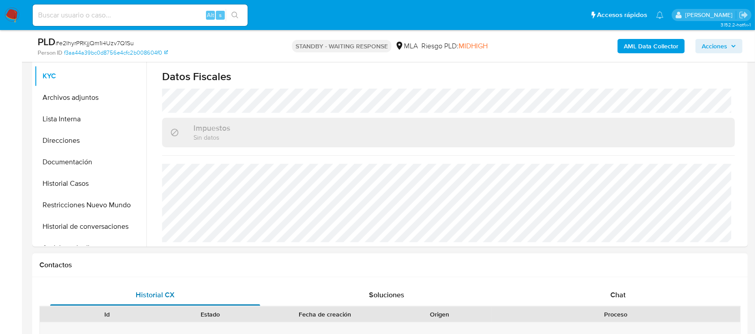
scroll to position [179, 0]
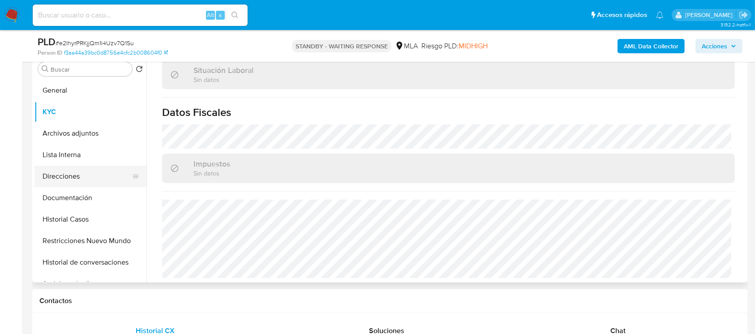
click at [96, 183] on button "Direcciones" at bounding box center [86, 176] width 105 height 21
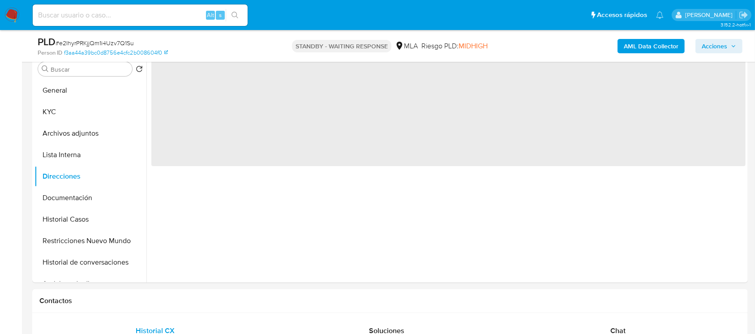
scroll to position [0, 0]
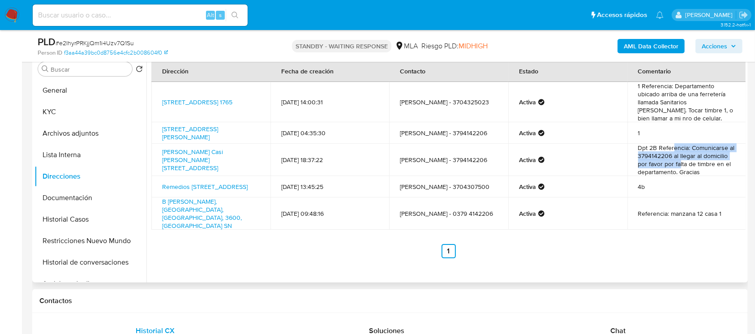
drag, startPoint x: 670, startPoint y: 162, endPoint x: 676, endPoint y: 179, distance: 18.3
click at [676, 176] on td "Dpt 2B Referencia: Comunicarse al 3794142206 al llegar al domicilio por favor p…" at bounding box center [686, 160] width 119 height 32
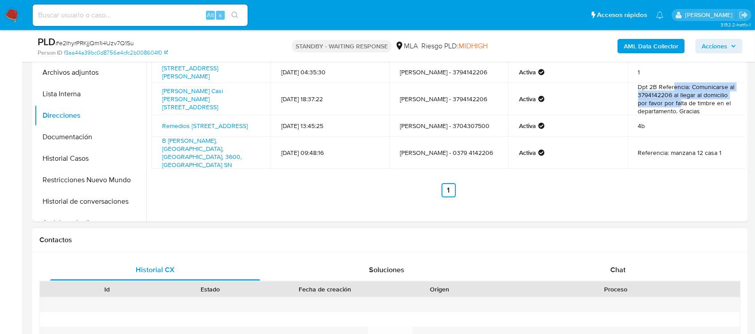
scroll to position [298, 0]
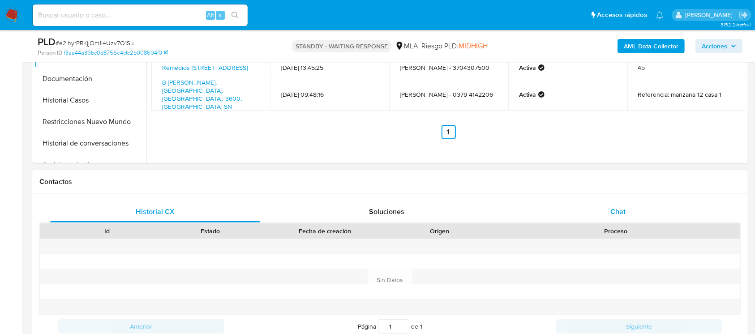
click at [625, 218] on div "Chat" at bounding box center [618, 211] width 210 height 21
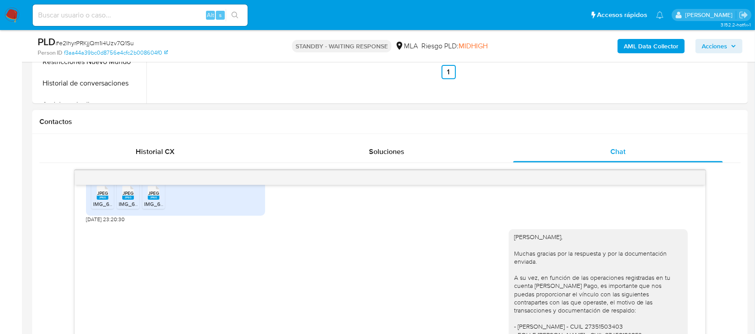
scroll to position [1134, 0]
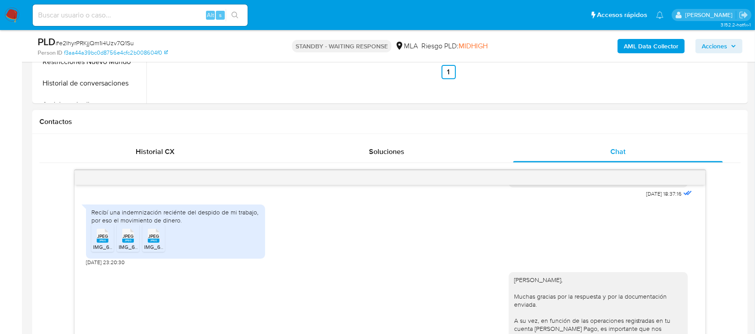
click at [97, 243] on rect at bounding box center [103, 241] width 12 height 4
click at [130, 251] on span "IMG_6223.jpeg" at bounding box center [138, 247] width 38 height 8
click at [162, 251] on span "IMG_6225.jpeg" at bounding box center [163, 247] width 38 height 8
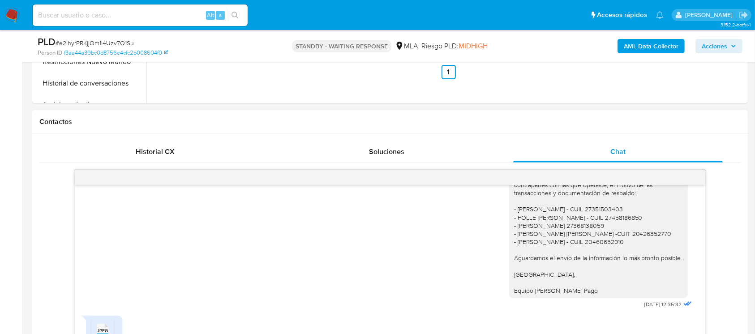
scroll to position [1313, 0]
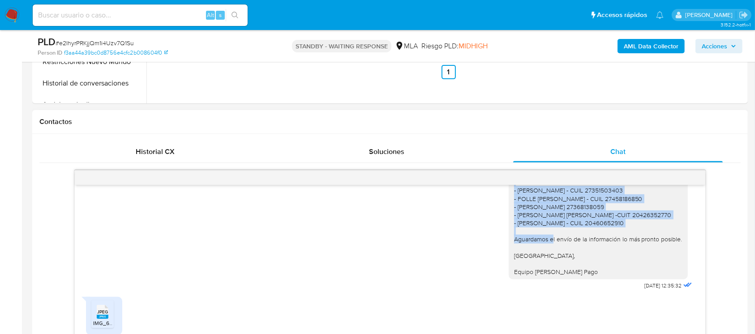
drag, startPoint x: 506, startPoint y: 213, endPoint x: 643, endPoint y: 246, distance: 140.8
click at [643, 246] on div "Hola Mauro, Muchas gracias por la respuesta y por la documentación enviada. A s…" at bounding box center [598, 186] width 168 height 179
copy div "Valeria Carolina Giorgis - CUIL 27351503403 - FOLLE ZAIRA AIXA - CUIL 274581868…"
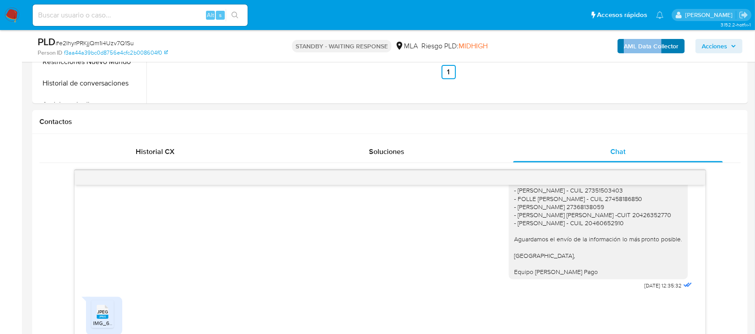
click at [662, 39] on div "AML Data Collector Acciones" at bounding box center [626, 45] width 232 height 21
click at [661, 43] on b "AML Data Collector" at bounding box center [650, 46] width 55 height 14
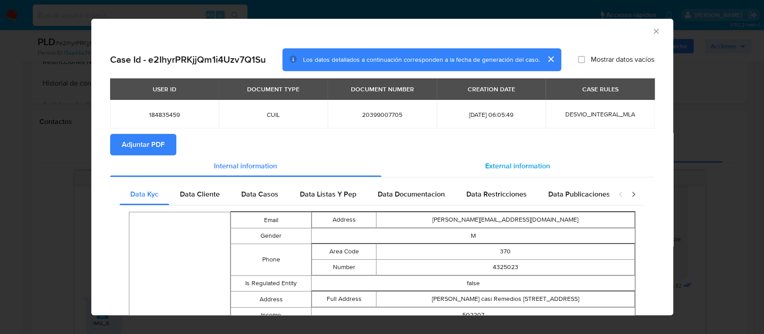
click at [525, 167] on span "External information" at bounding box center [517, 166] width 65 height 10
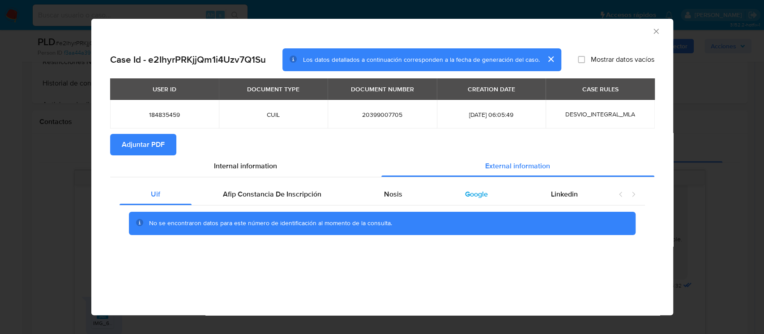
click at [490, 196] on div "Google" at bounding box center [476, 194] width 85 height 21
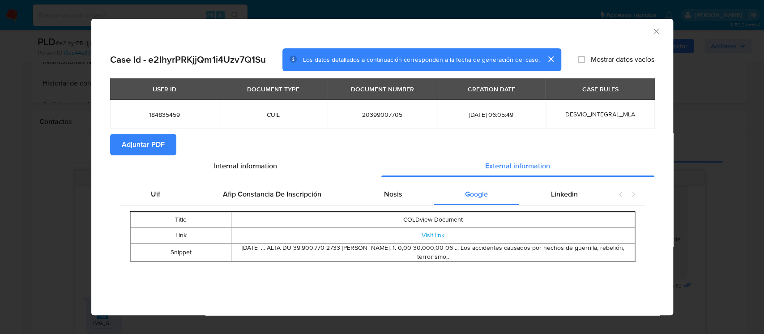
click at [655, 36] on div "AML Data Collector" at bounding box center [382, 30] width 582 height 22
click at [660, 31] on icon "Cerrar ventana" at bounding box center [656, 31] width 9 height 9
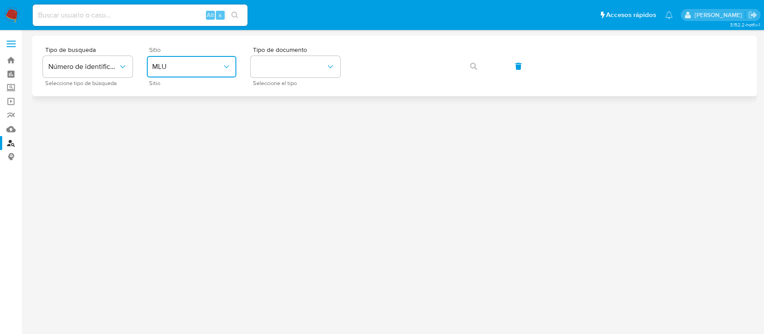
click at [183, 65] on span "MLU" at bounding box center [187, 66] width 70 height 9
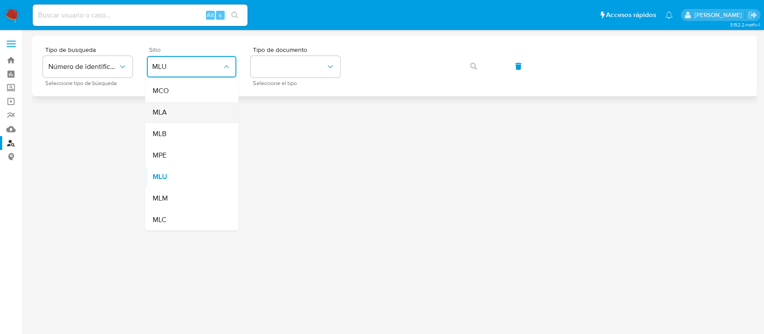
click at [172, 110] on div "MLA" at bounding box center [188, 112] width 73 height 21
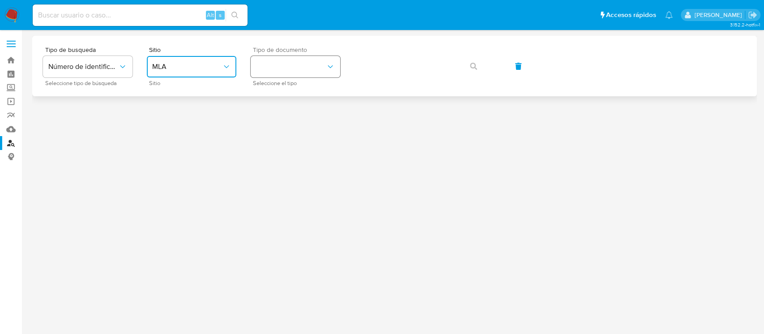
drag, startPoint x: 312, startPoint y: 60, endPoint x: 310, endPoint y: 70, distance: 9.9
click at [312, 60] on button "identificationType" at bounding box center [296, 66] width 90 height 21
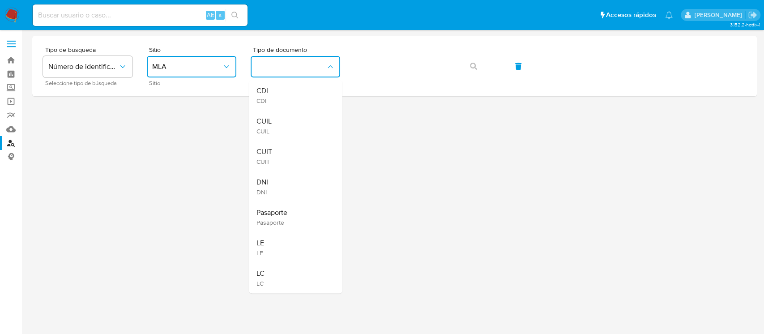
drag, startPoint x: 289, startPoint y: 121, endPoint x: 304, endPoint y: 113, distance: 17.4
click at [289, 120] on div "CUIL CUIL" at bounding box center [292, 126] width 73 height 30
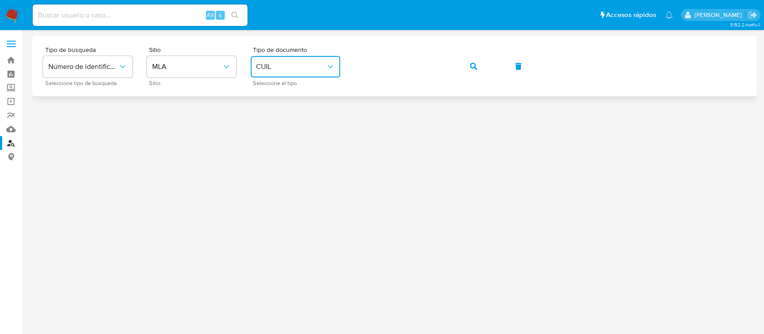
drag, startPoint x: 478, startPoint y: 70, endPoint x: 472, endPoint y: 71, distance: 6.3
click at [478, 70] on button "button" at bounding box center [473, 66] width 30 height 21
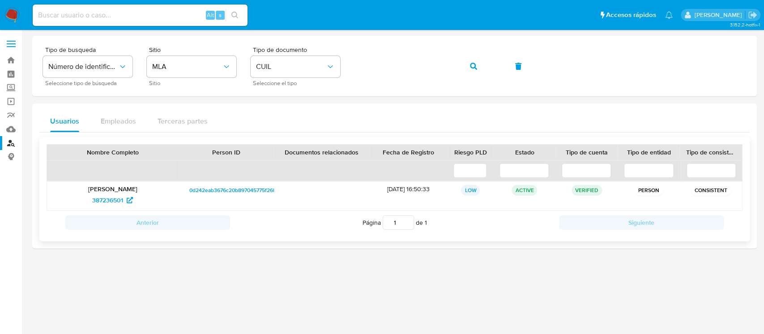
click at [121, 192] on p "[PERSON_NAME]" at bounding box center [112, 189] width 119 height 8
click at [116, 198] on span "387236501" at bounding box center [107, 200] width 31 height 14
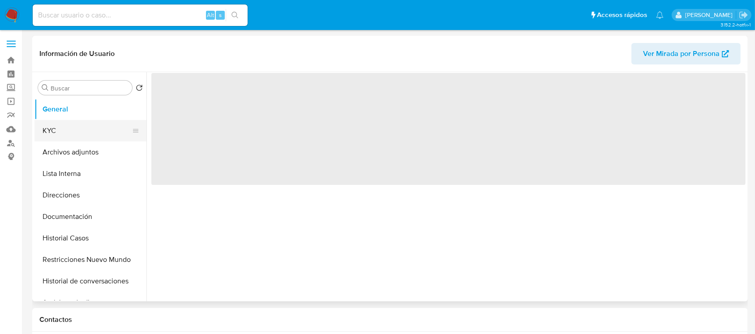
click at [54, 131] on button "KYC" at bounding box center [86, 130] width 105 height 21
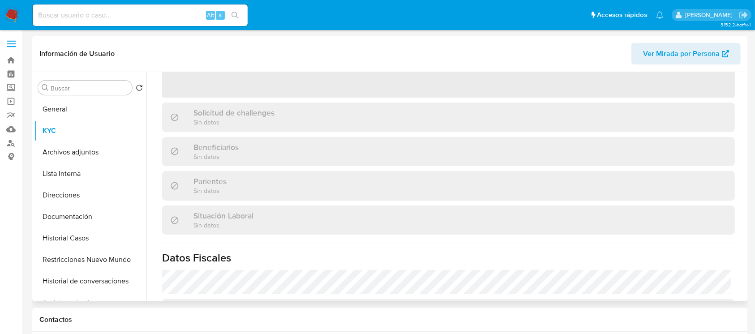
scroll to position [268, 0]
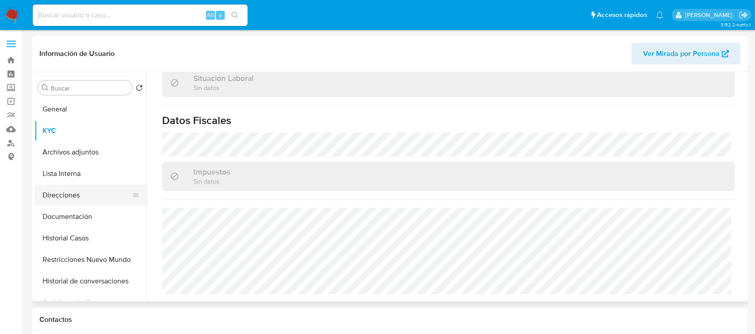
select select "10"
click at [79, 196] on button "Direcciones" at bounding box center [86, 194] width 105 height 21
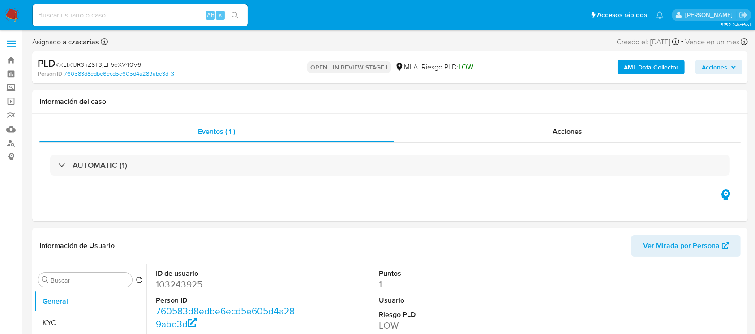
select select "10"
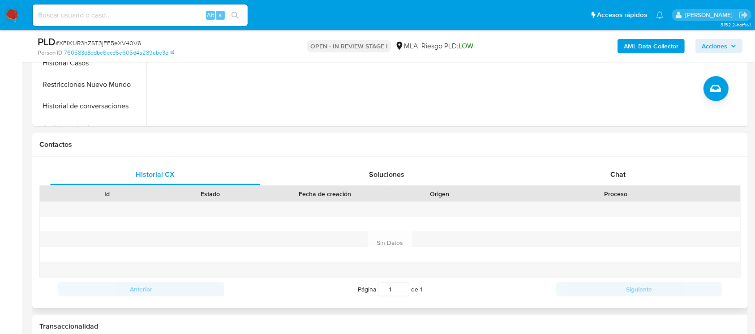
scroll to position [358, 0]
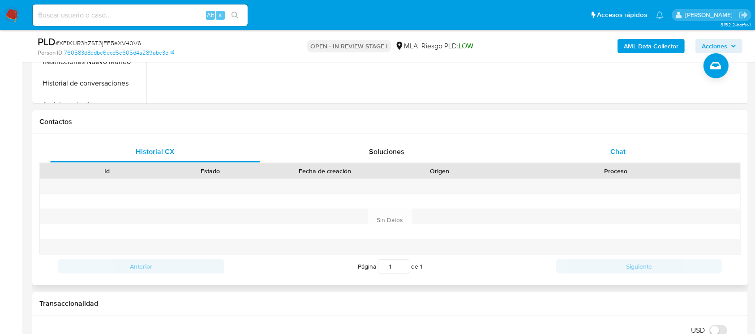
click at [607, 158] on div "Chat" at bounding box center [618, 151] width 210 height 21
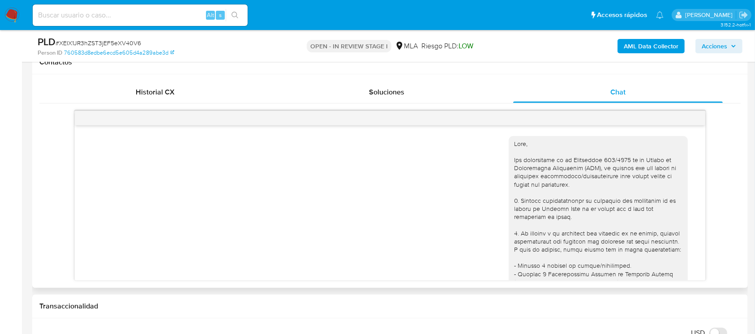
scroll to position [486, 0]
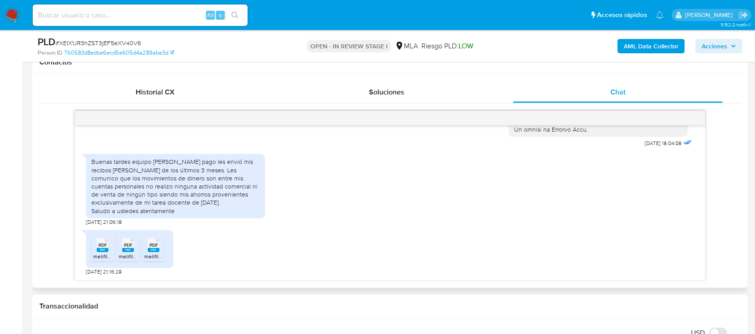
click at [97, 242] on icon at bounding box center [103, 245] width 12 height 14
click at [126, 242] on span "PDF" at bounding box center [128, 245] width 9 height 6
click at [143, 243] on li "PDF PDF melifile5868858887273356079.pdf" at bounding box center [153, 248] width 22 height 28
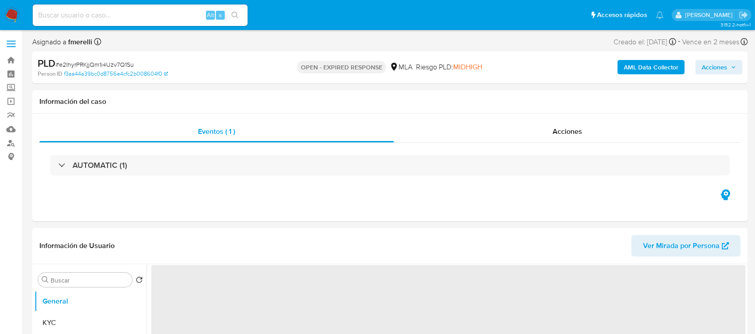
click at [14, 15] on img at bounding box center [11, 15] width 15 height 15
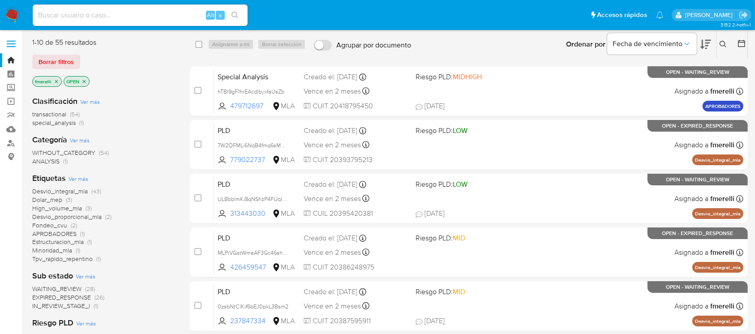
click at [718, 43] on button at bounding box center [724, 44] width 15 height 11
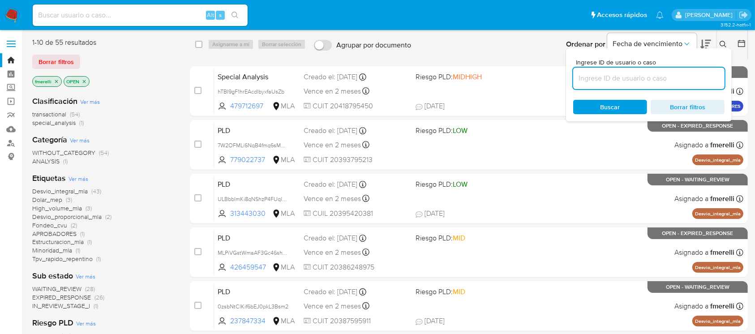
click at [641, 78] on input at bounding box center [648, 79] width 151 height 12
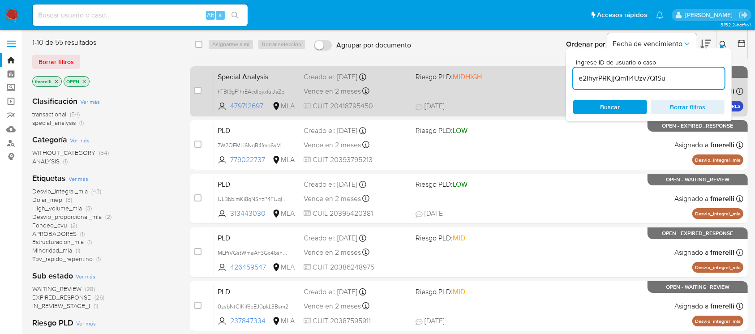
type input "e2IhyrPRKjjQm1i4Uzv7Q1Su"
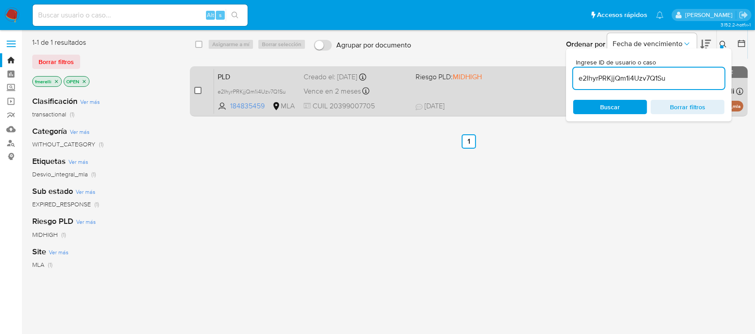
drag, startPoint x: 202, startPoint y: 89, endPoint x: 196, endPoint y: 88, distance: 6.3
click at [200, 89] on div "case-item-checkbox No es posible asignar el caso" at bounding box center [204, 90] width 20 height 45
click at [197, 88] on input "checkbox" at bounding box center [197, 90] width 7 height 7
checkbox input "true"
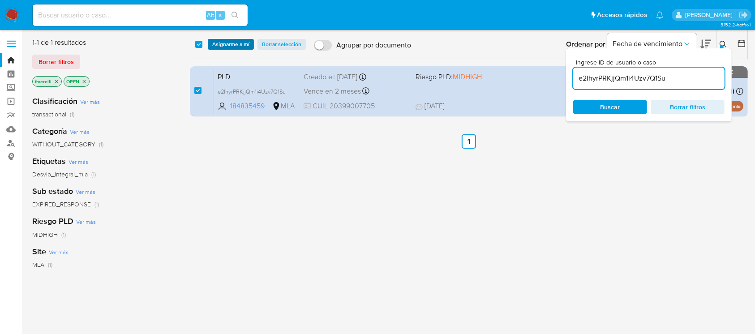
click at [237, 48] on span "Asignarme a mí" at bounding box center [230, 44] width 37 height 9
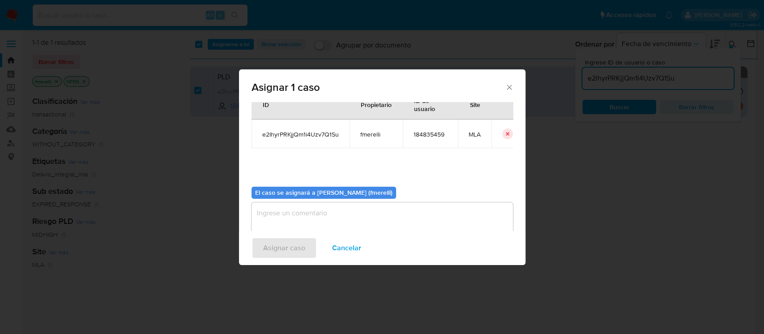
scroll to position [46, 0]
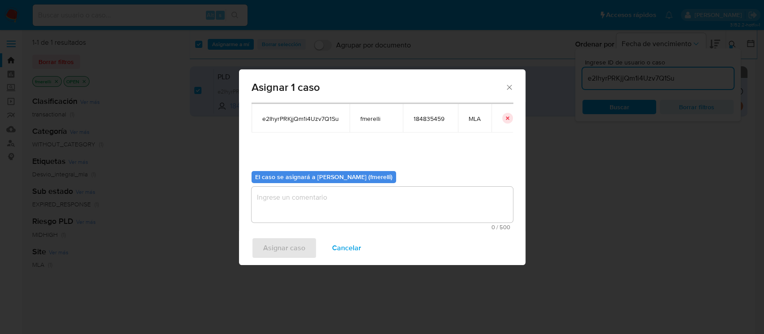
click at [366, 214] on textarea "assign-modal" at bounding box center [382, 205] width 261 height 36
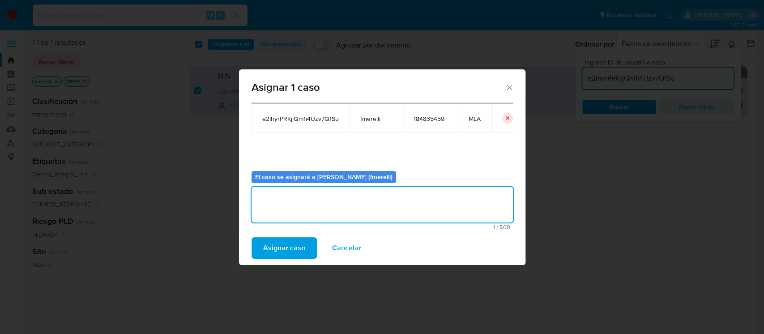
click at [279, 242] on span "Asignar caso" at bounding box center [284, 248] width 42 height 20
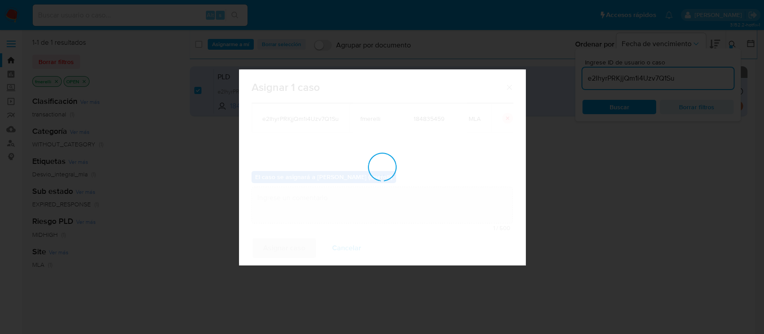
checkbox input "false"
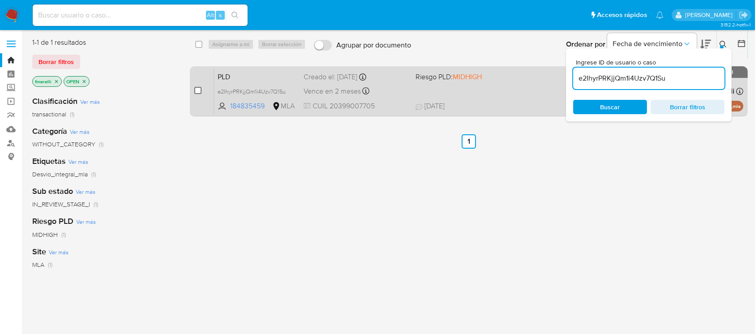
click at [197, 93] on input "checkbox" at bounding box center [197, 90] width 7 height 7
checkbox input "true"
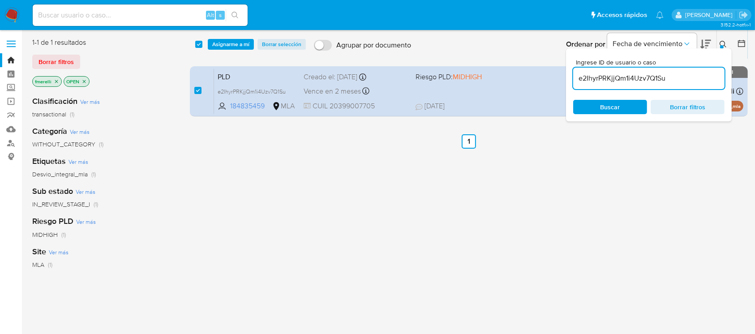
drag, startPoint x: 250, startPoint y: 33, endPoint x: 246, endPoint y: 35, distance: 4.8
click at [247, 34] on div "select-all-cases-checkbox Asignarme a mí Borrar selección Agrupar por documento…" at bounding box center [469, 44] width 558 height 28
click at [236, 41] on span "Asignarme a mí" at bounding box center [230, 44] width 37 height 9
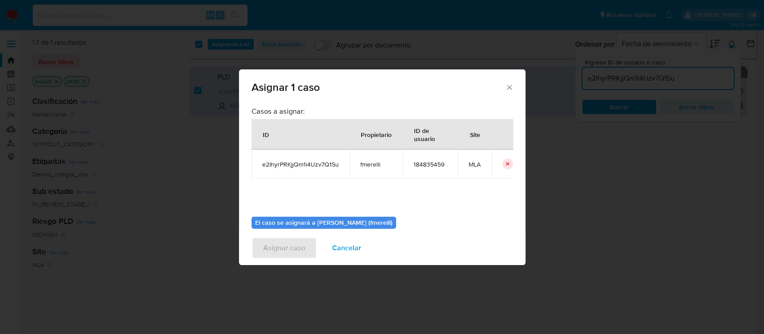
click at [386, 222] on b "El caso se asignará a [PERSON_NAME] (fmerelli)" at bounding box center [323, 222] width 137 height 9
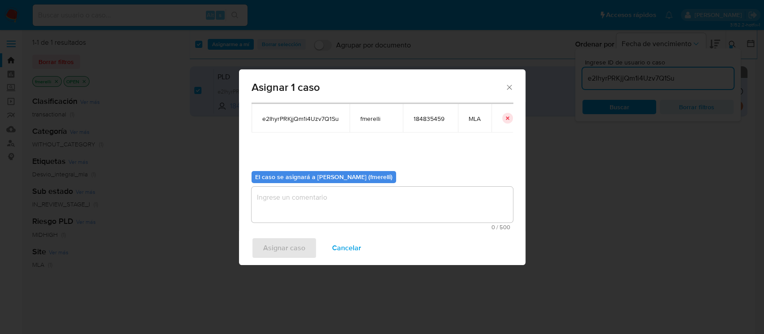
click at [361, 204] on textarea "assign-modal" at bounding box center [382, 205] width 261 height 36
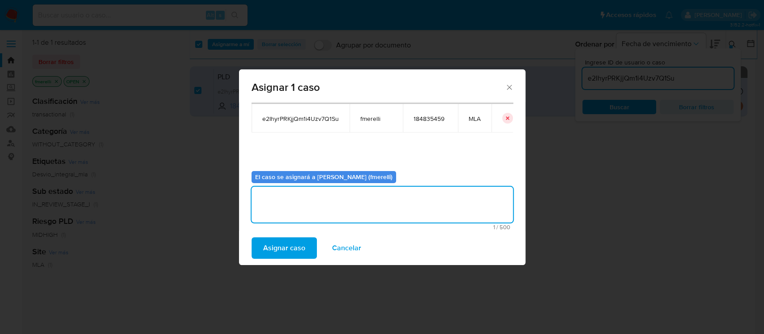
click at [299, 247] on span "Asignar caso" at bounding box center [284, 248] width 42 height 20
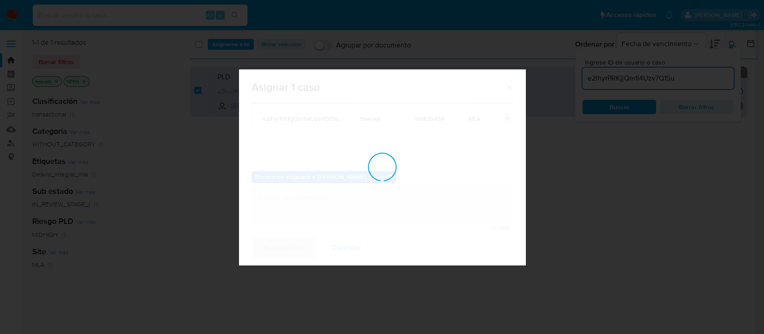
checkbox input "false"
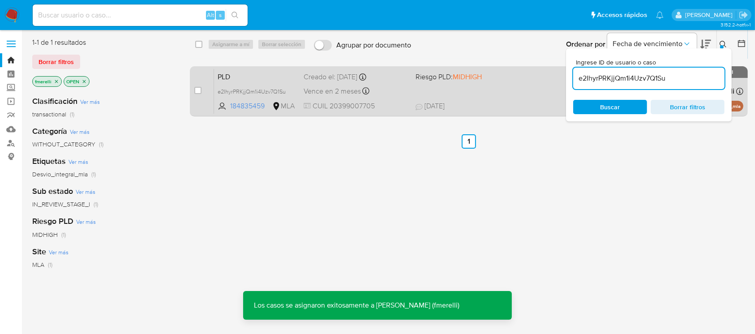
click at [397, 97] on div "PLD e2IhyrPRKjjQm1i4Uzv7Q1Su 184835459 MLA Riesgo PLD: MIDHIGH Creado el: [DATE…" at bounding box center [478, 90] width 529 height 45
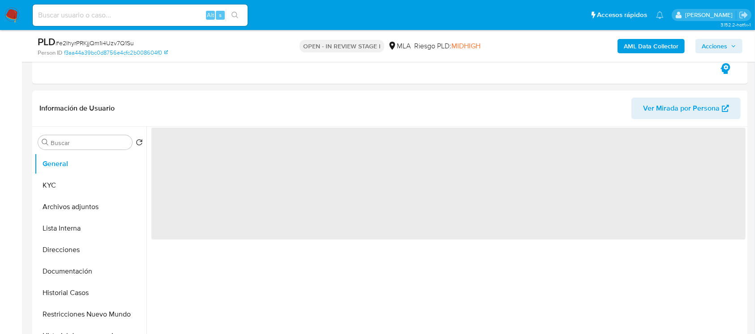
scroll to position [358, 0]
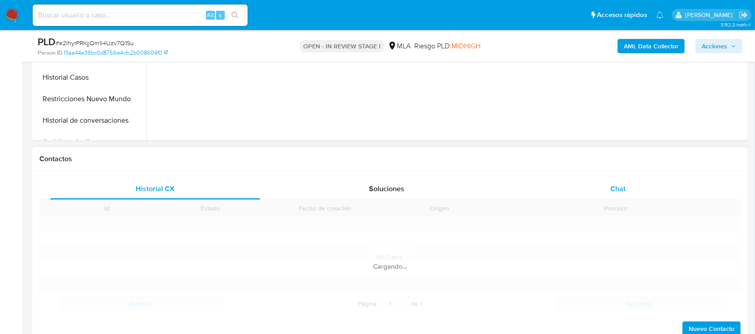
click at [616, 179] on div "Chat" at bounding box center [618, 188] width 210 height 21
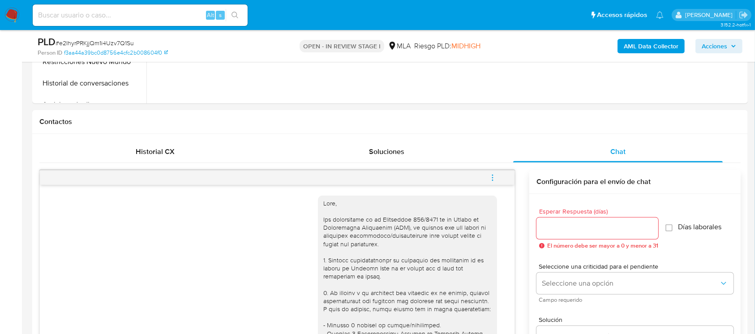
select select "10"
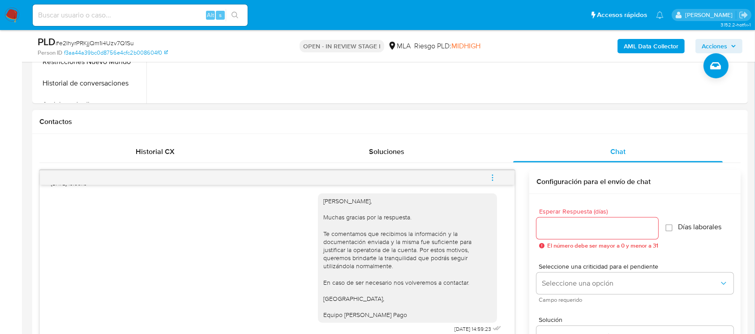
click at [489, 177] on icon "menu-action" at bounding box center [492, 178] width 8 height 8
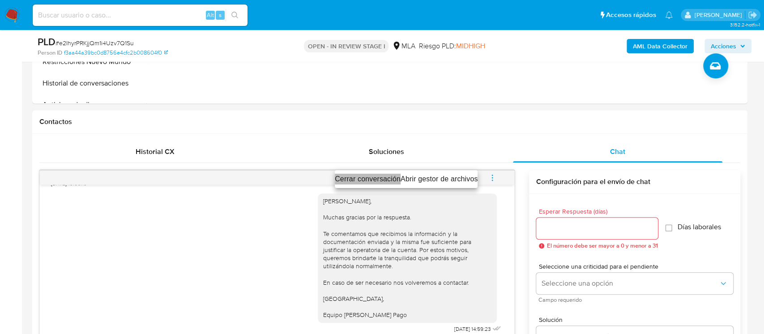
click at [376, 179] on li "Cerrar conversación" at bounding box center [368, 179] width 66 height 11
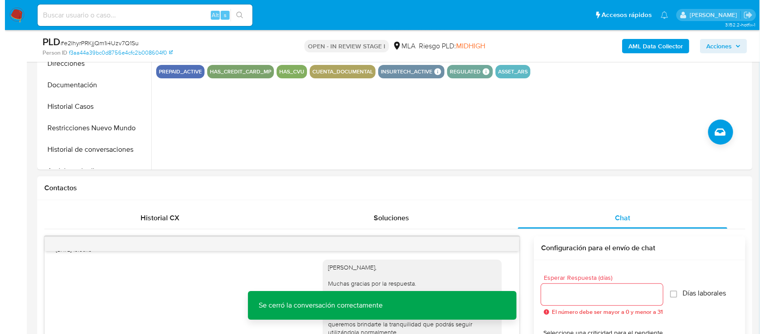
scroll to position [197, 0]
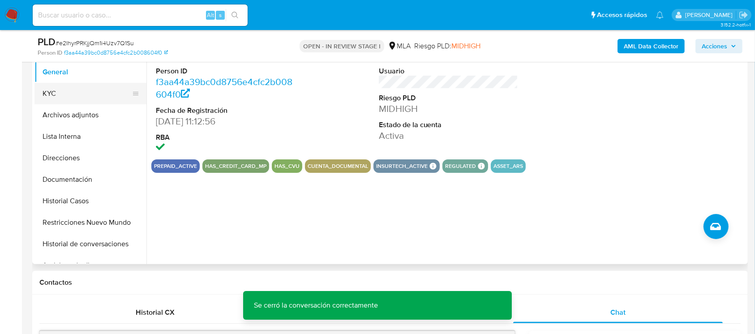
click at [110, 94] on button "KYC" at bounding box center [86, 93] width 105 height 21
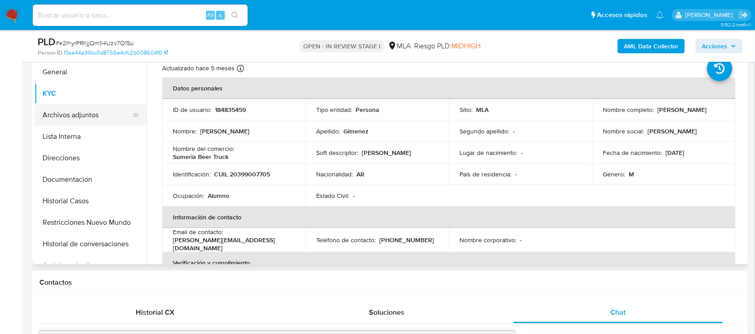
click at [98, 114] on button "Archivos adjuntos" at bounding box center [86, 114] width 105 height 21
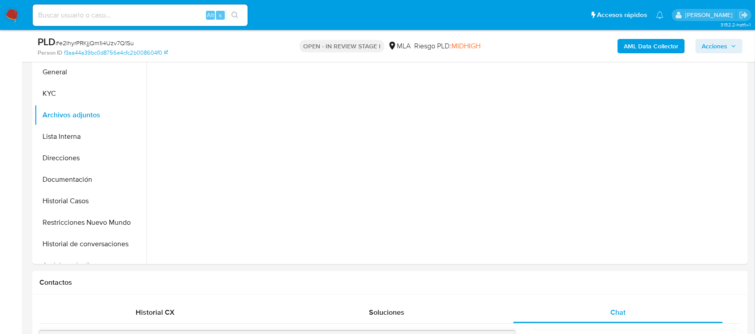
click at [635, 44] on b "AML Data Collector" at bounding box center [650, 46] width 55 height 14
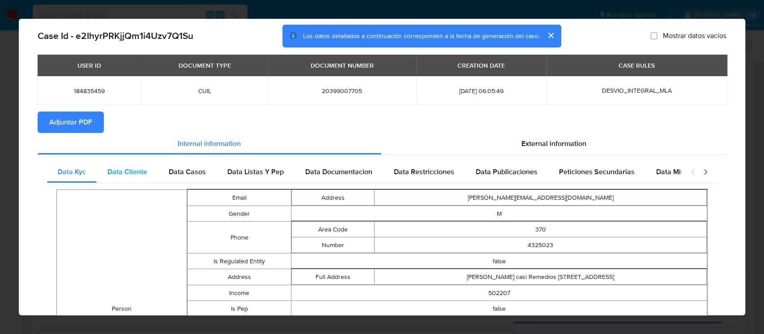
click at [139, 167] on span "Data Cliente" at bounding box center [127, 172] width 40 height 10
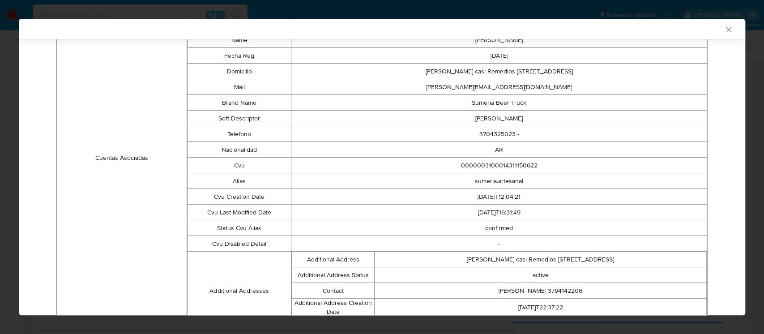
scroll to position [253, 0]
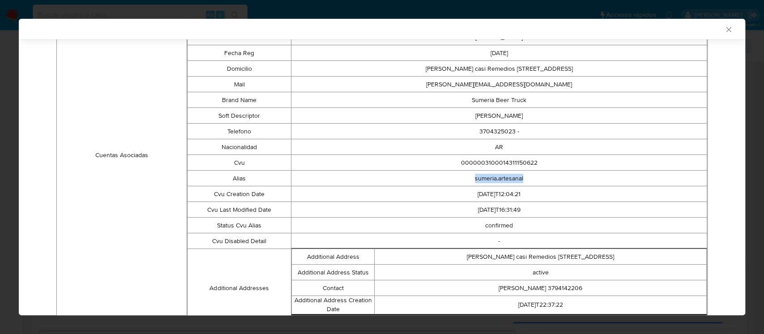
drag, startPoint x: 465, startPoint y: 177, endPoint x: 569, endPoint y: 177, distance: 103.8
click at [569, 177] on td "sumeria.artesanal" at bounding box center [499, 179] width 416 height 16
copy td "sumeria.artesanal"
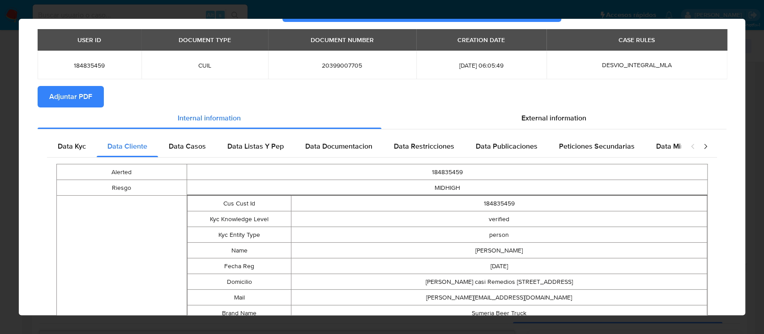
scroll to position [0, 0]
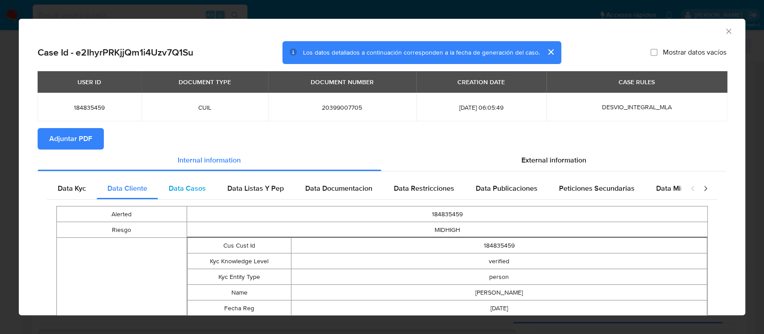
click at [197, 185] on span "Data Casos" at bounding box center [187, 188] width 37 height 10
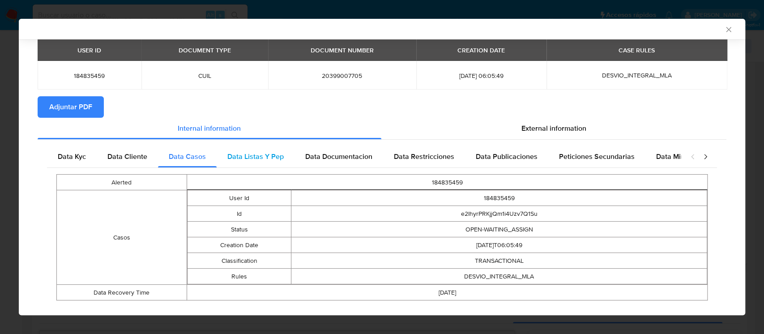
scroll to position [46, 0]
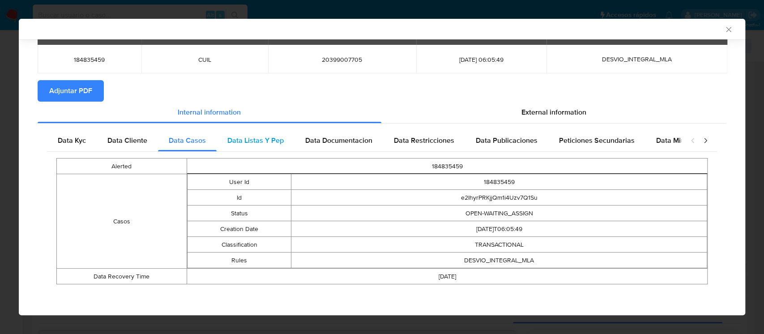
click at [270, 148] on div "Data Listas Y Pep" at bounding box center [256, 140] width 78 height 21
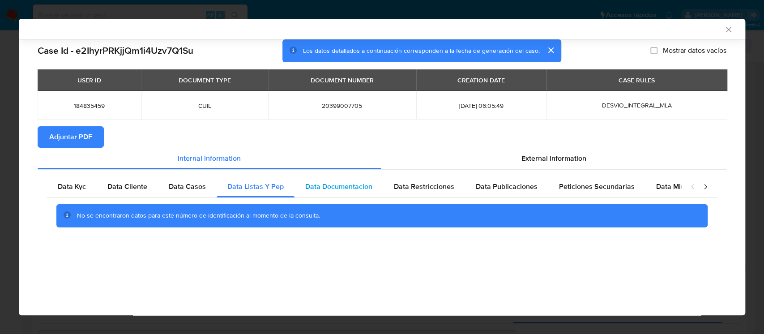
click at [349, 187] on span "Data Documentacion" at bounding box center [338, 186] width 67 height 10
click at [443, 190] on span "Data Restricciones" at bounding box center [424, 186] width 60 height 10
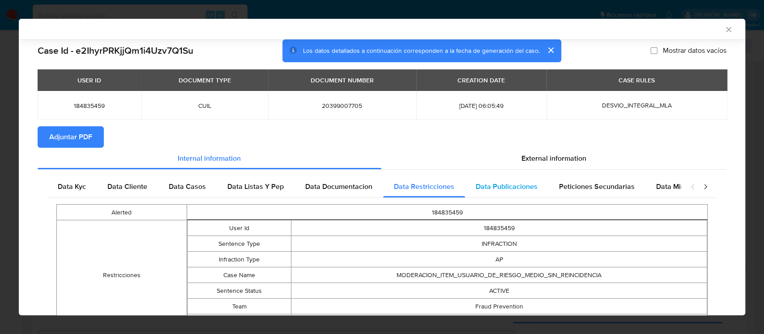
click at [495, 192] on div "Data Publicaciones" at bounding box center [506, 186] width 83 height 21
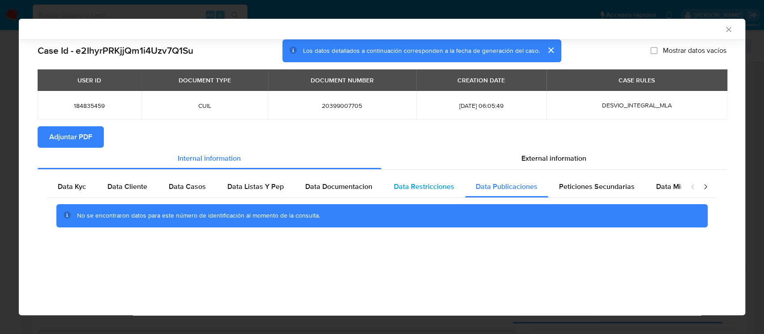
click at [430, 185] on span "Data Restricciones" at bounding box center [424, 186] width 60 height 10
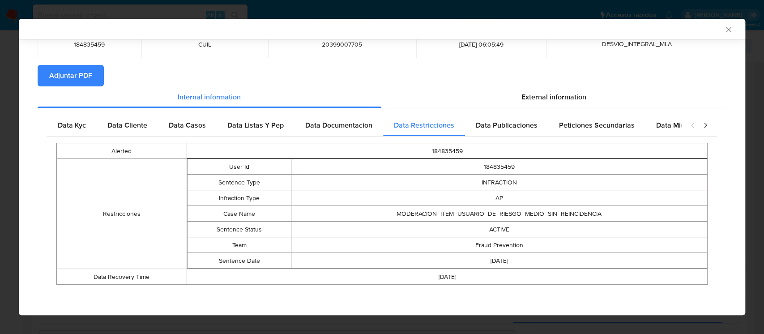
scroll to position [62, 0]
drag, startPoint x: 416, startPoint y: 214, endPoint x: 607, endPoint y: 217, distance: 191.6
click at [607, 217] on td "MODERACION_ITEM_USUARIO_DE_RIESGO_MEDIO_SIN_REINCIDENCIA" at bounding box center [499, 213] width 416 height 16
click at [493, 128] on span "Data Publicaciones" at bounding box center [507, 125] width 62 height 10
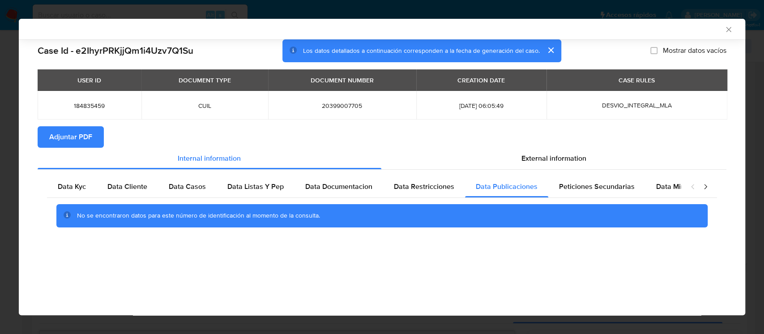
scroll to position [0, 0]
click at [580, 193] on div "Peticiones Secundarias" at bounding box center [596, 186] width 97 height 21
click at [647, 183] on div "Data Minoridad" at bounding box center [680, 186] width 71 height 21
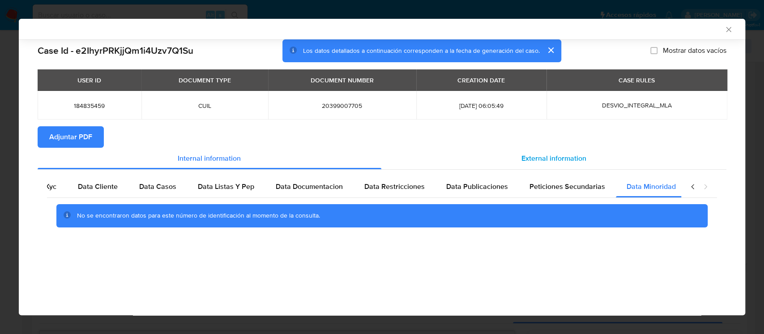
scroll to position [0, 30]
click at [563, 159] on span "External information" at bounding box center [553, 158] width 65 height 10
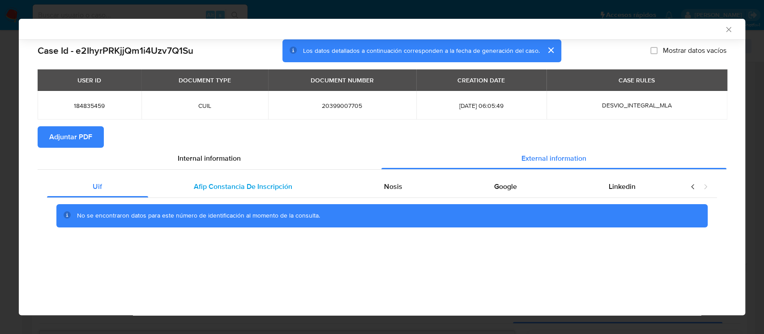
click at [186, 194] on div "Afip Constancia De Inscripción" at bounding box center [243, 186] width 190 height 21
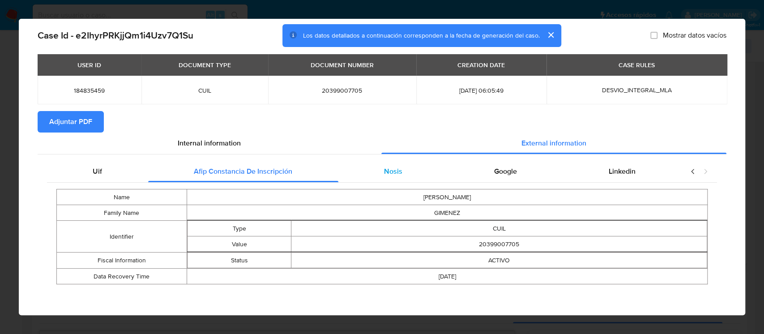
click at [396, 179] on div "Nosis" at bounding box center [393, 171] width 110 height 21
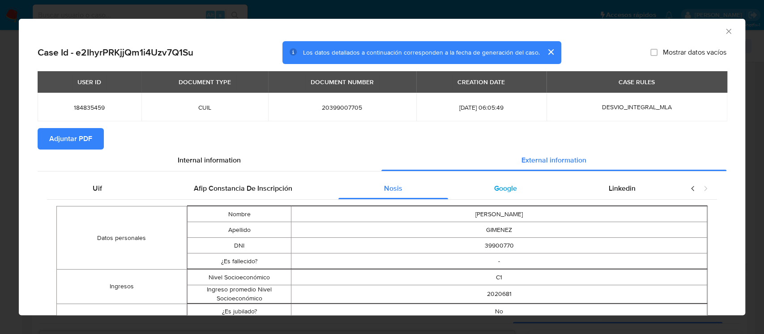
click at [507, 184] on span "Google" at bounding box center [505, 188] width 23 height 10
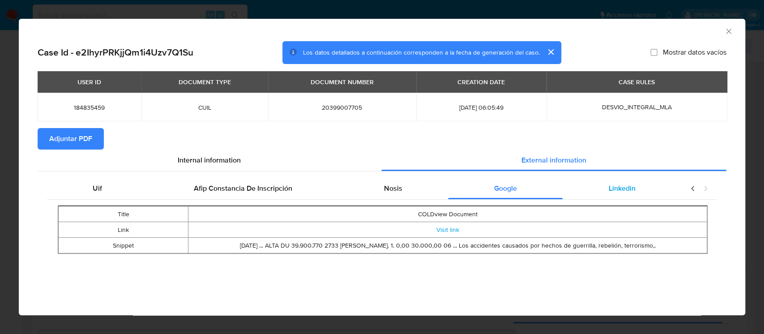
click at [629, 196] on div "Linkedin" at bounding box center [622, 188] width 119 height 21
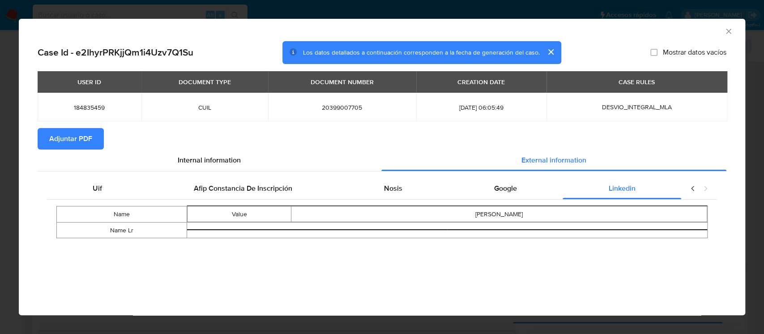
click at [89, 143] on span "Adjuntar PDF" at bounding box center [70, 139] width 43 height 20
click at [730, 30] on icon "Cerrar ventana" at bounding box center [728, 31] width 9 height 9
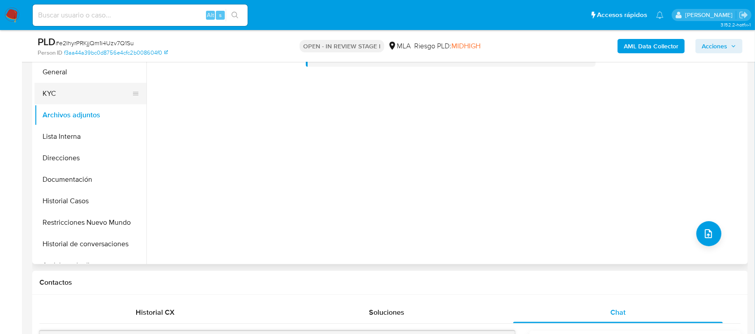
click at [51, 95] on button "KYC" at bounding box center [86, 93] width 105 height 21
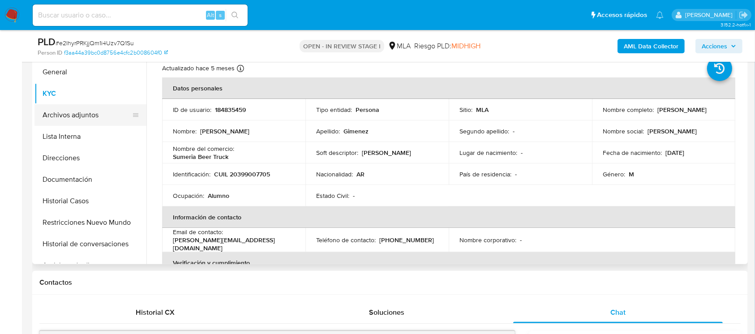
click at [50, 113] on button "Archivos adjuntos" at bounding box center [86, 114] width 105 height 21
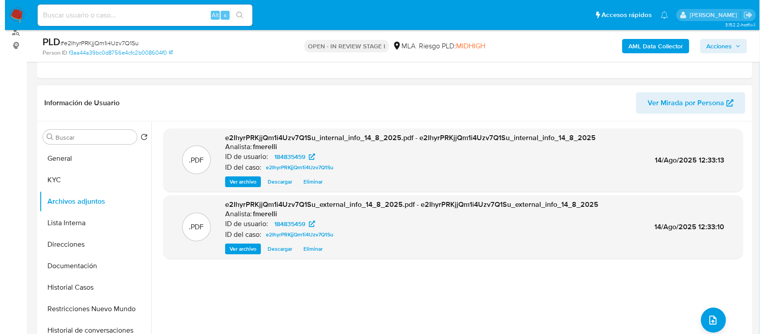
scroll to position [138, 0]
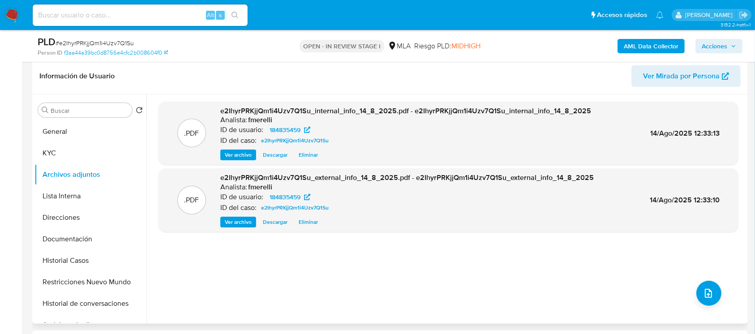
click at [230, 154] on span "Ver archivo" at bounding box center [238, 154] width 27 height 9
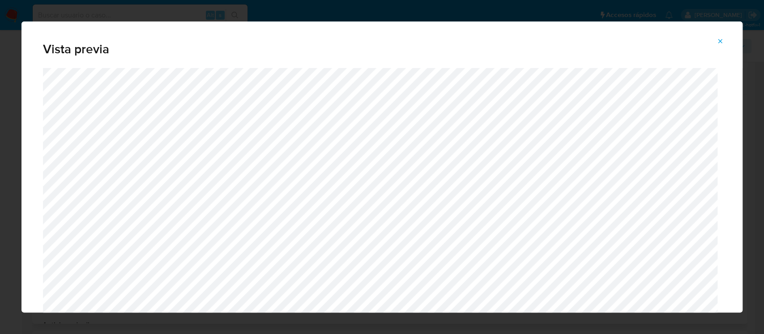
drag, startPoint x: 717, startPoint y: 44, endPoint x: 705, endPoint y: 51, distance: 14.3
click at [717, 43] on icon "Attachment preview" at bounding box center [720, 41] width 7 height 7
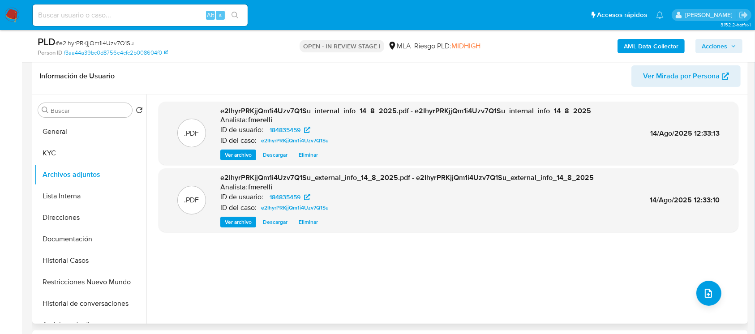
click at [231, 220] on span "Ver archivo" at bounding box center [238, 222] width 27 height 9
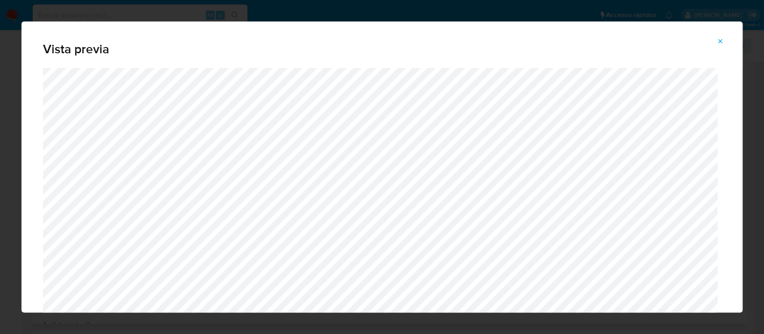
click at [716, 43] on button "Attachment preview" at bounding box center [720, 41] width 20 height 14
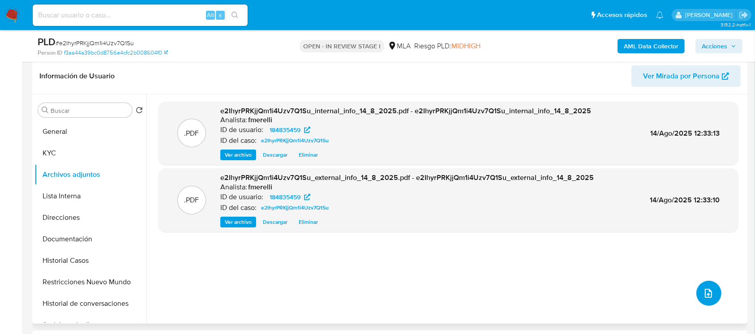
click at [698, 300] on button "upload-file" at bounding box center [708, 293] width 25 height 25
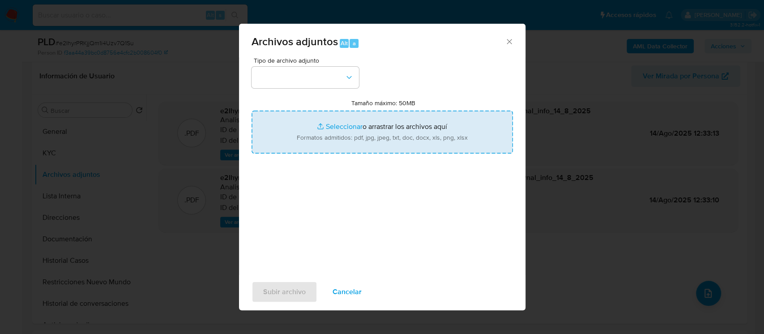
type input "C:\fakepath\NOSIS_Manager_InformeIndividual_20399007705_654927_20250806202246.p…"
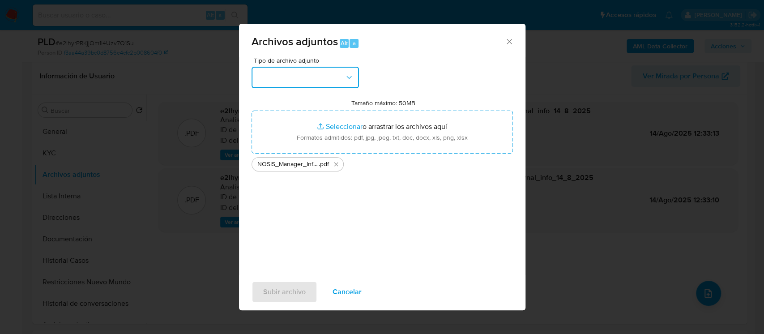
click at [317, 81] on button "button" at bounding box center [305, 77] width 107 height 21
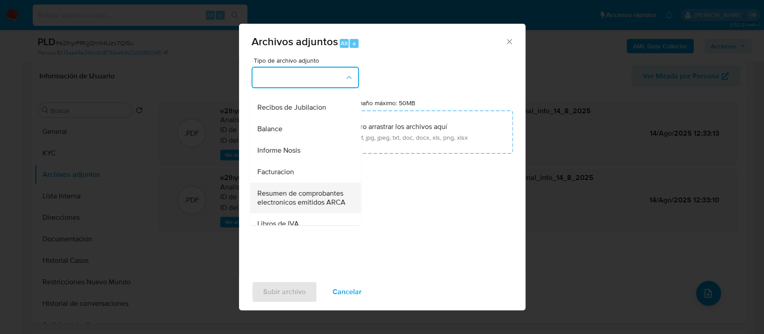
scroll to position [340, 0]
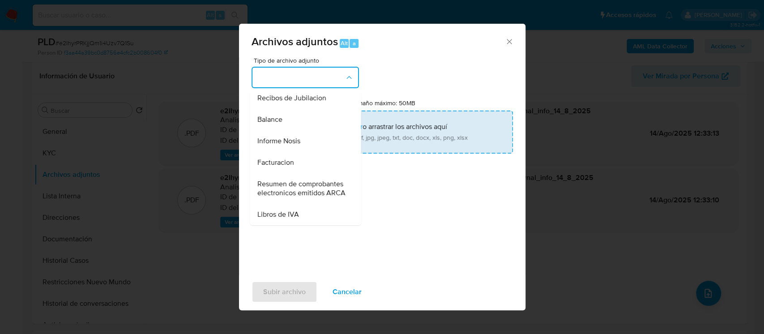
click at [315, 130] on div "Informe Nosis" at bounding box center [302, 140] width 91 height 21
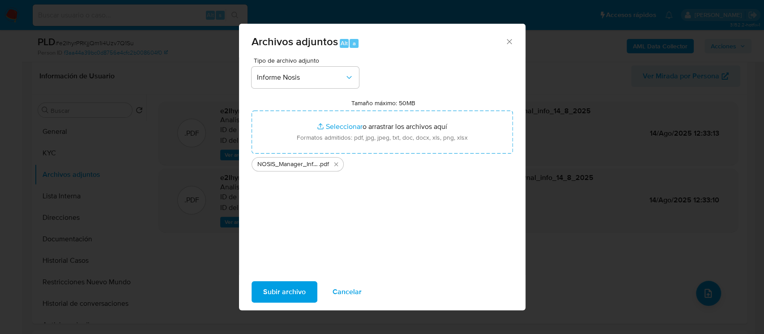
click at [269, 287] on span "Subir archivo" at bounding box center [284, 292] width 43 height 20
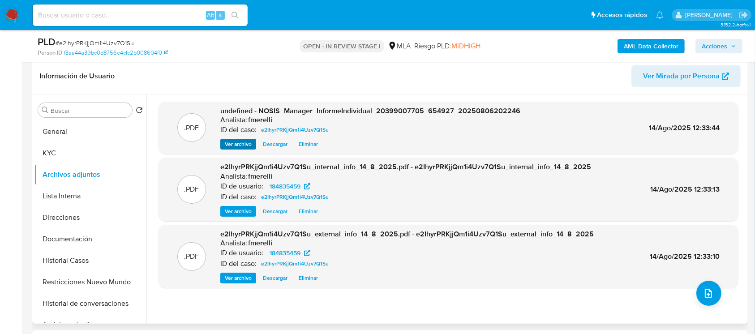
click at [218, 143] on div ".PDF undefined - NOSIS_Manager_InformeIndividual_20399007705_654927_20250806202…" at bounding box center [448, 128] width 571 height 44
click at [223, 144] on button "Ver archivo" at bounding box center [238, 144] width 36 height 11
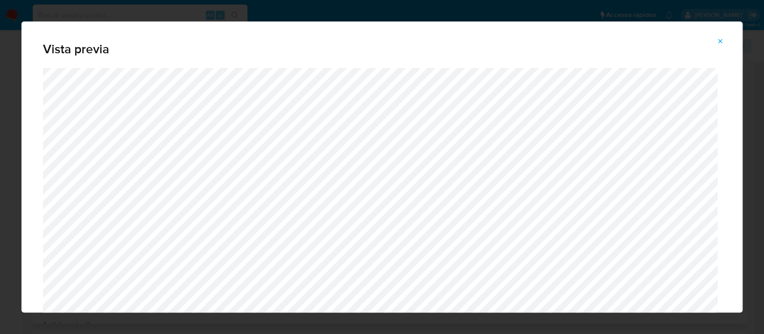
click at [722, 40] on icon "Attachment preview" at bounding box center [720, 41] width 7 height 7
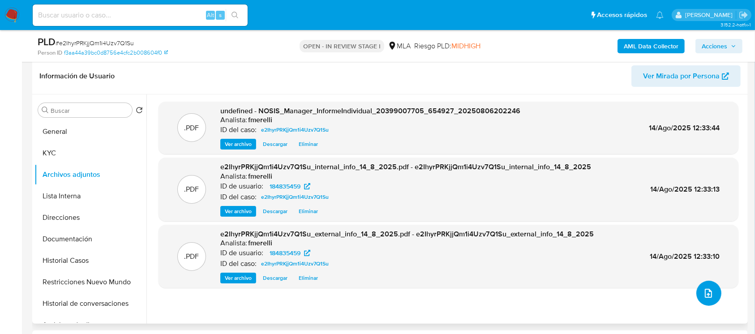
click at [713, 296] on button "upload-file" at bounding box center [708, 293] width 25 height 25
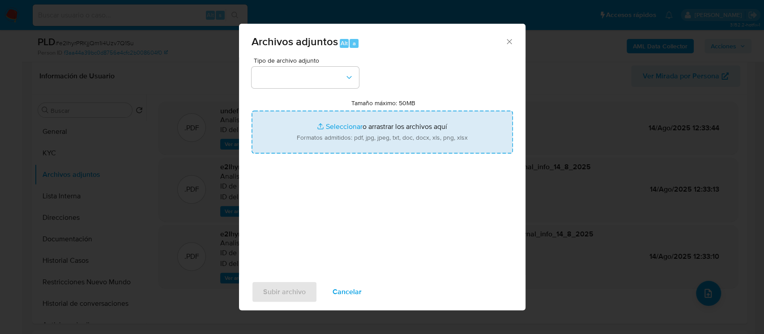
type input "C:\fakepath\Recibo mayo 2025.jpeg"
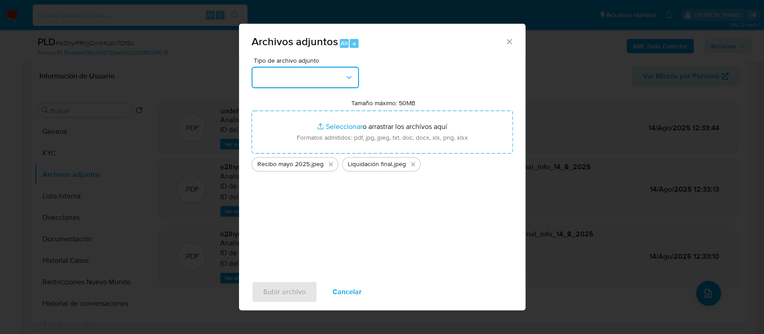
click at [332, 83] on button "button" at bounding box center [305, 77] width 107 height 21
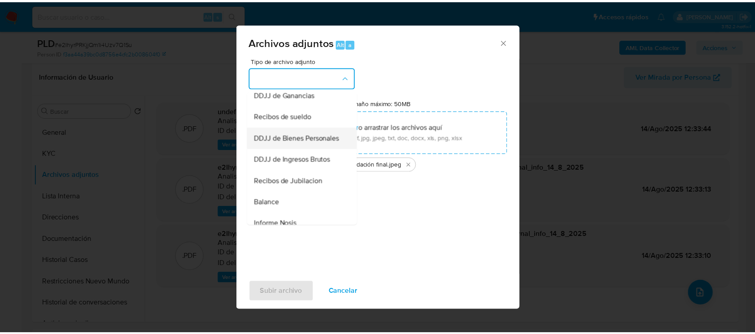
scroll to position [239, 0]
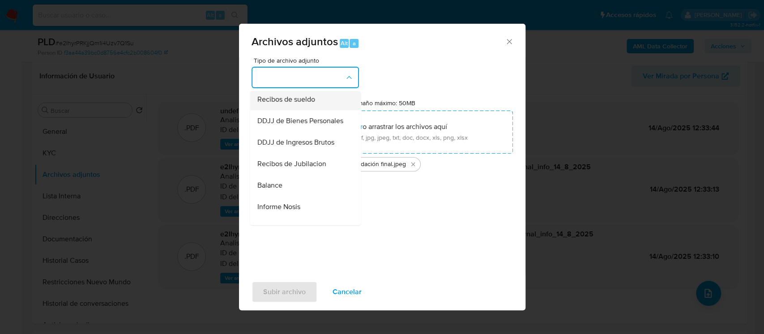
click at [319, 110] on div "Recibos de sueldo" at bounding box center [302, 99] width 91 height 21
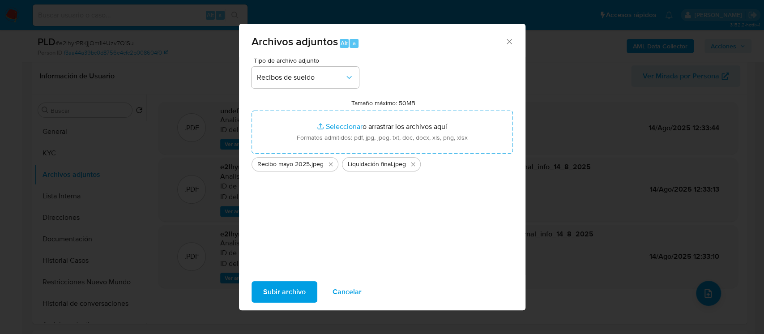
click at [292, 285] on span "Subir archivo" at bounding box center [284, 292] width 43 height 20
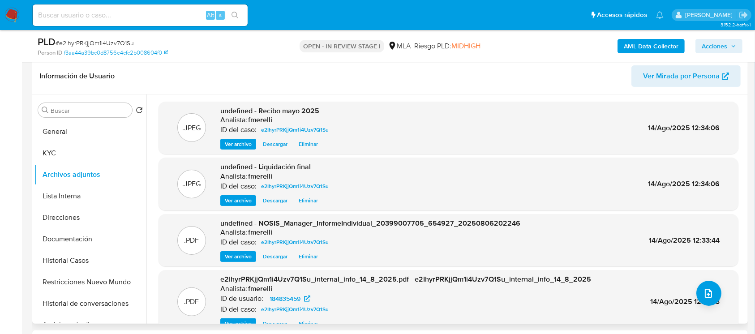
drag, startPoint x: 300, startPoint y: 79, endPoint x: 377, endPoint y: 158, distance: 110.8
click at [300, 79] on header "Información de Usuario Ver Mirada por Persona" at bounding box center [389, 75] width 701 height 21
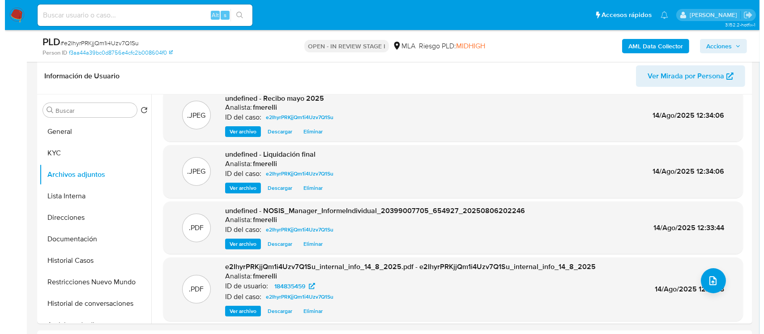
scroll to position [18, 0]
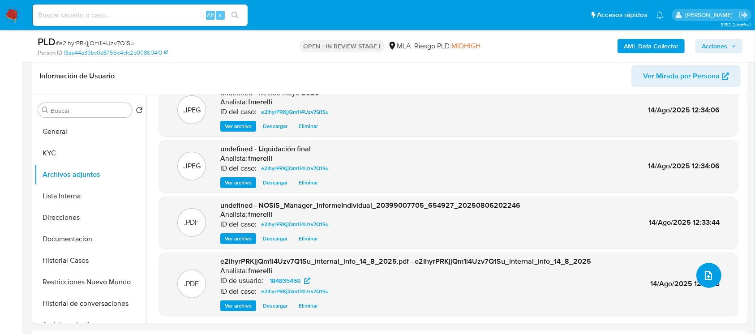
click at [696, 274] on button "upload-file" at bounding box center [708, 275] width 25 height 25
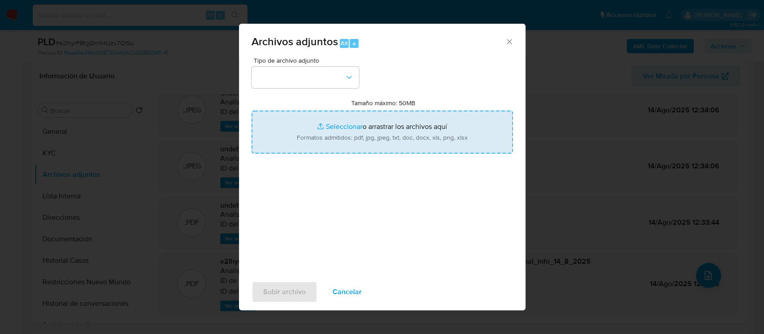
type input "C:\fakepath\Movimientos - User 184835459.xlsx"
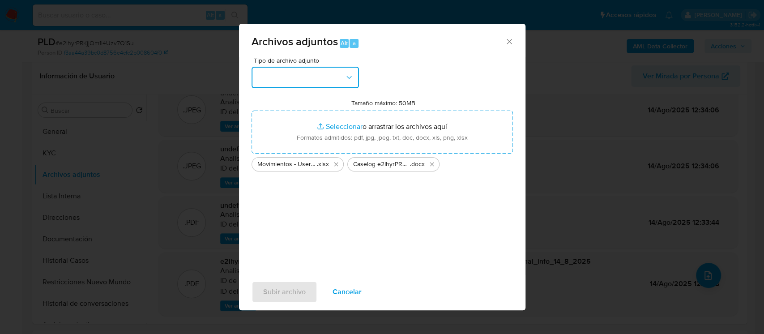
click at [316, 84] on button "button" at bounding box center [305, 77] width 107 height 21
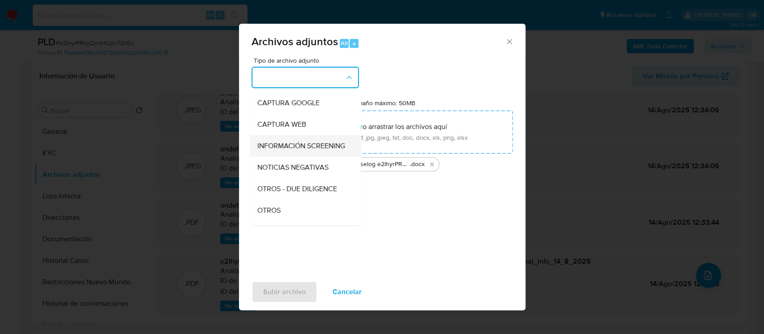
scroll to position [179, 0]
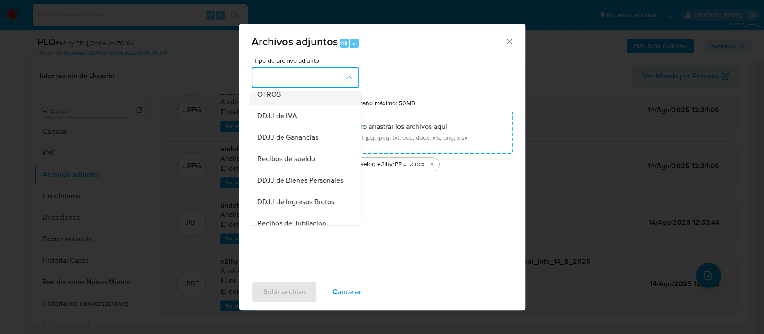
click at [312, 105] on div "OTROS" at bounding box center [302, 94] width 91 height 21
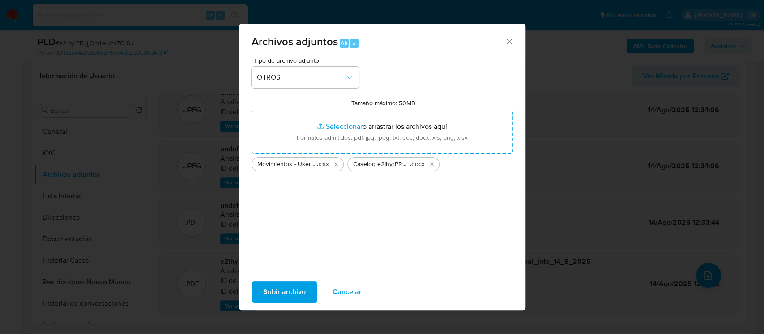
click at [278, 291] on span "Subir archivo" at bounding box center [284, 292] width 43 height 20
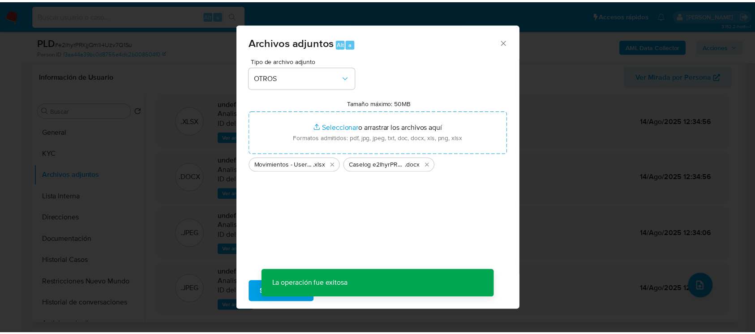
scroll to position [7, 0]
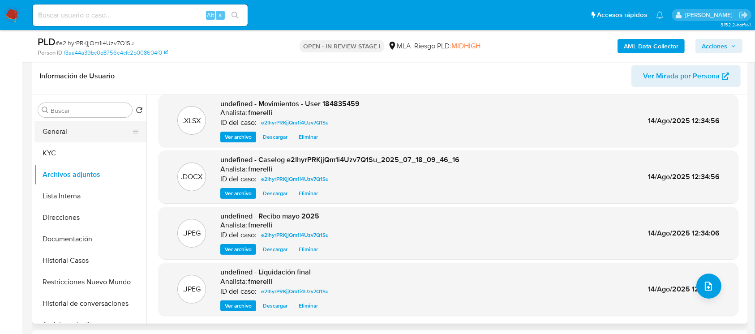
click at [109, 124] on button "General" at bounding box center [86, 131] width 105 height 21
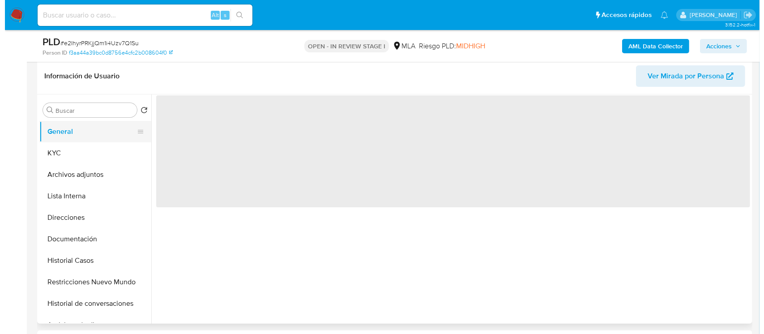
scroll to position [0, 0]
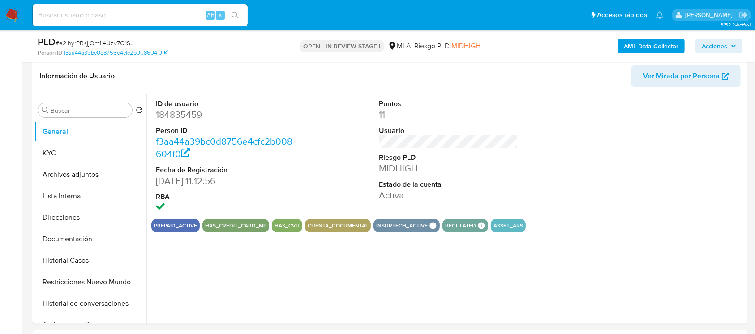
click at [190, 116] on dd "184835459" at bounding box center [226, 114] width 140 height 13
copy dd "184835459"
click at [77, 171] on button "Archivos adjuntos" at bounding box center [86, 174] width 105 height 21
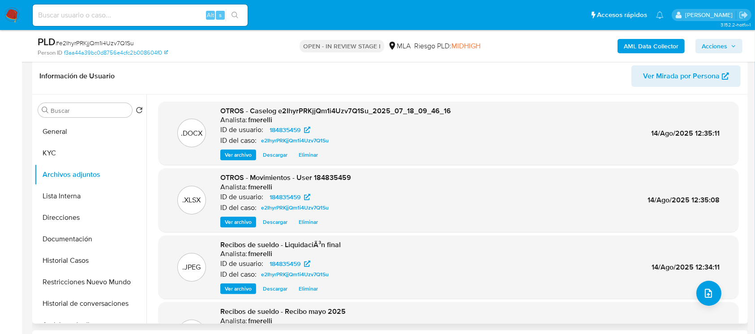
click at [226, 157] on span "Ver archivo" at bounding box center [238, 154] width 27 height 9
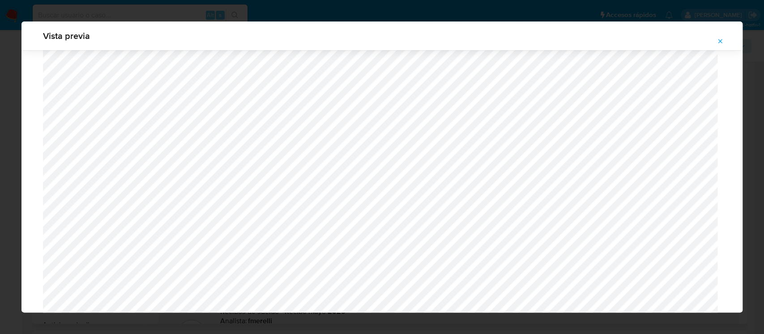
scroll to position [933, 0]
click at [717, 41] on icon "Attachment preview" at bounding box center [720, 41] width 7 height 7
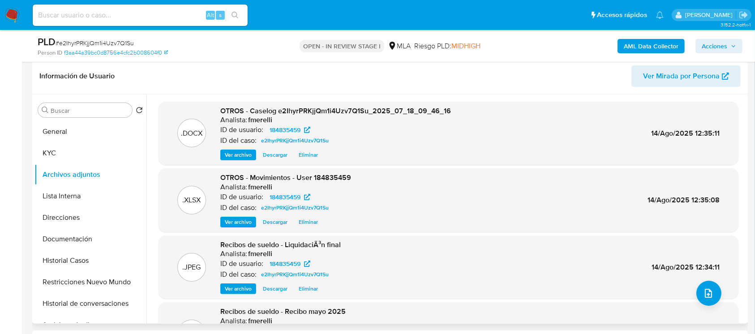
scroll to position [75, 0]
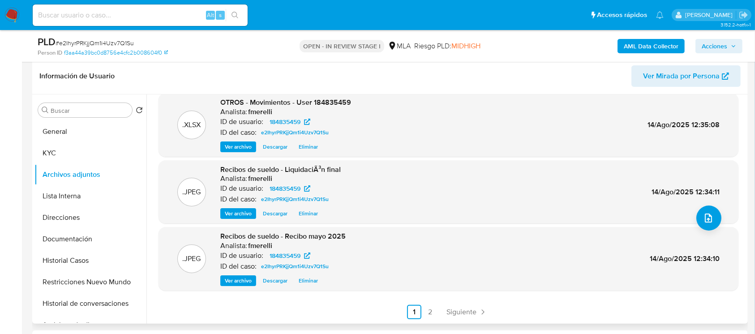
click at [471, 312] on span "Siguiente" at bounding box center [461, 311] width 30 height 7
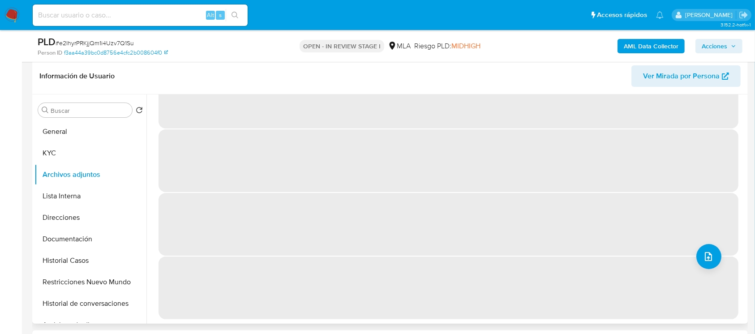
scroll to position [0, 0]
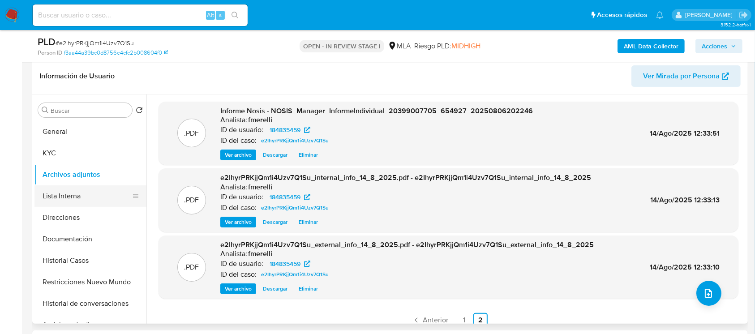
click at [66, 189] on button "Lista Interna" at bounding box center [86, 195] width 105 height 21
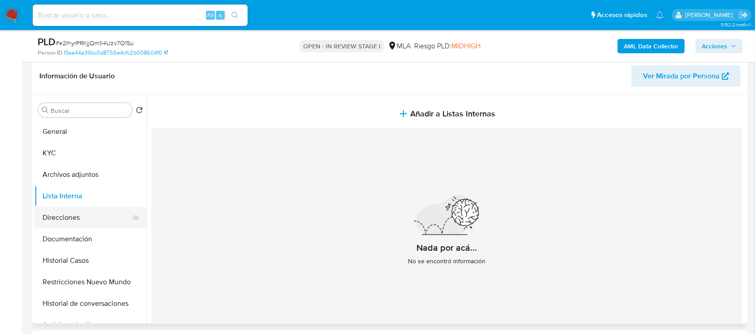
drag, startPoint x: 107, startPoint y: 214, endPoint x: 100, endPoint y: 220, distance: 9.0
click at [107, 213] on button "Direcciones" at bounding box center [86, 217] width 105 height 21
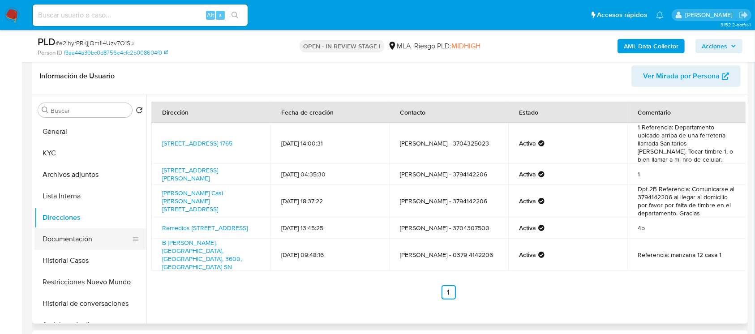
click at [78, 239] on button "Documentación" at bounding box center [86, 238] width 105 height 21
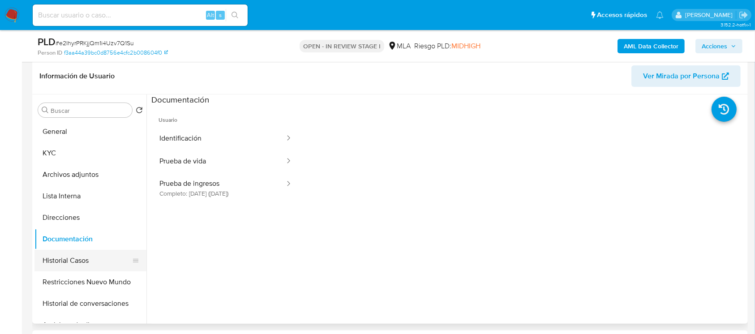
click at [72, 263] on button "Historial Casos" at bounding box center [86, 260] width 105 height 21
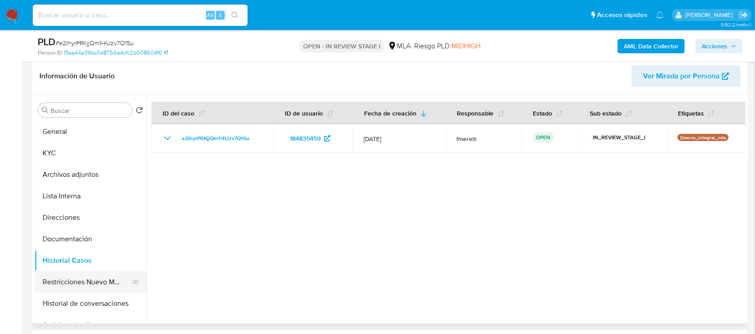
click at [68, 284] on button "Restricciones Nuevo Mundo" at bounding box center [86, 281] width 105 height 21
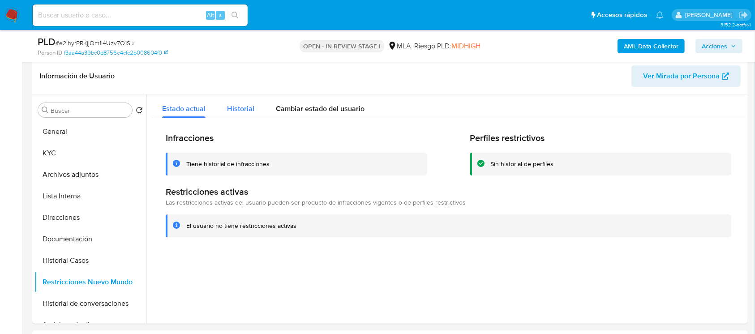
click at [245, 106] on span "Historial" at bounding box center [240, 108] width 27 height 10
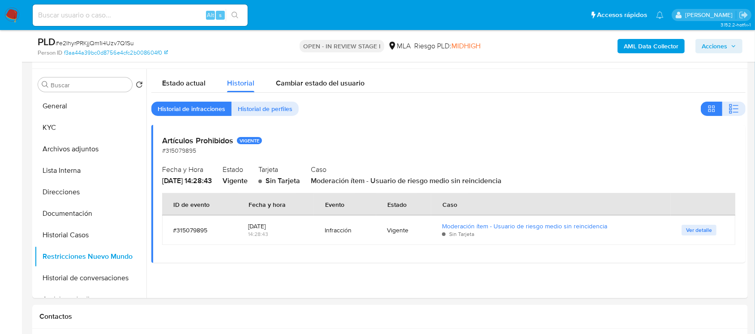
scroll to position [138, 0]
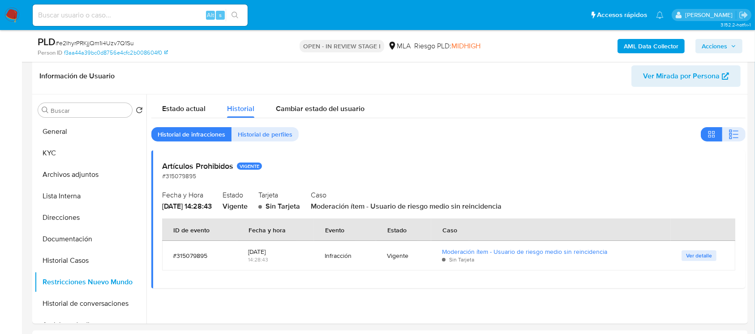
drag, startPoint x: 316, startPoint y: 256, endPoint x: 416, endPoint y: 257, distance: 99.8
click at [416, 257] on tr "#315079895 2023-11-16 14:28:43 Infracción Vigente Moderación ítem - Usuario de …" at bounding box center [448, 256] width 573 height 30
drag, startPoint x: 380, startPoint y: 261, endPoint x: 372, endPoint y: 260, distance: 7.8
click at [380, 261] on td "Vigente" at bounding box center [403, 256] width 55 height 30
drag, startPoint x: 282, startPoint y: 199, endPoint x: 316, endPoint y: 211, distance: 36.3
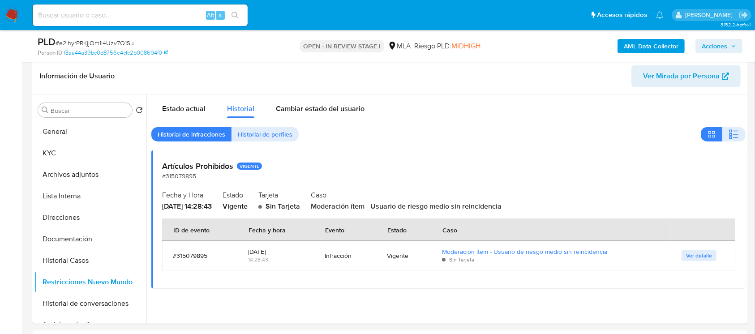
click at [316, 211] on div "Artículos Prohibidos VIGENTE #315079895 Fecha y Hora 2023-11-16 - 14:28:43 Esta…" at bounding box center [448, 218] width 594 height 137
click at [702, 256] on span "Ver detalle" at bounding box center [699, 255] width 26 height 9
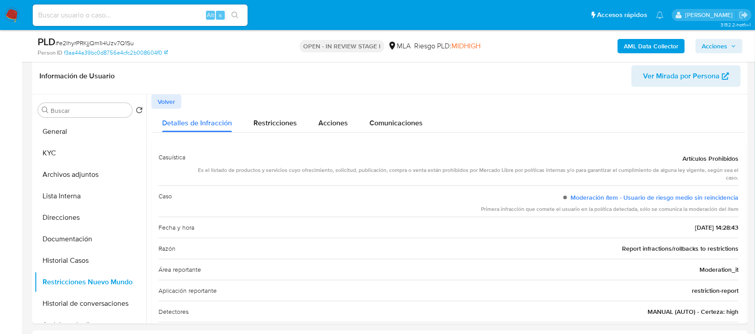
drag, startPoint x: 202, startPoint y: 174, endPoint x: 466, endPoint y: 184, distance: 264.7
click at [466, 184] on div "Casuística Artículos Prohibidos Es el listado de productos y servicios cuyo ofr…" at bounding box center [448, 166] width 580 height 38
drag, startPoint x: 488, startPoint y: 210, endPoint x: 723, endPoint y: 211, distance: 235.0
click at [723, 211] on div "Caso Moderación ítem - Usuario de riesgo medio sin reincidencia Primera infracc…" at bounding box center [448, 200] width 580 height 31
click at [74, 304] on button "Historial de conversaciones" at bounding box center [86, 303] width 105 height 21
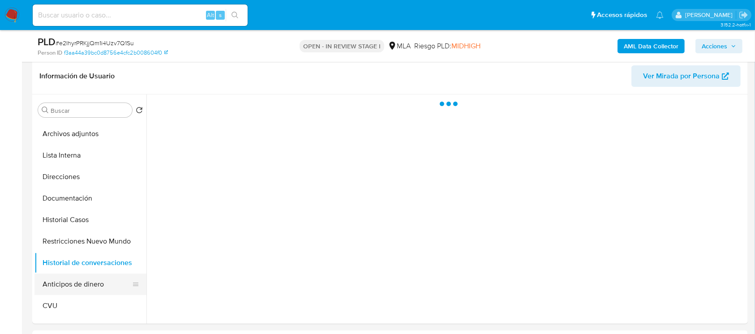
scroll to position [60, 0]
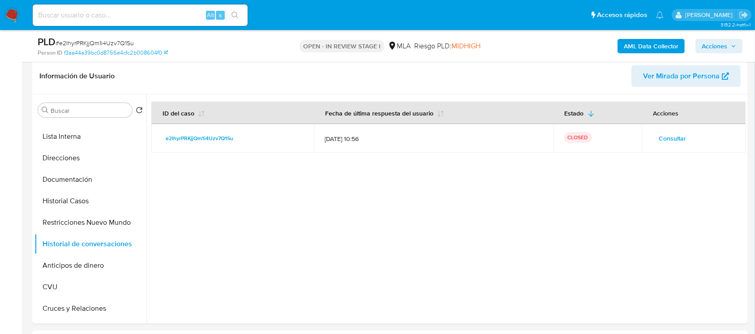
click at [722, 50] on span "Acciones" at bounding box center [714, 46] width 26 height 14
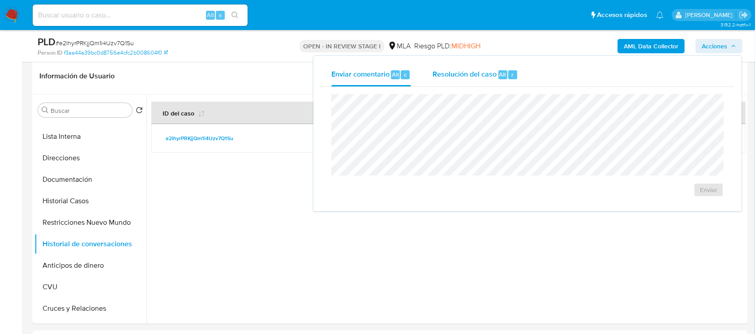
drag, startPoint x: 501, startPoint y: 73, endPoint x: 496, endPoint y: 80, distance: 9.3
click at [501, 73] on span "Alt" at bounding box center [502, 74] width 7 height 9
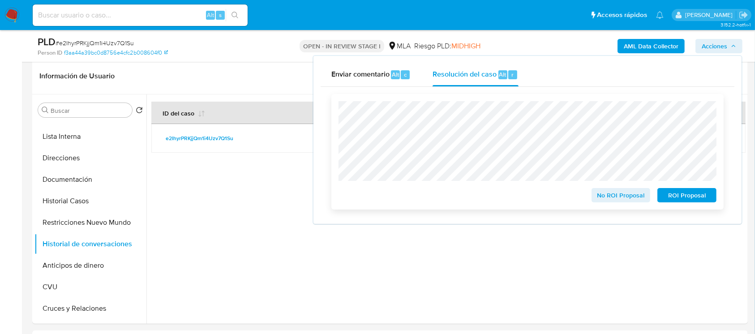
click at [601, 196] on span "No ROI Proposal" at bounding box center [621, 195] width 47 height 13
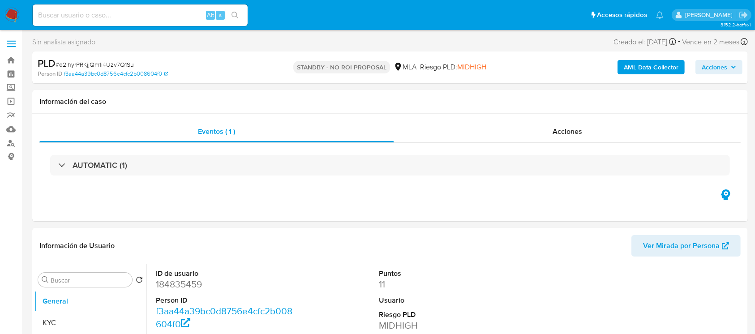
select select "10"
click at [182, 9] on input at bounding box center [140, 15] width 215 height 12
paste input "6LEJIWo16MnxYvXTV1LgV7d4"
type input "6LEJIWo16MnxYvXTV1LgV7d4"
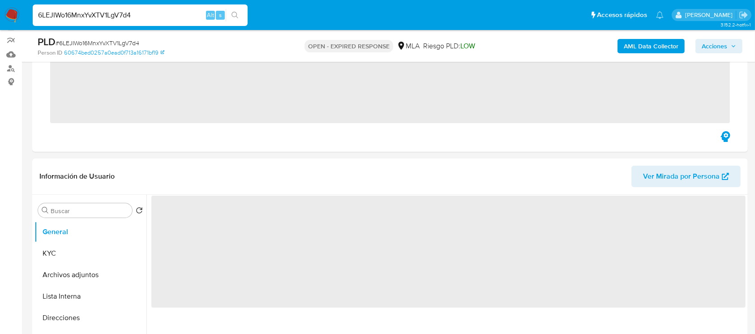
scroll to position [239, 0]
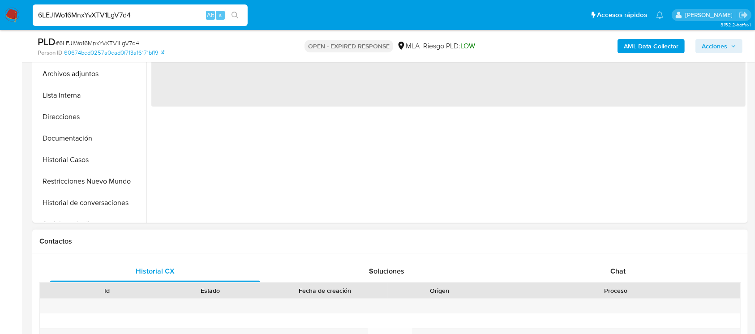
click at [597, 303] on div at bounding box center [615, 306] width 249 height 15
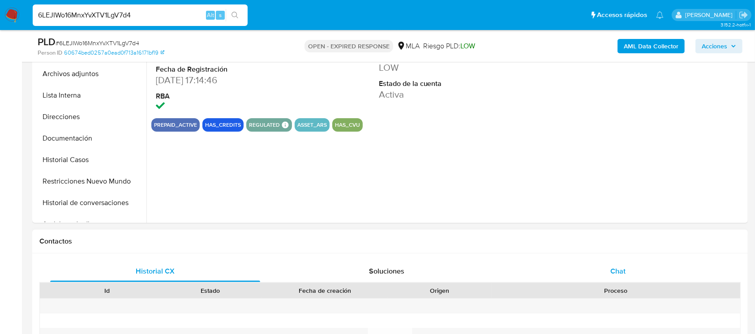
click at [604, 275] on div "Chat" at bounding box center [618, 270] width 210 height 21
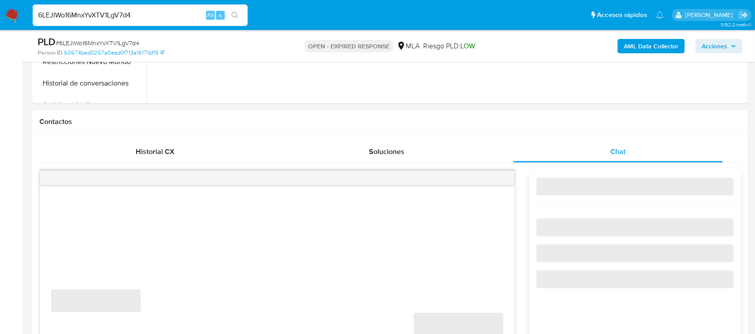
select select "10"
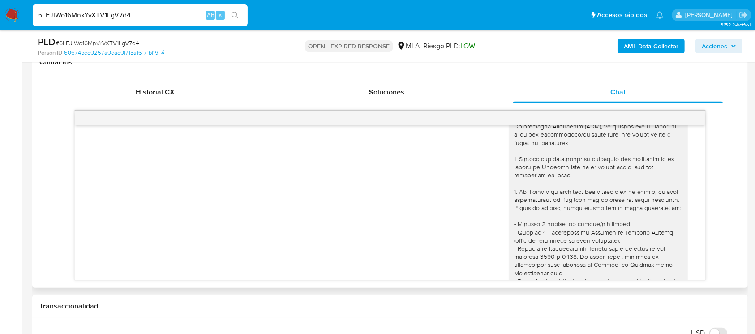
scroll to position [0, 0]
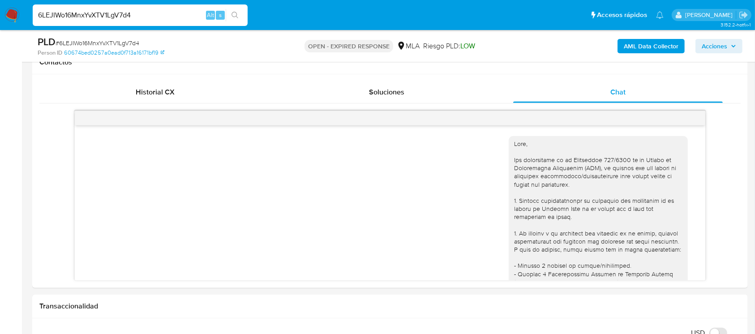
click at [148, 17] on input "6LEJIWo16MnxYvXTV1LgV7d4" at bounding box center [140, 15] width 215 height 12
paste input "VVh3T7YjrKdhO80T6lta4GvN"
type input "VVh3T7YjrKdhO80T6lta4GvN"
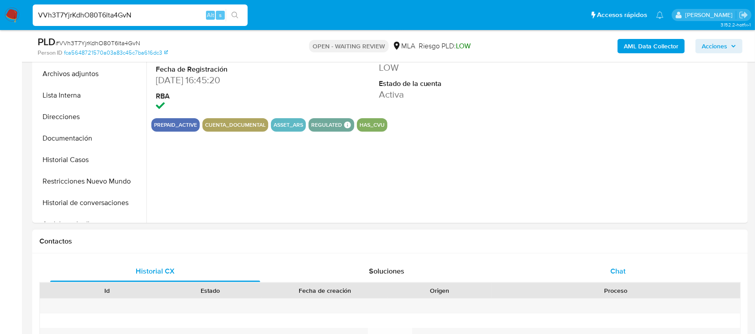
click at [626, 263] on div "Chat" at bounding box center [618, 270] width 210 height 21
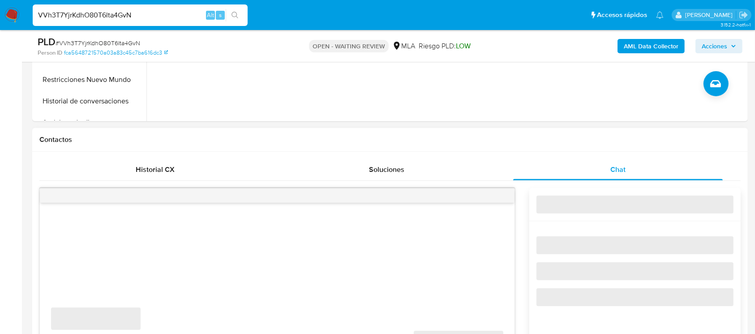
scroll to position [418, 0]
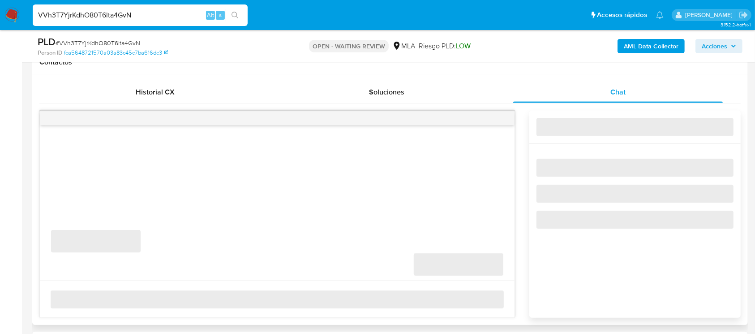
select select "10"
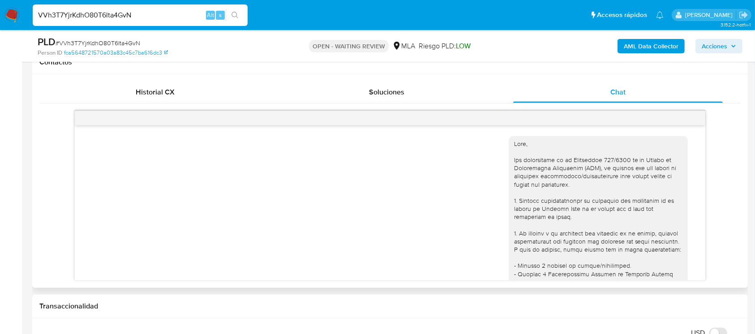
scroll to position [1151, 0]
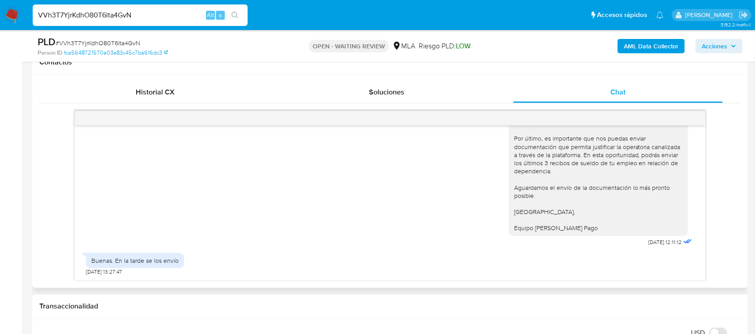
click at [43, 200] on div "17/07/2025 20:00:02 Buenos días, recién veo esto. No estaría entendiendo lo que…" at bounding box center [389, 196] width 701 height 170
click at [128, 9] on input "VVh3T7YjrKdhO80T6lta4GvN" at bounding box center [140, 15] width 215 height 12
paste input "Ap6DMG9DkJ0a2vHR4PqLlHzh"
type input "Ap6DMG9DkJ0a2vHR4PqLlHzh"
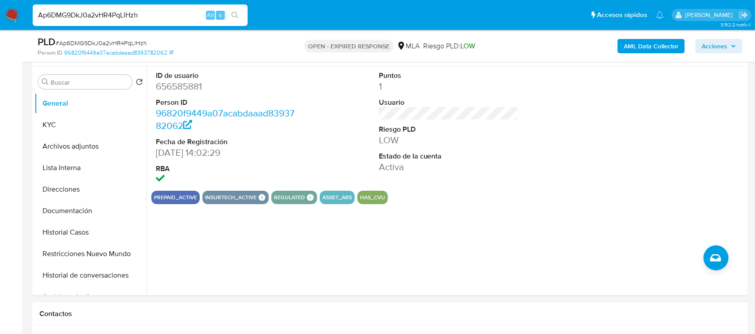
scroll to position [239, 0]
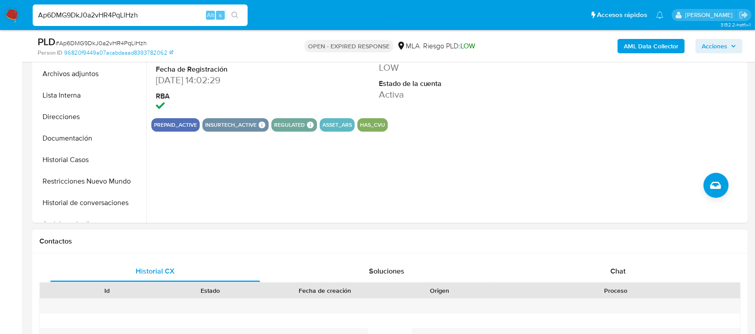
click at [589, 259] on div "Historial CX Soluciones Chat Id Estado Fecha de creación Origen Proceso Anterio…" at bounding box center [389, 328] width 715 height 151
select select "10"
click at [582, 267] on div "Chat" at bounding box center [618, 270] width 210 height 21
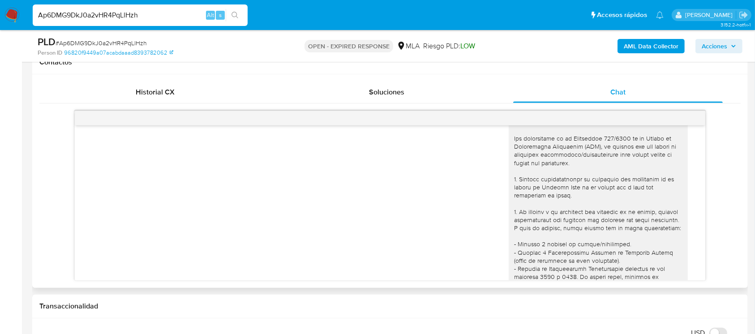
scroll to position [0, 0]
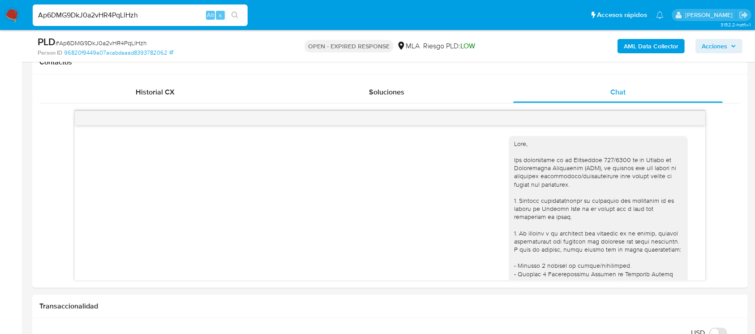
click at [110, 43] on span "# Ap6DMG9DkJ0a2vHR4PqLlHzh" at bounding box center [101, 42] width 91 height 9
copy span "Ap6DMG9DkJ0a2vHR4PqLlHzh"
click at [14, 23] on nav "Pausado Ver notificaciones Ap6DMG9DkJ0a2vHR4PqLlHzh Alt s Accesos rápidos Presi…" at bounding box center [377, 15] width 755 height 30
click at [11, 19] on img at bounding box center [11, 15] width 15 height 15
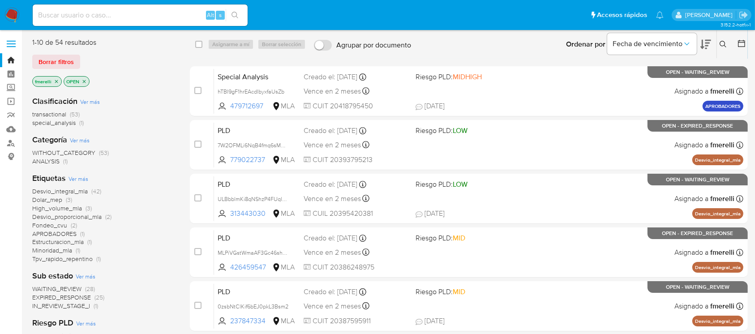
click at [727, 46] on button at bounding box center [724, 44] width 15 height 11
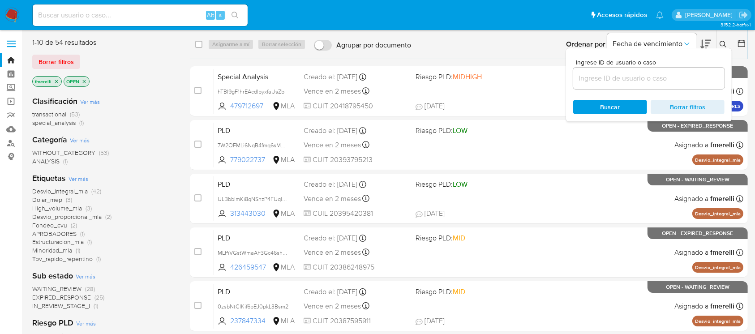
click at [652, 78] on input at bounding box center [648, 79] width 151 height 12
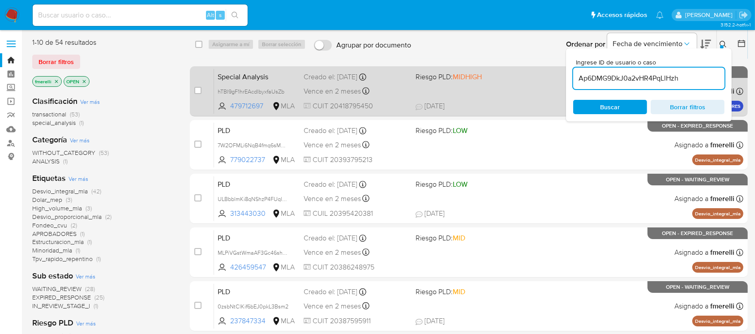
type input "Ap6DMG9DkJ0a2vHR4PqLlHzh"
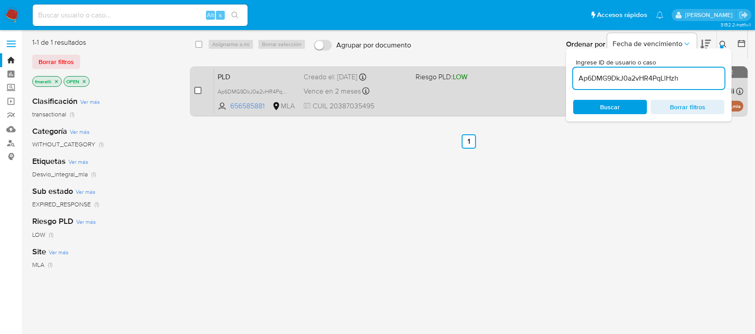
click at [200, 92] on input "checkbox" at bounding box center [197, 90] width 7 height 7
checkbox input "true"
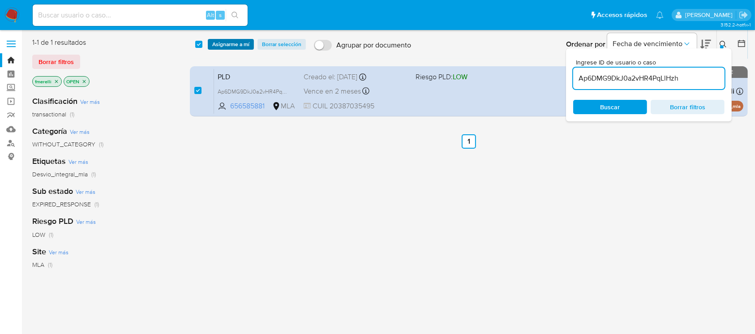
click at [234, 48] on span "Asignarme a mí" at bounding box center [230, 44] width 37 height 9
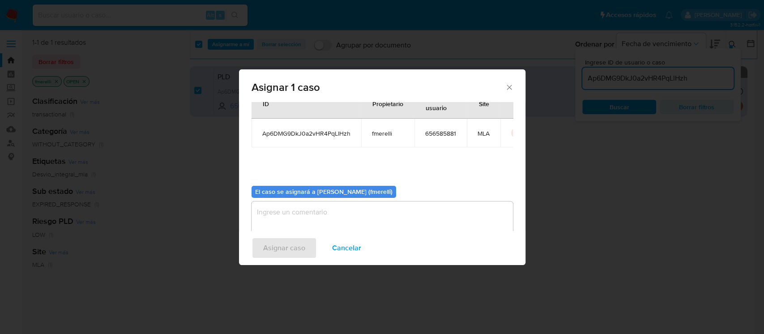
scroll to position [46, 0]
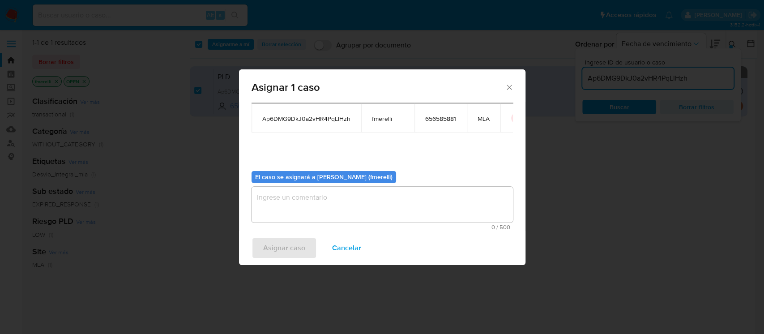
click at [331, 200] on textarea "assign-modal" at bounding box center [382, 205] width 261 height 36
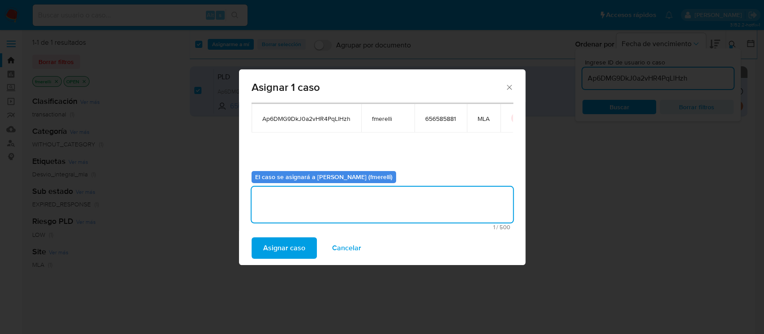
click at [290, 245] on span "Asignar caso" at bounding box center [284, 248] width 42 height 20
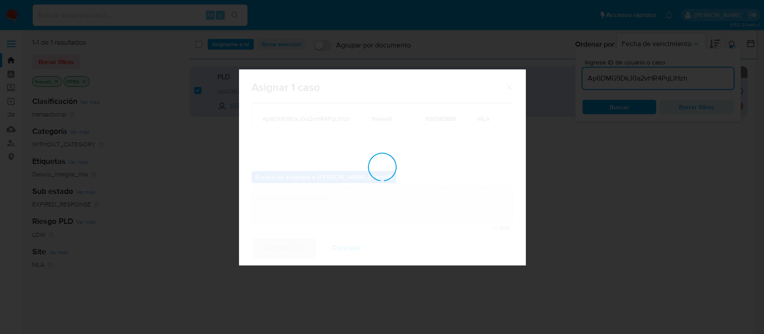
checkbox input "false"
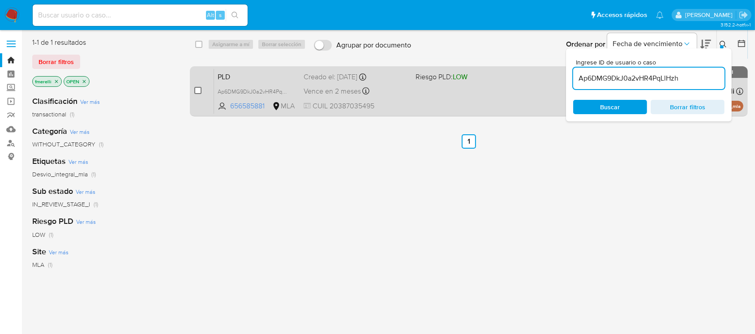
click at [197, 89] on input "checkbox" at bounding box center [197, 90] width 7 height 7
checkbox input "true"
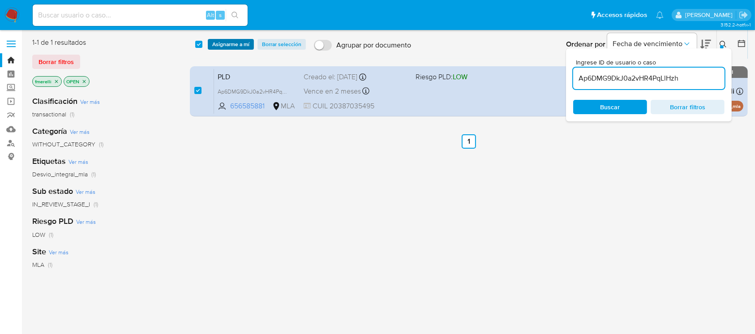
click at [246, 45] on span "Asignarme a mí" at bounding box center [230, 44] width 37 height 9
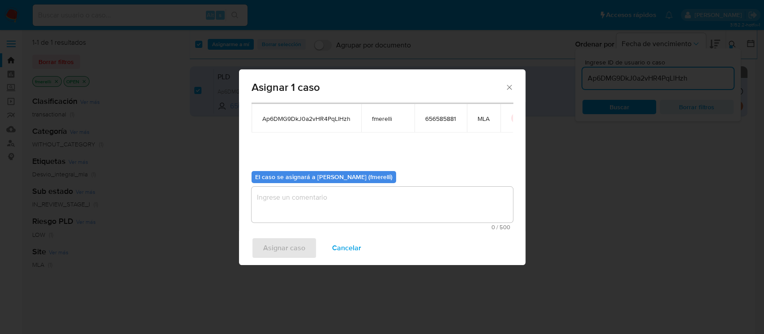
click at [331, 206] on textarea "assign-modal" at bounding box center [382, 205] width 261 height 36
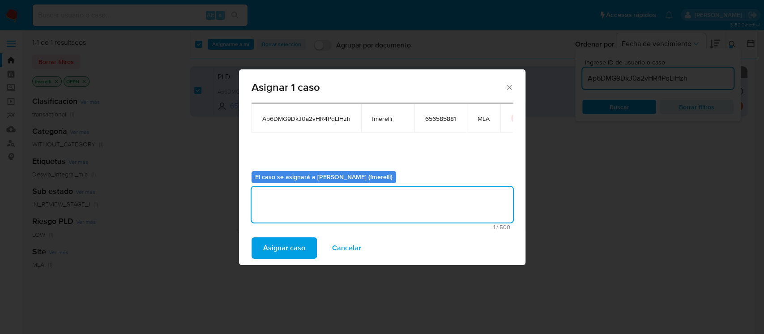
click at [299, 243] on span "Asignar caso" at bounding box center [284, 248] width 42 height 20
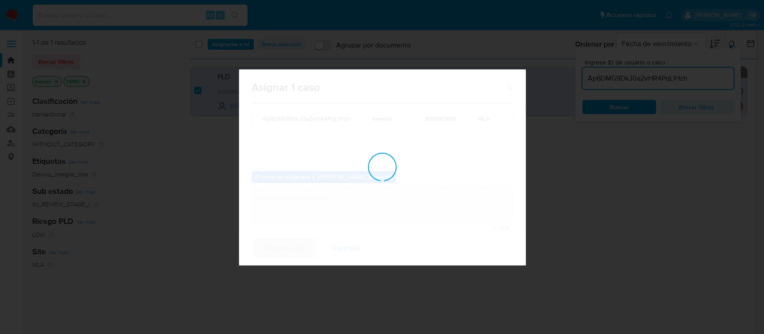
checkbox input "false"
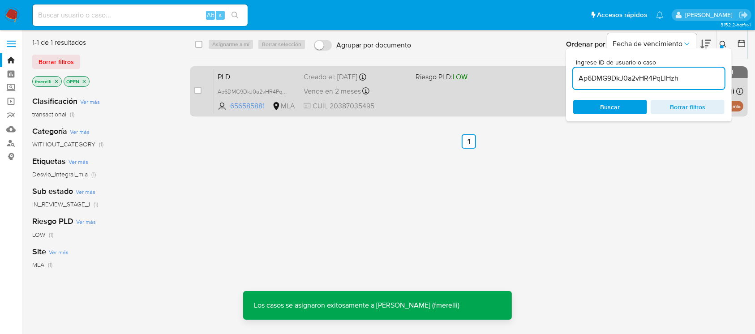
click at [258, 72] on span "PLD" at bounding box center [257, 76] width 79 height 12
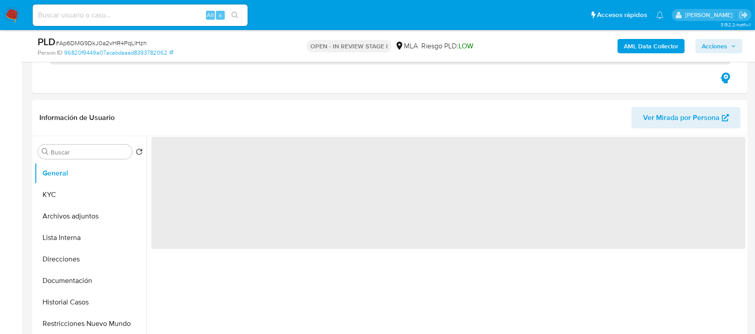
scroll to position [298, 0]
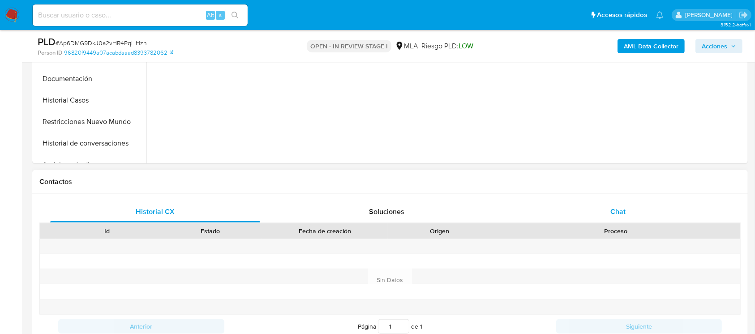
click at [559, 210] on div "Chat" at bounding box center [618, 211] width 210 height 21
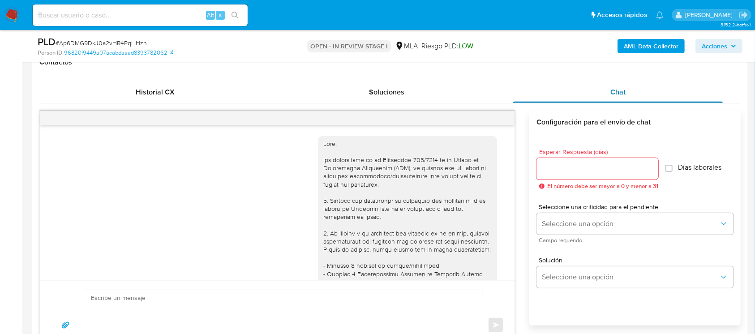
scroll to position [917, 0]
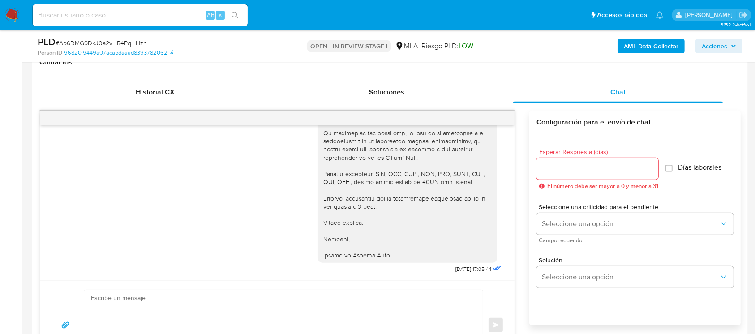
click at [494, 118] on div at bounding box center [277, 118] width 474 height 14
select select "10"
click at [494, 117] on icon "menu-action" at bounding box center [492, 118] width 8 height 8
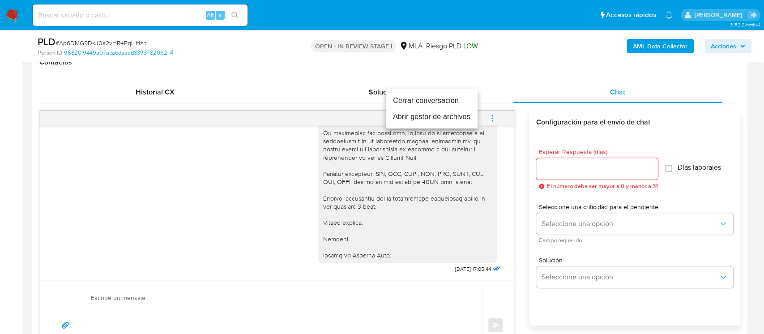
click at [438, 102] on li "Cerrar conversación" at bounding box center [432, 101] width 92 height 16
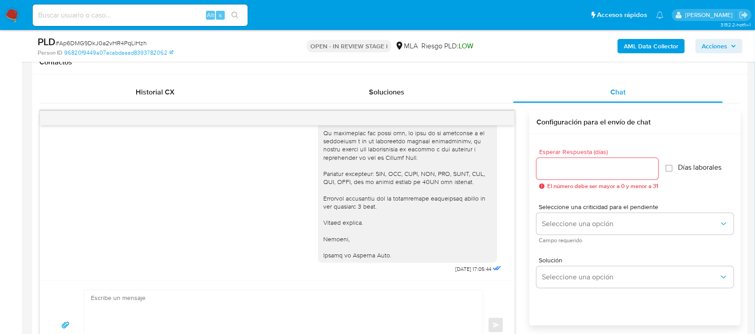
scroll to position [60, 0]
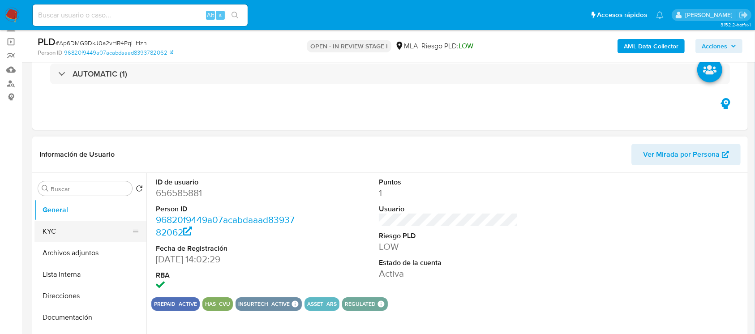
click at [42, 221] on button "KYC" at bounding box center [86, 231] width 105 height 21
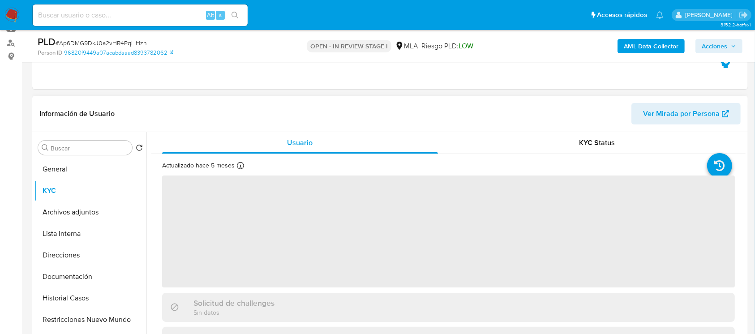
scroll to position [119, 0]
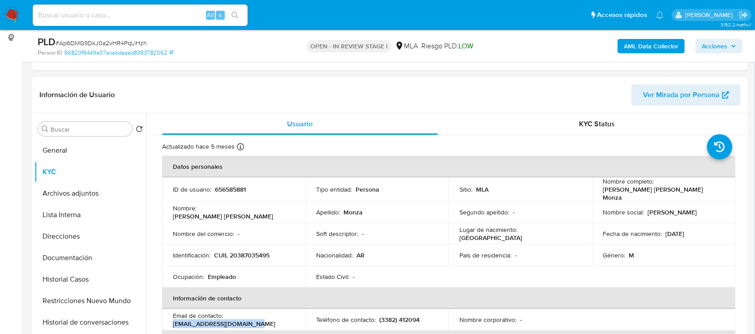
drag, startPoint x: 264, startPoint y: 320, endPoint x: 172, endPoint y: 323, distance: 91.8
click at [173, 323] on div "Email de contacto : monzaeduardo413@gmail.com" at bounding box center [234, 320] width 122 height 16
copy p "monzaeduardo413@gmail.com"
drag, startPoint x: 68, startPoint y: 282, endPoint x: 83, endPoint y: 274, distance: 16.6
click at [69, 282] on button "Historial Casos" at bounding box center [86, 279] width 105 height 21
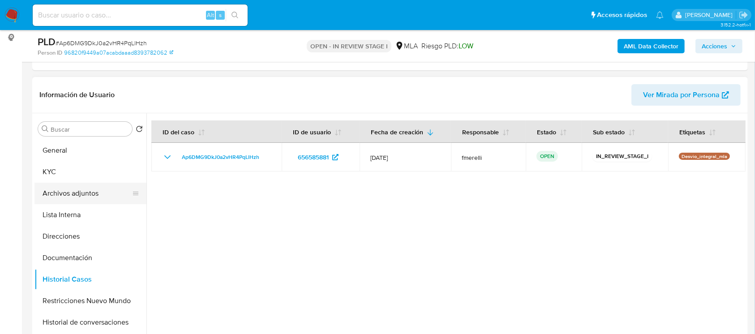
click at [77, 183] on button "Archivos adjuntos" at bounding box center [86, 193] width 105 height 21
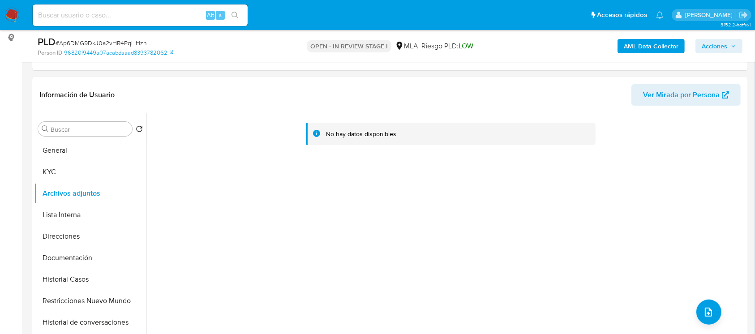
click at [636, 47] on b "AML Data Collector" at bounding box center [650, 46] width 55 height 14
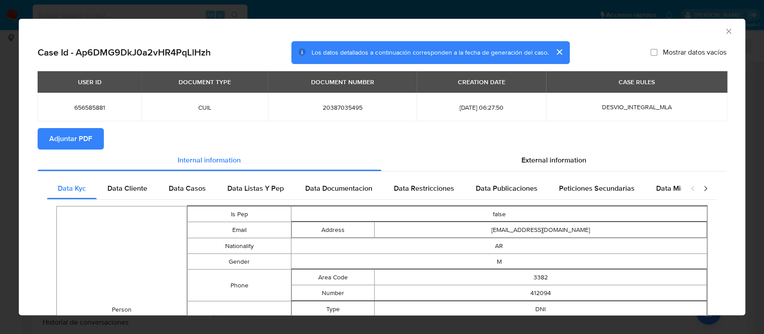
scroll to position [0, 0]
drag, startPoint x: 123, startPoint y: 174, endPoint x: 123, endPoint y: 181, distance: 7.6
click at [123, 185] on span "Data Cliente" at bounding box center [127, 188] width 40 height 10
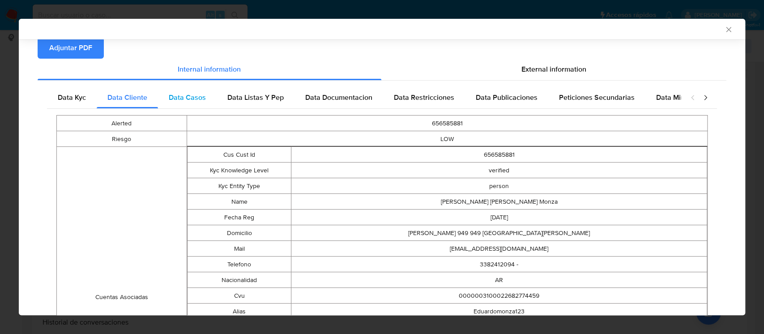
click at [186, 96] on span "Data Casos" at bounding box center [187, 97] width 37 height 10
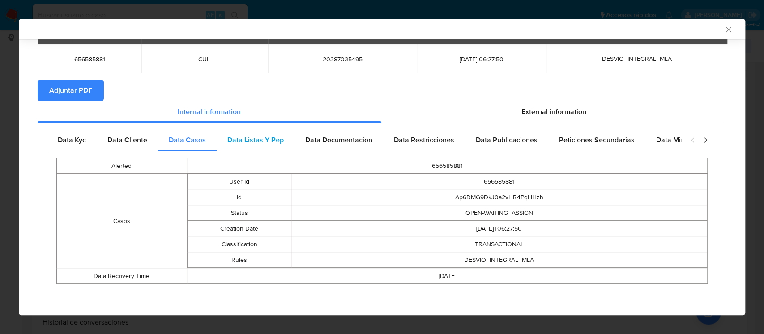
click at [267, 137] on span "Data Listas Y Pep" at bounding box center [255, 140] width 56 height 10
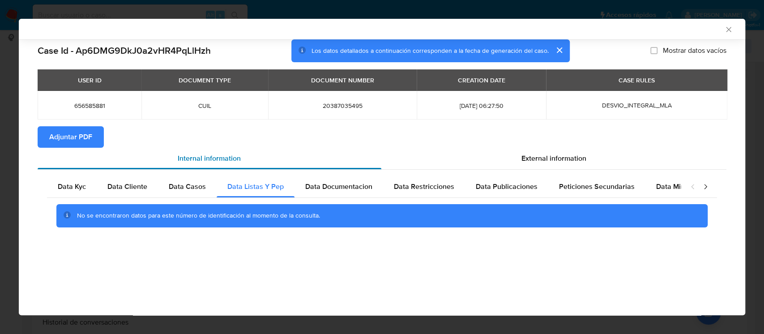
scroll to position [0, 0]
click at [342, 178] on div "Data Documentacion" at bounding box center [339, 186] width 89 height 21
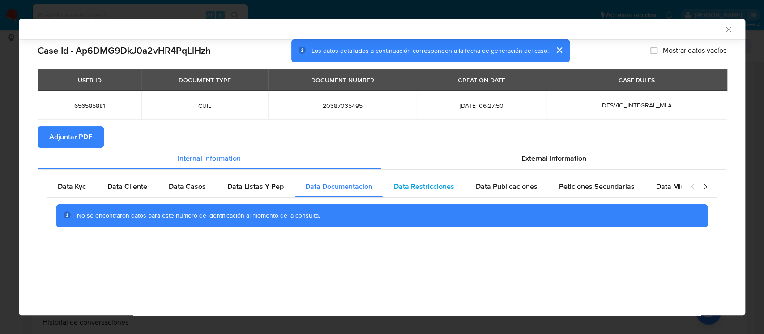
click at [426, 190] on span "Data Restricciones" at bounding box center [424, 186] width 60 height 10
click at [500, 182] on span "Data Publicaciones" at bounding box center [507, 186] width 62 height 10
click at [600, 192] on span "Peticiones Secundarias" at bounding box center [597, 186] width 76 height 10
click at [656, 186] on span "Data Minoridad" at bounding box center [680, 186] width 49 height 10
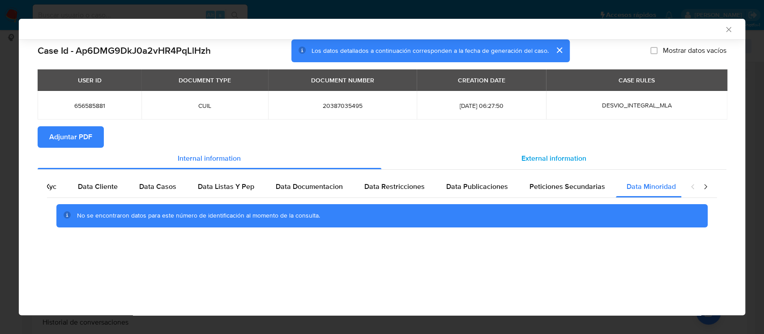
scroll to position [0, 30]
click at [548, 149] on div "External information" at bounding box center [554, 158] width 346 height 21
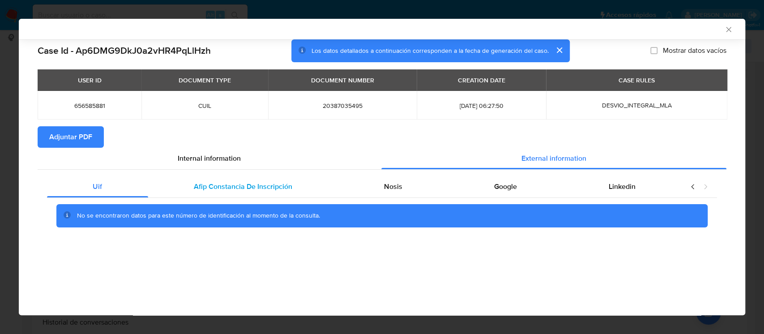
click at [261, 188] on span "Afip Constancia De Inscripción" at bounding box center [243, 186] width 98 height 10
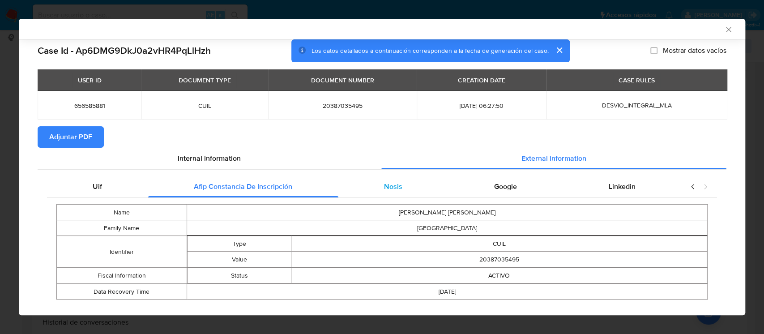
click at [370, 191] on div "Nosis" at bounding box center [393, 186] width 110 height 21
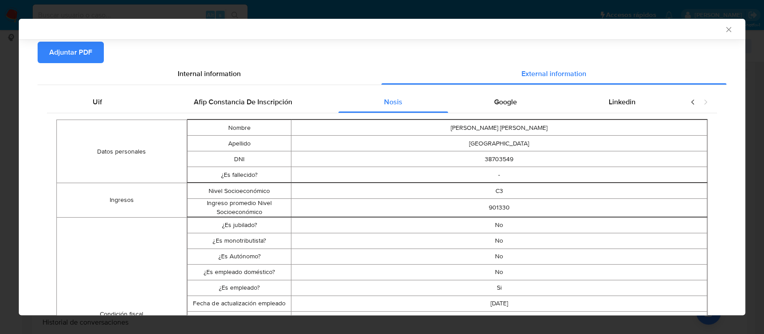
scroll to position [26, 0]
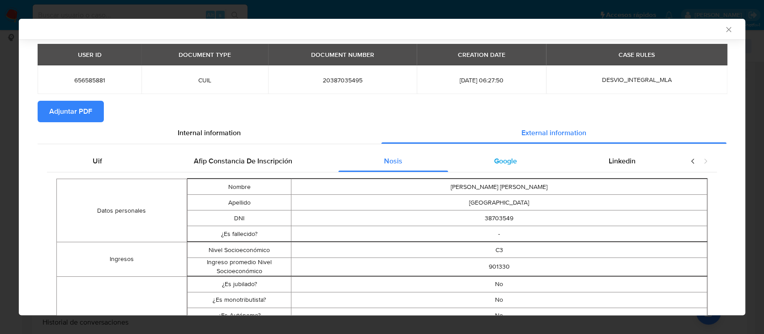
click at [480, 156] on div "Google" at bounding box center [505, 160] width 115 height 21
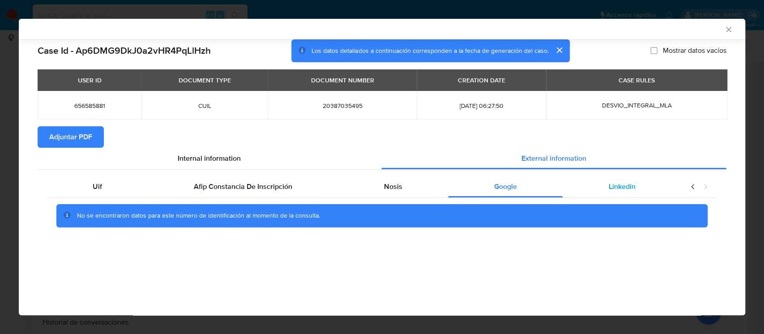
click at [636, 184] on div "Linkedin" at bounding box center [622, 186] width 119 height 21
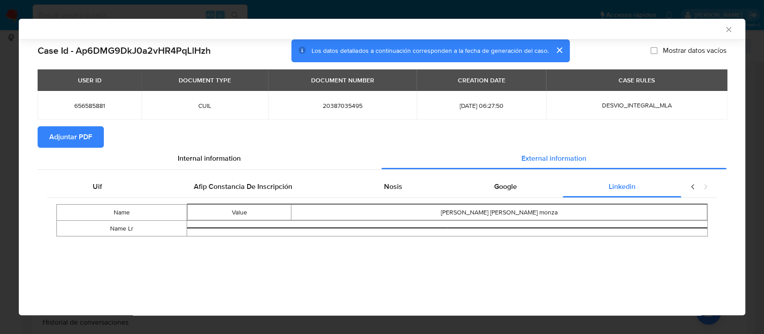
click at [60, 137] on span "Adjuntar PDF" at bounding box center [70, 137] width 43 height 20
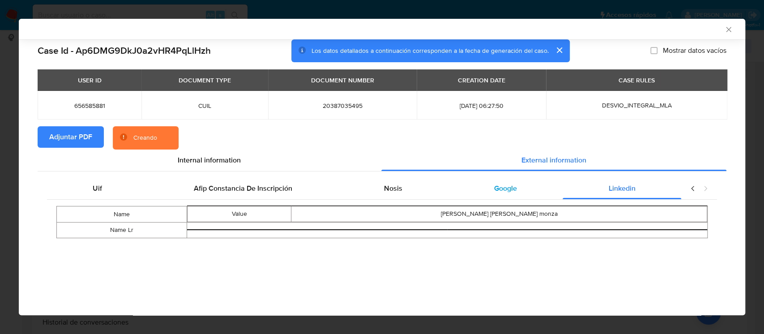
click at [484, 182] on div "Google" at bounding box center [505, 188] width 115 height 21
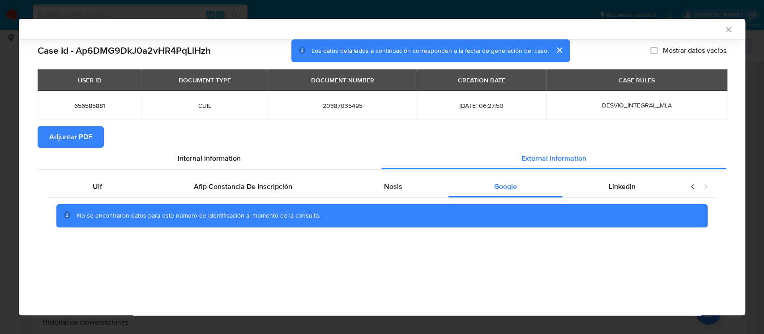
drag, startPoint x: 724, startPoint y: 28, endPoint x: 730, endPoint y: 28, distance: 5.8
click at [727, 28] on icon "Cerrar ventana" at bounding box center [728, 29] width 9 height 9
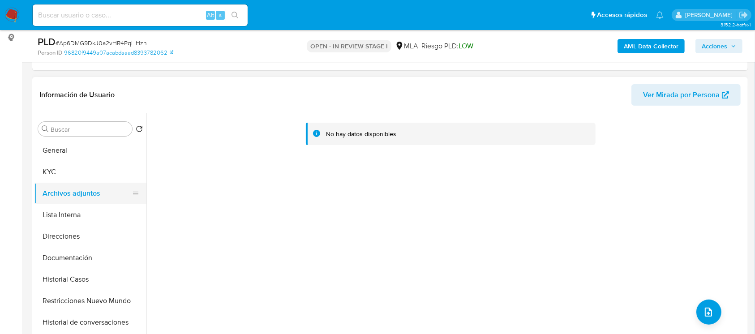
click at [92, 168] on button "KYC" at bounding box center [90, 171] width 112 height 21
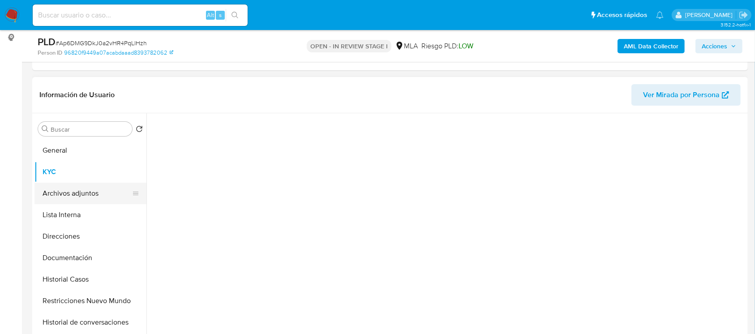
click at [86, 192] on button "Archivos adjuntos" at bounding box center [86, 193] width 105 height 21
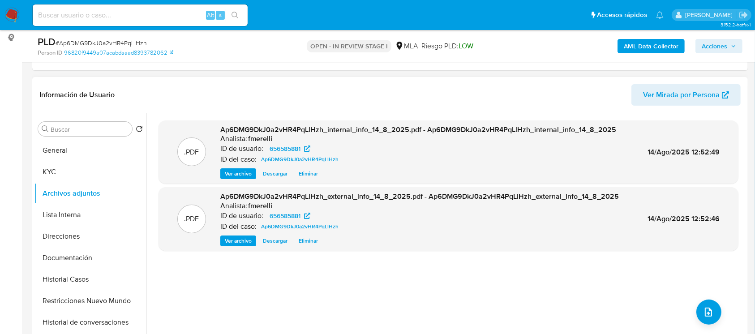
click at [242, 174] on span "Ver archivo" at bounding box center [238, 173] width 27 height 9
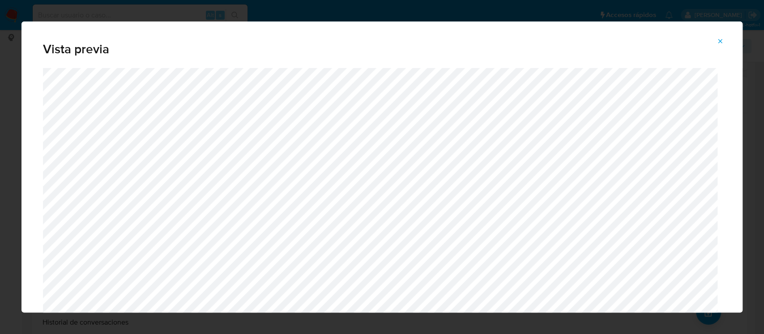
click at [722, 45] on span "Attachment preview" at bounding box center [720, 41] width 7 height 13
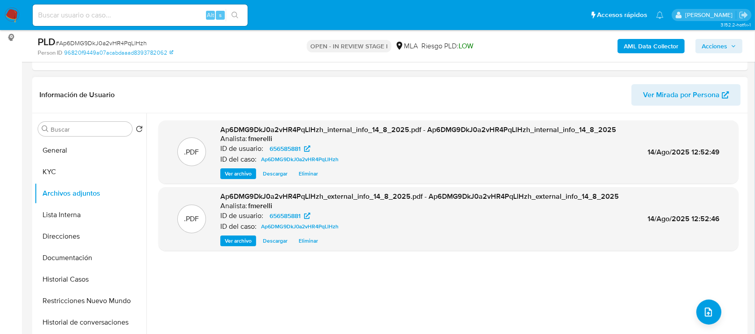
click at [234, 175] on span "Ver archivo" at bounding box center [238, 173] width 27 height 9
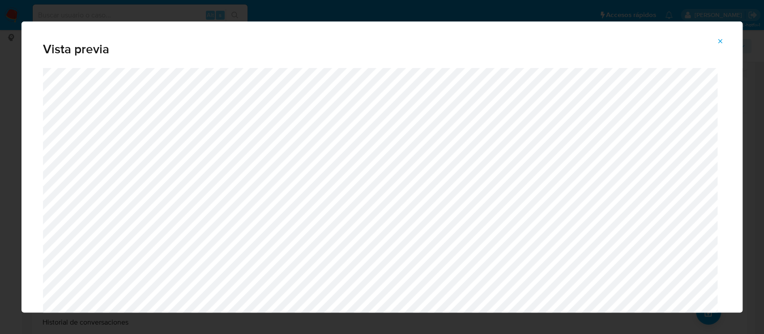
click at [722, 41] on icon "Attachment preview" at bounding box center [720, 41] width 7 height 7
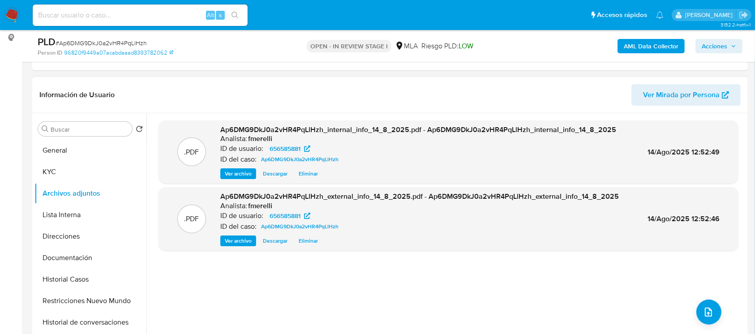
click at [245, 231] on div "Ap6DMG9DkJ0a2vHR4PqLlHzh_external_info_14_8_2025.pdf - Ap6DMG9DkJ0a2vHR4PqLlHzh…" at bounding box center [419, 219] width 398 height 55
click at [245, 238] on span "Ver archivo" at bounding box center [238, 240] width 27 height 9
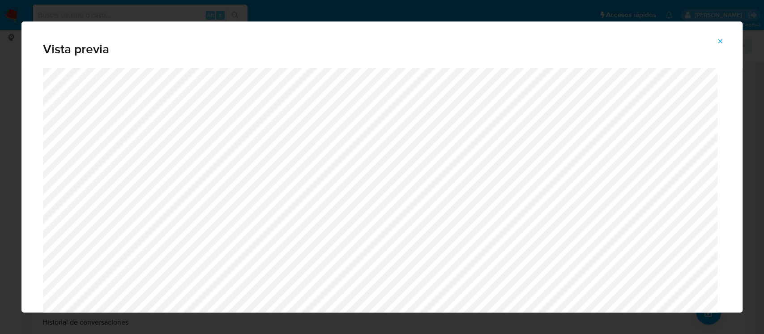
click at [717, 44] on icon "Attachment preview" at bounding box center [720, 41] width 7 height 7
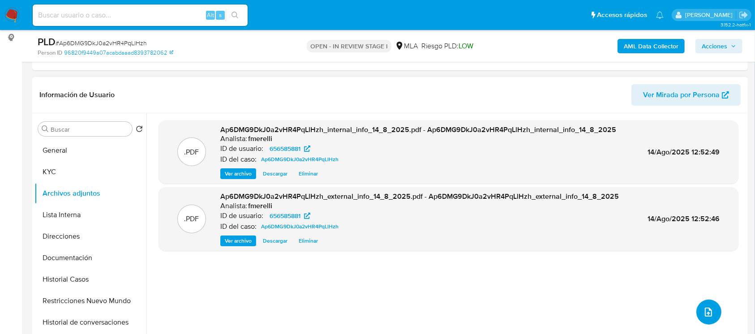
click at [702, 304] on button "upload-file" at bounding box center [708, 311] width 25 height 25
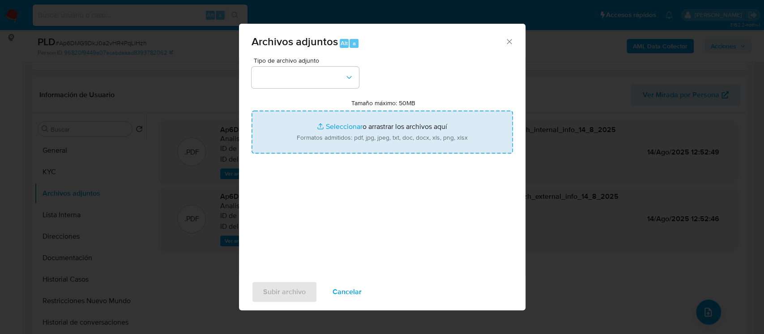
type input "C:\fakepath\NOSIS_Manager_InformeIndividual_20387035495_654927_20250811133801.p…"
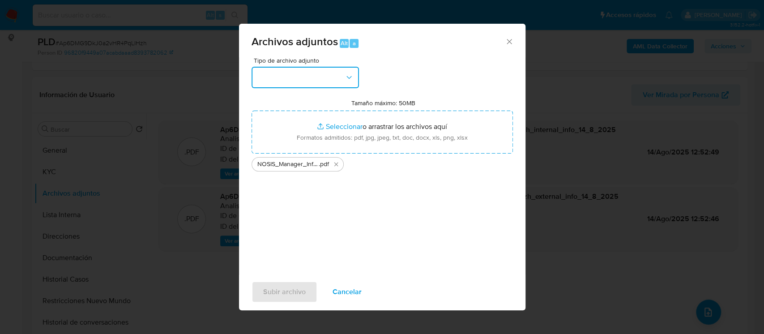
click at [285, 76] on button "button" at bounding box center [305, 77] width 107 height 21
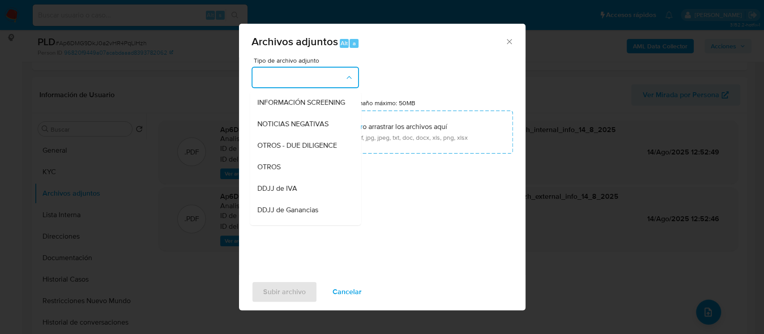
scroll to position [340, 0]
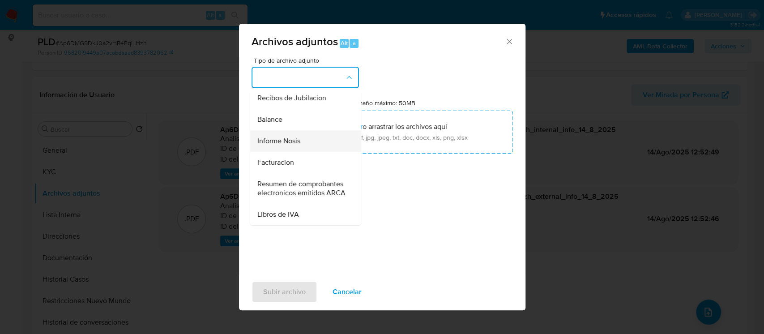
click at [294, 130] on div "Informe Nosis" at bounding box center [302, 140] width 91 height 21
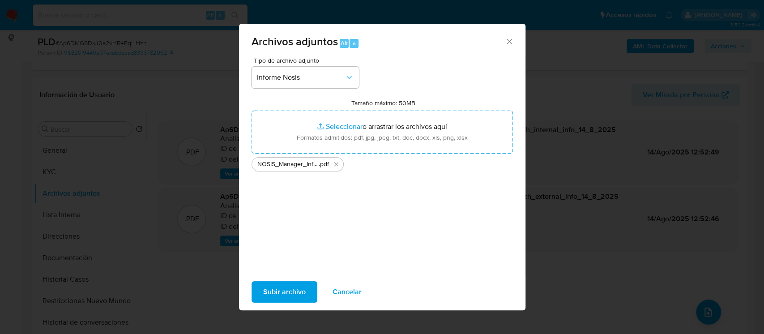
click at [295, 294] on span "Subir archivo" at bounding box center [284, 292] width 43 height 20
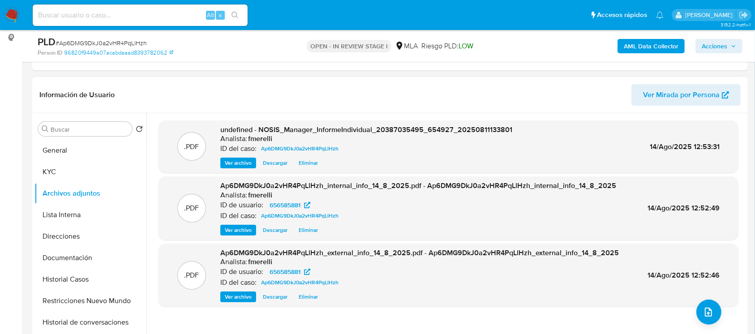
click at [239, 159] on span "Ver archivo" at bounding box center [238, 162] width 27 height 9
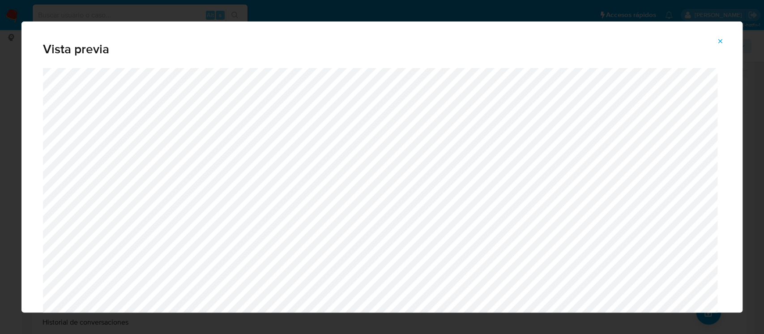
click at [722, 39] on icon "Attachment preview" at bounding box center [720, 41] width 7 height 7
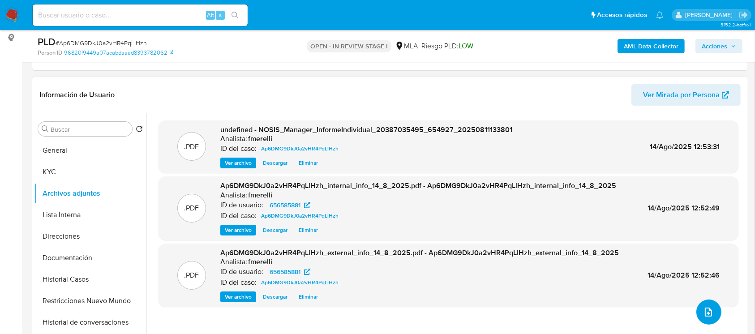
click at [714, 306] on button "upload-file" at bounding box center [708, 311] width 25 height 25
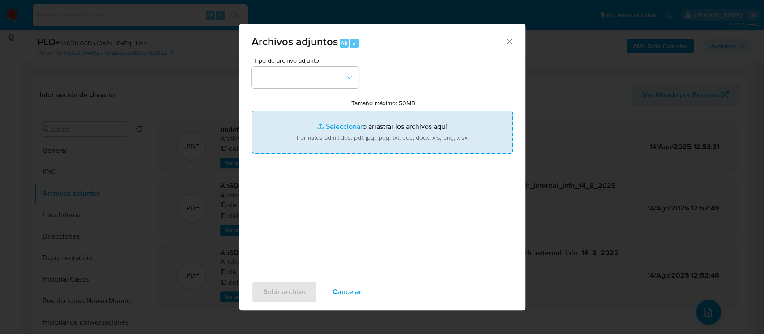
type input "C:\fakepath\Movimientos - User 656585881.xlsx"
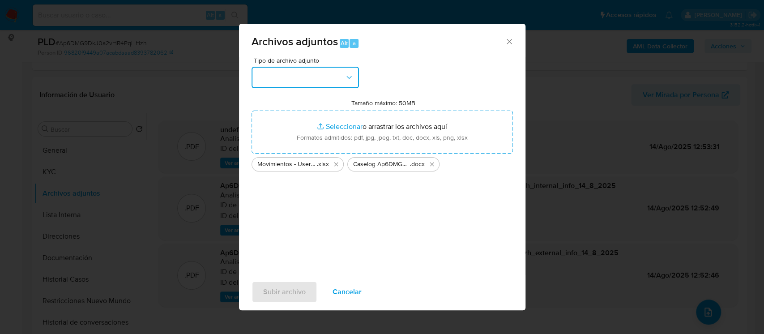
click at [313, 73] on button "button" at bounding box center [305, 77] width 107 height 21
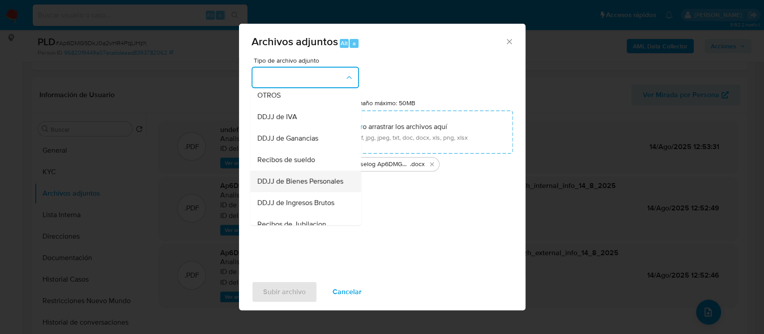
scroll to position [179, 0]
click at [293, 105] on div "OTROS" at bounding box center [302, 94] width 91 height 21
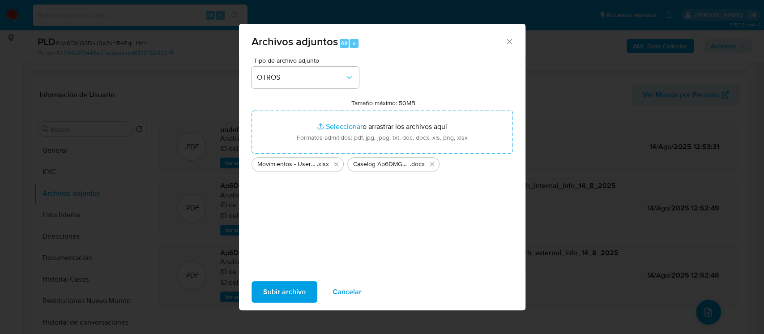
click at [280, 282] on span "Subir archivo" at bounding box center [284, 292] width 43 height 20
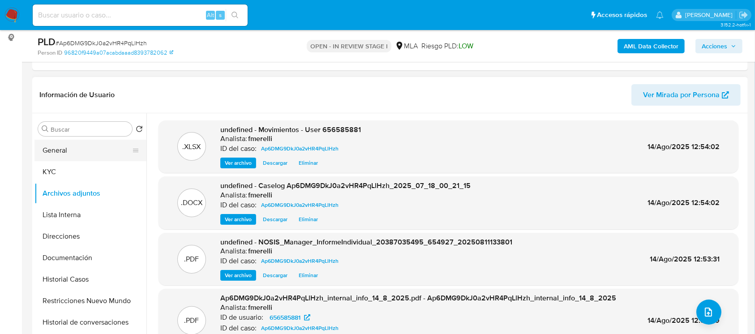
click at [86, 144] on button "General" at bounding box center [86, 150] width 105 height 21
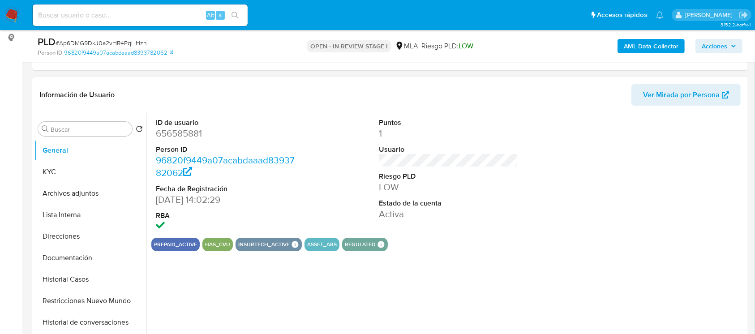
click at [194, 134] on dd "656585881" at bounding box center [226, 133] width 140 height 13
copy dd "656585881"
click at [107, 183] on button "Archivos adjuntos" at bounding box center [86, 193] width 105 height 21
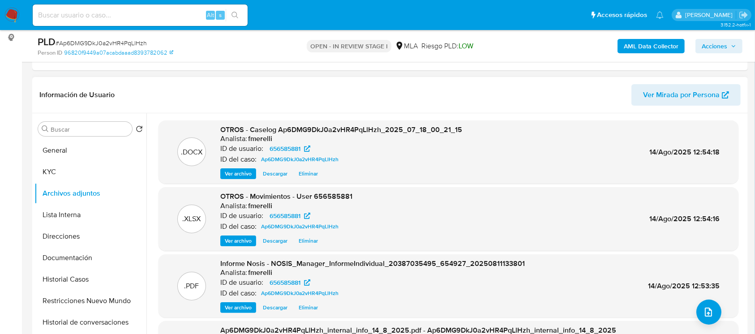
click at [232, 172] on span "Ver archivo" at bounding box center [238, 173] width 27 height 9
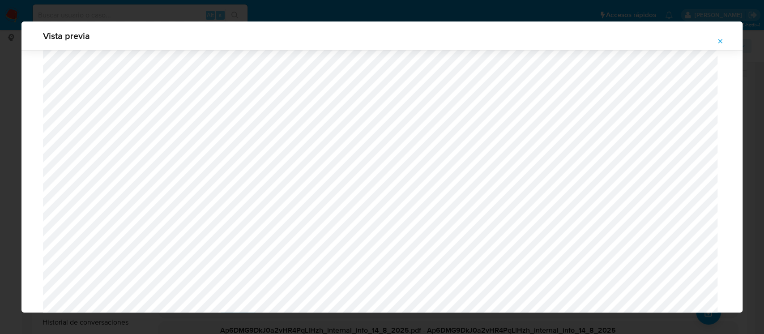
scroll to position [814, 0]
drag, startPoint x: 722, startPoint y: 39, endPoint x: 507, endPoint y: 7, distance: 218.1
click at [722, 39] on icon "Attachment preview" at bounding box center [720, 41] width 7 height 7
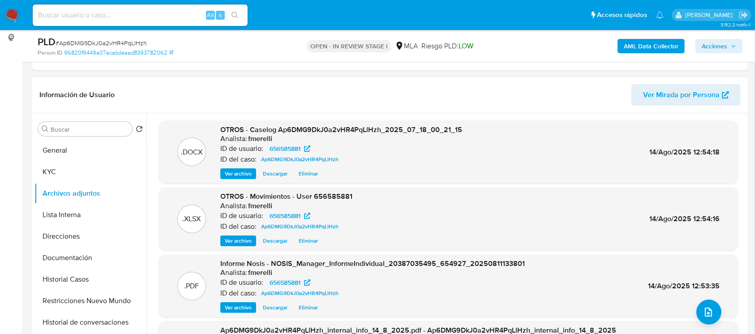
scroll to position [75, 0]
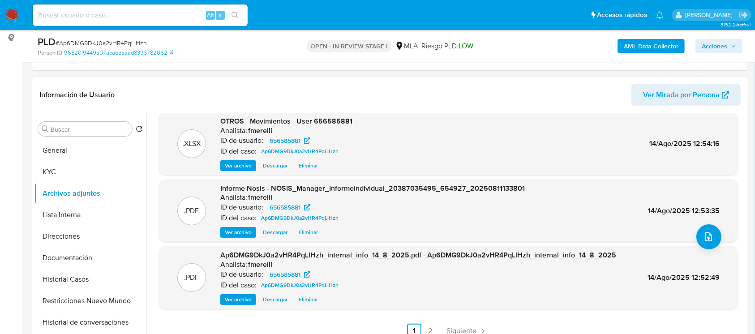
click at [454, 327] on span "Siguiente" at bounding box center [461, 330] width 30 height 7
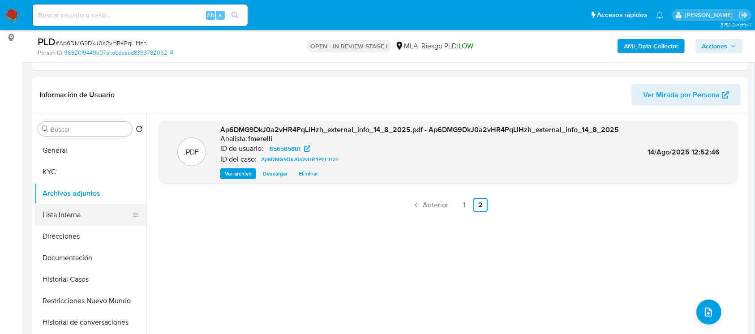
click at [54, 214] on button "Lista Interna" at bounding box center [86, 214] width 105 height 21
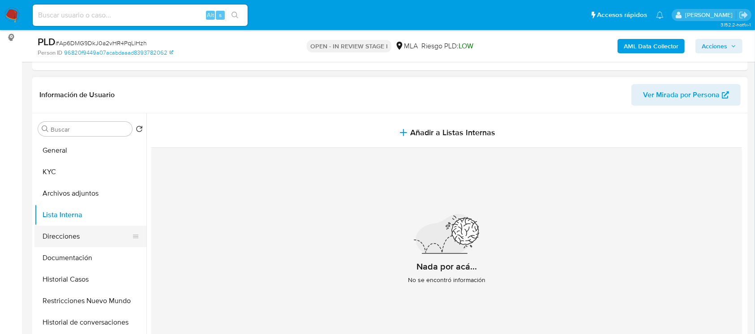
click at [58, 240] on button "Direcciones" at bounding box center [86, 236] width 105 height 21
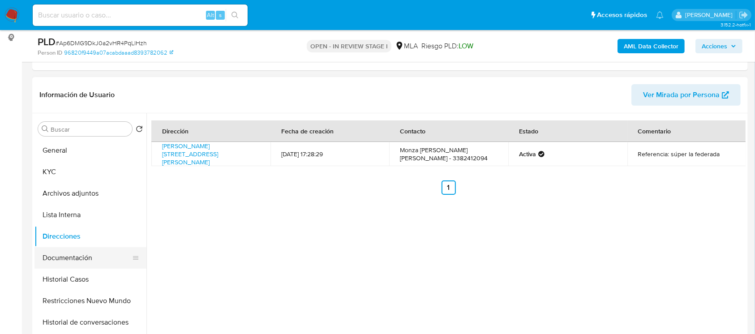
click at [59, 261] on button "Documentación" at bounding box center [86, 257] width 105 height 21
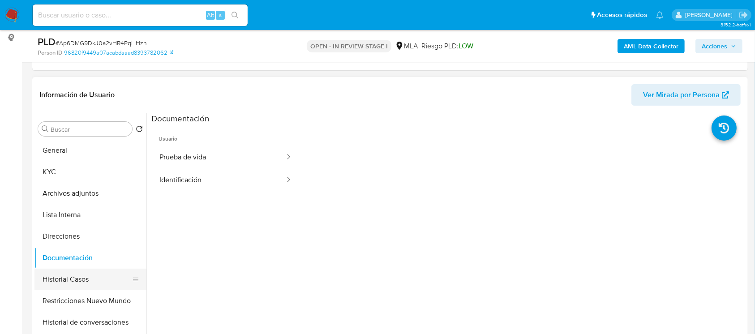
click at [66, 278] on button "Historial Casos" at bounding box center [86, 279] width 105 height 21
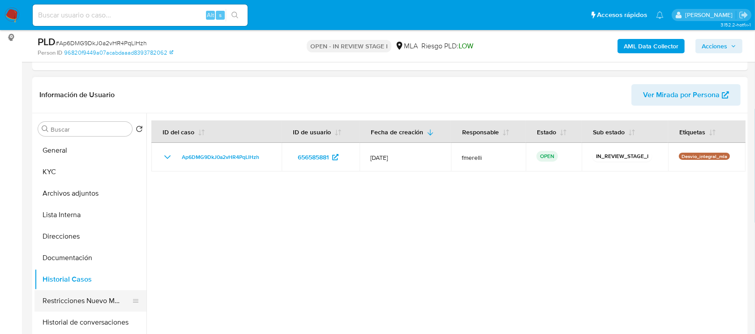
click at [73, 303] on button "Restricciones Nuevo Mundo" at bounding box center [86, 300] width 105 height 21
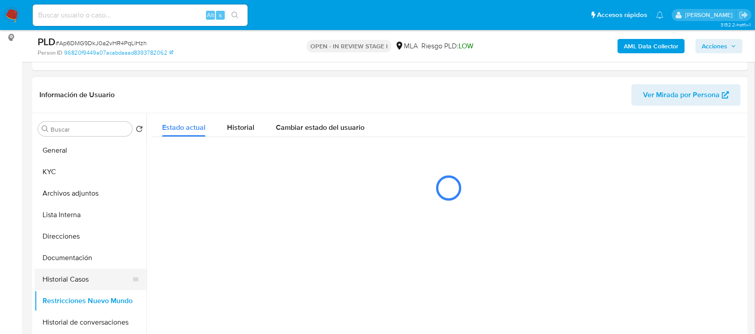
scroll to position [60, 0]
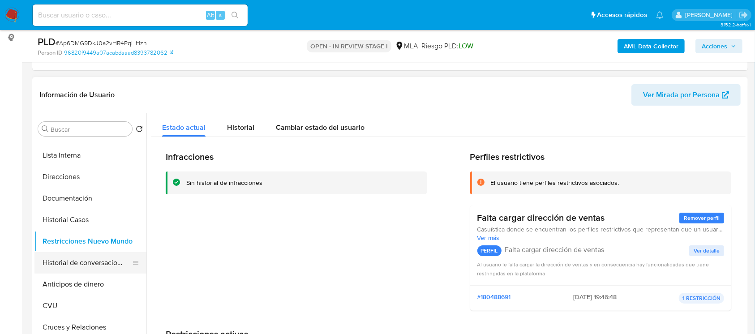
click at [75, 268] on button "Historial de conversaciones" at bounding box center [86, 262] width 105 height 21
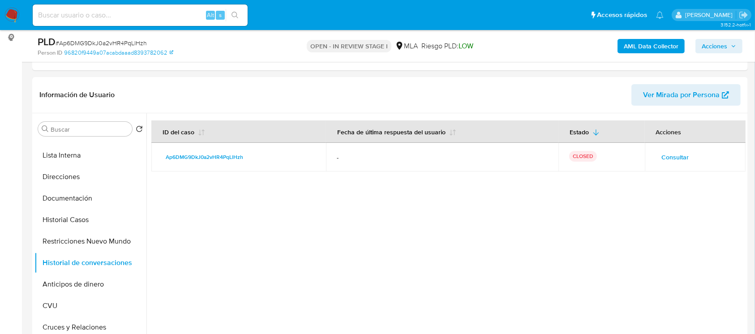
click at [723, 43] on span "Acciones" at bounding box center [714, 46] width 26 height 14
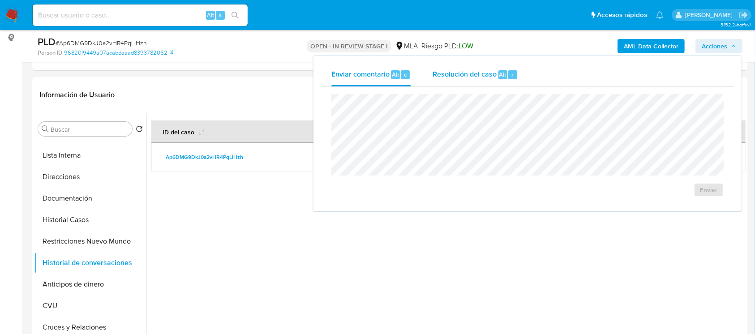
click at [476, 77] on span "Resolución del caso" at bounding box center [464, 74] width 64 height 10
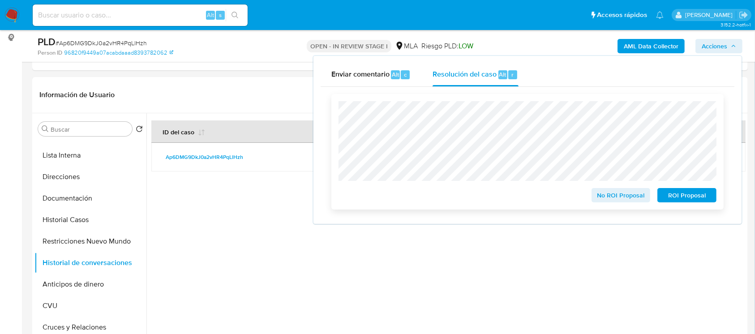
click at [621, 195] on span "No ROI Proposal" at bounding box center [621, 195] width 47 height 13
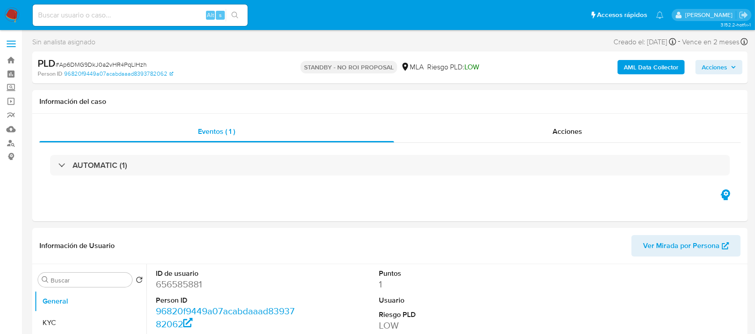
select select "10"
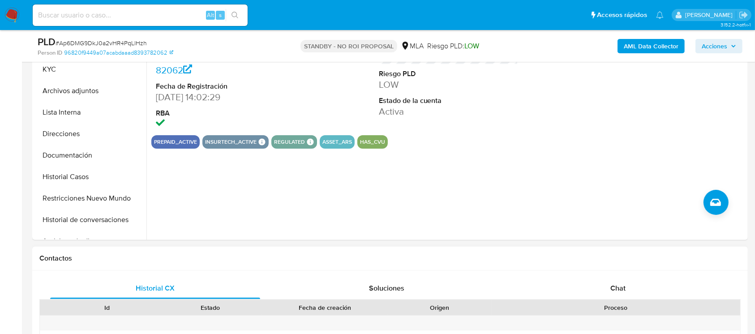
scroll to position [239, 0]
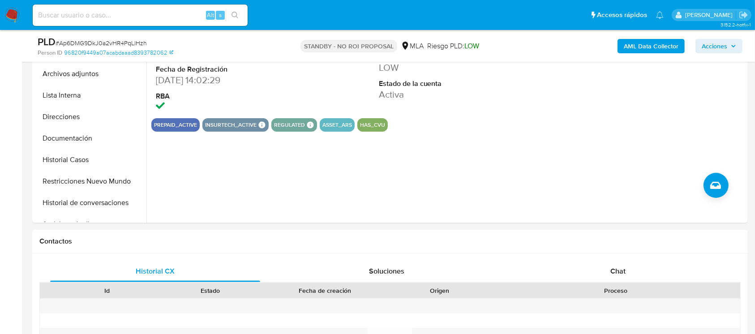
click at [156, 13] on input at bounding box center [140, 15] width 215 height 12
paste input "VVh3T7YjrKdhO80T6lta4GvN"
type input "VVh3T7YjrKdhO80T6lta4GvN"
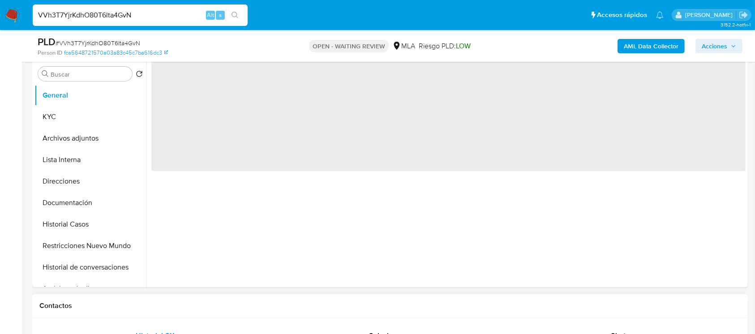
scroll to position [298, 0]
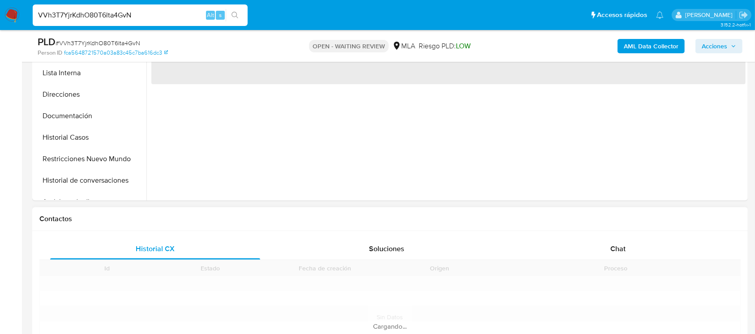
click at [583, 234] on div "Historial CX Soluciones Chat Id Estado Fecha de creación Origen Proceso Anterio…" at bounding box center [389, 306] width 715 height 151
click at [574, 246] on div "Chat" at bounding box center [618, 248] width 210 height 21
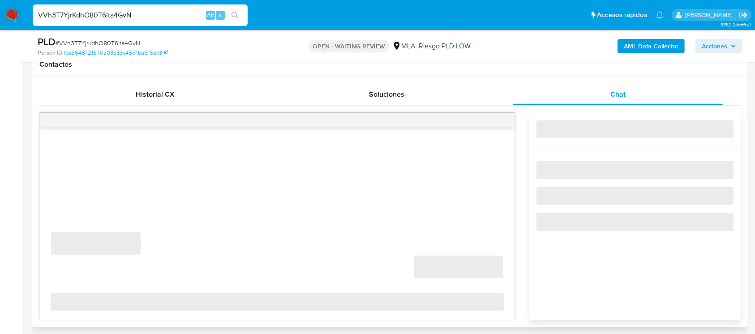
scroll to position [418, 0]
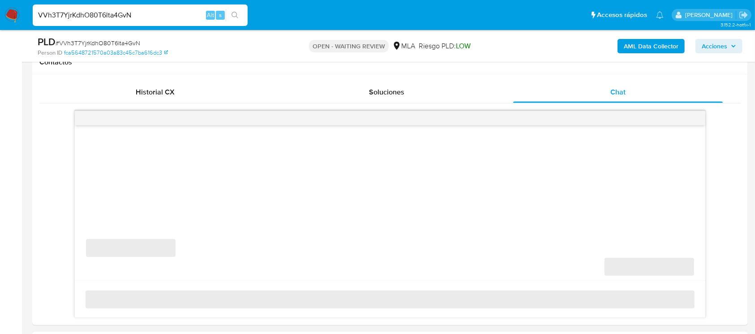
select select "10"
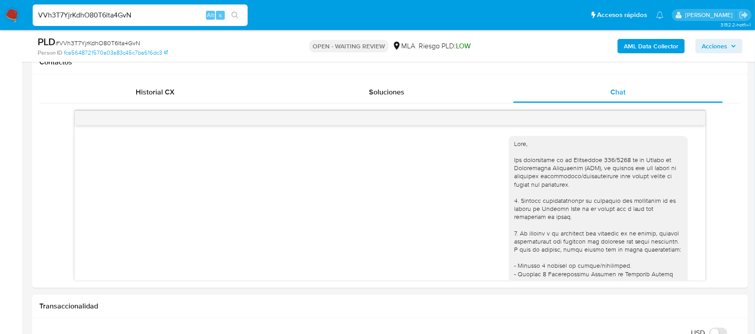
scroll to position [1151, 0]
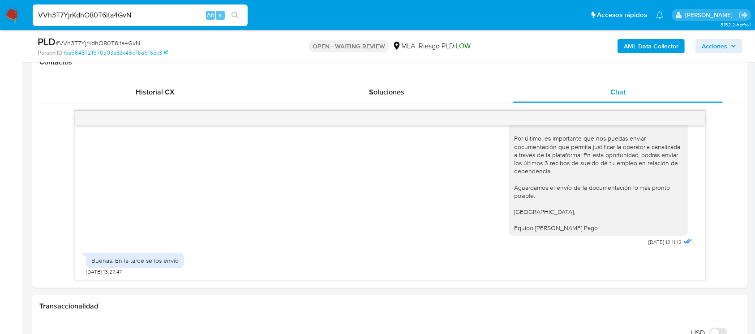
click at [133, 7] on div "VVh3T7YjrKdhO80T6lta4GvN Alt s" at bounding box center [140, 14] width 215 height 21
click at [137, 16] on input "VVh3T7YjrKdhO80T6lta4GvN" at bounding box center [140, 15] width 215 height 12
paste input "f5wRg2xJ7CStQPHWv4uhXUsf"
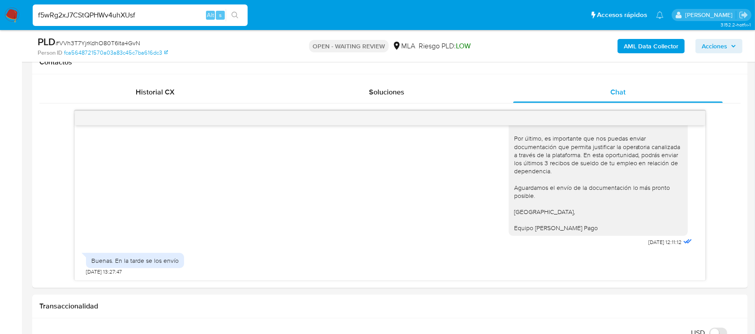
type input "f5wRg2xJ7CStQPHWv4uhXUsf"
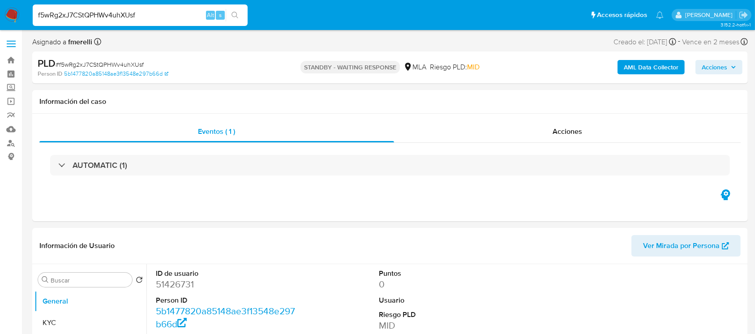
select select "10"
click at [167, 16] on input "f5wRg2xJ7CStQPHWv4uhXUsf" at bounding box center [140, 15] width 215 height 12
paste input "aur3b11sfMwGZx7ostVDX9Xi"
type input "aur3b11sfMwGZx7ostVDX9Xi"
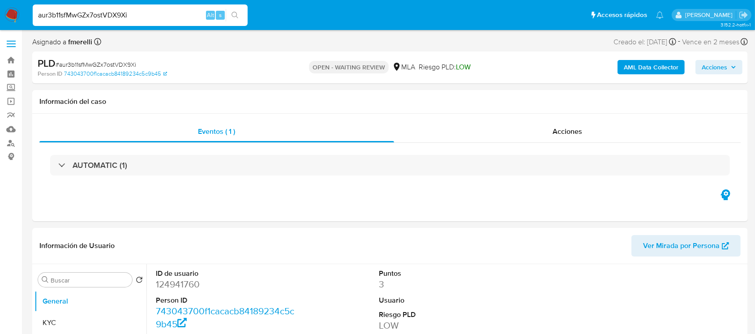
select select "10"
click at [156, 13] on input "aur3b11sfMwGZx7ostVDX9Xi" at bounding box center [140, 15] width 215 height 12
paste input "2UV69D8UlP2X6mW1lUoGNLcq"
type input "2UV69D8UlP2X6mW1lUoGNLcq"
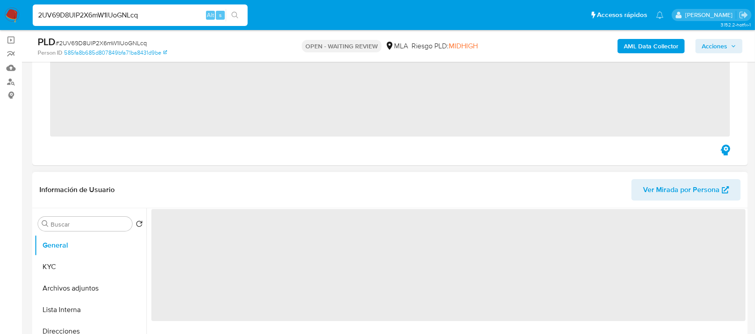
scroll to position [119, 0]
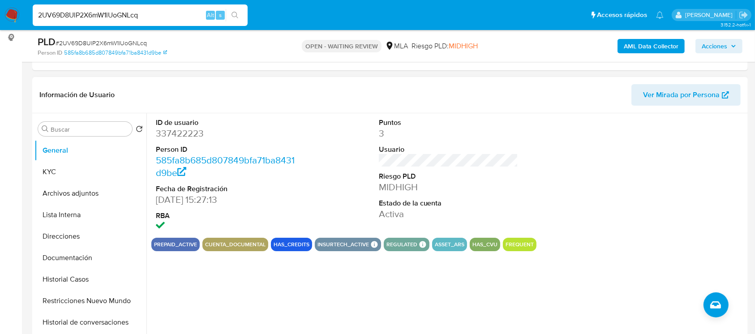
select select "10"
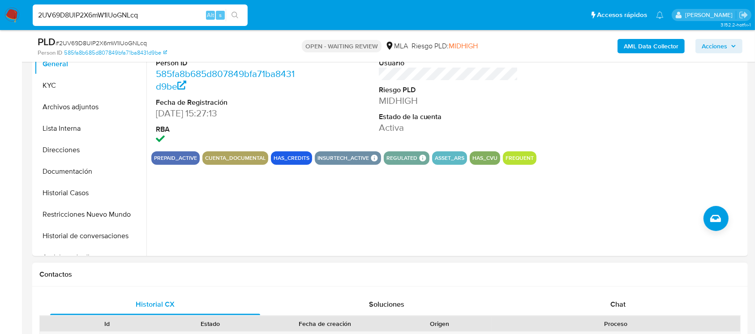
scroll to position [358, 0]
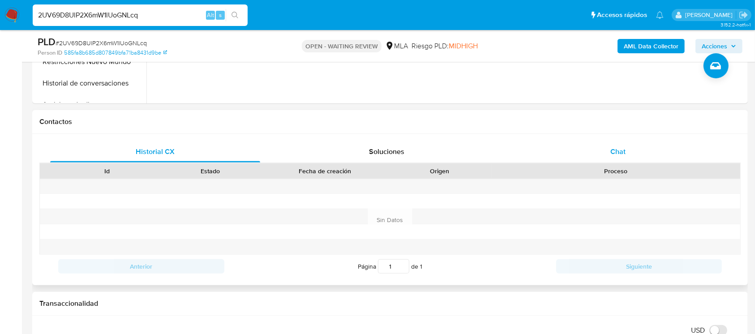
click at [606, 151] on div "Chat" at bounding box center [618, 151] width 210 height 21
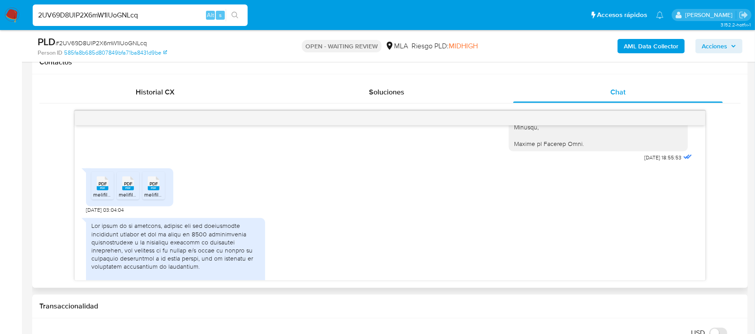
scroll to position [1175, 0]
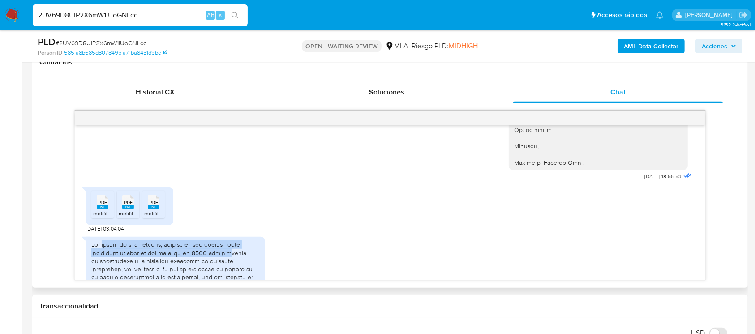
drag, startPoint x: 102, startPoint y: 260, endPoint x: 233, endPoint y: 268, distance: 131.4
click at [233, 268] on div at bounding box center [175, 333] width 168 height 187
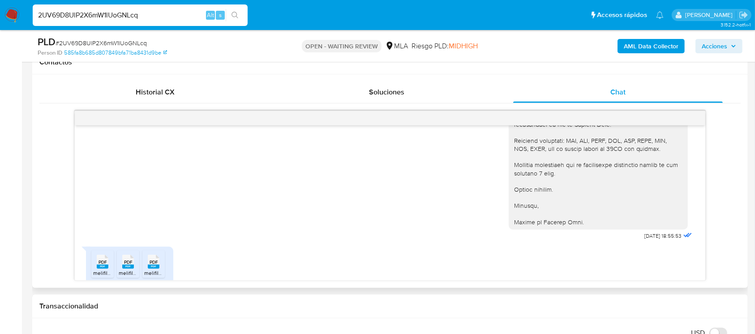
scroll to position [1235, 0]
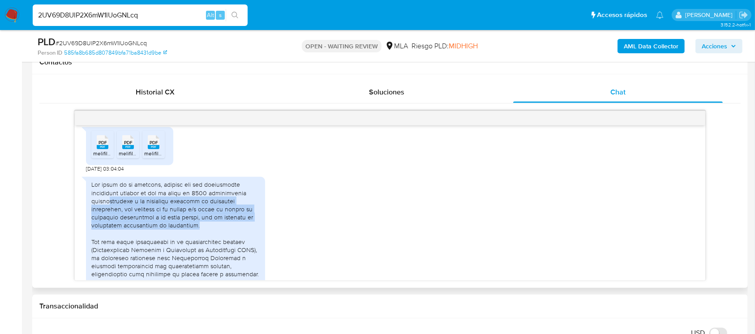
drag, startPoint x: 107, startPoint y: 217, endPoint x: 188, endPoint y: 245, distance: 85.5
click at [188, 245] on div at bounding box center [175, 273] width 168 height 187
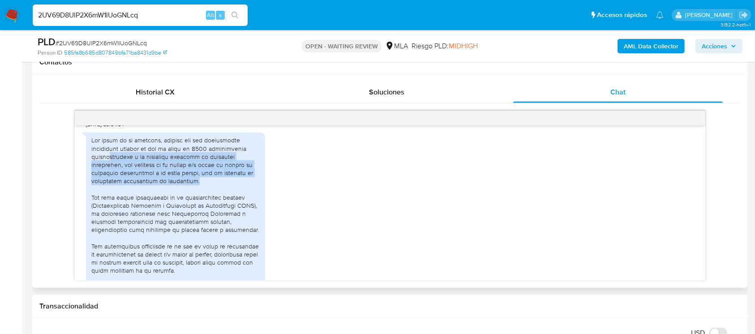
scroll to position [1295, 0]
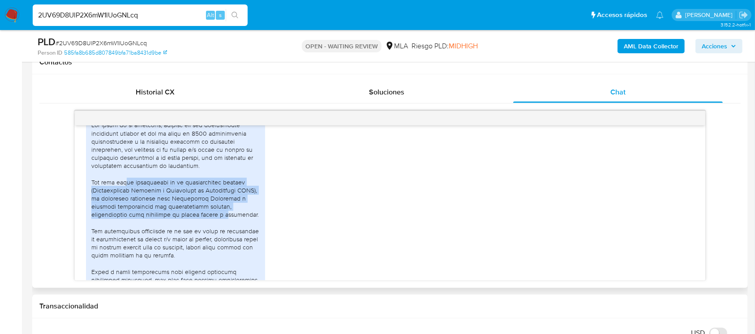
drag, startPoint x: 127, startPoint y: 197, endPoint x: 167, endPoint y: 236, distance: 55.7
click at [174, 234] on div at bounding box center [175, 214] width 168 height 187
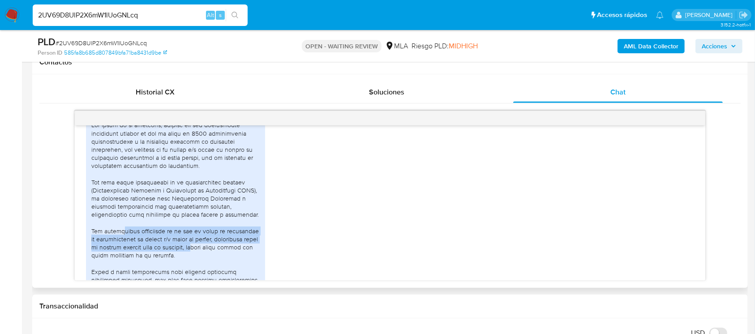
drag, startPoint x: 122, startPoint y: 246, endPoint x: 207, endPoint y: 278, distance: 90.4
click at [207, 278] on div at bounding box center [175, 214] width 168 height 187
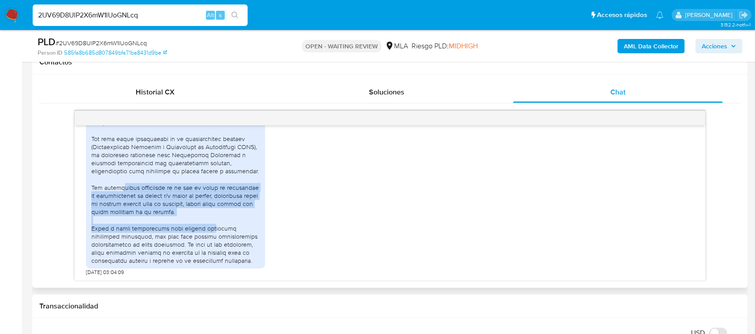
scroll to position [1354, 0]
click at [100, 209] on div at bounding box center [175, 170] width 168 height 187
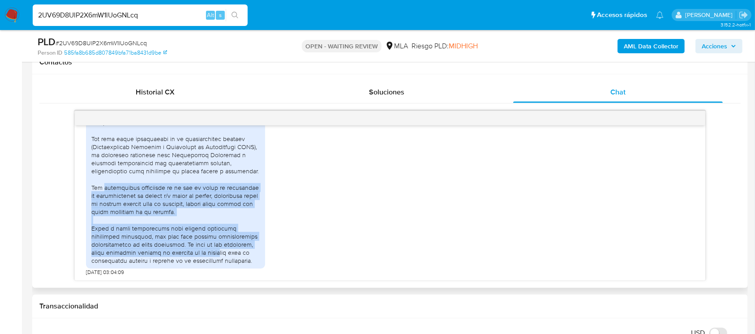
drag, startPoint x: 105, startPoint y: 191, endPoint x: 217, endPoint y: 255, distance: 128.7
click at [217, 255] on div at bounding box center [175, 170] width 168 height 187
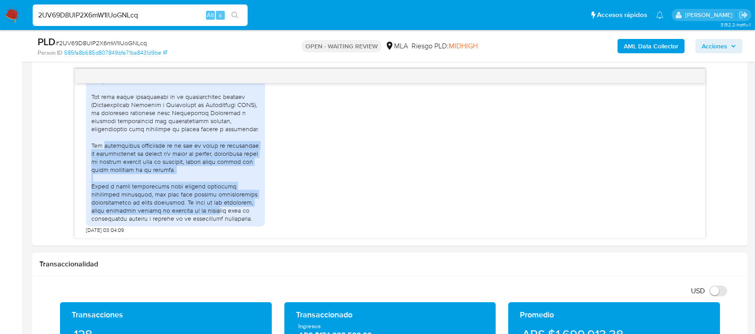
scroll to position [537, 0]
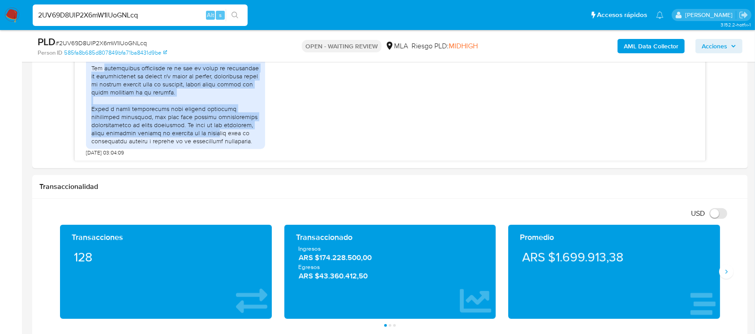
click at [162, 20] on input "2UV69D8UlP2X6mW1lUoGNLcq" at bounding box center [140, 15] width 215 height 12
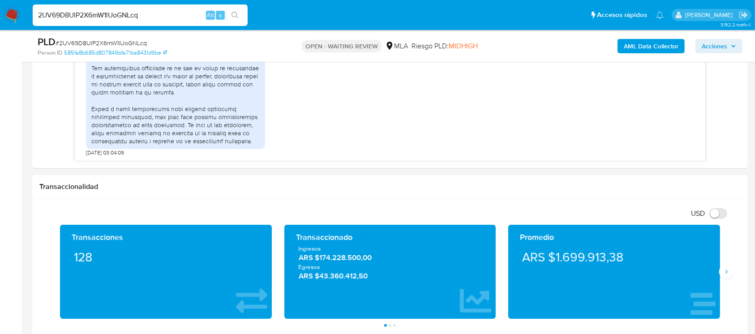
click at [162, 19] on input "2UV69D8UlP2X6mW1lUoGNLcq" at bounding box center [140, 15] width 215 height 12
paste input "cZXpDuz1qcABen0gnBjQnihj"
type input "cZXpDuz1qcABen0gnBjQnihj"
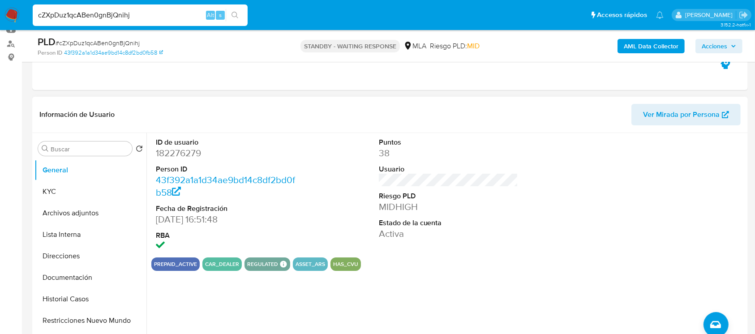
scroll to position [179, 0]
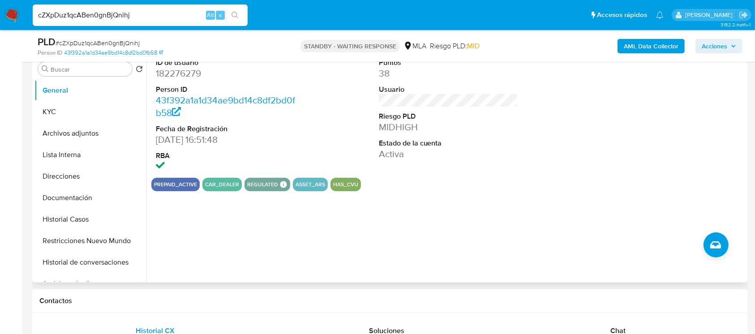
select select "10"
click at [582, 331] on div "Chat" at bounding box center [618, 330] width 210 height 21
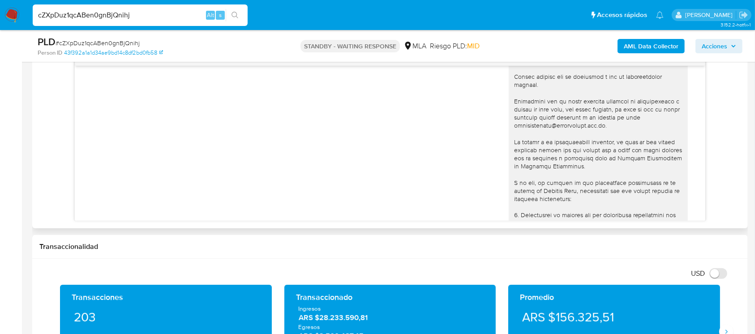
scroll to position [405, 0]
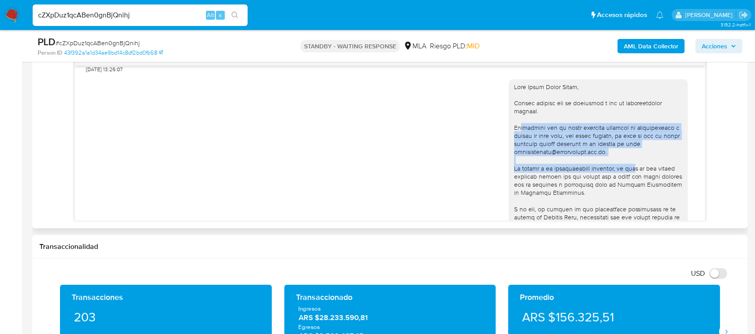
drag, startPoint x: 520, startPoint y: 126, endPoint x: 622, endPoint y: 167, distance: 109.7
click at [622, 167] on div at bounding box center [598, 290] width 168 height 415
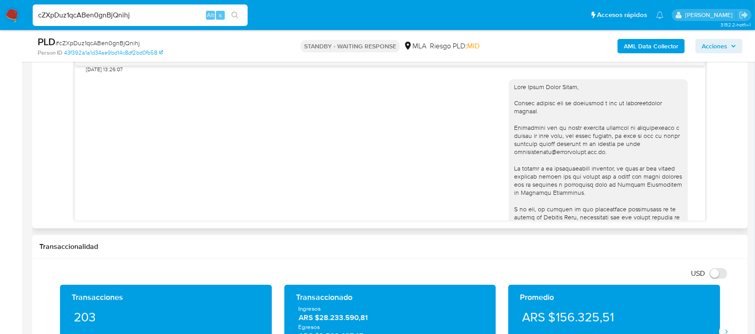
click at [598, 174] on div at bounding box center [598, 290] width 168 height 415
click at [104, 11] on input "cZXpDuz1qcABen0gnBjQnihj" at bounding box center [140, 15] width 215 height 12
paste input "UKhJiMfIxFYTsjJ0gEeFHn7r"
type input "UKhJiMfIxFYTsjJ0gEeFHn7r"
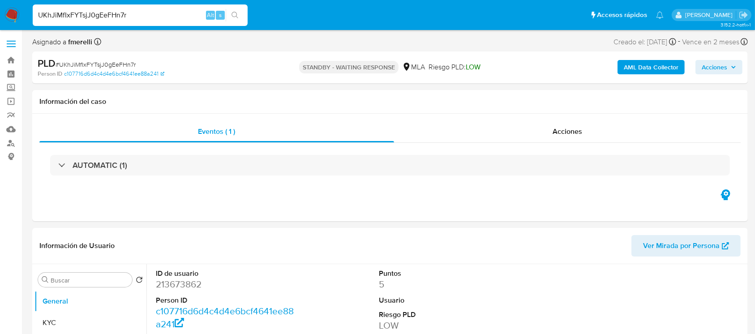
select select "10"
click at [15, 17] on img at bounding box center [11, 15] width 15 height 15
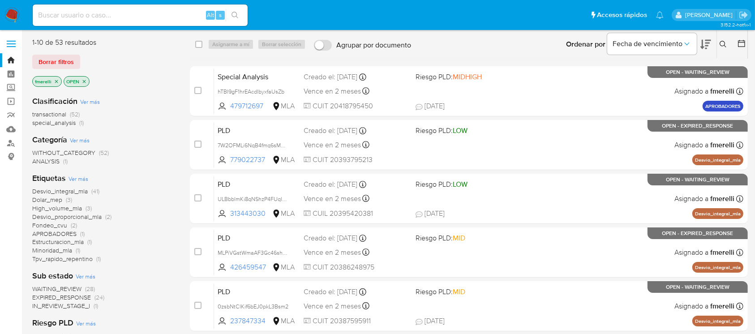
click at [722, 37] on div "Ingrese ID de usuario o caso Buscar Borrar filtros" at bounding box center [723, 44] width 15 height 28
click at [720, 46] on icon at bounding box center [722, 44] width 7 height 7
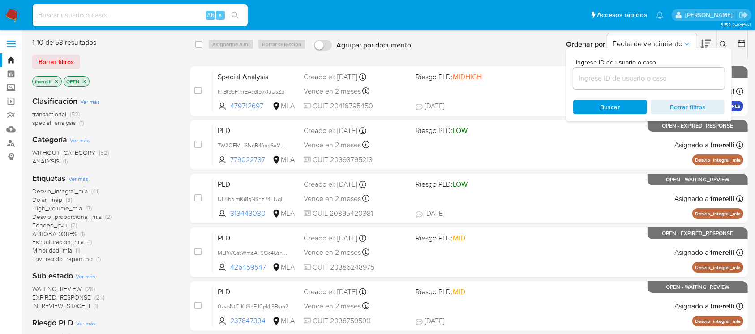
click at [652, 77] on input at bounding box center [648, 79] width 151 height 12
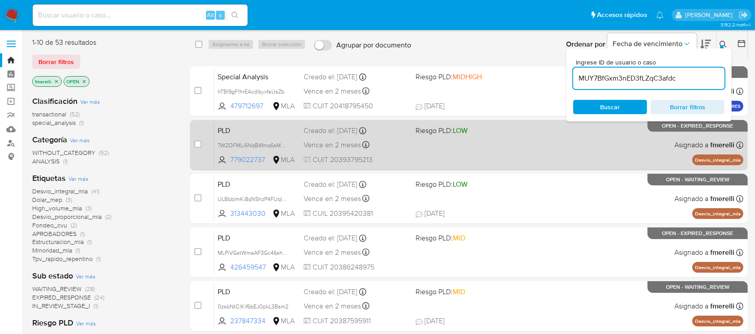
type input "MUY7BfGxm3nED3fLZqC3afdc"
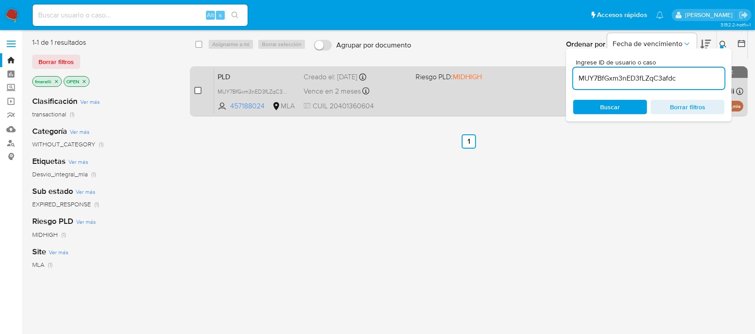
click at [201, 90] on input "checkbox" at bounding box center [197, 90] width 7 height 7
checkbox input "true"
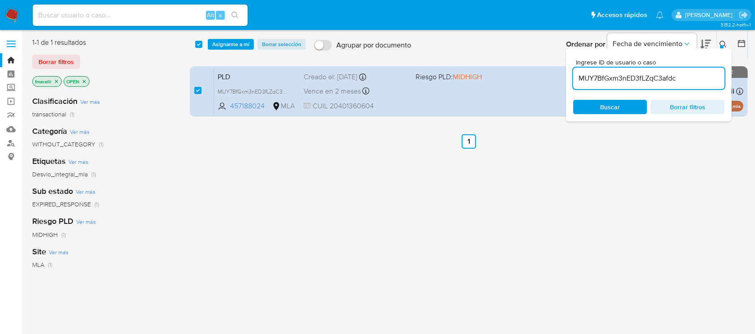
click at [224, 51] on div "select-all-cases-checkbox Asignarme a mí Borrar selección Agrupar por documento…" at bounding box center [469, 44] width 558 height 28
click at [232, 45] on span "Asignarme a mí" at bounding box center [230, 44] width 37 height 9
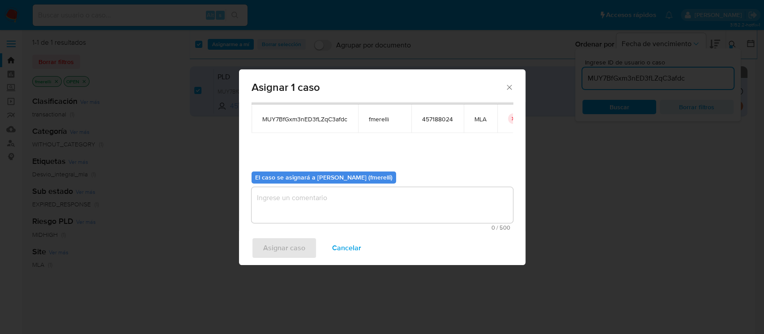
scroll to position [46, 0]
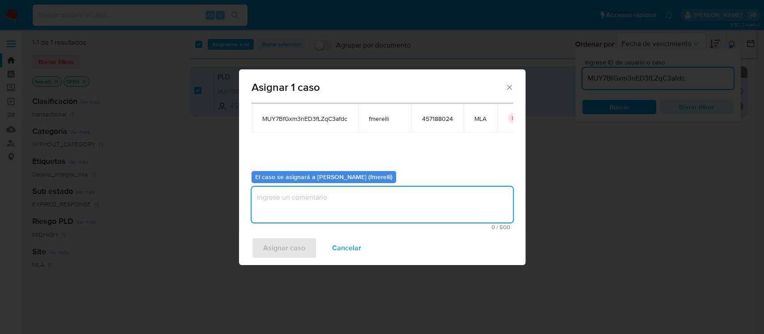
click at [313, 204] on textarea "assign-modal" at bounding box center [382, 205] width 261 height 36
click at [286, 247] on span "Asignar caso" at bounding box center [284, 248] width 42 height 20
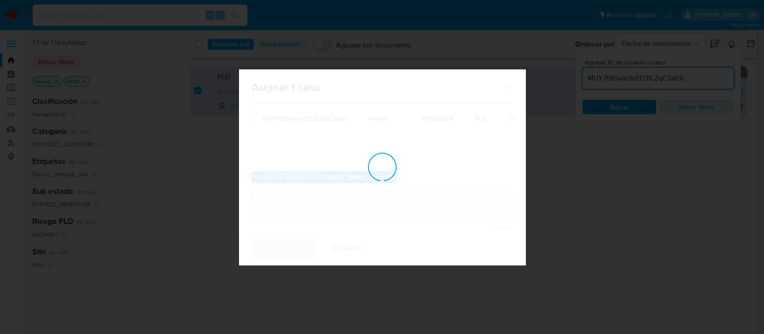
checkbox input "false"
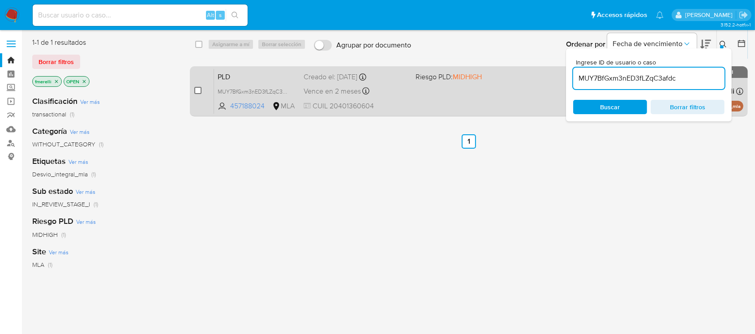
drag, startPoint x: 195, startPoint y: 85, endPoint x: 196, endPoint y: 91, distance: 6.9
click at [195, 85] on div "case-item-checkbox No es posible asignar el caso" at bounding box center [204, 90] width 20 height 45
click at [196, 93] on input "checkbox" at bounding box center [197, 90] width 7 height 7
checkbox input "true"
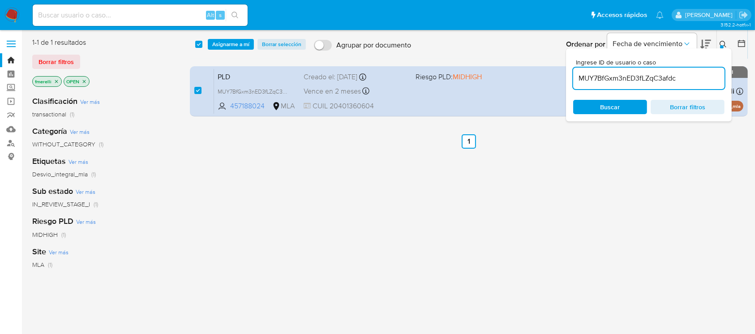
click at [240, 43] on span "Asignarme a mí" at bounding box center [230, 44] width 37 height 9
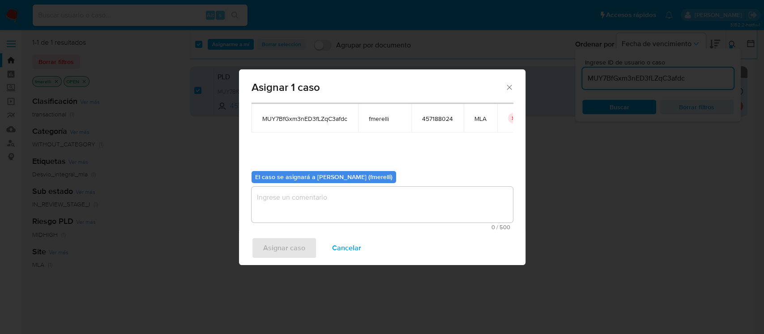
click at [348, 209] on textarea "assign-modal" at bounding box center [382, 205] width 261 height 36
click at [301, 243] on span "Asignar caso" at bounding box center [284, 248] width 42 height 20
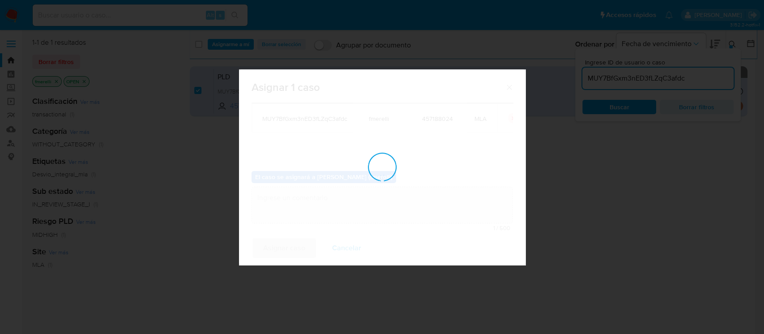
checkbox input "false"
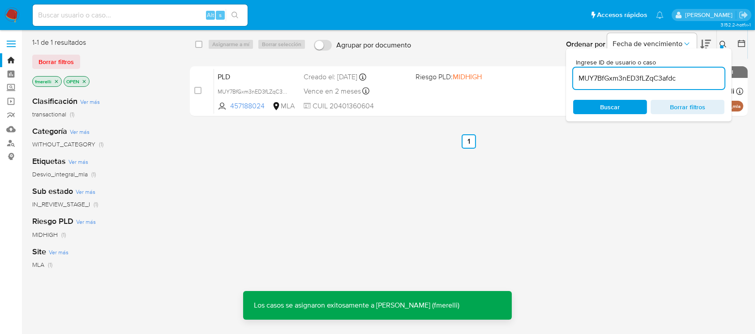
click at [405, 91] on div "Vence en 2 meses Vence el [DATE] 03:08:05" at bounding box center [355, 91] width 104 height 12
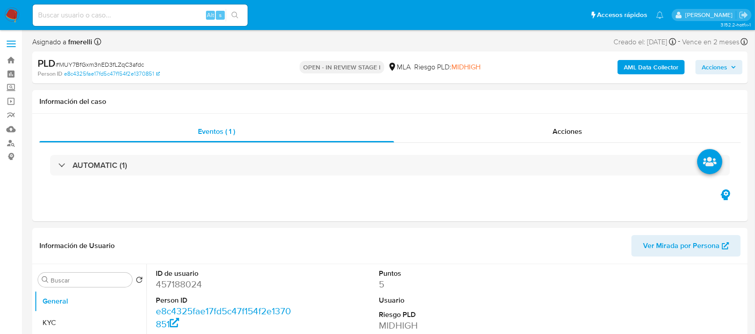
select select "10"
drag, startPoint x: 262, startPoint y: 206, endPoint x: 244, endPoint y: 222, distance: 23.5
click at [262, 206] on div "Eventos ( 1 ) Acciones AUTOMATIC (1)" at bounding box center [389, 167] width 715 height 107
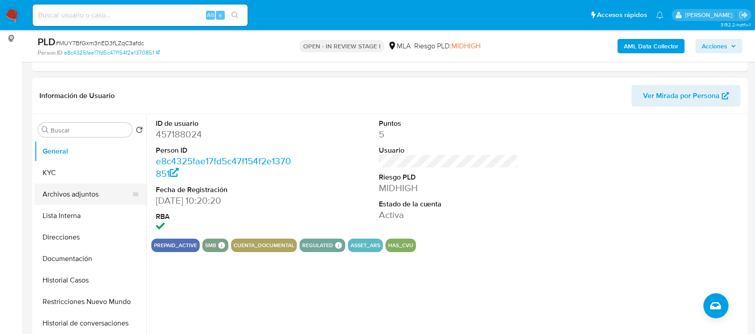
scroll to position [119, 0]
click at [95, 189] on button "Archivos adjuntos" at bounding box center [86, 193] width 105 height 21
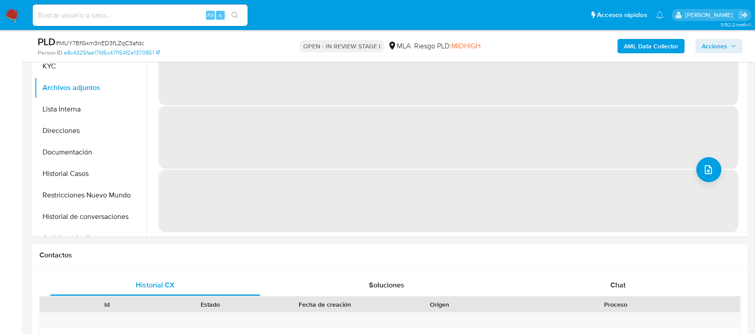
scroll to position [298, 0]
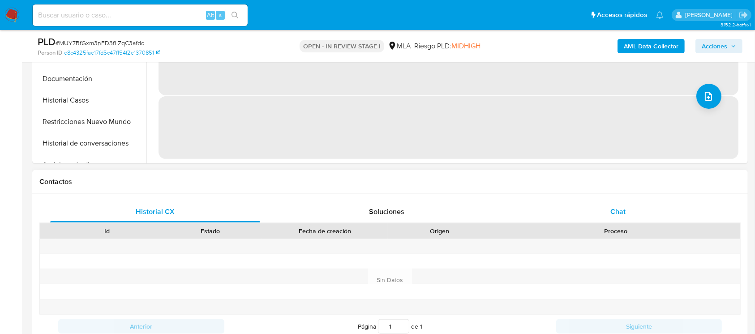
click at [619, 213] on span "Chat" at bounding box center [617, 211] width 15 height 10
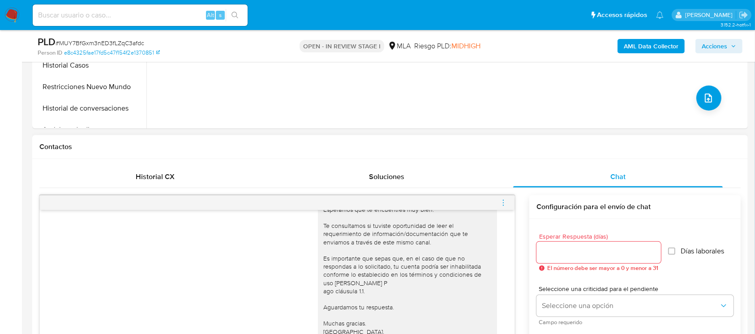
scroll to position [358, 0]
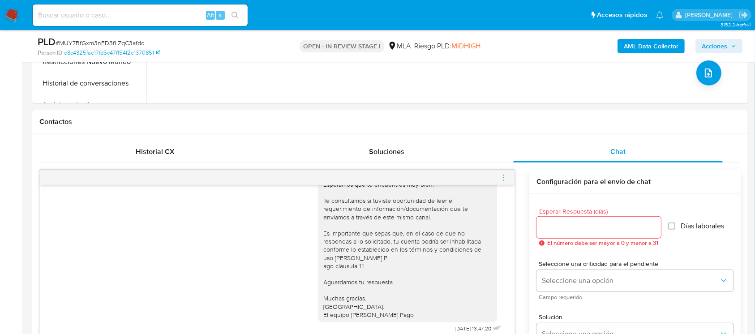
drag, startPoint x: 504, startPoint y: 181, endPoint x: 469, endPoint y: 178, distance: 35.0
click at [503, 179] on icon "menu-action" at bounding box center [503, 178] width 8 height 8
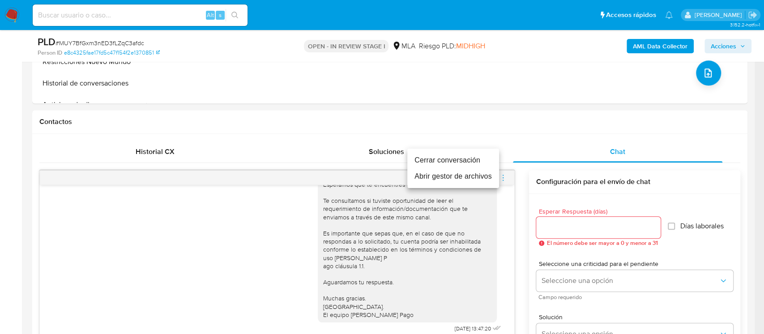
click at [438, 158] on li "Cerrar conversación" at bounding box center [453, 160] width 92 height 16
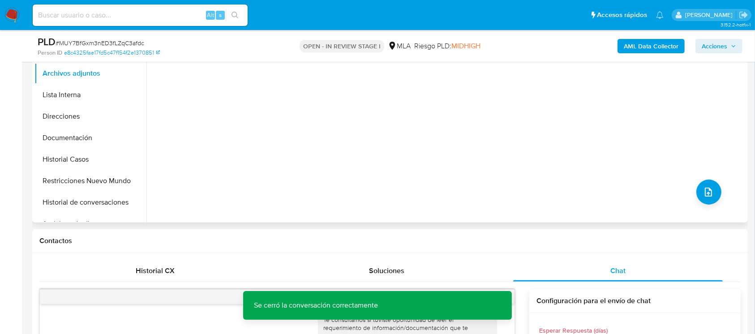
scroll to position [239, 0]
click at [89, 184] on button "Restricciones Nuevo Mundo" at bounding box center [86, 181] width 105 height 21
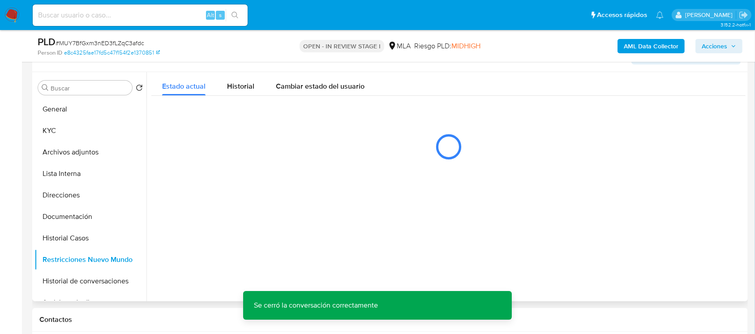
scroll to position [179, 0]
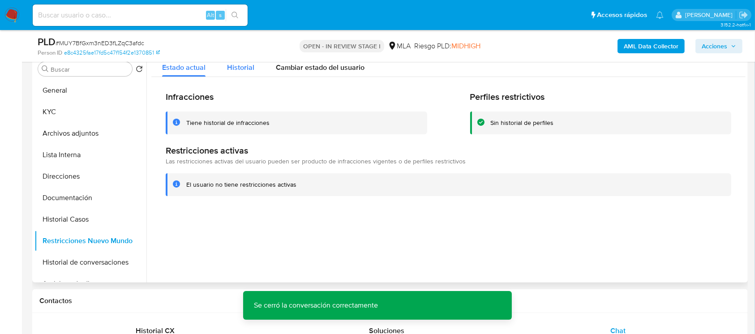
click at [234, 66] on span "Historial" at bounding box center [240, 67] width 27 height 10
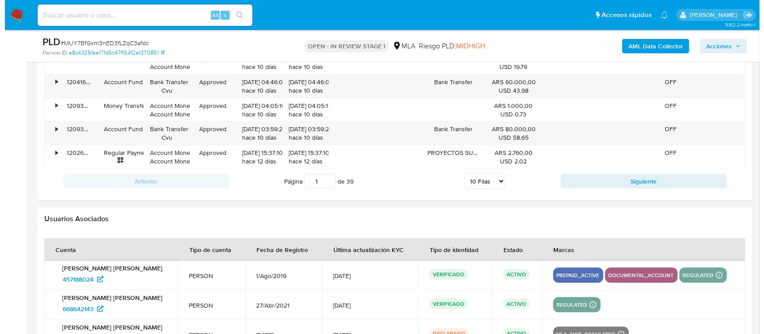
scroll to position [1663, 0]
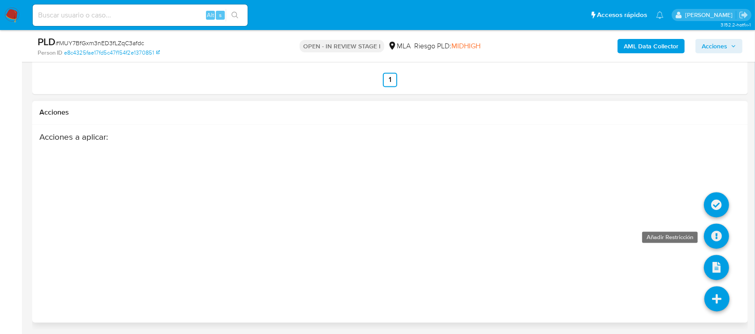
click at [713, 236] on icon at bounding box center [716, 236] width 25 height 25
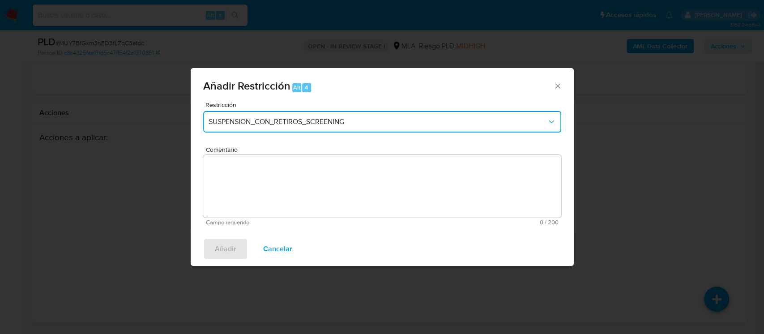
click at [370, 120] on span "SUSPENSION_CON_RETIROS_SCREENING" at bounding box center [378, 121] width 338 height 9
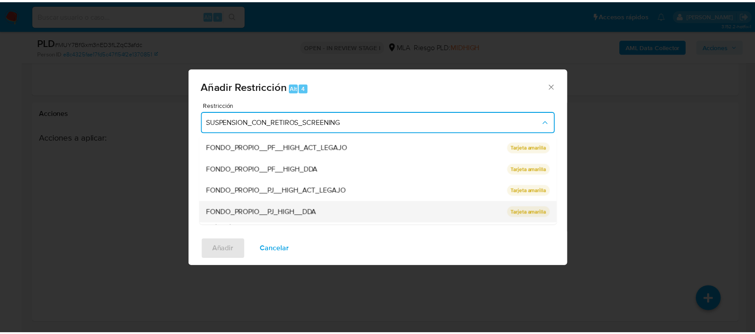
scroll to position [119, 0]
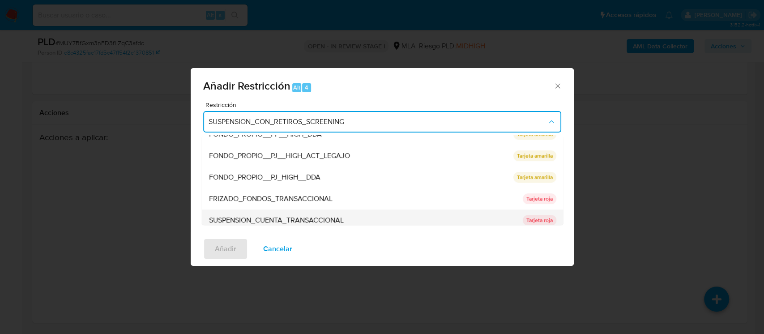
click at [334, 209] on div "SUSPENSION_CUENTA_TRANSACCIONAL" at bounding box center [363, 219] width 308 height 21
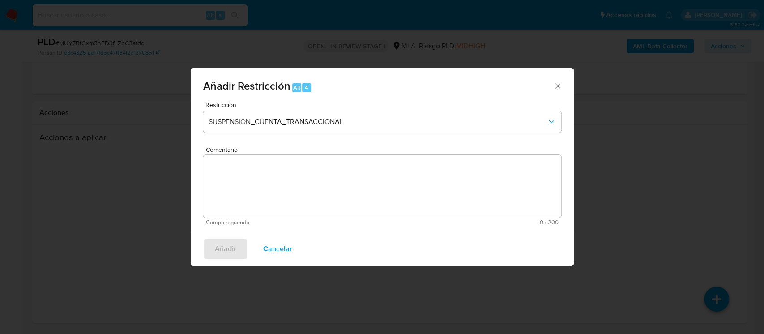
click at [323, 204] on textarea "Comentario" at bounding box center [382, 186] width 358 height 63
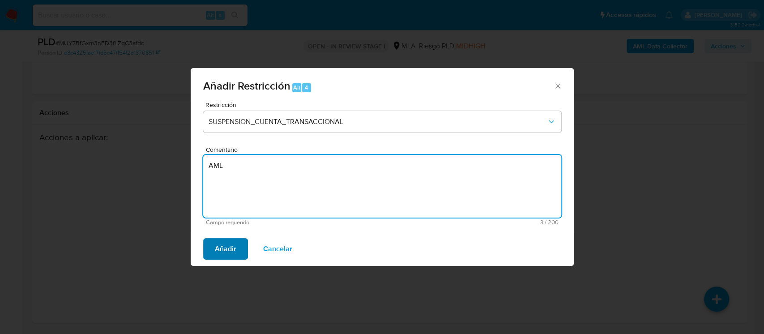
type textarea "AML"
click at [218, 240] on span "Añadir" at bounding box center [225, 249] width 21 height 20
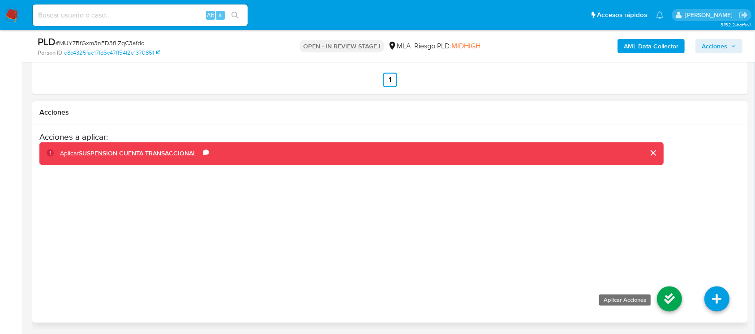
click at [670, 293] on icon at bounding box center [669, 298] width 25 height 25
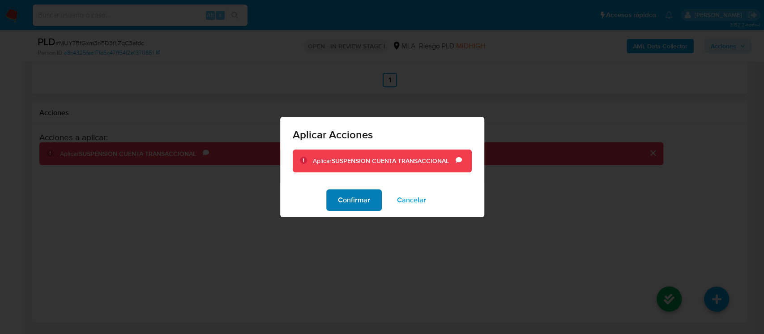
click at [372, 208] on button "Confirmar" at bounding box center [354, 199] width 56 height 21
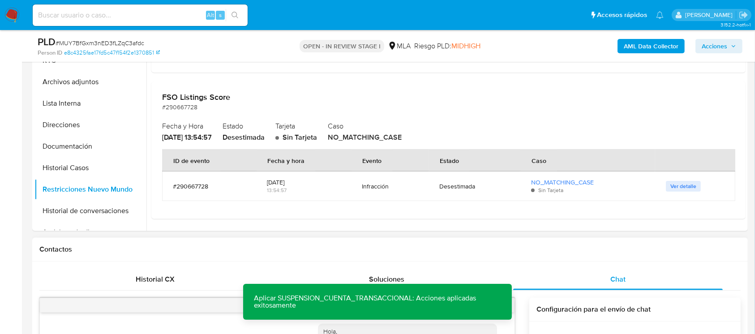
scroll to position [111, 0]
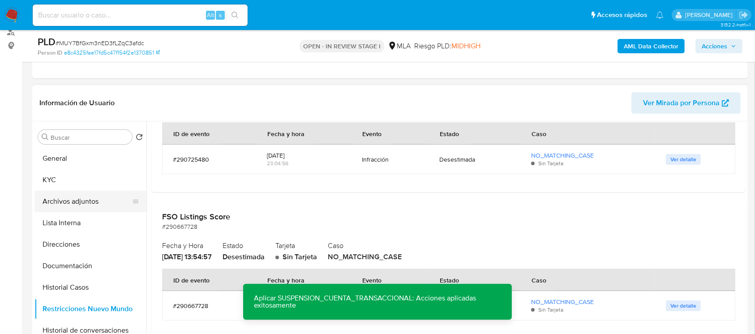
click at [87, 194] on button "Archivos adjuntos" at bounding box center [86, 201] width 105 height 21
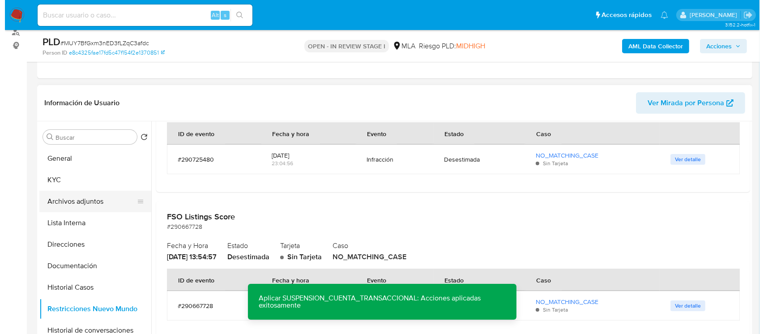
scroll to position [0, 0]
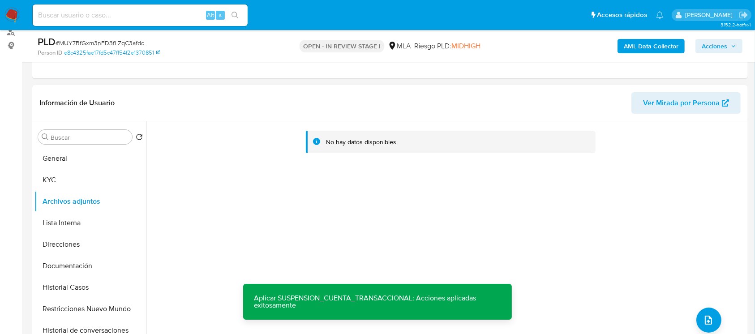
click at [654, 47] on b "AML Data Collector" at bounding box center [650, 46] width 55 height 14
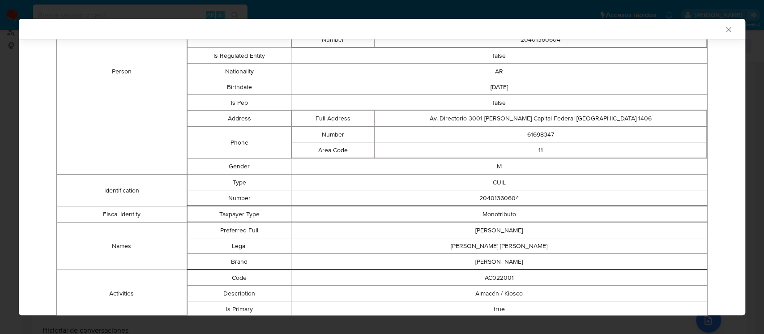
scroll to position [346, 0]
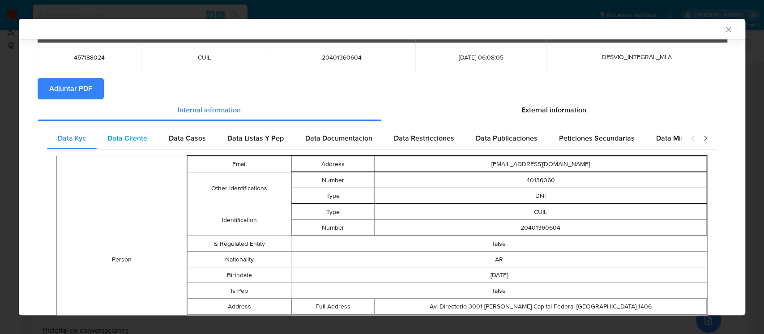
click at [123, 138] on span "Data Cliente" at bounding box center [127, 138] width 40 height 10
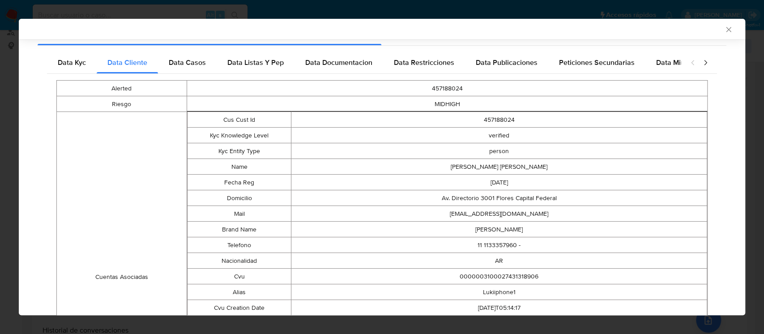
scroll to position [297, 0]
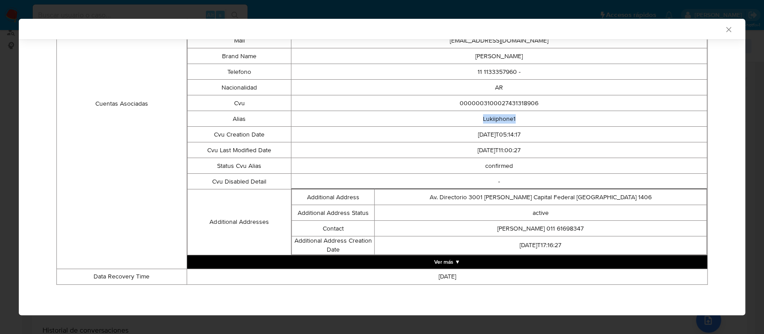
drag, startPoint x: 484, startPoint y: 122, endPoint x: 546, endPoint y: 122, distance: 62.2
click at [546, 122] on td "Lukiiphone1" at bounding box center [499, 119] width 416 height 16
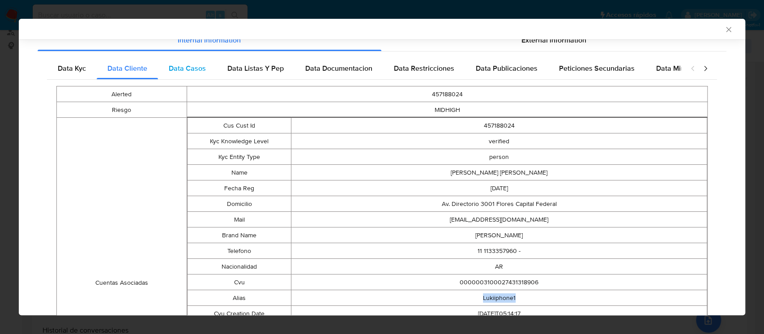
click at [186, 73] on span "Data Casos" at bounding box center [187, 68] width 37 height 10
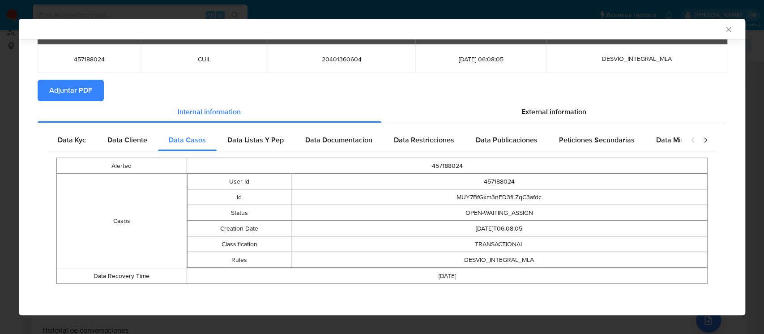
click at [251, 137] on span "Data Listas Y Pep" at bounding box center [255, 140] width 56 height 10
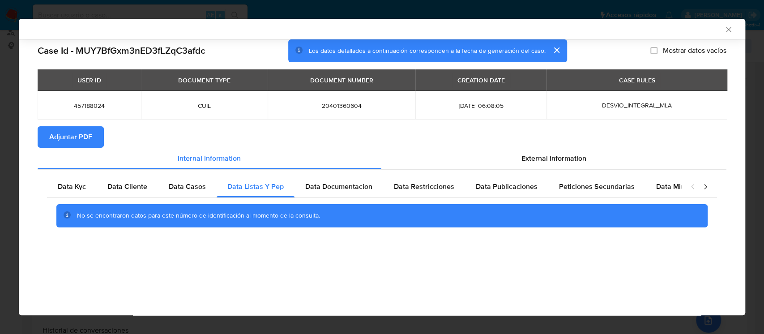
scroll to position [0, 0]
click at [336, 184] on span "Data Documentacion" at bounding box center [338, 186] width 67 height 10
drag, startPoint x: 426, startPoint y: 187, endPoint x: 482, endPoint y: 188, distance: 55.5
click at [426, 187] on span "Data Restricciones" at bounding box center [424, 186] width 60 height 10
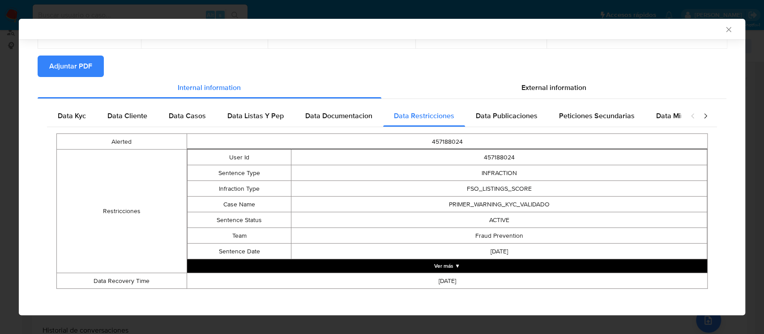
scroll to position [75, 0]
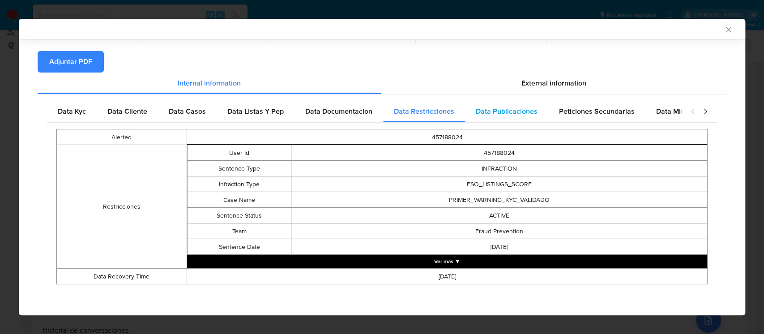
click at [514, 109] on span "Data Publicaciones" at bounding box center [507, 111] width 62 height 10
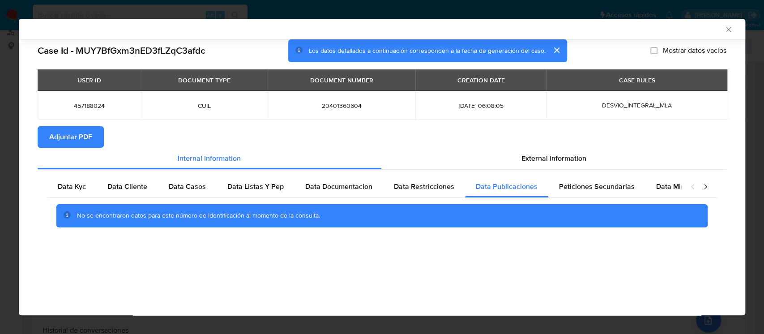
scroll to position [0, 0]
click at [576, 184] on span "Peticiones Secundarias" at bounding box center [597, 186] width 76 height 10
click at [651, 184] on div "Data Minoridad" at bounding box center [680, 186] width 71 height 21
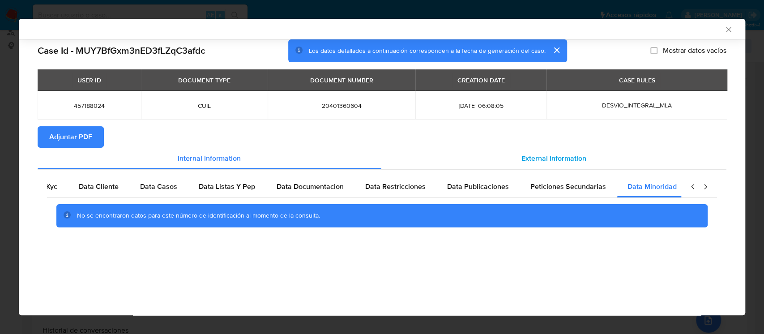
scroll to position [0, 30]
click at [562, 163] on span "External information" at bounding box center [553, 158] width 65 height 10
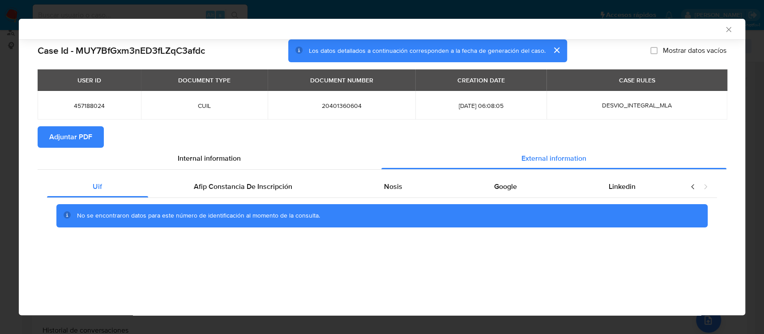
scroll to position [0, 0]
click at [292, 191] on div "Afip Constancia De Inscripción" at bounding box center [243, 186] width 190 height 21
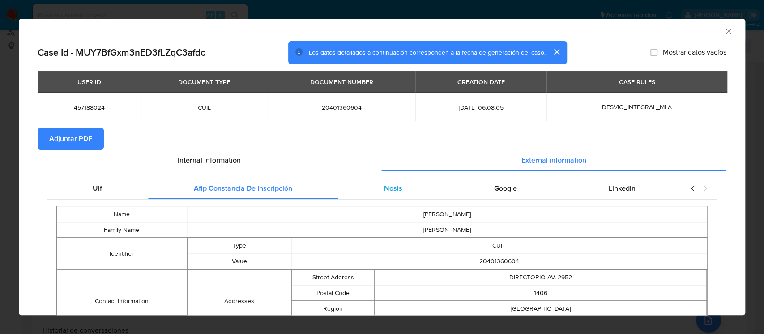
click at [395, 199] on div "Nosis" at bounding box center [393, 188] width 110 height 21
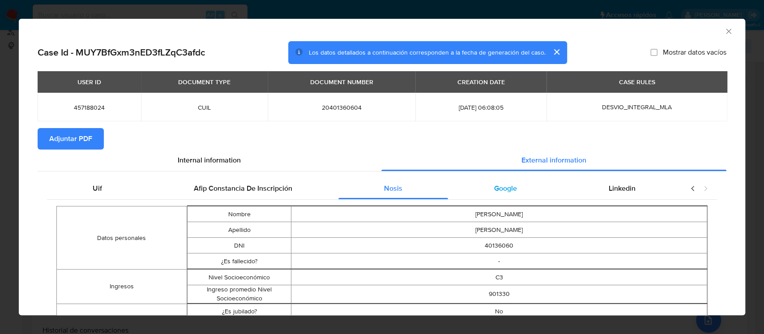
click at [516, 195] on div "Google" at bounding box center [505, 188] width 115 height 21
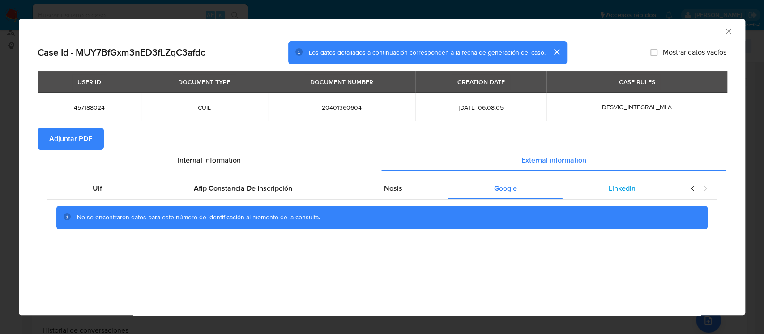
click at [618, 194] on div "Linkedin" at bounding box center [622, 188] width 119 height 21
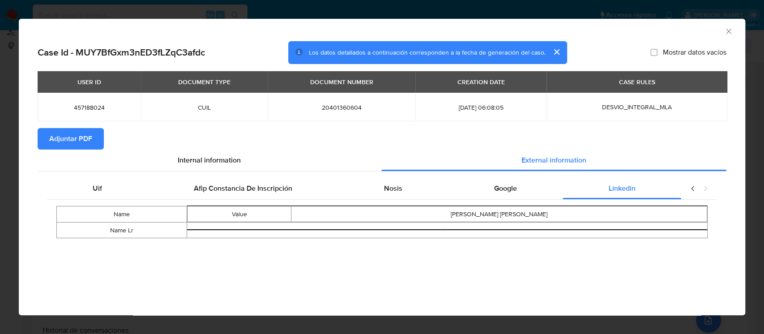
click at [82, 142] on span "Adjuntar PDF" at bounding box center [70, 139] width 43 height 20
click at [730, 36] on div "AML Data Collector" at bounding box center [382, 30] width 726 height 22
click at [727, 33] on icon "Cerrar ventana" at bounding box center [728, 31] width 9 height 9
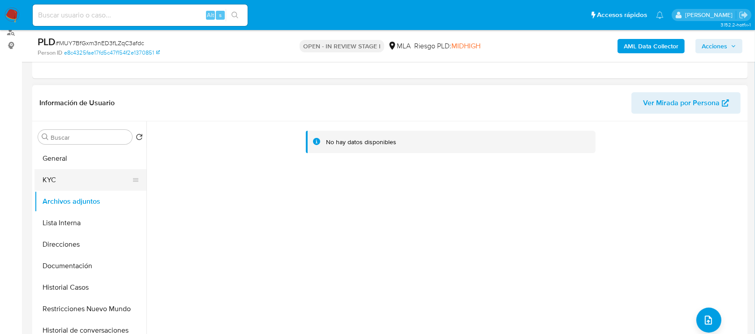
click at [90, 186] on button "KYC" at bounding box center [86, 179] width 105 height 21
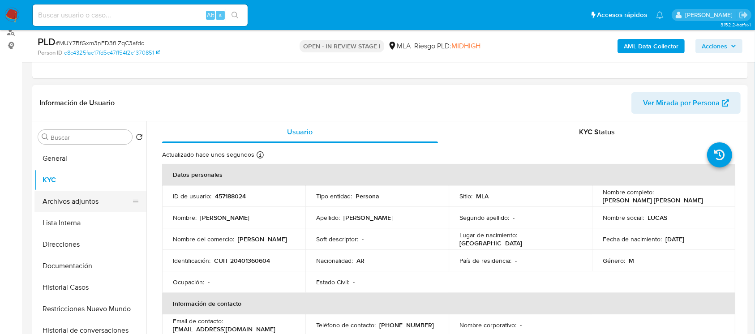
click at [74, 200] on button "Archivos adjuntos" at bounding box center [86, 201] width 105 height 21
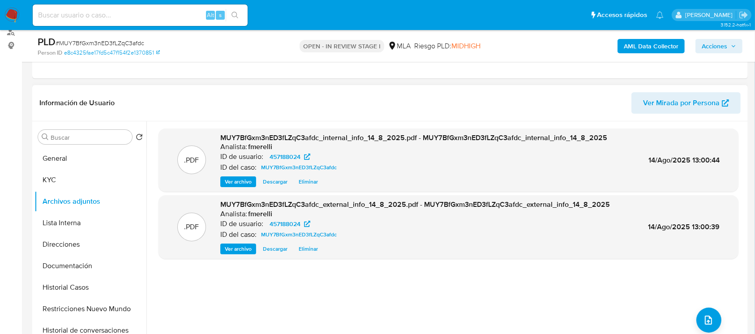
click at [236, 251] on span "Ver archivo" at bounding box center [238, 248] width 27 height 9
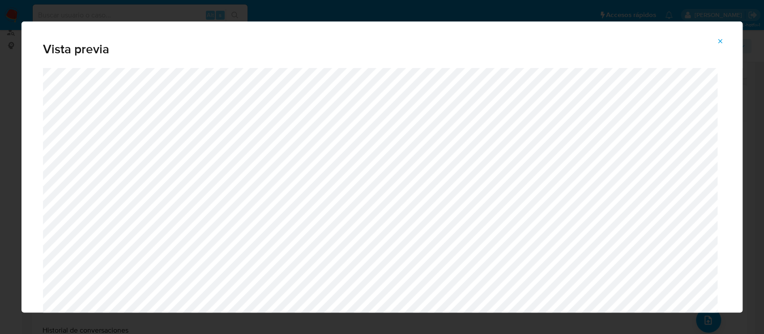
click at [726, 39] on button "Attachment preview" at bounding box center [720, 41] width 20 height 14
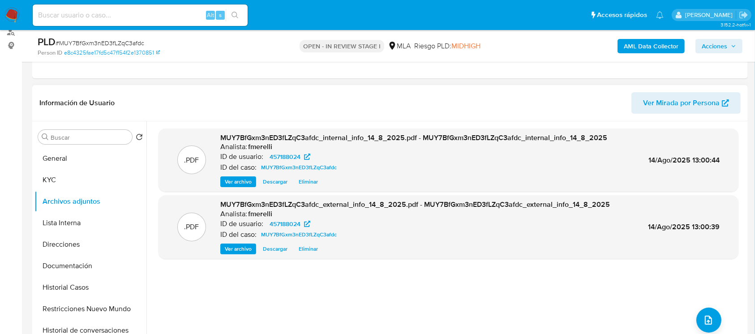
click at [241, 183] on span "Ver archivo" at bounding box center [238, 181] width 27 height 9
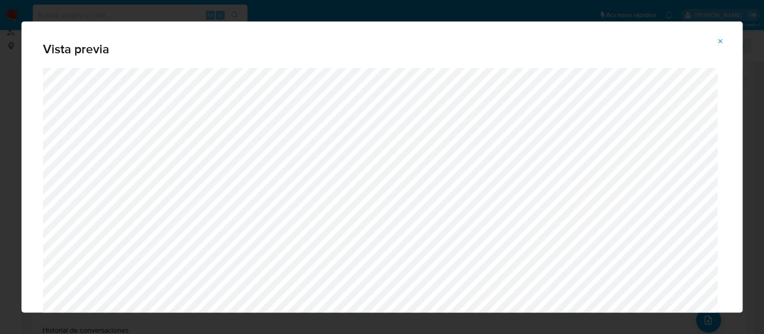
click at [715, 44] on button "Attachment preview" at bounding box center [720, 41] width 20 height 14
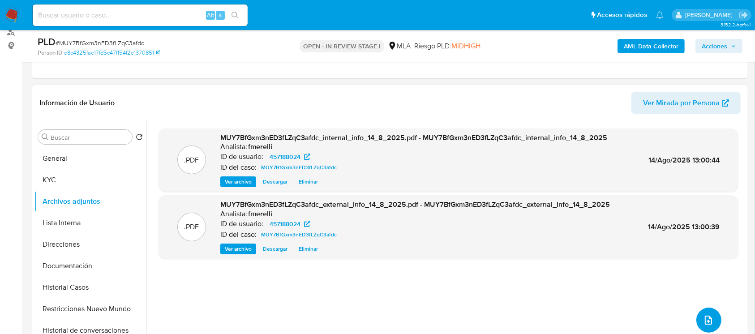
click at [703, 312] on button "upload-file" at bounding box center [708, 319] width 25 height 25
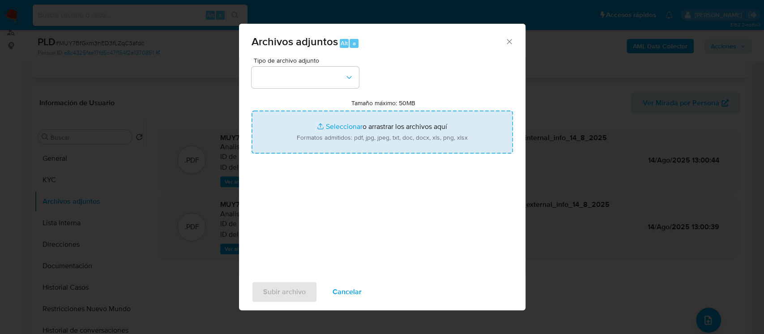
type input "C:\fakepath\NOSIS_Manager_InformeIndividual_20401360604_654927_20250813175702.p…"
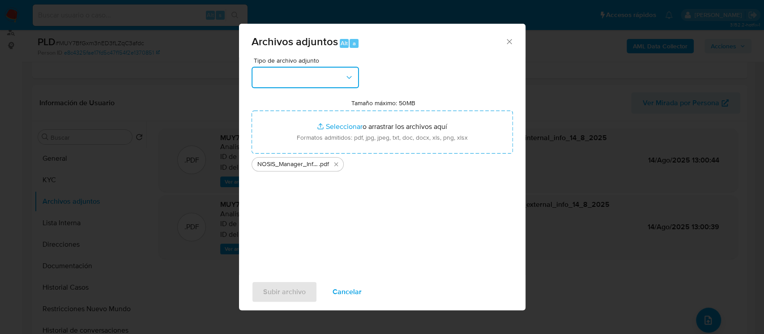
click at [325, 83] on button "button" at bounding box center [305, 77] width 107 height 21
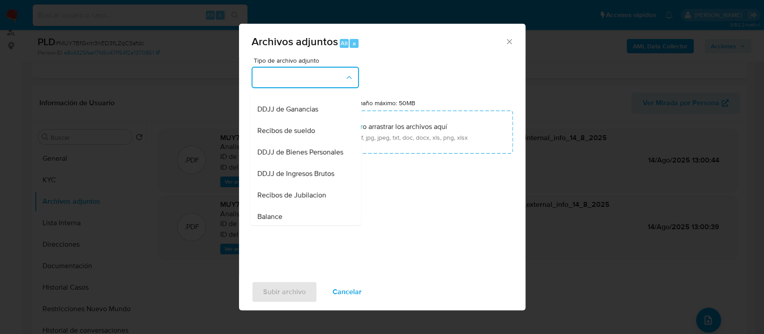
scroll to position [340, 0]
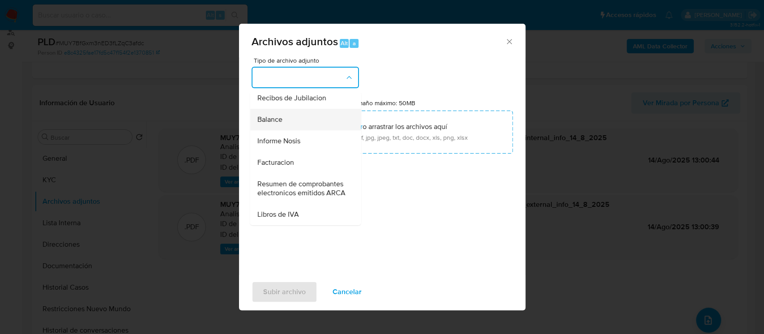
click at [304, 109] on div "Balance" at bounding box center [302, 119] width 91 height 21
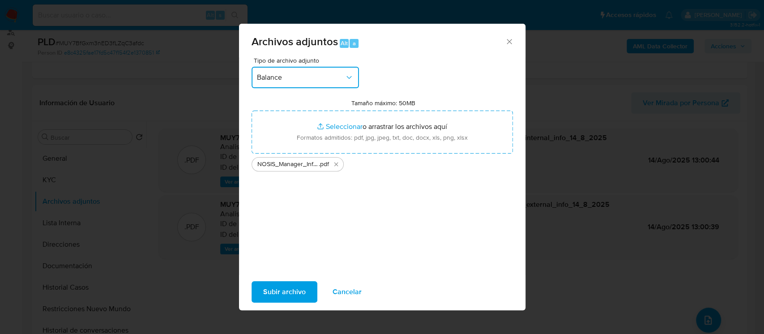
click at [308, 82] on button "Balance" at bounding box center [305, 77] width 107 height 21
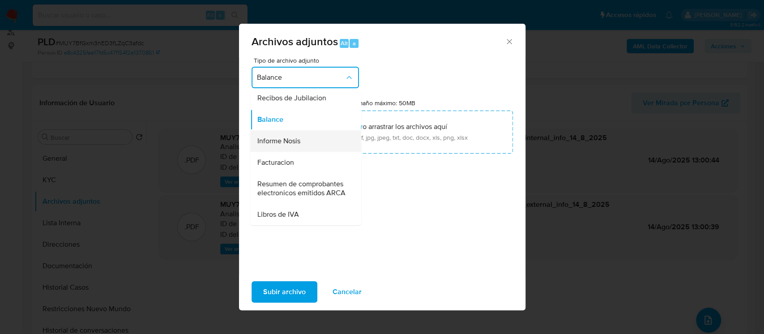
click at [300, 130] on div "Informe Nosis" at bounding box center [302, 140] width 91 height 21
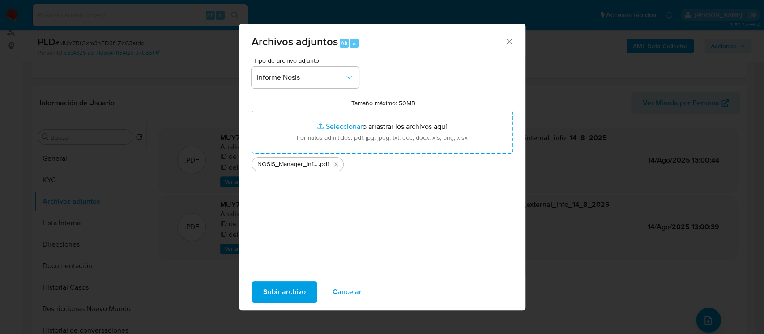
click at [276, 285] on span "Subir archivo" at bounding box center [284, 292] width 43 height 20
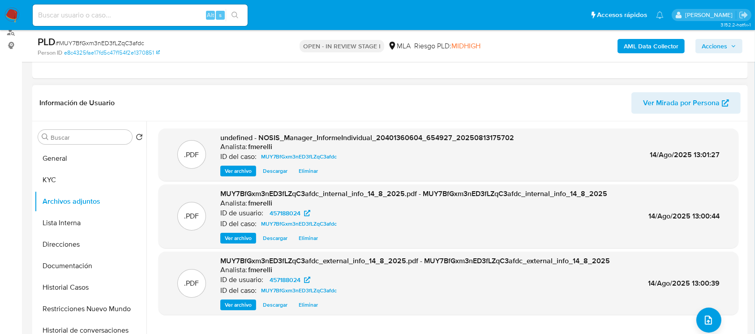
click at [248, 170] on span "Ver archivo" at bounding box center [238, 171] width 27 height 9
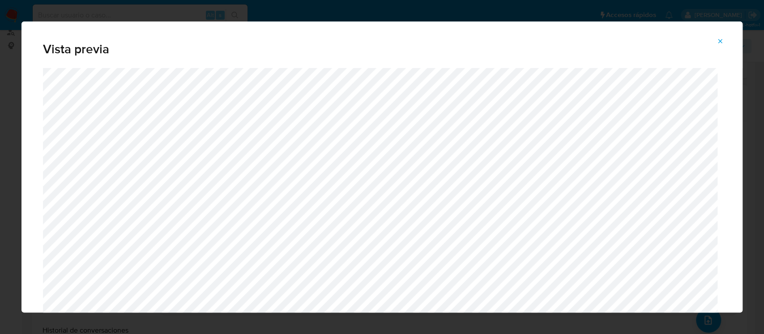
click at [719, 46] on span "Attachment preview" at bounding box center [720, 41] width 7 height 13
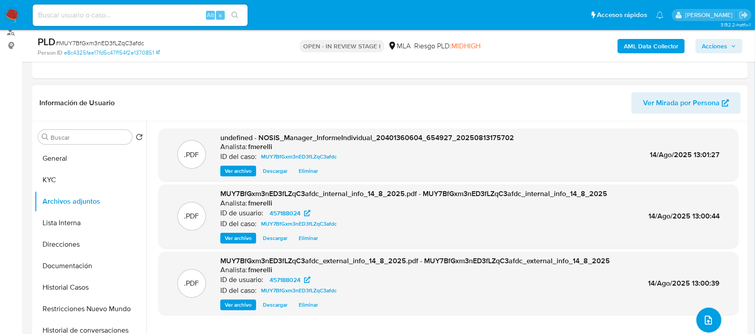
click at [703, 317] on icon "upload-file" at bounding box center [708, 320] width 11 height 11
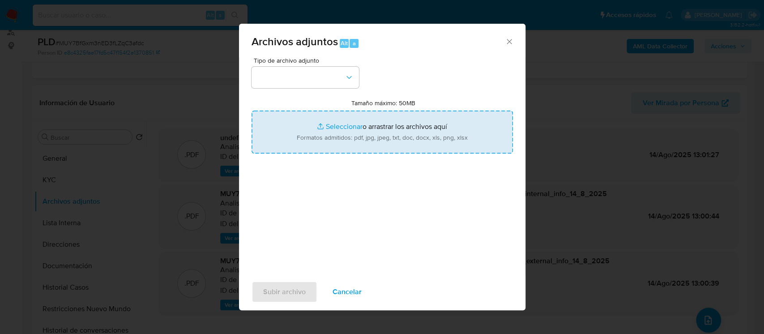
type input "C:\fakepath\Movimientos - User 457188024.xlsx"
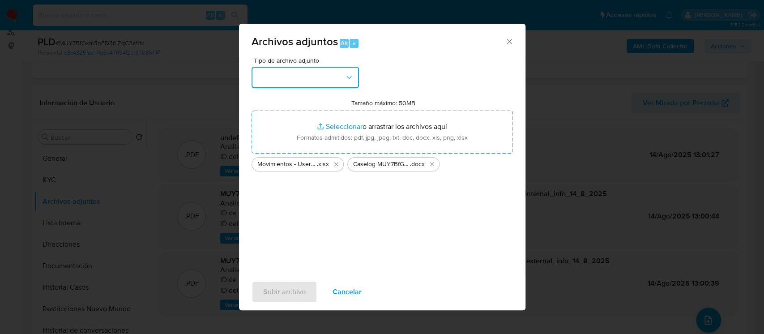
click at [278, 80] on button "button" at bounding box center [305, 77] width 107 height 21
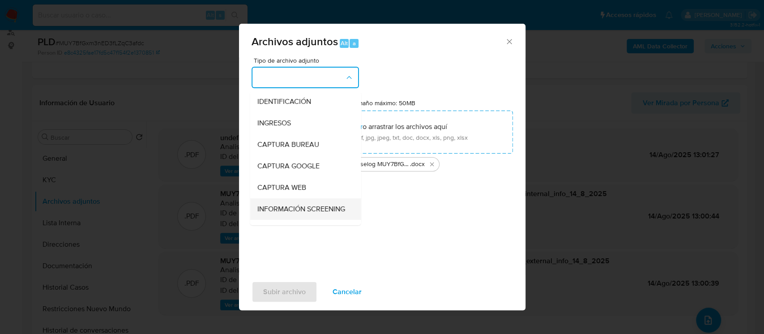
scroll to position [60, 0]
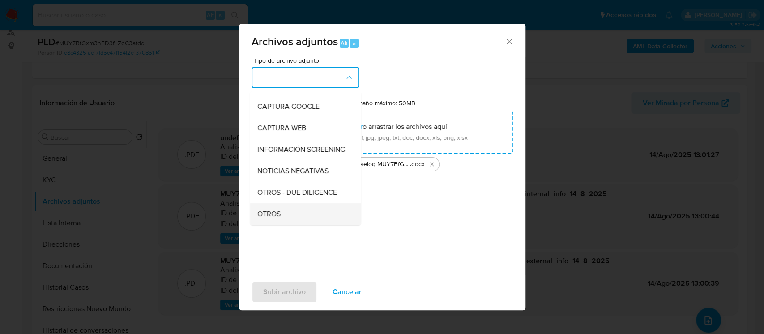
click at [289, 214] on div "OTROS" at bounding box center [302, 213] width 91 height 21
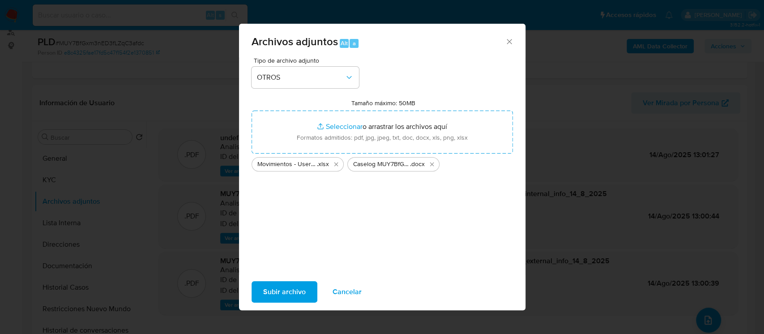
click at [276, 289] on span "Subir archivo" at bounding box center [284, 292] width 43 height 20
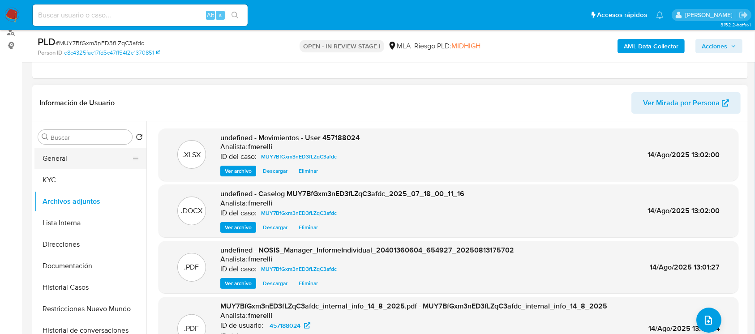
click at [106, 159] on button "General" at bounding box center [86, 158] width 105 height 21
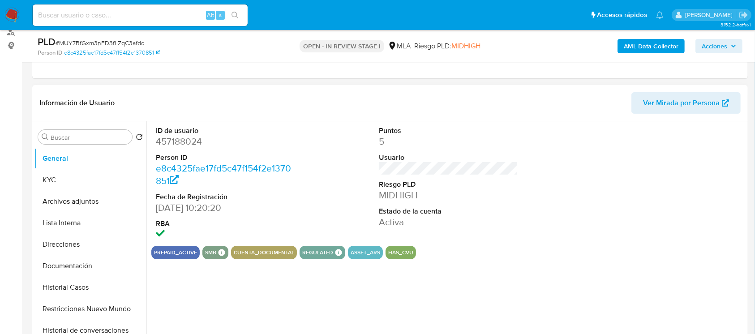
click at [160, 143] on dd "457188024" at bounding box center [226, 141] width 140 height 13
copy dd "457188024"
click at [109, 197] on button "Archivos adjuntos" at bounding box center [86, 201] width 105 height 21
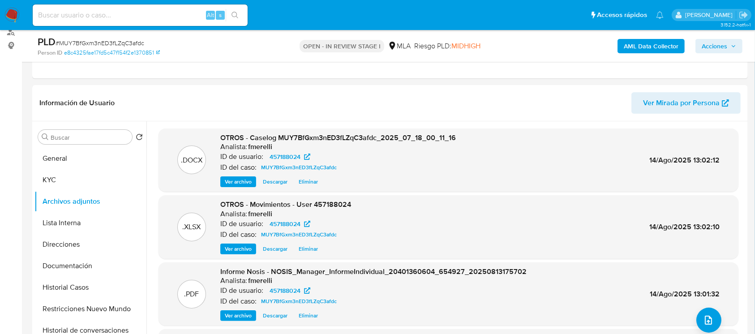
click at [137, 41] on span "# MUY7BfGxm3nED3fLZqC3afdc" at bounding box center [100, 42] width 89 height 9
copy span "MUY7BfGxm3nED3fLZqC3afdc"
click at [229, 181] on span "Ver archivo" at bounding box center [238, 181] width 27 height 9
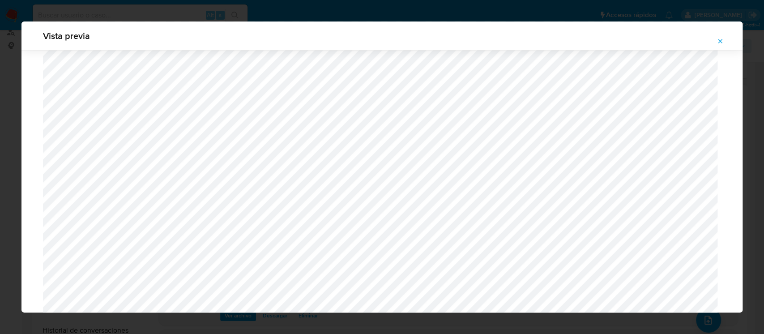
scroll to position [952, 0]
click at [720, 42] on icon "Attachment preview" at bounding box center [720, 41] width 7 height 7
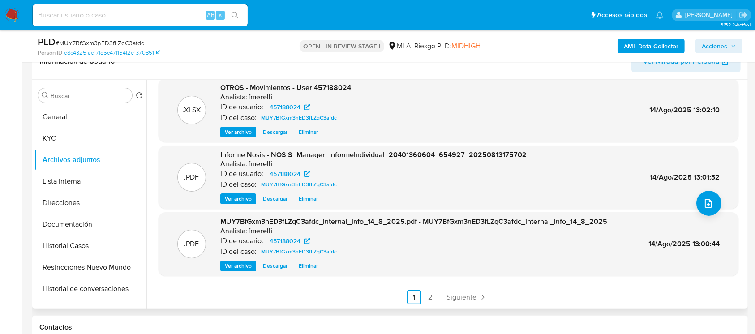
scroll to position [171, 0]
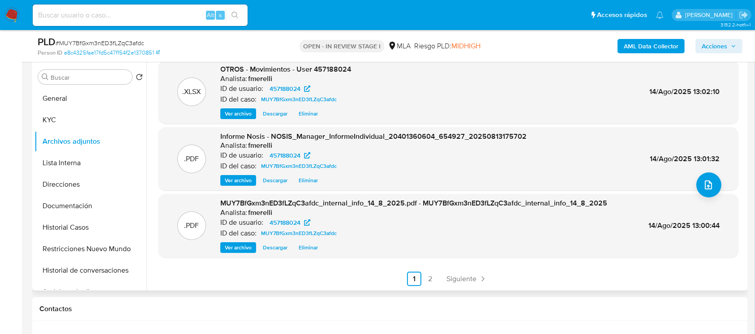
click at [463, 286] on div ".DOCX OTROS - Caselog MUY7BfGxm3nED3fLZqC3afdc_2025_07_18_00_11_16 Analista: fm…" at bounding box center [445, 175] width 599 height 229
click at [457, 270] on div ".DOCX OTROS - Caselog MUY7BfGxm3nED3fLZqC3afdc_2025_07_18_00_11_16 Analista: fm…" at bounding box center [448, 139] width 580 height 293
click at [457, 288] on div ".DOCX OTROS - Caselog MUY7BfGxm3nED3fLZqC3afdc_2025_07_18_00_11_16 Analista: fm…" at bounding box center [445, 175] width 599 height 229
click at [461, 282] on span "Siguiente" at bounding box center [461, 278] width 30 height 7
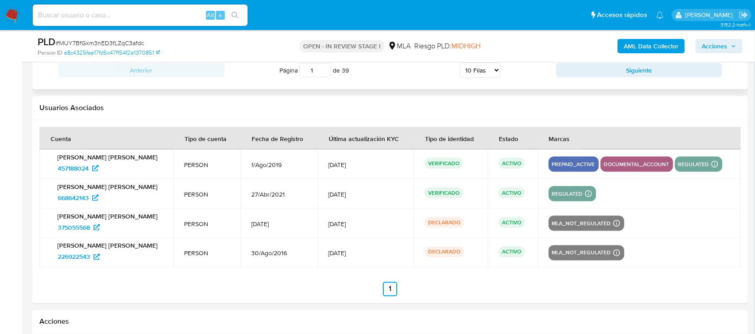
scroll to position [101, 0]
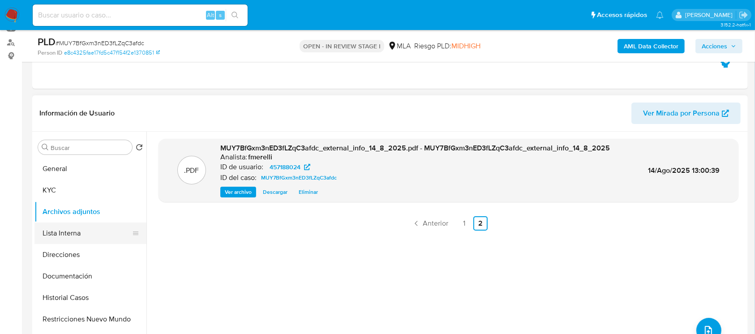
click at [90, 227] on button "Lista Interna" at bounding box center [86, 232] width 105 height 21
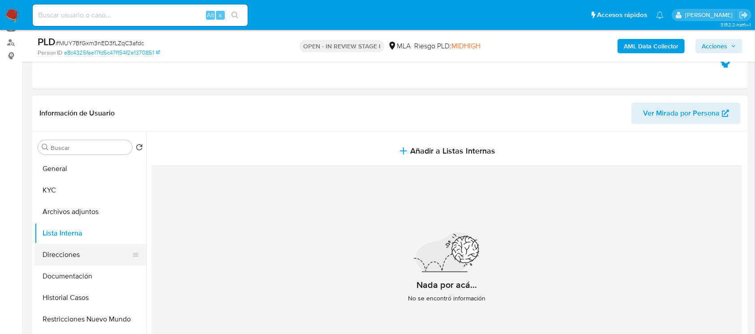
click at [87, 250] on button "Direcciones" at bounding box center [86, 254] width 105 height 21
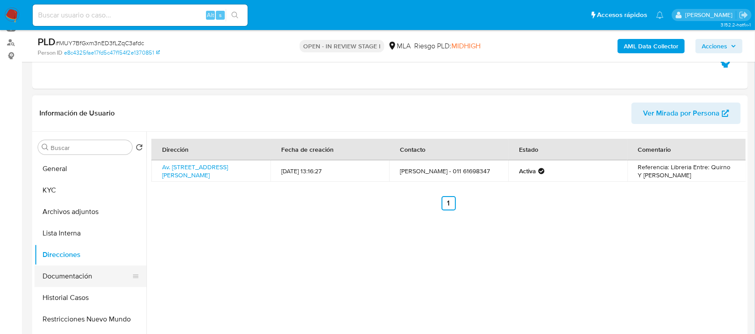
click at [85, 275] on button "Documentación" at bounding box center [86, 275] width 105 height 21
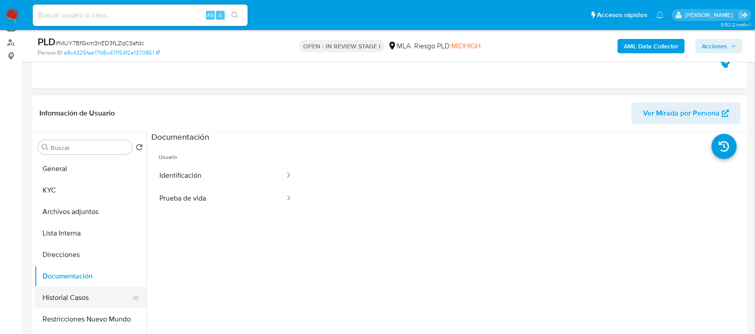
click at [82, 304] on button "Historial Casos" at bounding box center [86, 297] width 105 height 21
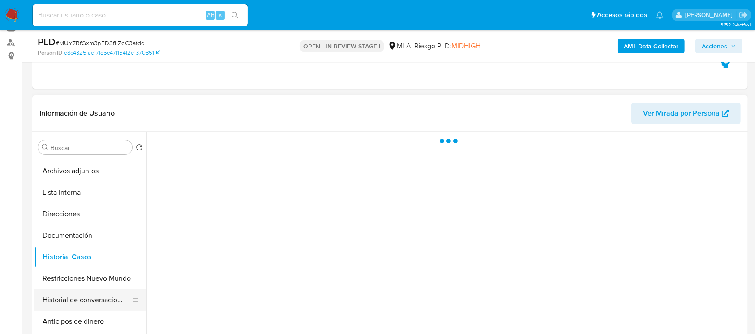
scroll to position [60, 0]
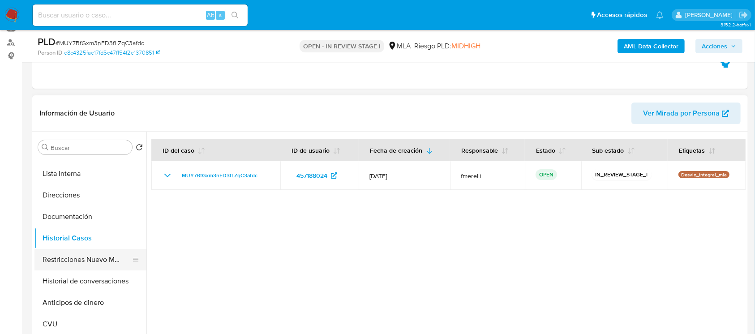
click at [73, 256] on button "Restricciones Nuevo Mundo" at bounding box center [86, 259] width 105 height 21
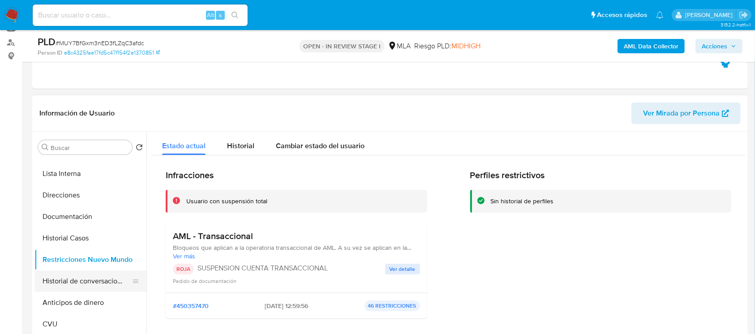
click at [67, 272] on button "Historial de conversaciones" at bounding box center [86, 280] width 105 height 21
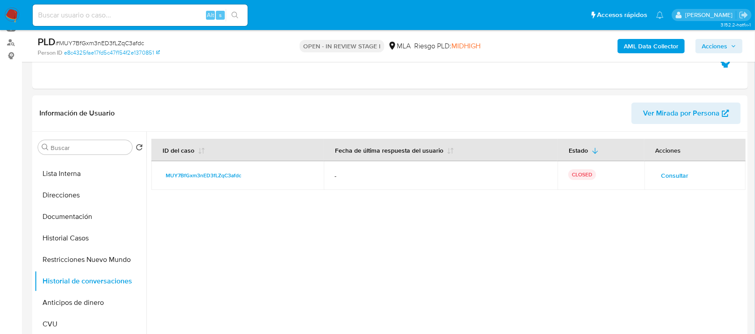
click at [719, 42] on span "Acciones" at bounding box center [714, 46] width 26 height 14
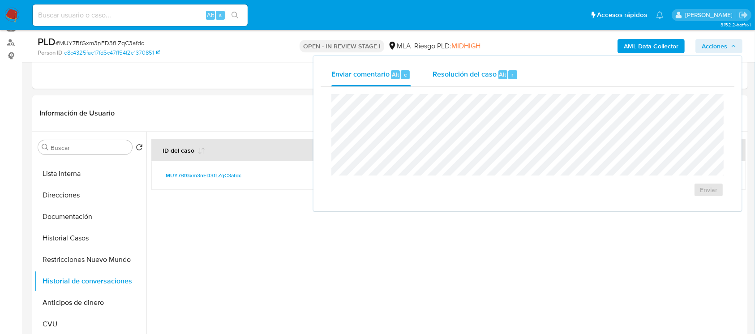
click at [449, 79] on span "Resolución del caso" at bounding box center [464, 74] width 64 height 10
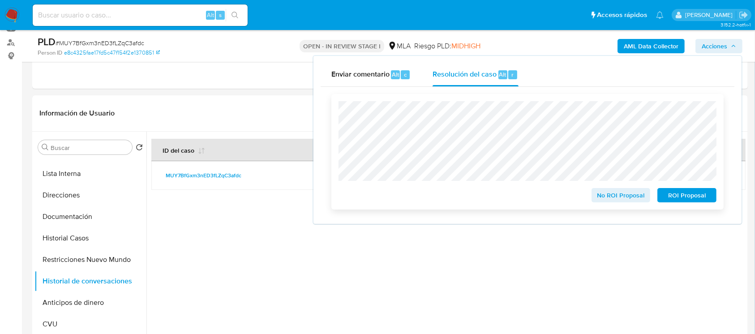
click at [694, 198] on span "ROI Proposal" at bounding box center [686, 195] width 47 height 13
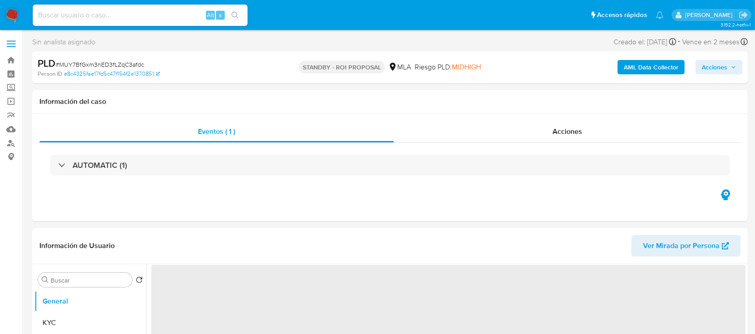
click at [11, 14] on img at bounding box center [11, 15] width 15 height 15
